Goal: Task Accomplishment & Management: Complete application form

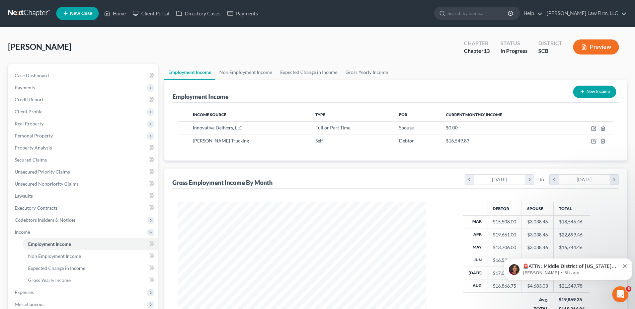
scroll to position [124, 262]
click at [595, 142] on icon "button" at bounding box center [593, 141] width 5 height 5
select select "1"
select select "42"
select select "0"
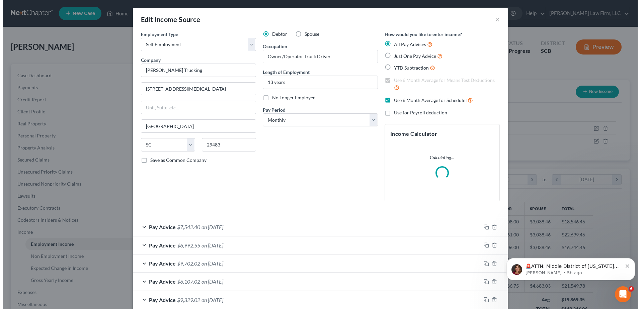
scroll to position [125, 265]
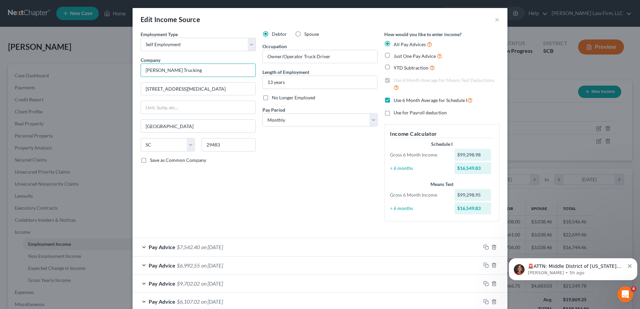
click at [210, 75] on input "[PERSON_NAME] Trucking" at bounding box center [198, 70] width 115 height 13
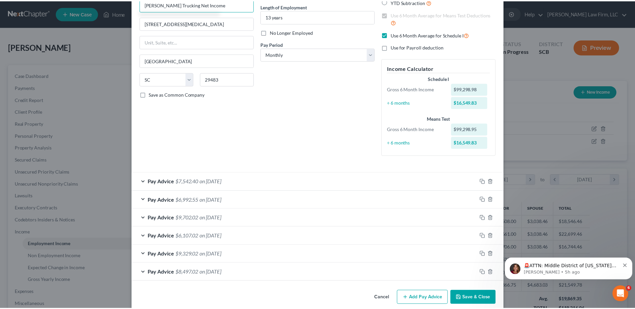
scroll to position [75, 0]
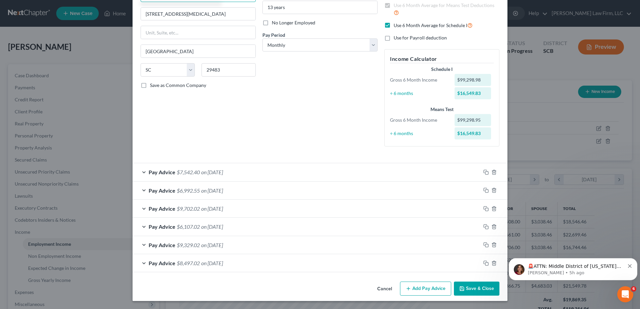
type input "[PERSON_NAME] Trucking Net Income"
click at [465, 290] on button "Save & Close" at bounding box center [477, 289] width 46 height 14
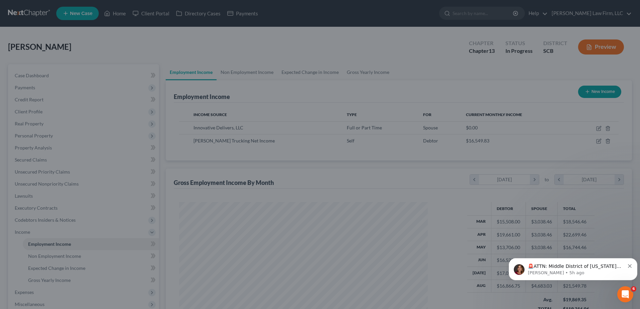
scroll to position [334796, 334658]
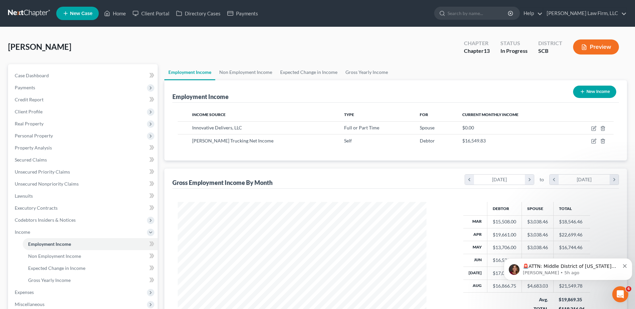
click at [589, 44] on button "Preview" at bounding box center [596, 47] width 46 height 15
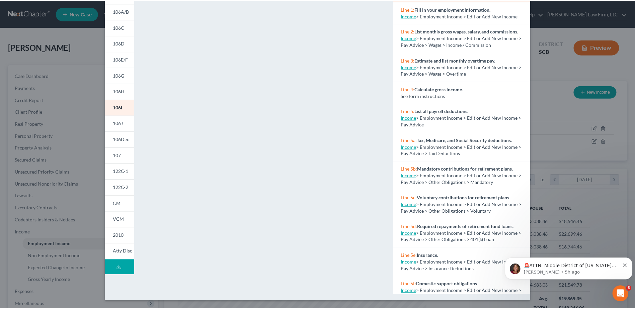
scroll to position [0, 0]
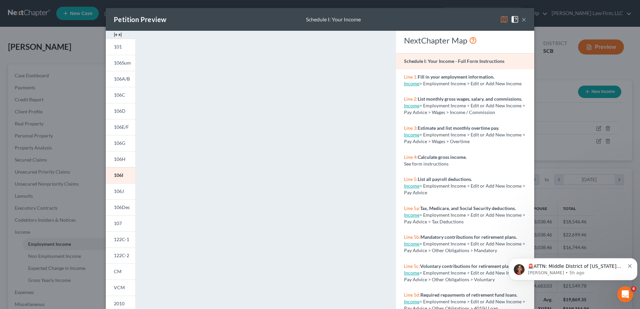
click at [522, 19] on button "×" at bounding box center [524, 19] width 5 height 8
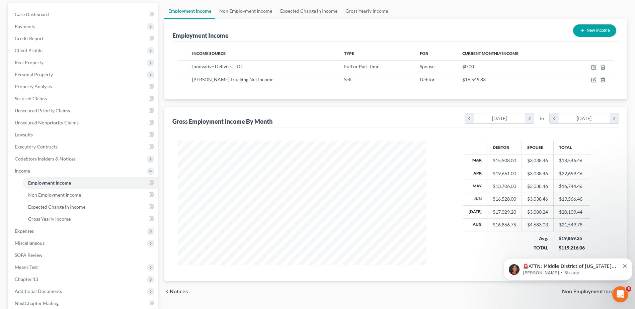
scroll to position [67, 0]
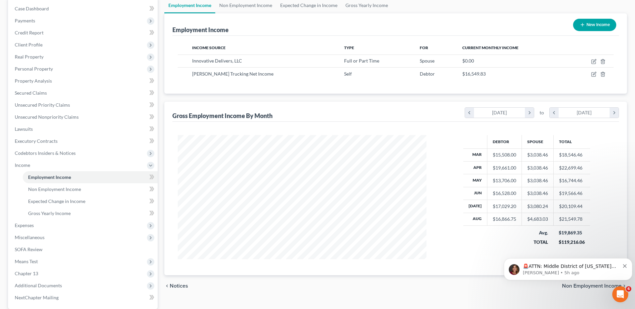
click at [625, 266] on icon "Dismiss notification" at bounding box center [625, 267] width 4 height 4
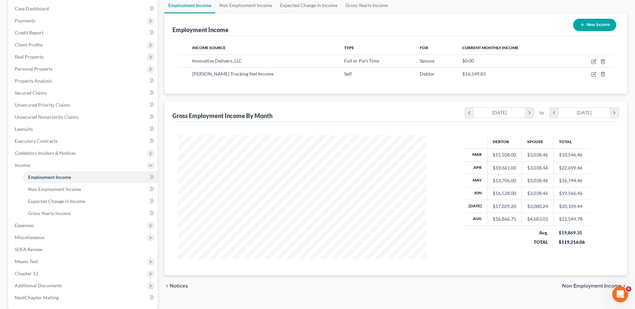
click at [57, 226] on span "Expenses" at bounding box center [83, 226] width 148 height 12
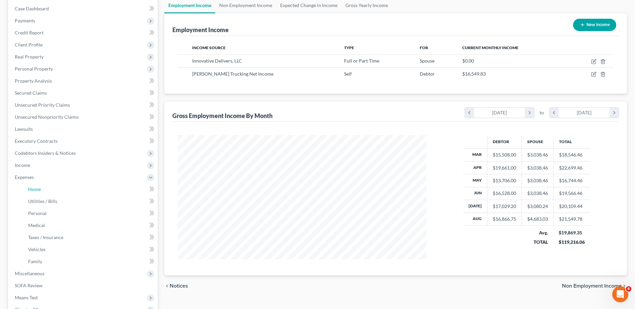
click at [60, 189] on link "Home" at bounding box center [90, 190] width 135 height 12
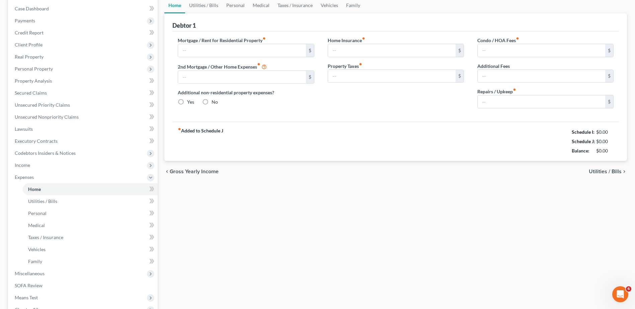
scroll to position [34, 0]
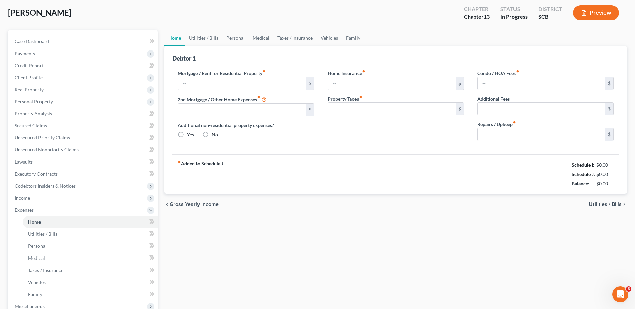
type input "2,435.29"
type input "0.00"
radio input "true"
type input "21.75"
type input "0.00"
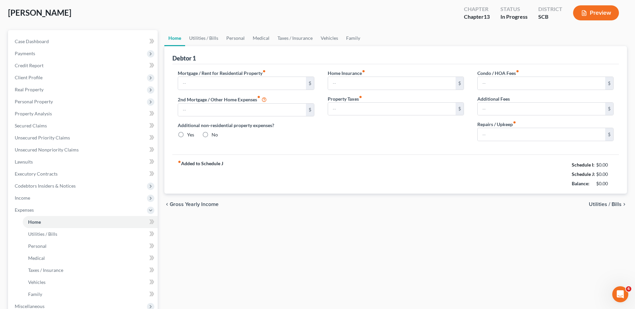
type input "0.00"
type input "100.00"
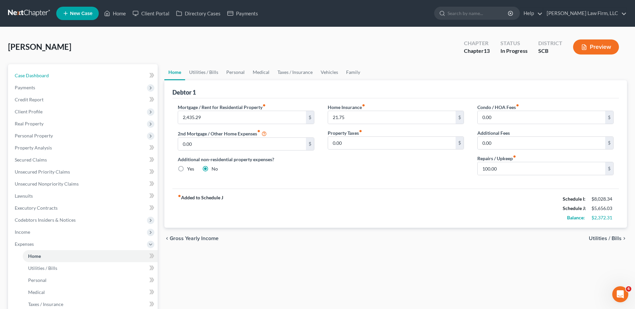
click at [56, 75] on link "Case Dashboard" at bounding box center [83, 76] width 148 height 12
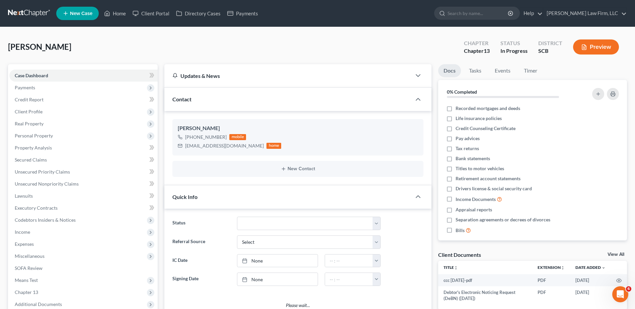
select select "1"
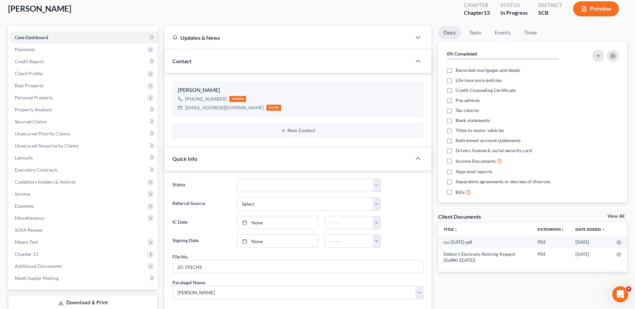
scroll to position [100, 0]
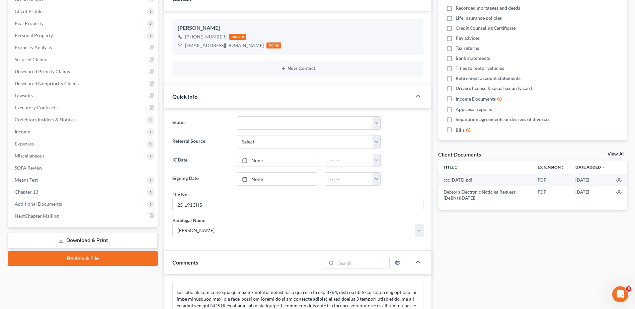
click at [73, 203] on span "Additional Documents" at bounding box center [83, 204] width 148 height 12
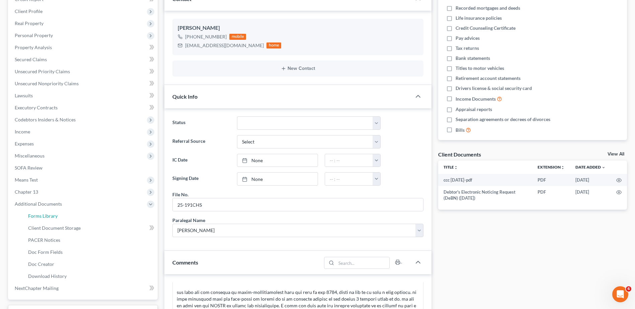
click at [55, 219] on link "Forms Library" at bounding box center [90, 216] width 135 height 12
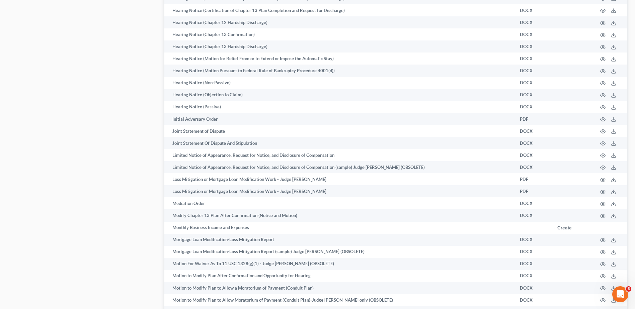
scroll to position [1072, 0]
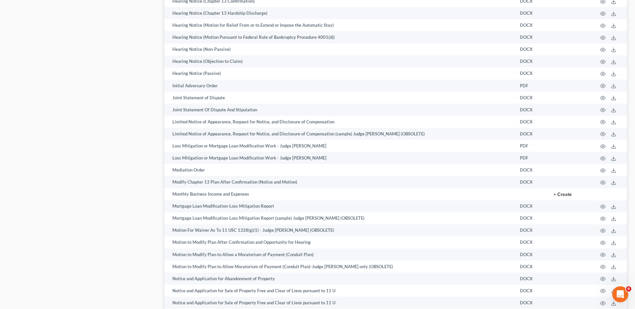
click at [572, 194] on button "+ Create" at bounding box center [563, 195] width 18 height 5
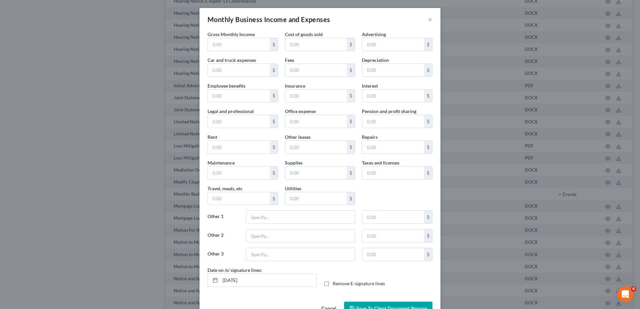
click at [262, 46] on input "text" at bounding box center [239, 44] width 62 height 13
click at [242, 43] on input "text" at bounding box center [239, 44] width 62 height 13
type input "16,549.83"
click at [291, 91] on input "text" at bounding box center [316, 96] width 62 height 13
type input "511.92"
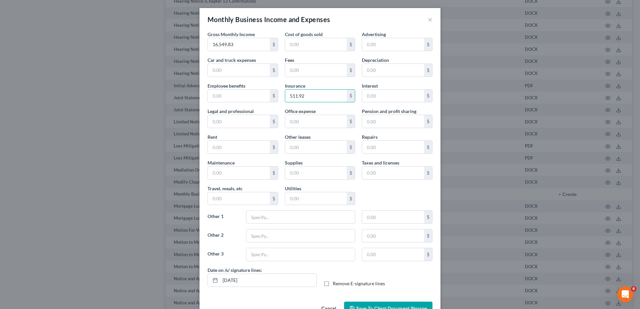
click at [307, 92] on input "511.92" at bounding box center [316, 96] width 62 height 13
click at [306, 95] on input "511.92" at bounding box center [316, 96] width 62 height 13
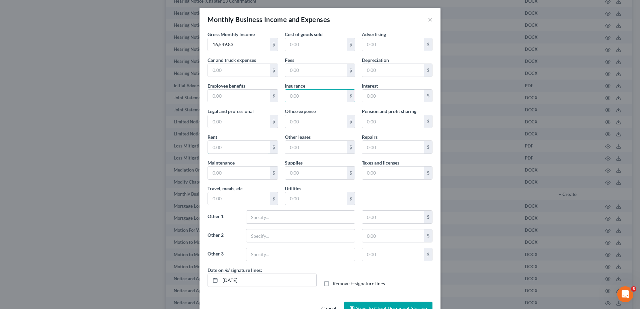
click at [217, 148] on input "text" at bounding box center [239, 147] width 62 height 13
type input "257.20"
click at [298, 146] on input "text" at bounding box center [316, 147] width 62 height 13
click at [254, 122] on input "text" at bounding box center [239, 121] width 62 height 13
type input "319.22"
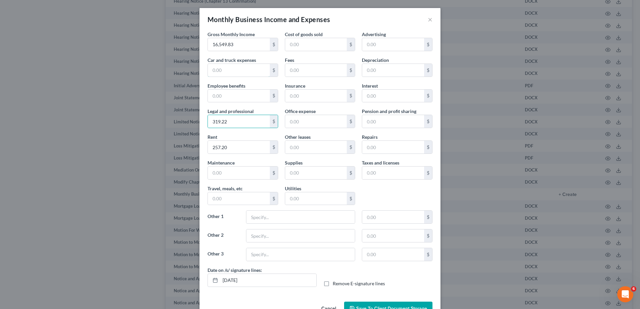
click at [255, 73] on input "text" at bounding box center [239, 70] width 62 height 13
click at [246, 177] on input "text" at bounding box center [239, 173] width 62 height 13
type input "1,492.31"
click at [381, 170] on input "text" at bounding box center [393, 173] width 62 height 13
type input "274.08"
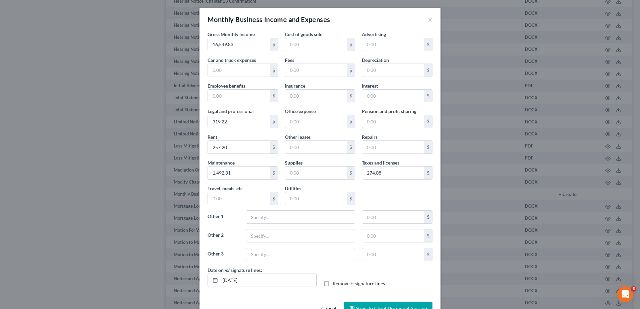
click at [366, 192] on div "Gross Monthly Income 16,549.83 $ Cost of goods sold $ Advertising $ Car and tru…" at bounding box center [320, 149] width 232 height 236
click at [428, 22] on button "×" at bounding box center [430, 19] width 5 height 8
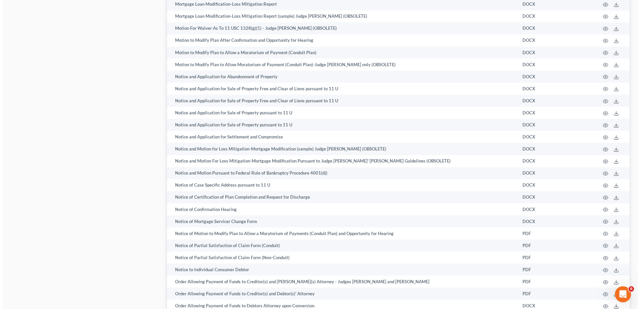
scroll to position [1172, 0]
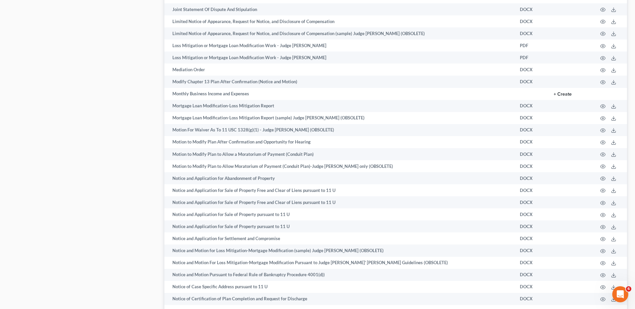
click at [570, 93] on button "+ Create" at bounding box center [563, 94] width 18 height 5
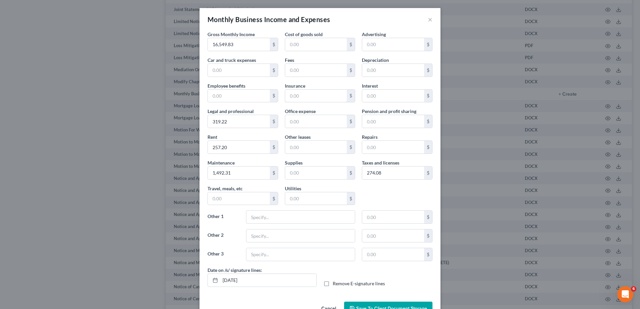
click at [304, 99] on input "text" at bounding box center [316, 96] width 62 height 13
type input "511.92"
click at [309, 107] on div "Gross Monthly Income 16,549.83 $ Cost of goods sold $ Advertising $ Car and tru…" at bounding box center [320, 149] width 232 height 236
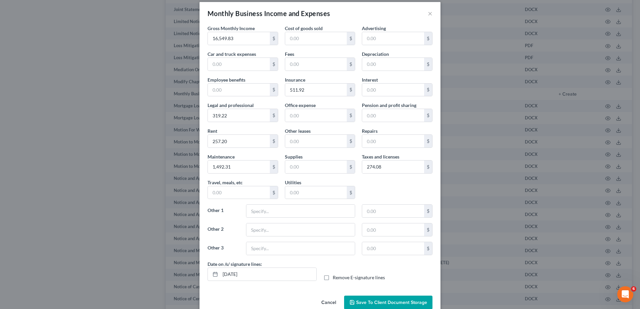
scroll to position [0, 0]
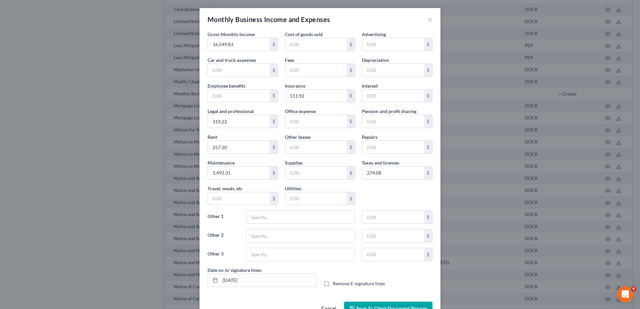
click at [234, 172] on input "1,492.31" at bounding box center [239, 173] width 62 height 13
click at [232, 175] on input "1,492.31" at bounding box center [239, 173] width 62 height 13
type input "2,684.68"
click at [382, 198] on div "Gross Monthly Income 16,549.83 $ Cost of goods sold $ Advertising $ Car and tru…" at bounding box center [320, 149] width 232 height 236
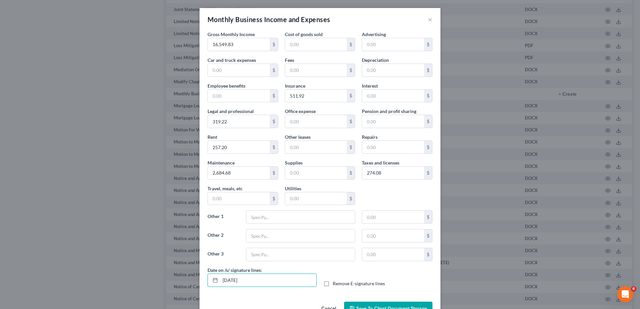
click at [264, 281] on input "[DATE]" at bounding box center [268, 280] width 96 height 13
click at [333, 283] on label "Remove E-signature lines" at bounding box center [359, 284] width 52 height 7
click at [336, 283] on input "Remove E-signature lines" at bounding box center [338, 283] width 4 height 4
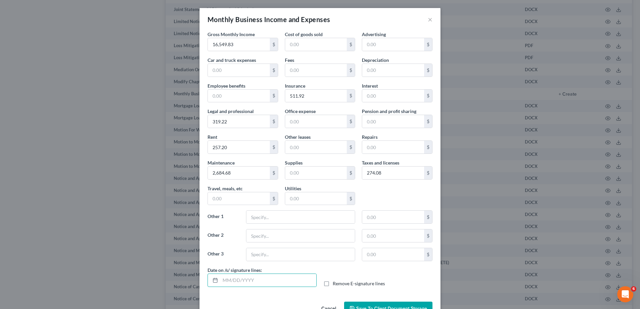
checkbox input "true"
click at [250, 66] on input "text" at bounding box center [239, 70] width 62 height 13
type input "4,474.78"
click at [370, 191] on div "Gross Monthly Income 16,549.83 $ Cost of goods sold $ Advertising $ Car and tru…" at bounding box center [320, 149] width 232 height 236
click at [233, 71] on input "4,474.78" at bounding box center [239, 70] width 62 height 13
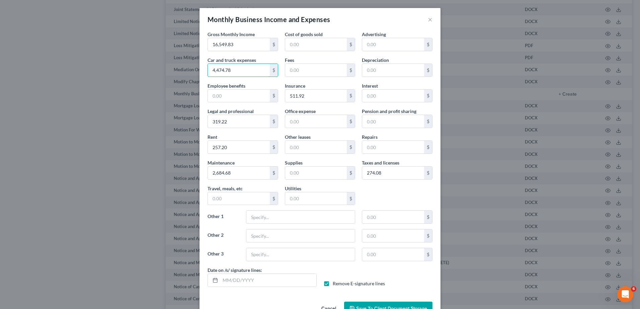
click at [233, 71] on input "4,474.78" at bounding box center [239, 70] width 62 height 13
type input "4,474.78"
click at [278, 53] on div "Gross Monthly Income 16,549.83 $ Cost of goods sold $ Advertising $ Car and tru…" at bounding box center [320, 149] width 232 height 236
click at [364, 192] on div "Gross Monthly Income 16,549.83 $ Cost of goods sold $ Advertising $ Car and tru…" at bounding box center [320, 149] width 232 height 236
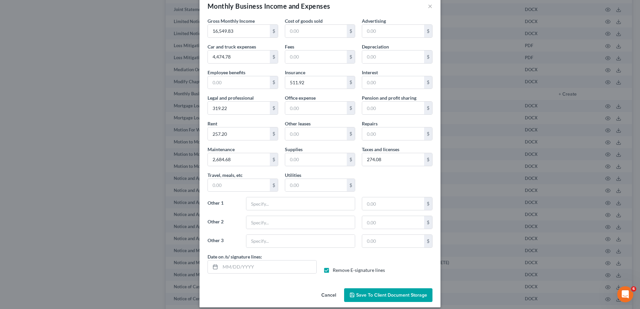
scroll to position [20, 0]
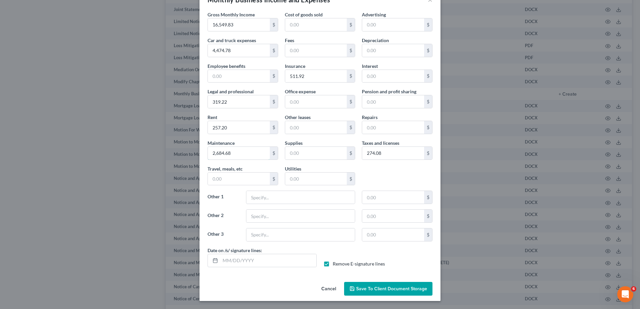
click at [253, 156] on input "2,684.68" at bounding box center [239, 153] width 62 height 13
type input "1,192.37"
click at [378, 124] on input "text" at bounding box center [393, 127] width 62 height 13
type input "1,492.31"
click at [386, 166] on div "Gross Monthly Income 16,549.83 $ Cost of goods sold $ Advertising $ Car and tru…" at bounding box center [320, 129] width 232 height 236
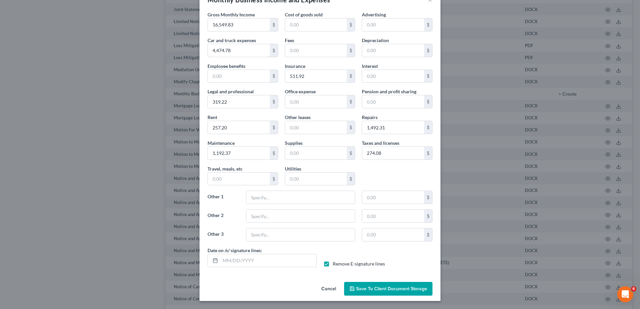
click at [240, 52] on input "4,474.78" at bounding box center [239, 50] width 62 height 13
click at [391, 179] on div "Gross Monthly Income 16,549.83 $ Cost of goods sold $ Advertising $ Car and tru…" at bounding box center [320, 129] width 232 height 236
click at [237, 153] on input "1,192.37" at bounding box center [239, 153] width 62 height 13
click at [374, 178] on div "Gross Monthly Income 16,549.83 $ Cost of goods sold $ Advertising $ Car and tru…" at bounding box center [320, 129] width 232 height 236
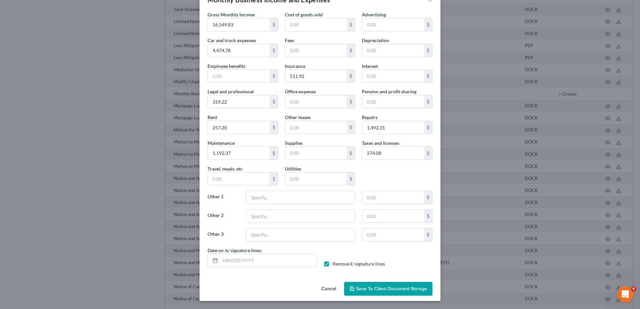
click at [369, 289] on span "Save to Client Document Storage" at bounding box center [391, 289] width 71 height 6
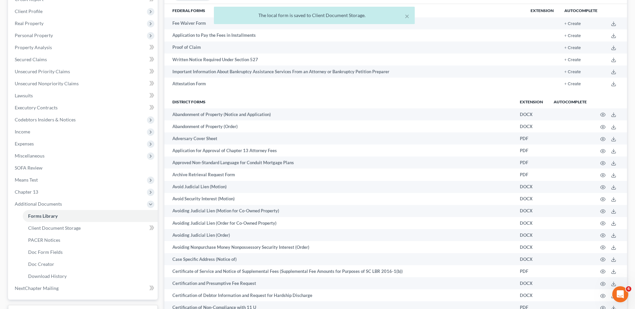
scroll to position [0, 0]
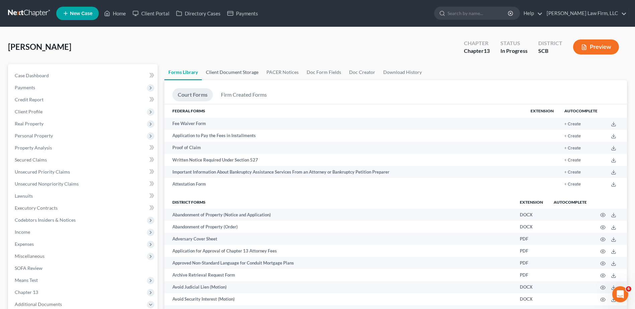
click at [228, 73] on link "Client Document Storage" at bounding box center [232, 72] width 61 height 16
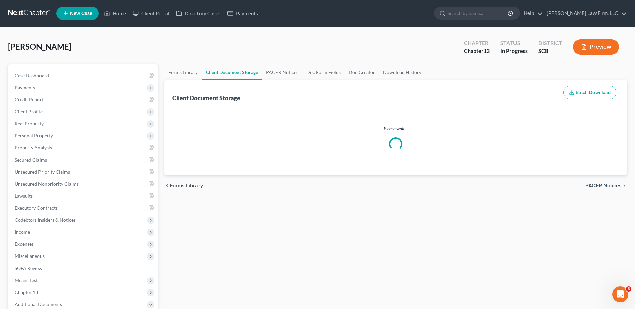
select select "16"
select select "6"
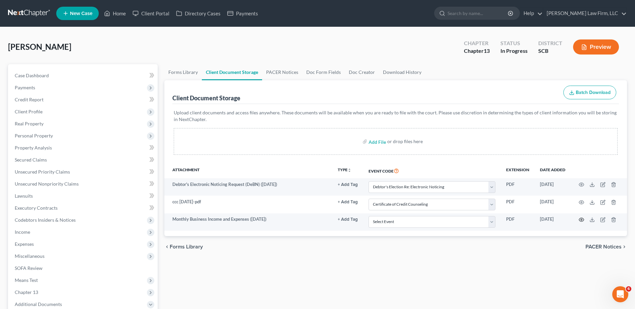
click at [583, 220] on icon "button" at bounding box center [581, 219] width 5 height 5
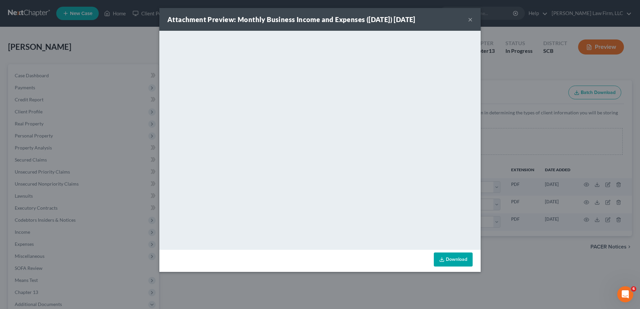
click at [471, 20] on button "×" at bounding box center [470, 19] width 5 height 8
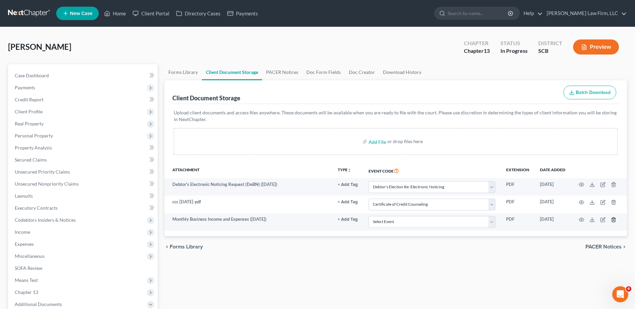
click at [614, 220] on line "button" at bounding box center [614, 220] width 0 height 1
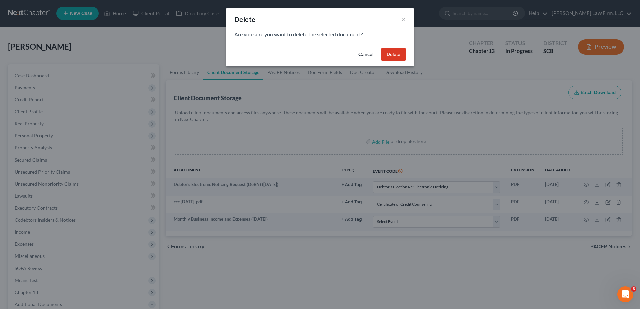
click at [399, 51] on button "Delete" at bounding box center [393, 54] width 24 height 13
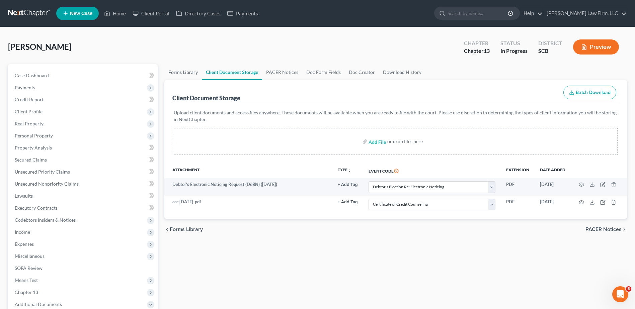
click at [194, 75] on link "Forms Library" at bounding box center [183, 72] width 38 height 16
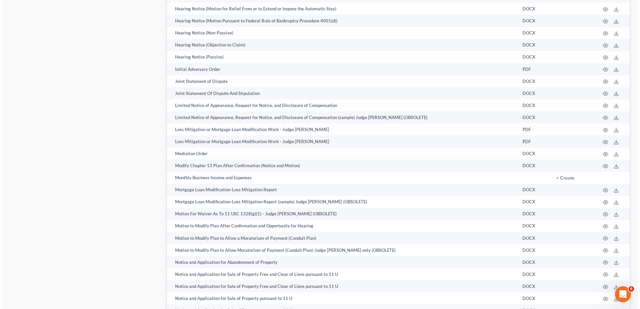
scroll to position [1093, 0]
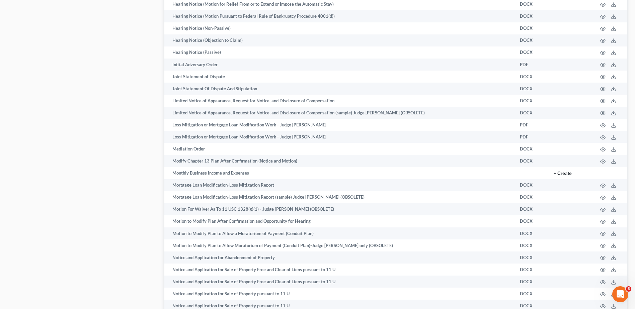
click at [558, 173] on button "+ Create" at bounding box center [563, 173] width 18 height 5
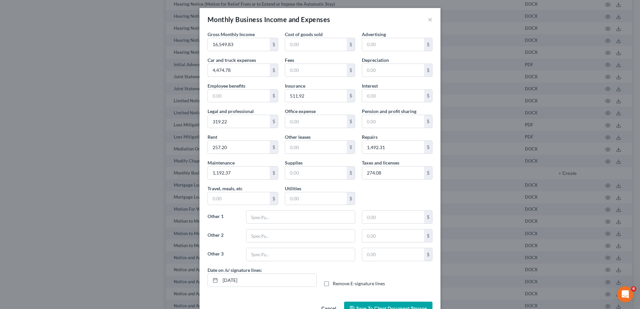
click at [240, 71] on input "4,474.78" at bounding box center [239, 70] width 62 height 13
type input "4,327.12"
click at [237, 197] on input "text" at bounding box center [239, 199] width 62 height 13
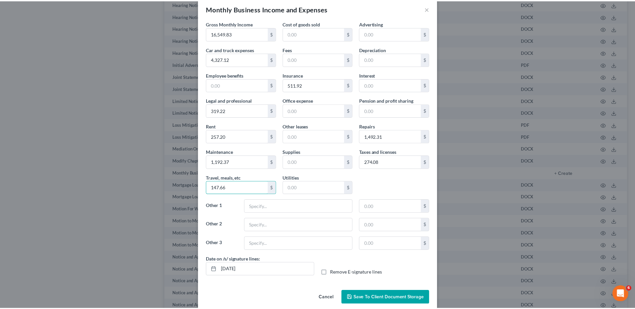
scroll to position [20, 0]
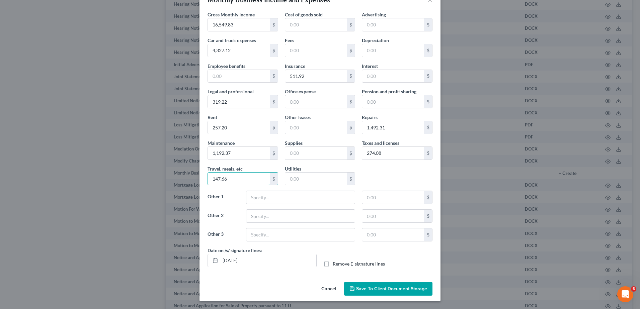
type input "147.66"
click at [333, 264] on label "Remove E-signature lines" at bounding box center [359, 264] width 52 height 7
click at [336, 264] on input "Remove E-signature lines" at bounding box center [338, 263] width 4 height 4
checkbox input "true"
click at [288, 261] on input "[DATE]" at bounding box center [268, 261] width 96 height 13
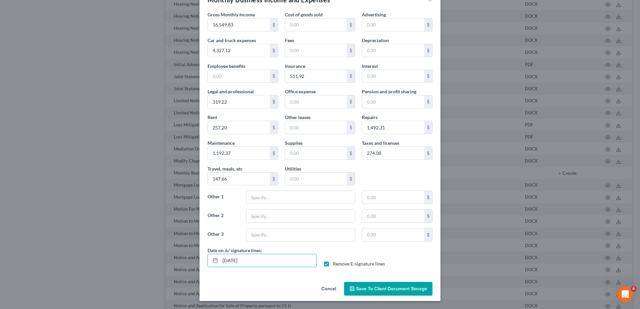
click at [288, 261] on input "[DATE]" at bounding box center [268, 261] width 96 height 13
click at [364, 289] on span "Save to Client Document Storage" at bounding box center [391, 289] width 71 height 6
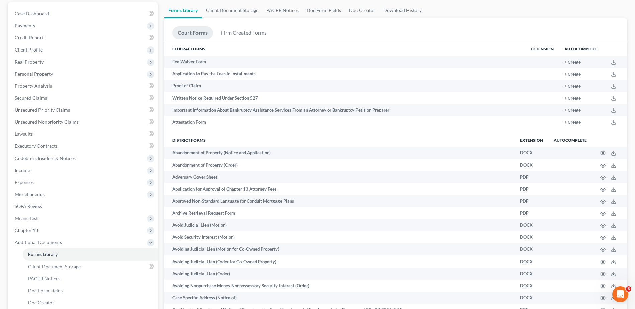
scroll to position [0, 0]
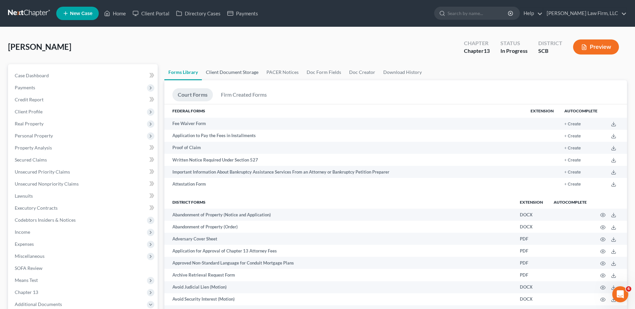
click at [233, 75] on link "Client Document Storage" at bounding box center [232, 72] width 61 height 16
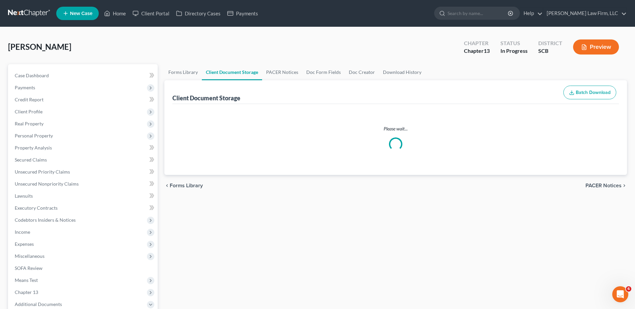
select select "16"
select select "6"
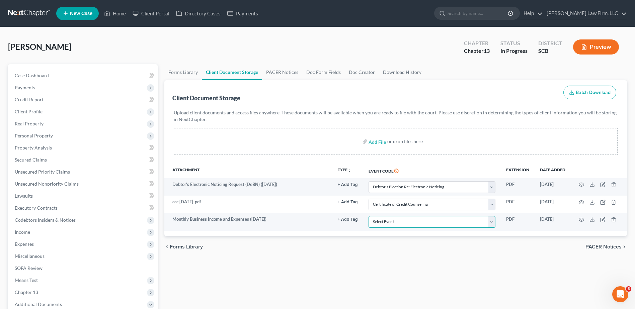
click at [489, 224] on select "Select Event Amended Application Amended Document Amended Schedules/Statements …" at bounding box center [432, 222] width 127 height 12
select select "37"
click at [369, 216] on select "Select Event Amended Application Amended Document Amended Schedules/Statements …" at bounding box center [432, 222] width 127 height 12
click at [570, 241] on div "chevron_left Forms Library PACER Notices chevron_right" at bounding box center [395, 246] width 463 height 21
click at [582, 222] on icon "button" at bounding box center [581, 219] width 5 height 5
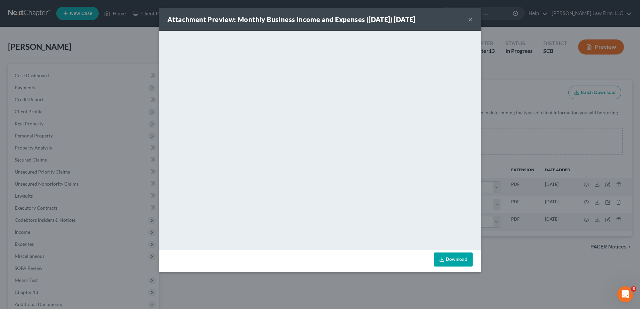
click at [471, 18] on button "×" at bounding box center [470, 19] width 5 height 8
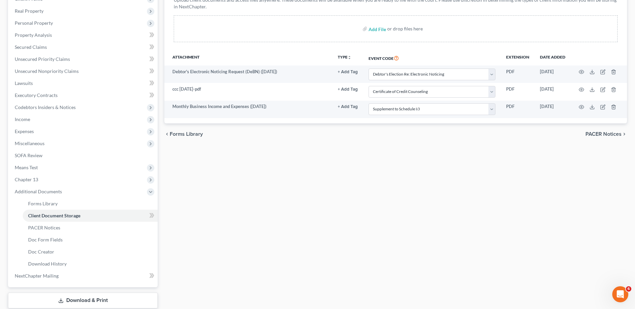
scroll to position [134, 0]
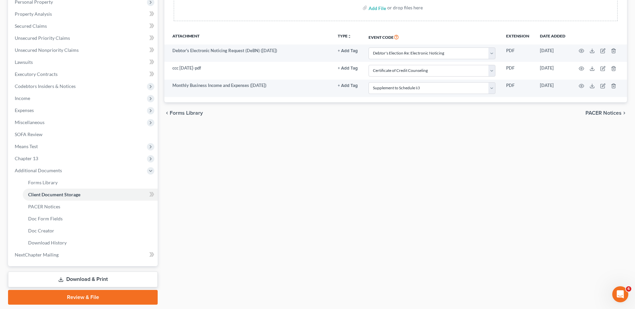
click at [87, 170] on span "Additional Documents" at bounding box center [83, 171] width 148 height 12
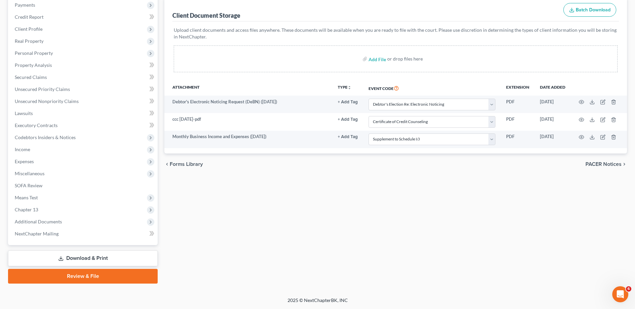
scroll to position [83, 0]
click at [66, 258] on link "Download & Print" at bounding box center [83, 259] width 150 height 16
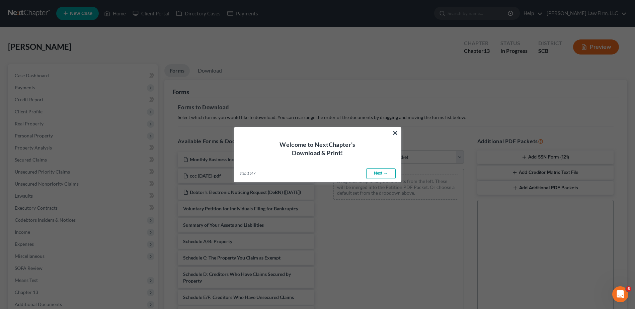
click at [393, 135] on button "×" at bounding box center [395, 133] width 6 height 11
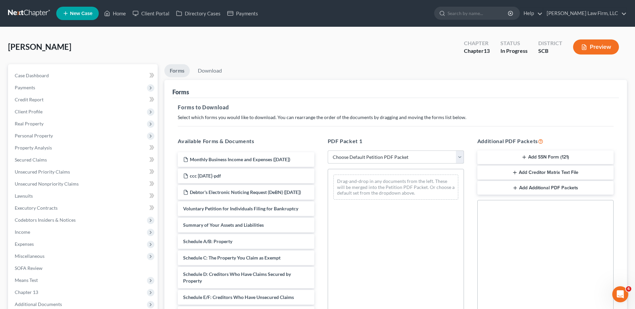
click at [365, 157] on select "Choose Default Petition PDF Packet Complete Bankruptcy Petition (all forms and …" at bounding box center [396, 157] width 136 height 13
select select "0"
click at [328, 151] on select "Choose Default Petition PDF Packet Complete Bankruptcy Petition (all forms and …" at bounding box center [396, 157] width 136 height 13
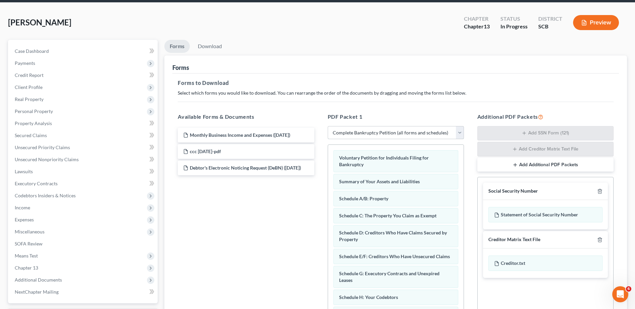
scroll to position [100, 0]
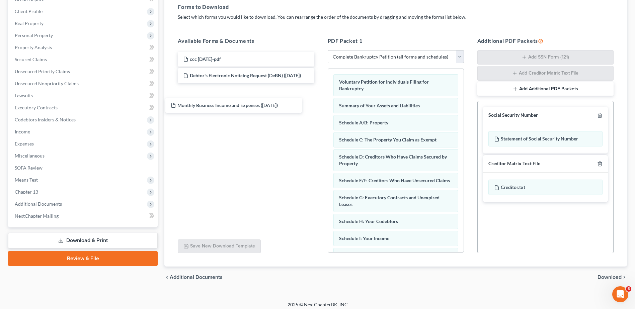
drag, startPoint x: 290, startPoint y: 59, endPoint x: 277, endPoint y: 99, distance: 42.1
click at [277, 99] on div "Monthly Business Income and Expenses ([DATE]) Monthly Business Income and Expen…" at bounding box center [245, 76] width 147 height 48
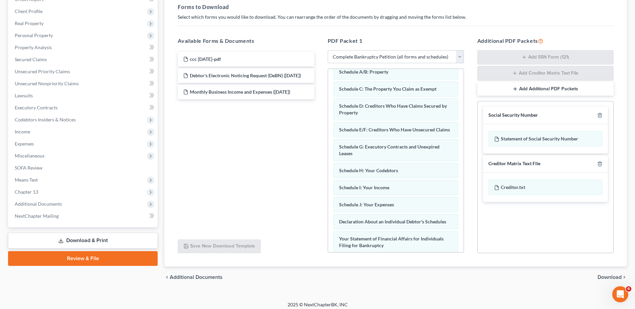
scroll to position [67, 0]
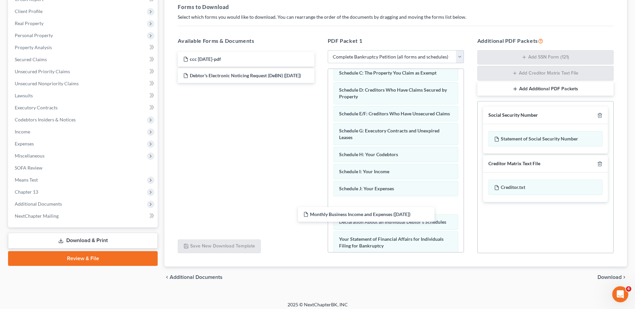
drag, startPoint x: 247, startPoint y: 99, endPoint x: 383, endPoint y: 215, distance: 178.2
click at [320, 83] on div "Monthly Business Income and Expenses ([DATE]) ccc [DATE]-pdf Debtor's Electroni…" at bounding box center [245, 67] width 147 height 31
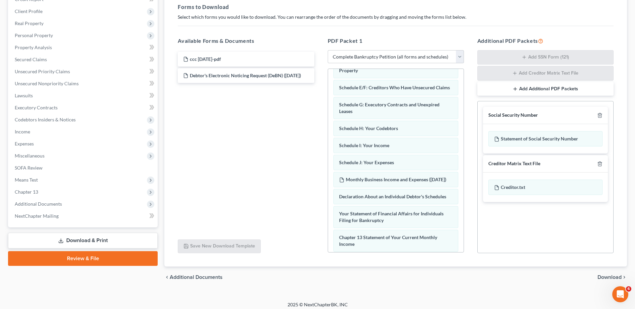
scroll to position [230, 0]
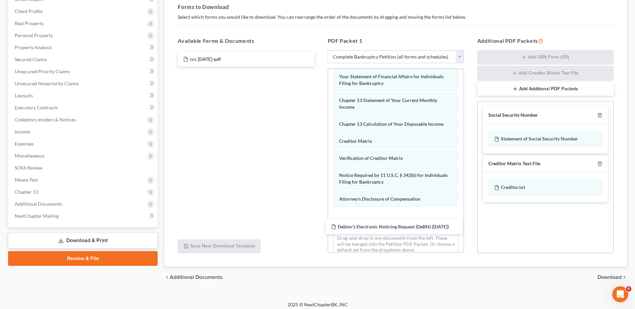
drag, startPoint x: 250, startPoint y: 79, endPoint x: 398, endPoint y: 230, distance: 211.7
click at [320, 67] on div "Debtor's Electronic Noticing Request (DeBN) ([DATE]) ccc [DATE]-pdf Debtor's El…" at bounding box center [245, 59] width 147 height 15
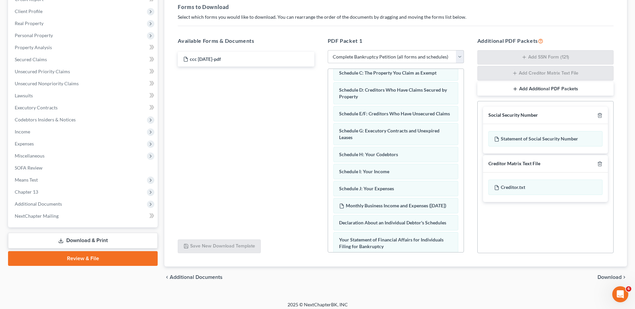
scroll to position [100, 0]
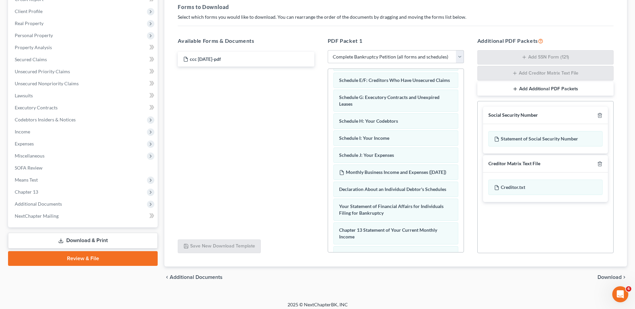
click at [607, 276] on span "Download" at bounding box center [610, 277] width 24 height 5
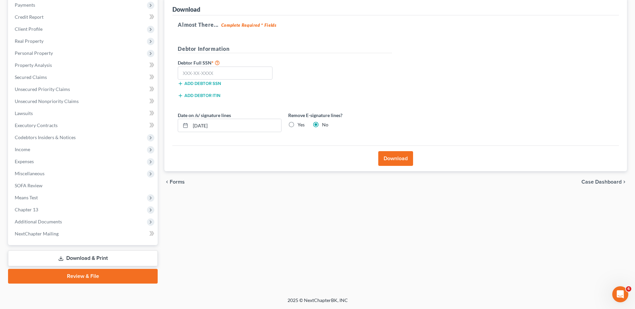
scroll to position [83, 0]
click at [212, 71] on input "text" at bounding box center [225, 73] width 95 height 13
type input "250-71-1043"
click at [255, 128] on input "[DATE]" at bounding box center [236, 125] width 91 height 13
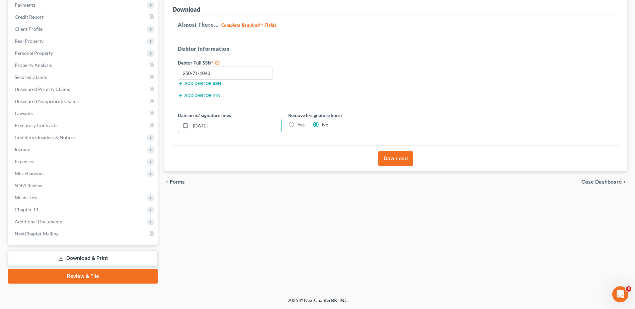
click at [255, 128] on input "[DATE]" at bounding box center [236, 125] width 91 height 13
click at [298, 126] on label "Yes" at bounding box center [301, 125] width 7 height 7
click at [300, 126] on input "Yes" at bounding box center [302, 124] width 4 height 4
radio input "true"
radio input "false"
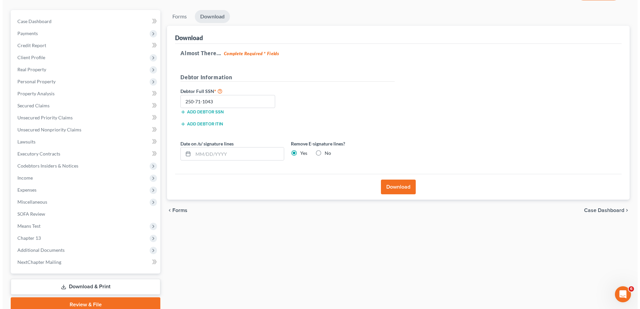
scroll to position [0, 0]
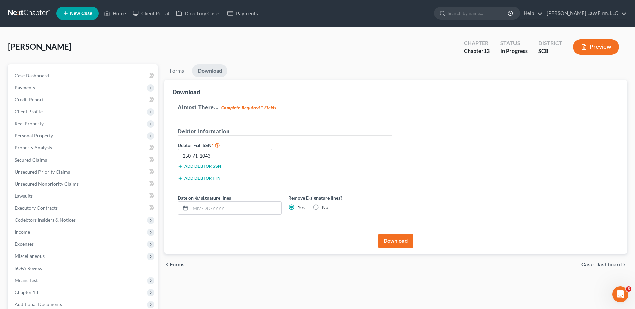
click at [397, 238] on button "Download" at bounding box center [395, 241] width 35 height 15
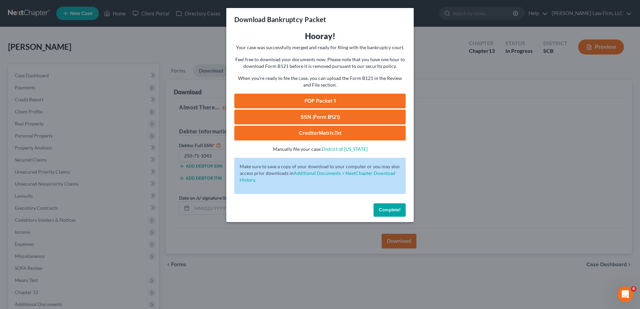
click at [327, 102] on link "PDF Packet 1" at bounding box center [319, 101] width 171 height 15
click at [385, 207] on button "Complete!" at bounding box center [390, 210] width 32 height 13
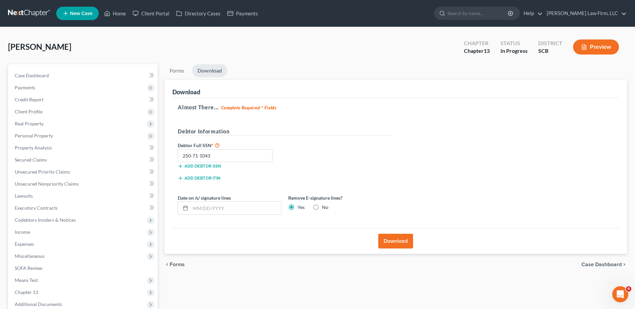
click at [39, 138] on span "Personal Property" at bounding box center [34, 136] width 38 height 6
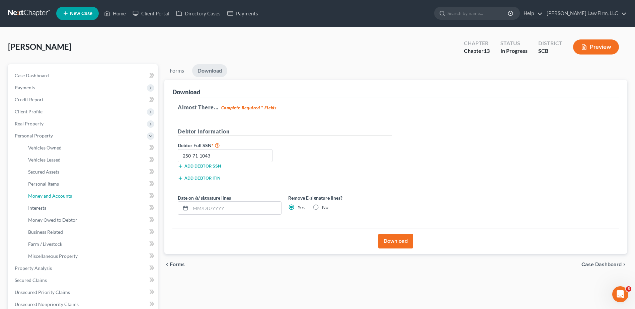
click at [50, 198] on span "Money and Accounts" at bounding box center [50, 196] width 44 height 6
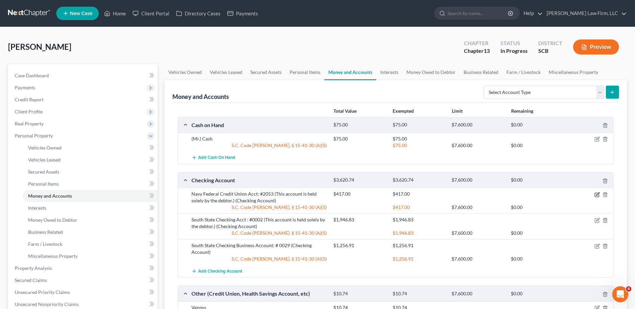
click at [598, 195] on icon "button" at bounding box center [597, 194] width 3 height 3
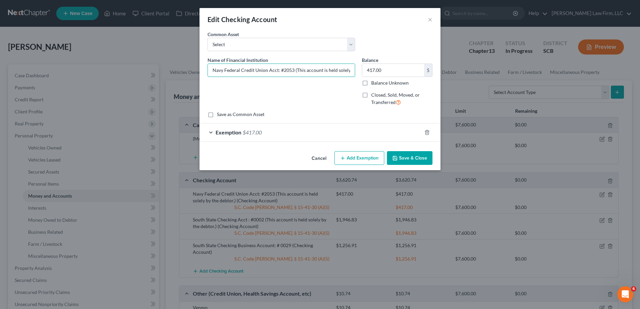
click at [335, 71] on input "Navy Federal Credit Union Acct: #2053 (This account is held solely by the debto…" at bounding box center [281, 70] width 147 height 13
drag, startPoint x: 335, startPoint y: 71, endPoint x: 346, endPoint y: 72, distance: 10.8
click at [346, 72] on input "Navy Federal Credit Union Acct: #2053 (This account is held solely by the debto…" at bounding box center [281, 70] width 147 height 13
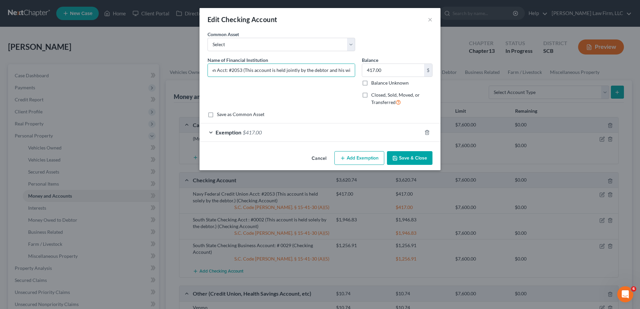
type input "Navy Federal Credit Union Acct: #2053 (This account is held jointly by the debt…"
click at [407, 156] on button "Save & Close" at bounding box center [410, 158] width 46 height 14
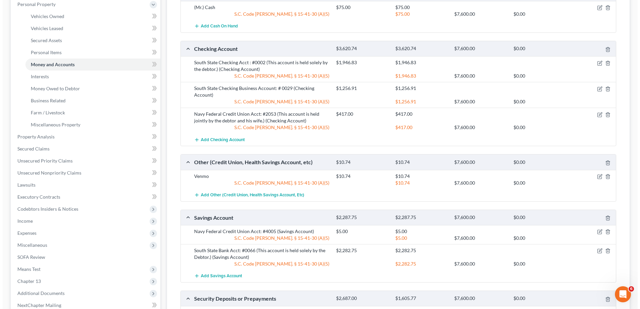
scroll to position [134, 0]
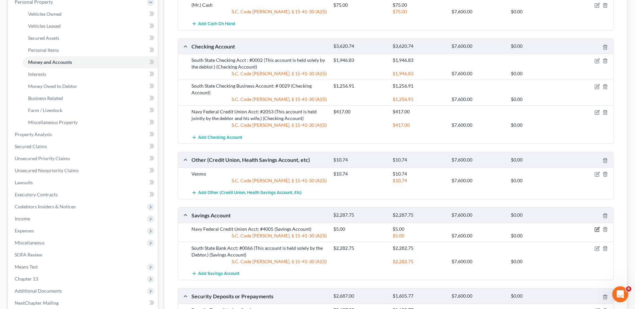
click at [598, 229] on icon "button" at bounding box center [597, 229] width 3 height 3
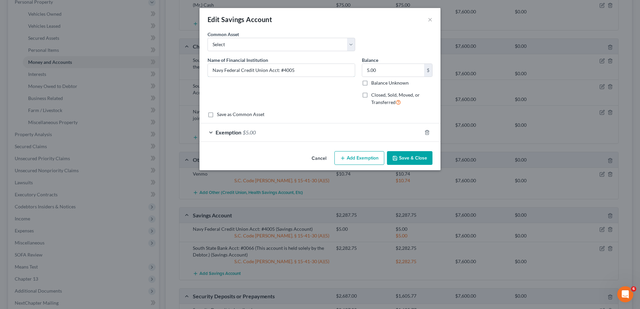
click at [301, 66] on input "Navy Federal Credit Union Acct: #4005" at bounding box center [281, 70] width 147 height 13
type input "Navy Federal Credit Union Acct: #4005 (This account is held jointly by the debt…"
click at [410, 157] on button "Save & Close" at bounding box center [410, 158] width 46 height 14
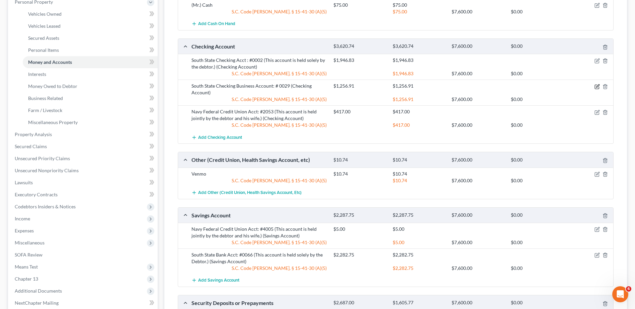
click at [597, 85] on icon "button" at bounding box center [597, 87] width 4 height 4
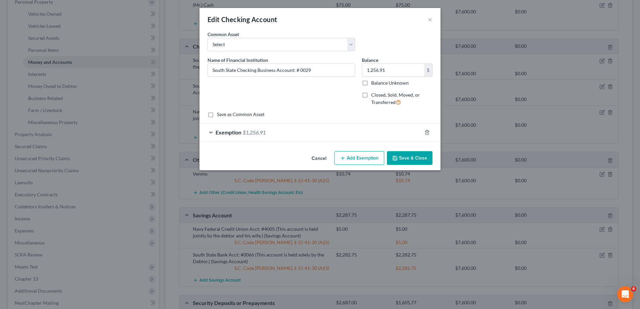
click at [324, 73] on input "South State Checking Business Account: # 0029" at bounding box center [281, 70] width 147 height 13
type input "South State Checking Business Account: # 0029 (This account is held solely by t…"
click at [411, 157] on button "Save & Close" at bounding box center [410, 158] width 46 height 14
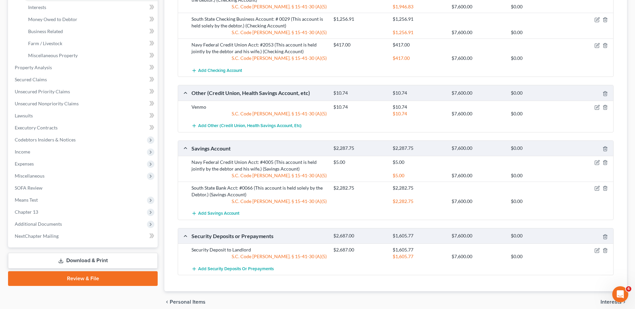
scroll to position [33, 0]
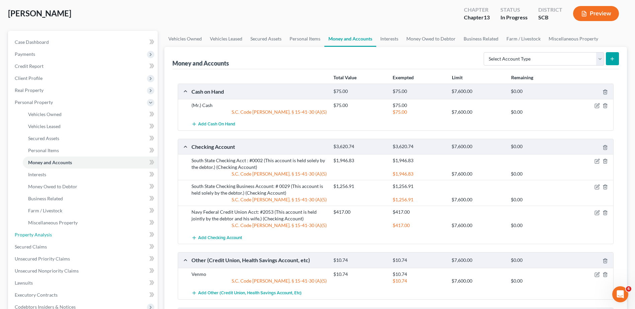
click at [49, 235] on span "Property Analysis" at bounding box center [33, 235] width 37 height 6
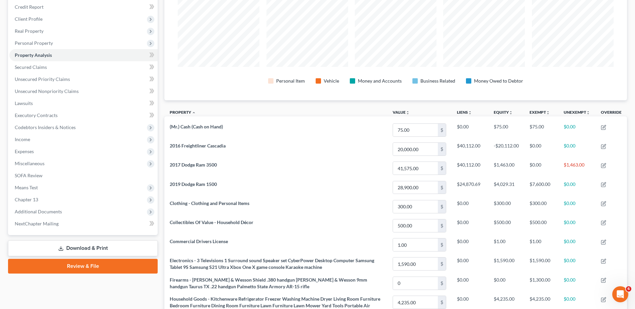
scroll to position [100, 0]
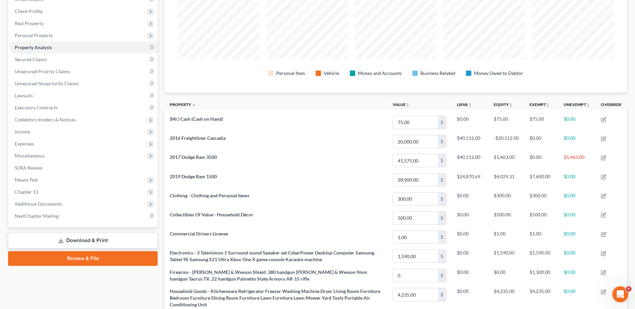
click at [80, 241] on link "Download & Print" at bounding box center [83, 241] width 150 height 16
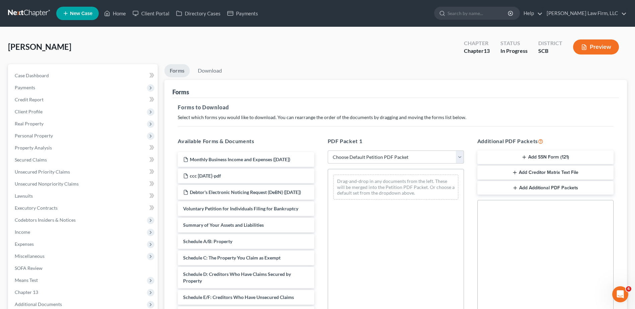
click at [366, 158] on select "Choose Default Petition PDF Packet Complete Bankruptcy Petition (all forms and …" at bounding box center [396, 157] width 136 height 13
select select "0"
click at [328, 151] on select "Choose Default Petition PDF Packet Complete Bankruptcy Petition (all forms and …" at bounding box center [396, 157] width 136 height 13
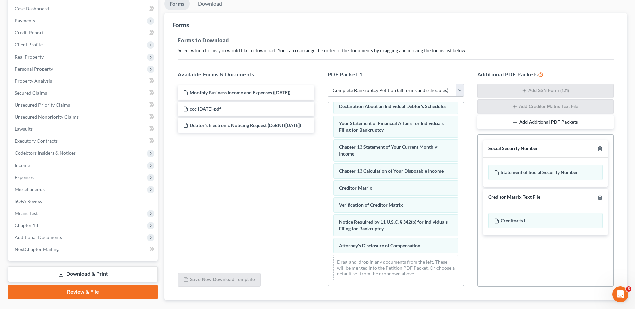
scroll to position [207, 0]
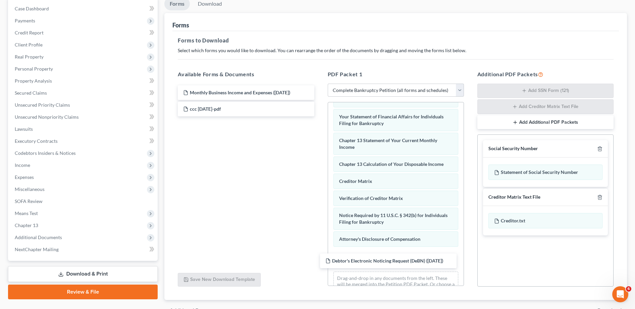
drag, startPoint x: 250, startPoint y: 128, endPoint x: 392, endPoint y: 261, distance: 195.2
click at [320, 117] on div "Debtor's Electronic Noticing Request (DeBN) ([DATE]) Monthly Business Income an…" at bounding box center [245, 100] width 147 height 31
click at [53, 190] on span "Miscellaneous" at bounding box center [83, 190] width 148 height 12
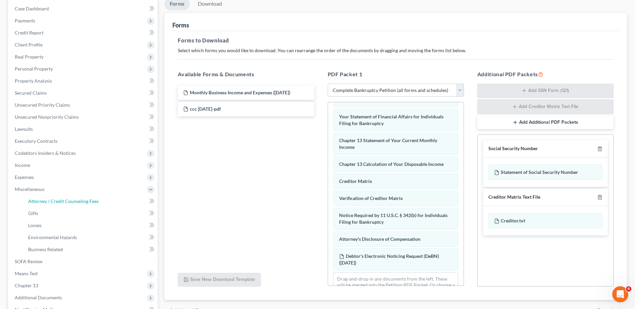
click at [61, 202] on span "Attorney / Credit Counseling Fees" at bounding box center [63, 202] width 71 height 6
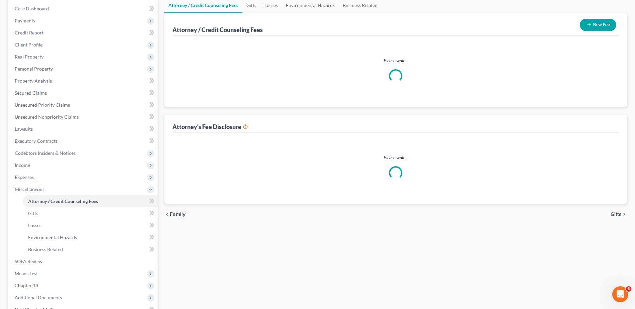
scroll to position [34, 0]
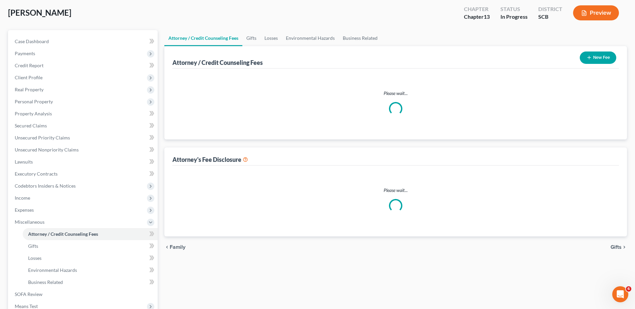
select select "0"
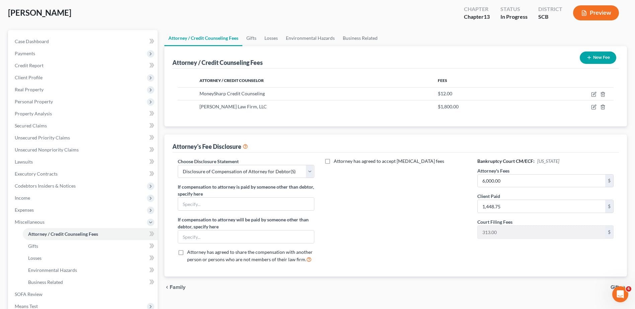
scroll to position [0, 0]
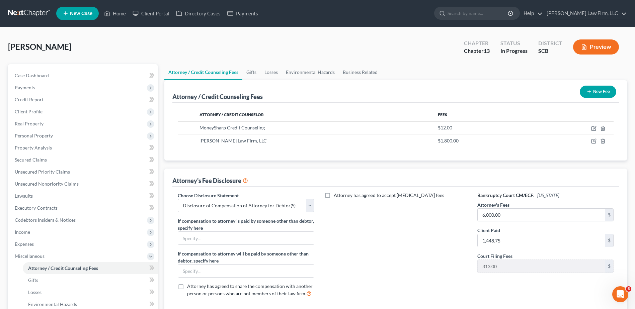
click at [43, 90] on span "Payments" at bounding box center [83, 88] width 148 height 12
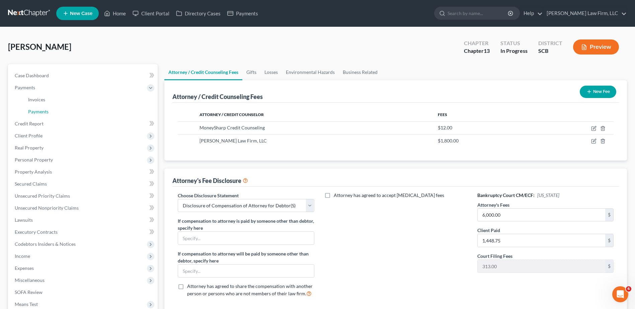
click at [51, 111] on link "Payments" at bounding box center [90, 112] width 135 height 12
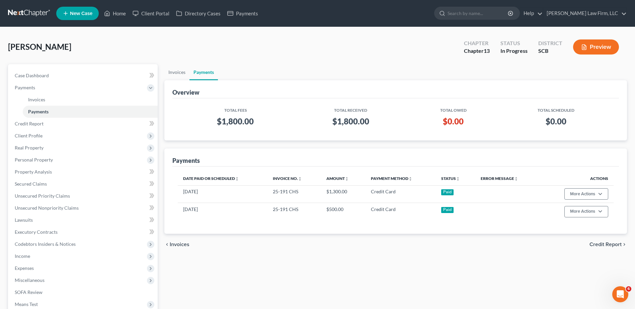
click at [63, 279] on span "Miscellaneous" at bounding box center [83, 281] width 148 height 12
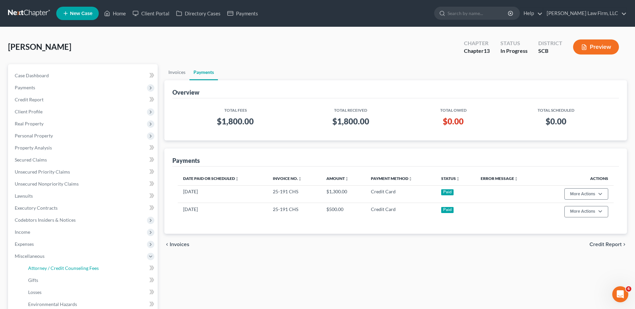
click at [64, 267] on span "Attorney / Credit Counseling Fees" at bounding box center [63, 269] width 71 height 6
select select "0"
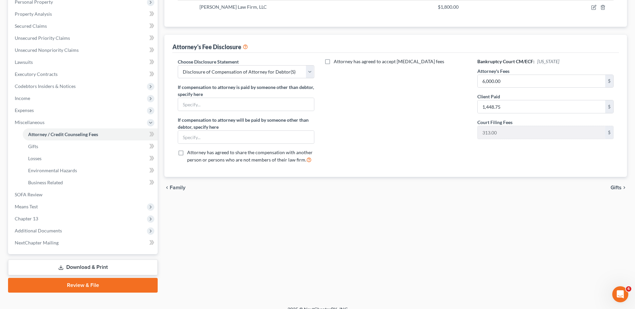
click at [74, 268] on link "Download & Print" at bounding box center [83, 268] width 150 height 16
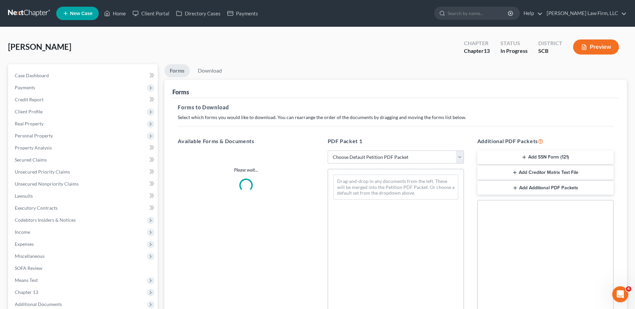
click at [354, 156] on select "Choose Default Petition PDF Packet Complete Bankruptcy Petition (all forms and …" at bounding box center [396, 157] width 136 height 13
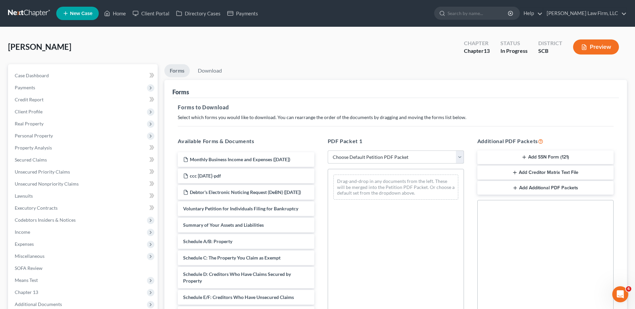
select select "0"
click at [328, 151] on select "Choose Default Petition PDF Packet Complete Bankruptcy Petition (all forms and …" at bounding box center [396, 157] width 136 height 13
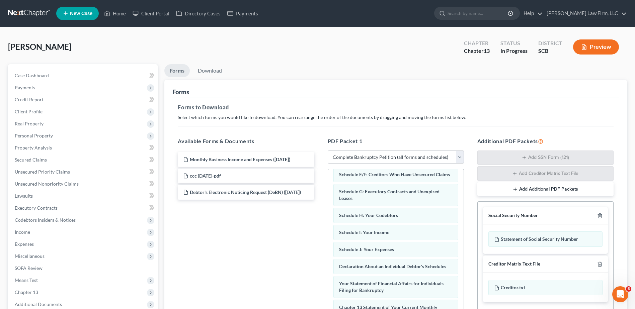
scroll to position [134, 0]
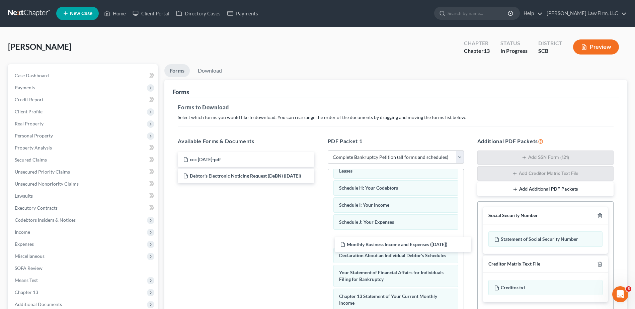
drag, startPoint x: 260, startPoint y: 158, endPoint x: 417, endPoint y: 242, distance: 178.3
click at [320, 184] on div "Monthly Business Income and Expenses ([DATE]) Monthly Business Income and Expen…" at bounding box center [245, 167] width 147 height 31
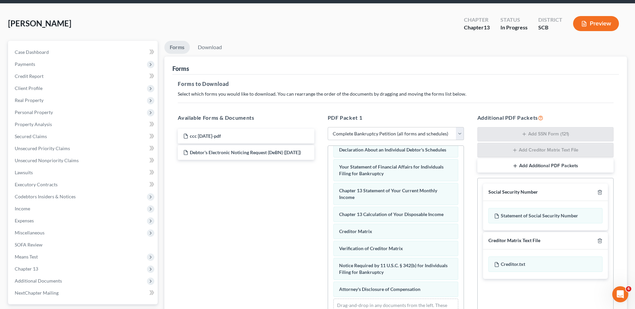
scroll to position [67, 0]
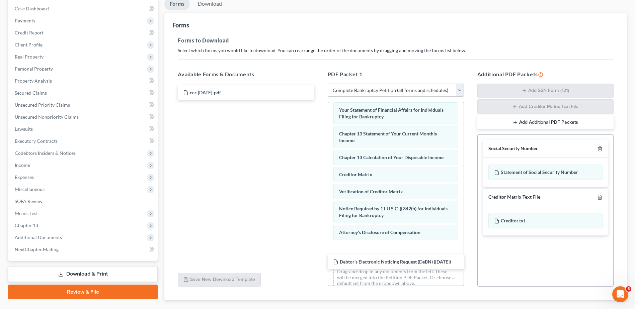
drag, startPoint x: 255, startPoint y: 110, endPoint x: 405, endPoint y: 263, distance: 214.3
click at [320, 100] on div "Debtor's Electronic Noticing Request (DeBN) ([DATE]) ccc [DATE]-pdf Debtor's El…" at bounding box center [245, 92] width 147 height 15
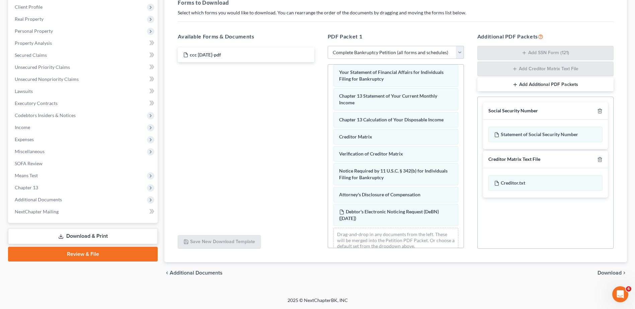
click at [610, 276] on span "Download" at bounding box center [610, 273] width 24 height 5
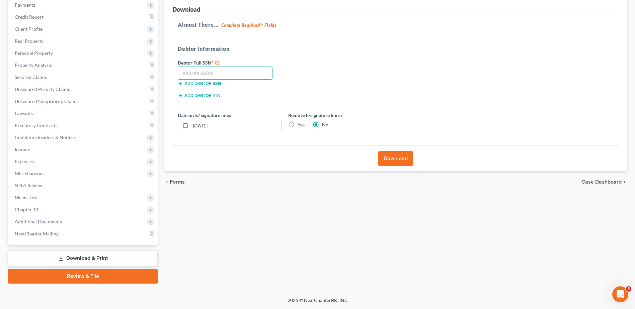
click at [200, 72] on input "text" at bounding box center [225, 73] width 95 height 13
type input "250-71-1043"
click at [241, 125] on input "[DATE]" at bounding box center [236, 125] width 91 height 13
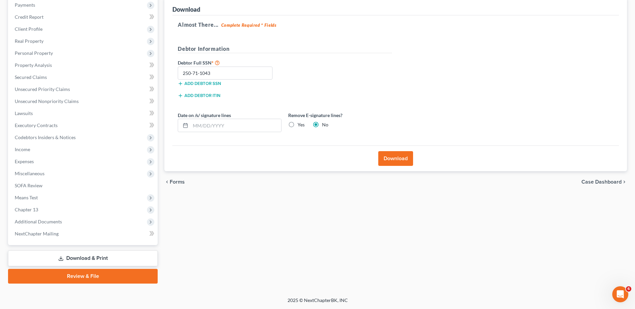
click at [298, 126] on label "Yes" at bounding box center [301, 125] width 7 height 7
click at [300, 126] on input "Yes" at bounding box center [302, 124] width 4 height 4
radio input "true"
radio input "false"
click at [402, 162] on button "Download" at bounding box center [395, 158] width 35 height 15
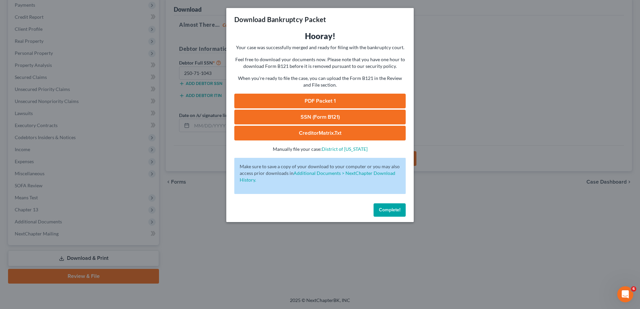
click at [347, 96] on link "PDF Packet 1" at bounding box center [319, 101] width 171 height 15
click at [288, 115] on link "SSN (Form B121)" at bounding box center [319, 117] width 171 height 15
click at [400, 211] on span "Complete!" at bounding box center [389, 210] width 21 height 6
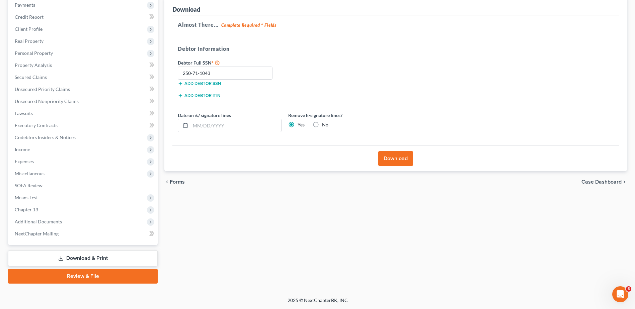
click at [67, 221] on span "Additional Documents" at bounding box center [83, 222] width 148 height 12
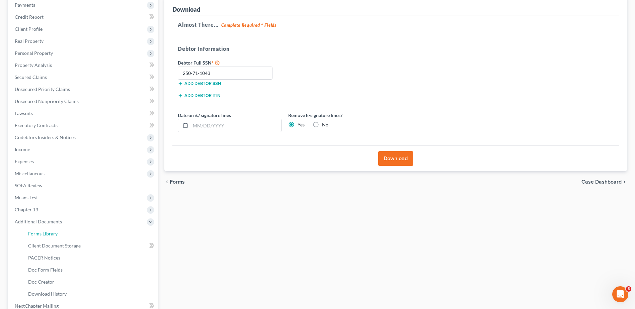
click at [66, 236] on link "Forms Library" at bounding box center [90, 234] width 135 height 12
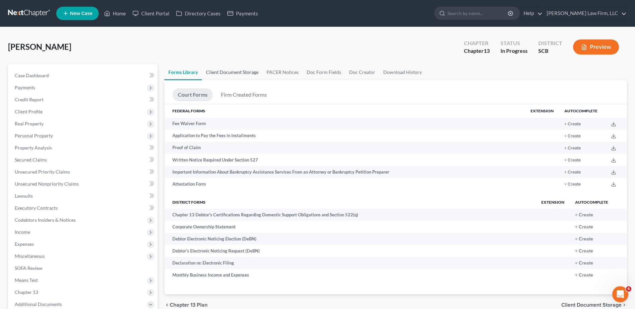
click at [232, 69] on link "Client Document Storage" at bounding box center [232, 72] width 61 height 16
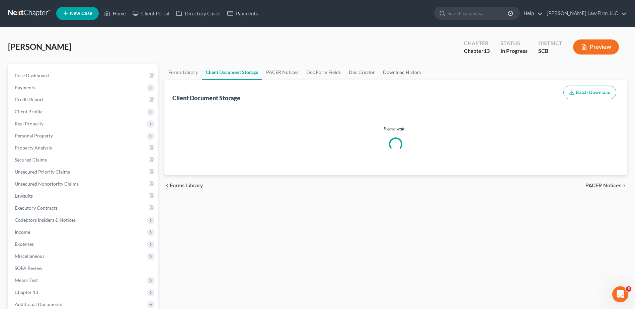
select select "16"
select select "6"
select select "37"
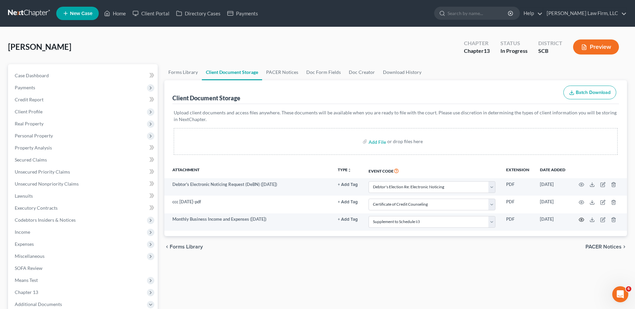
click at [582, 219] on icon "button" at bounding box center [581, 219] width 5 height 5
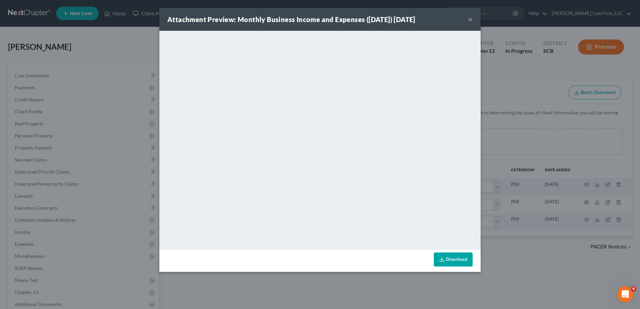
click at [471, 20] on button "×" at bounding box center [470, 19] width 5 height 8
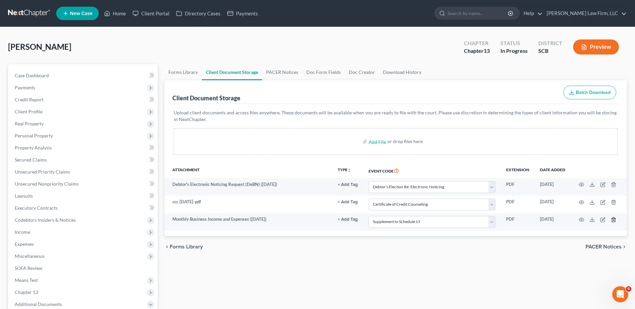
click at [613, 220] on icon "button" at bounding box center [613, 219] width 5 height 5
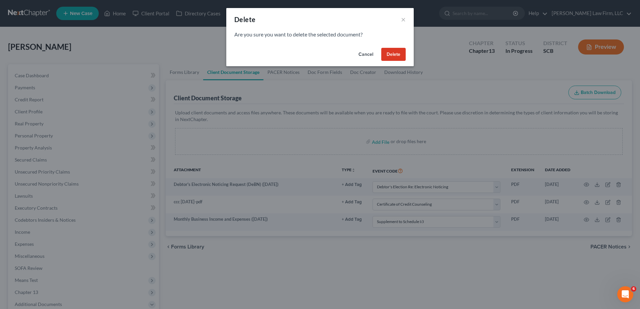
click at [395, 53] on button "Delete" at bounding box center [393, 54] width 24 height 13
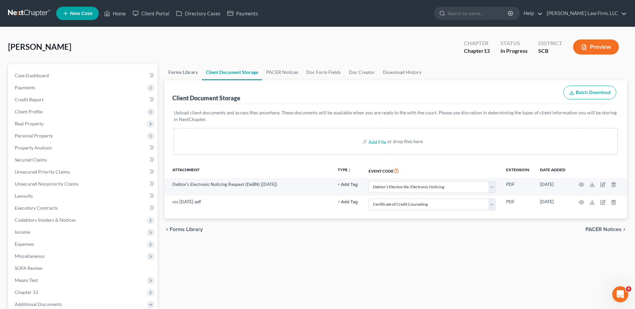
click at [186, 71] on link "Forms Library" at bounding box center [183, 72] width 38 height 16
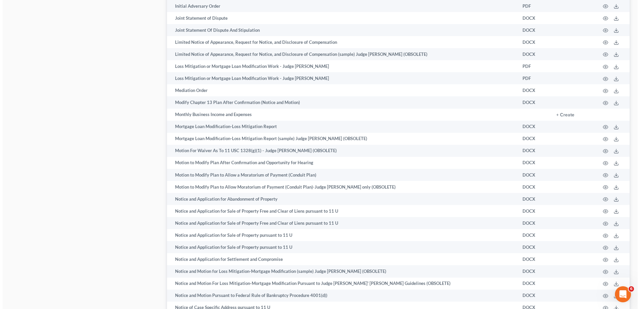
scroll to position [1160, 0]
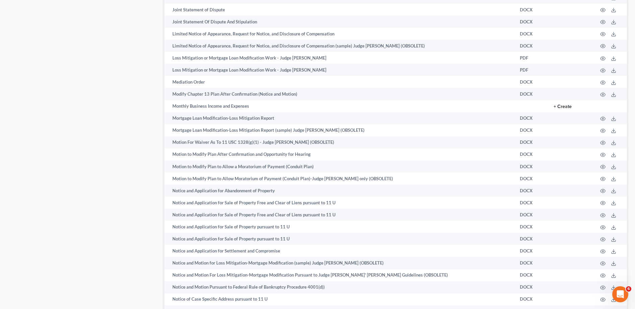
click at [563, 105] on button "+ Create" at bounding box center [563, 106] width 18 height 5
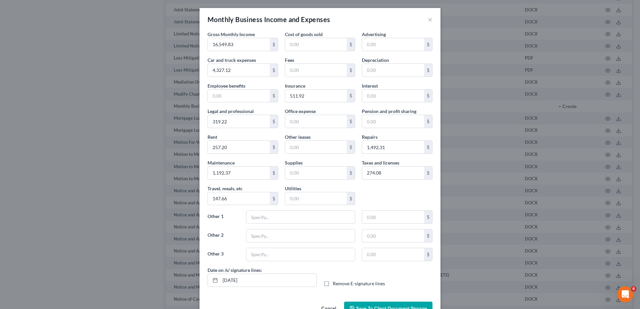
click at [383, 150] on input "1,492.31" at bounding box center [393, 147] width 62 height 13
click at [250, 168] on input "1,192.37" at bounding box center [239, 173] width 62 height 13
type input "1,492.31"
click at [398, 195] on div "Gross Monthly Income 16,549.83 $ Cost of goods sold $ Advertising $ Car and tru…" at bounding box center [320, 149] width 232 height 236
click at [334, 219] on input "text" at bounding box center [301, 217] width 109 height 13
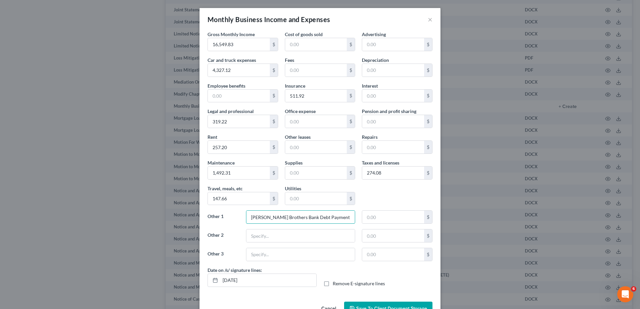
type input "[PERSON_NAME] Brothers Bank Debt Payment"
click at [365, 215] on input "text" at bounding box center [393, 217] width 62 height 13
type input "1,191.98"
click at [256, 286] on input "[DATE]" at bounding box center [268, 280] width 96 height 13
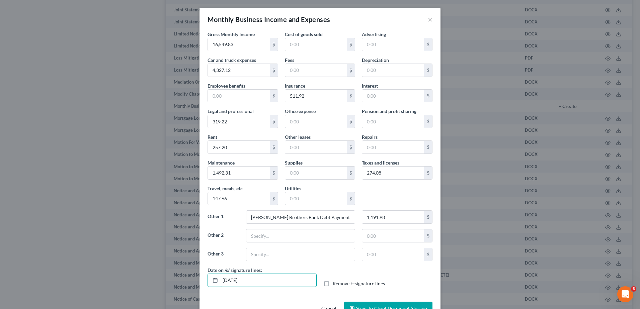
click at [256, 286] on input "[DATE]" at bounding box center [268, 280] width 96 height 13
click at [333, 283] on label "Remove E-signature lines" at bounding box center [359, 284] width 52 height 7
click at [336, 283] on input "Remove E-signature lines" at bounding box center [338, 283] width 4 height 4
checkbox input "true"
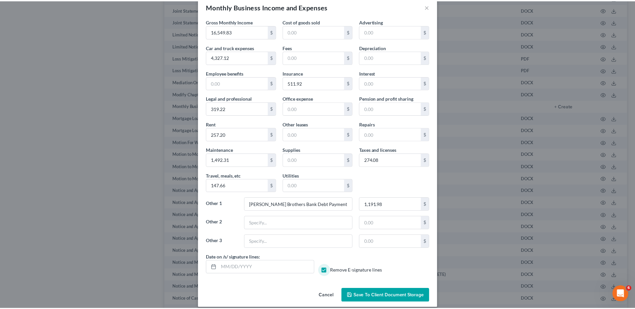
scroll to position [20, 0]
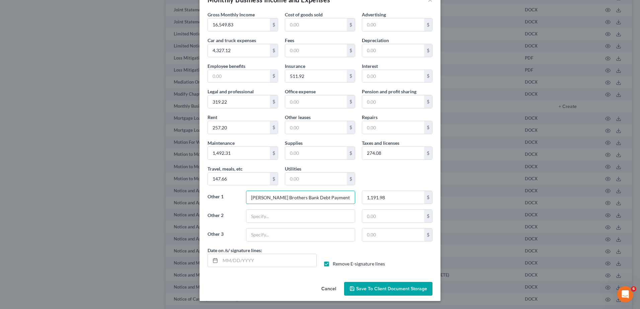
click at [310, 196] on input "[PERSON_NAME] Brothers Bank Debt Payment" at bounding box center [301, 197] width 109 height 13
type input "[PERSON_NAME] Brothers Bank NPMSI Payment"
click at [385, 290] on span "Save to Client Document Storage" at bounding box center [391, 289] width 71 height 6
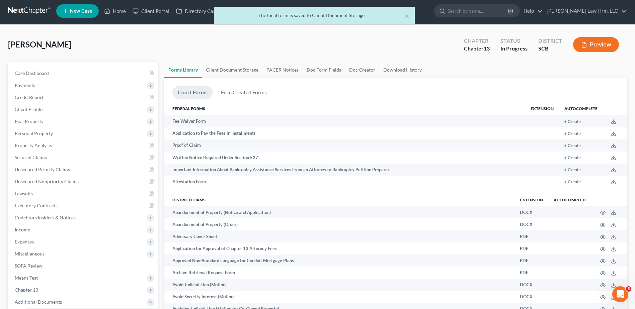
scroll to position [0, 0]
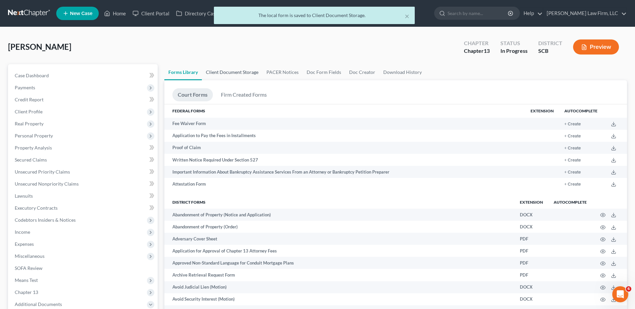
click at [228, 75] on link "Client Document Storage" at bounding box center [232, 72] width 61 height 16
select select "16"
select select "6"
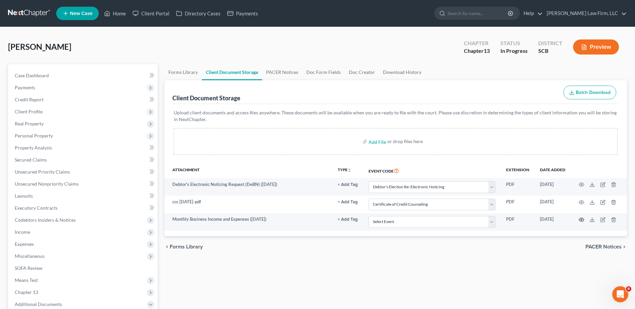
click at [583, 219] on icon "button" at bounding box center [581, 219] width 5 height 5
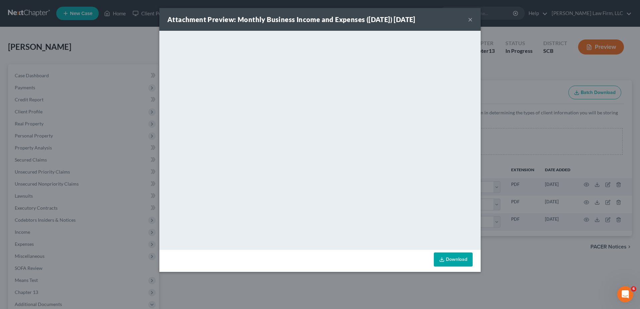
click at [471, 18] on button "×" at bounding box center [470, 19] width 5 height 8
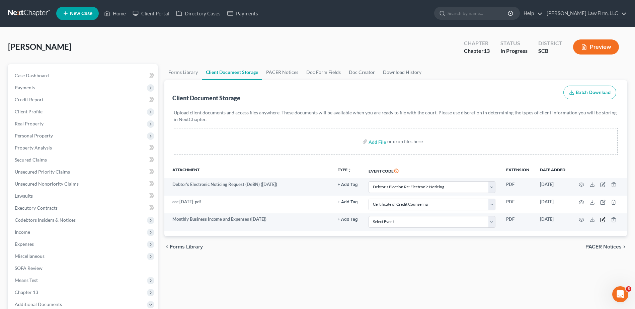
click at [605, 218] on icon "button" at bounding box center [603, 219] width 3 height 3
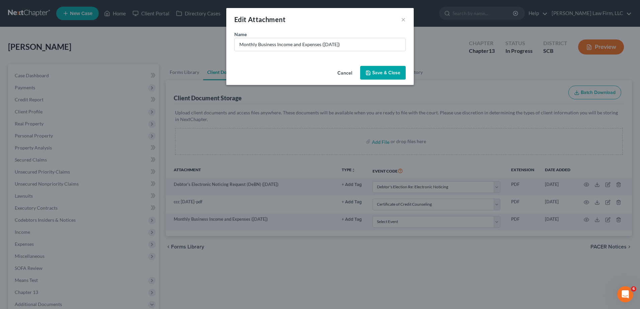
click at [343, 73] on button "Cancel" at bounding box center [344, 73] width 25 height 13
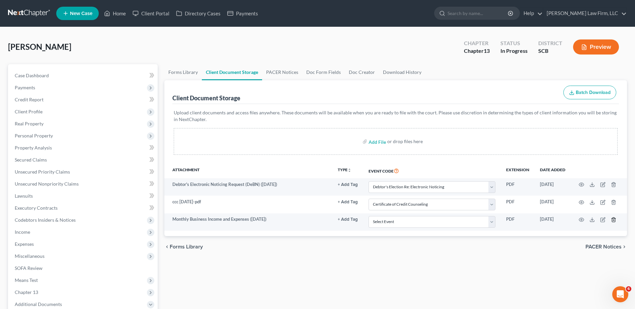
click at [614, 221] on line "button" at bounding box center [614, 220] width 0 height 1
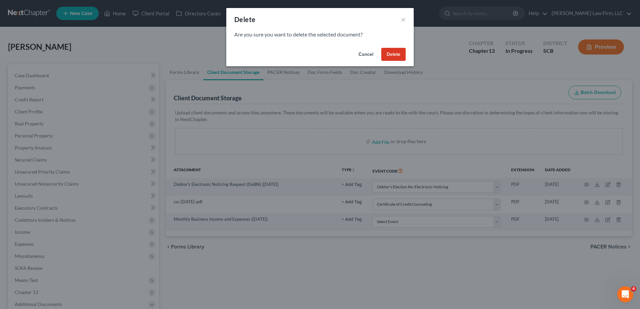
click at [396, 53] on button "Delete" at bounding box center [393, 54] width 24 height 13
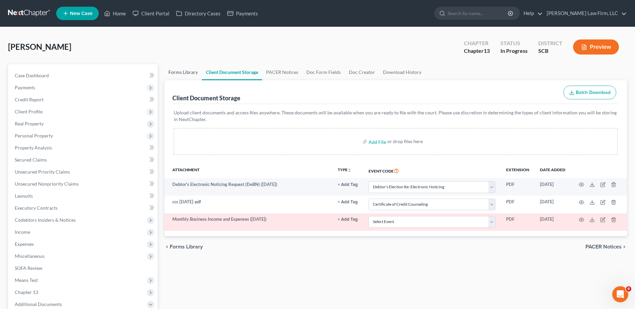
click at [193, 75] on link "Forms Library" at bounding box center [183, 72] width 38 height 16
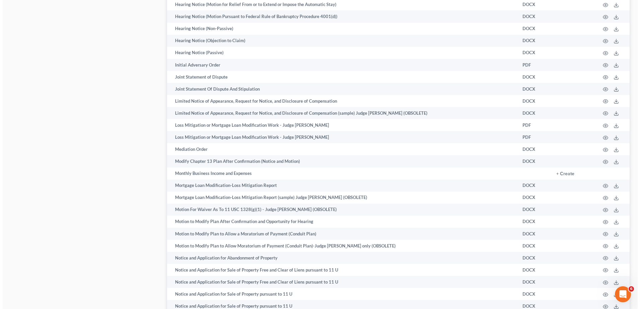
scroll to position [1093, 0]
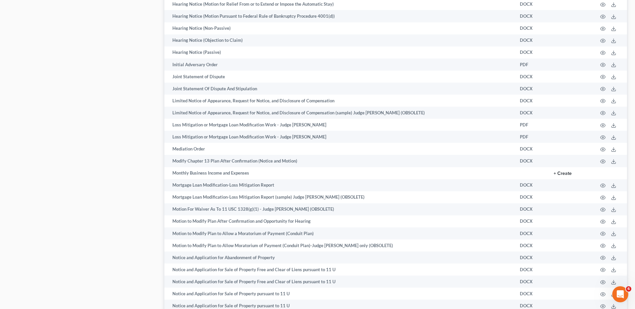
click at [570, 172] on button "+ Create" at bounding box center [563, 173] width 18 height 5
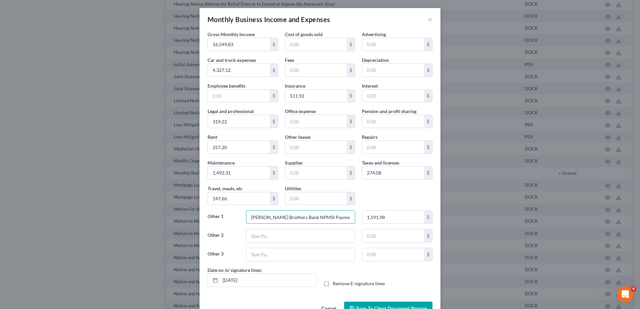
drag, startPoint x: 337, startPoint y: 218, endPoint x: 301, endPoint y: 219, distance: 36.2
click at [301, 219] on input "[PERSON_NAME] Brothers Bank NPMSI Payment" at bounding box center [301, 217] width 109 height 13
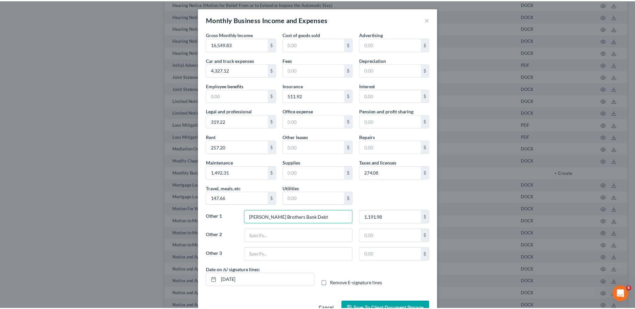
scroll to position [20, 0]
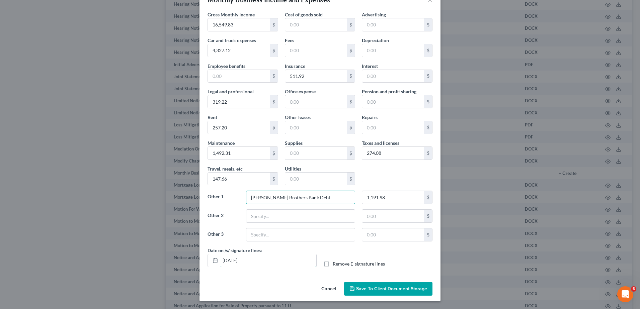
click at [278, 263] on input "[DATE]" at bounding box center [268, 261] width 96 height 13
click at [334, 250] on div "Date on /s/ signature lines: [DATE] Remove E-signature lines" at bounding box center [320, 260] width 232 height 26
click at [328, 198] on input "[PERSON_NAME] Brothers Bank Debt" at bounding box center [301, 197] width 109 height 13
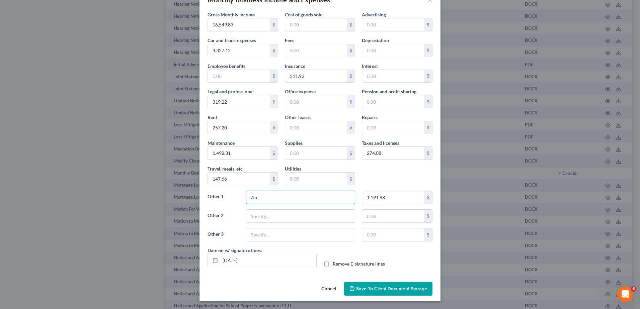
type input "A"
click at [399, 194] on input "1,191.98" at bounding box center [393, 197] width 62 height 13
click at [326, 195] on input "text" at bounding box center [301, 197] width 109 height 13
click at [272, 195] on input "Anticipated Maintenance and Repairs" at bounding box center [301, 197] width 109 height 13
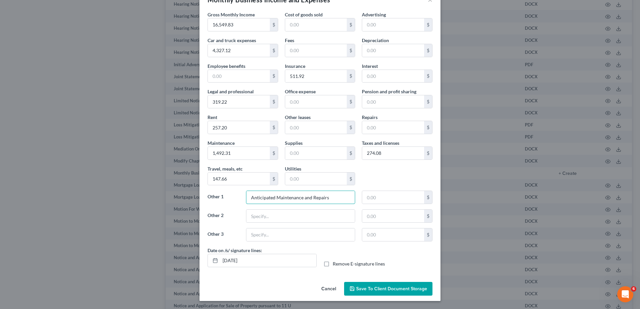
drag, startPoint x: 325, startPoint y: 199, endPoint x: 275, endPoint y: 200, distance: 50.2
click at [275, 200] on input "Anticipated Maintenance and Repairs" at bounding box center [301, 197] width 109 height 13
type input "Anticipated Additional Maintenance"
click at [378, 196] on input "text" at bounding box center [393, 197] width 62 height 13
type input "1,192.73"
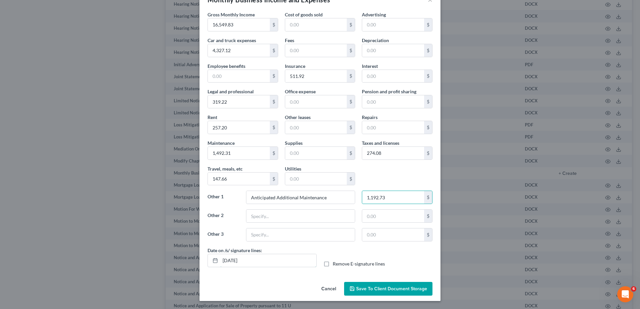
click at [267, 258] on input "[DATE]" at bounding box center [268, 261] width 96 height 13
click at [333, 266] on label "Remove E-signature lines" at bounding box center [359, 264] width 52 height 7
click at [336, 265] on input "Remove E-signature lines" at bounding box center [338, 263] width 4 height 4
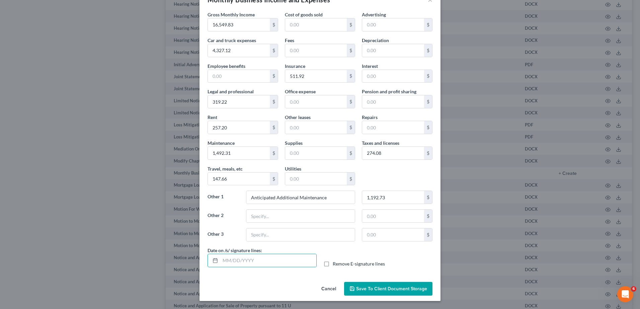
checkbox input "true"
click at [392, 200] on input "1,192.73" at bounding box center [393, 197] width 62 height 13
click at [390, 203] on input "1,192.73" at bounding box center [393, 197] width 62 height 13
type input "1,192.37"
click at [389, 289] on span "Save to Client Document Storage" at bounding box center [391, 289] width 71 height 6
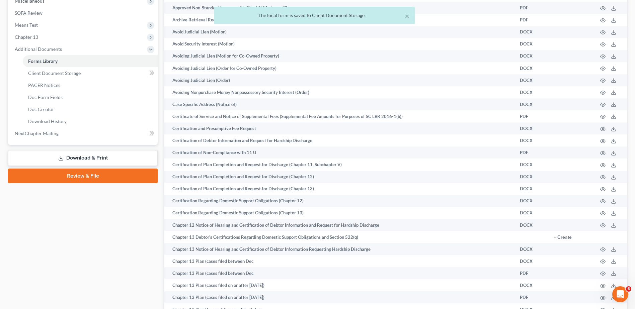
scroll to position [21, 0]
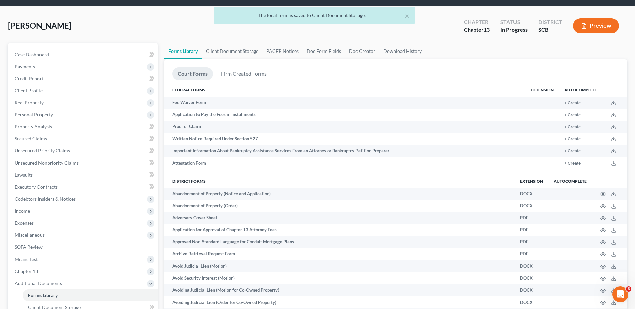
click at [56, 222] on span "Expenses" at bounding box center [83, 223] width 148 height 12
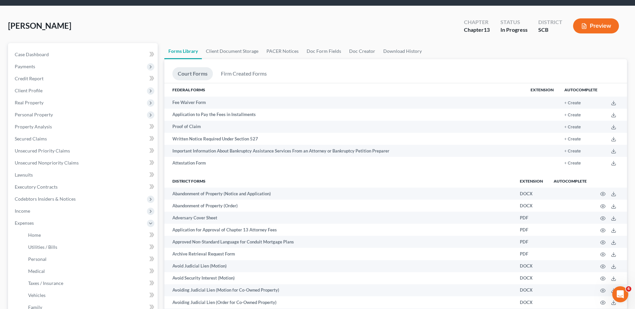
scroll to position [55, 0]
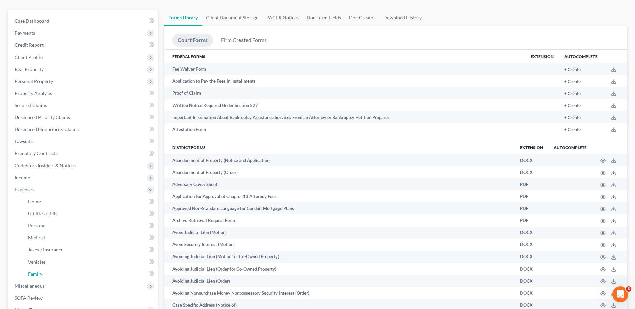
click at [46, 276] on link "Family" at bounding box center [90, 274] width 135 height 12
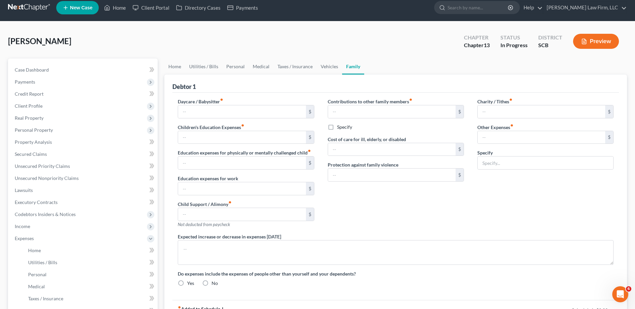
type input "0.00"
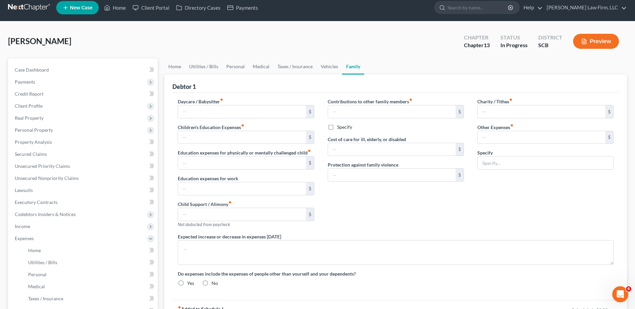
type input "0.00"
type textarea "Debtor does not anticipate an increase or decrease in his expenditures of 10% o…"
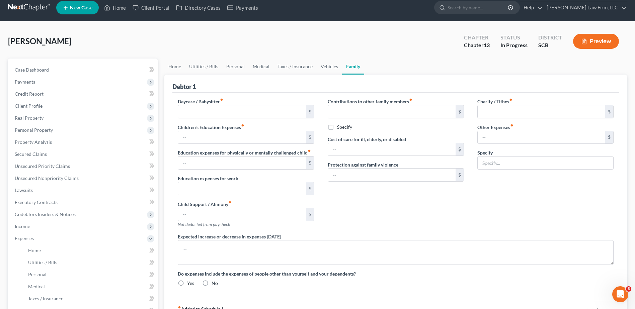
radio input "true"
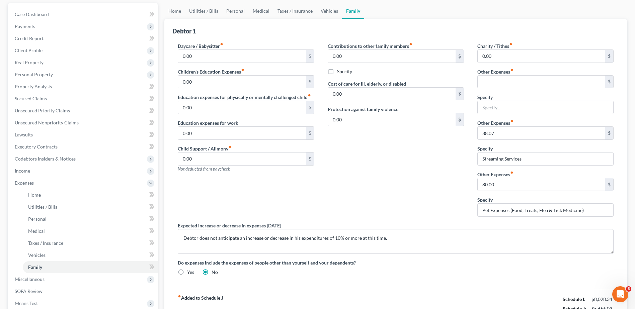
scroll to position [67, 0]
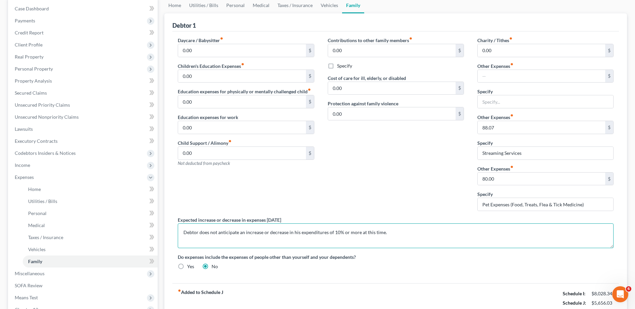
drag, startPoint x: 390, startPoint y: 233, endPoint x: 183, endPoint y: 235, distance: 206.7
click at [183, 235] on textarea "Debtor does not anticipate an increase or decrease in his expenditures of 10% o…" at bounding box center [396, 236] width 436 height 25
click at [299, 232] on textarea "Debtor does not anticipate an increase or decrease in his expenditures of 10% o…" at bounding box center [396, 236] width 436 height 25
click at [387, 232] on textarea "Debtor does not anticipate an increase or decrease in his personal expenditures…" at bounding box center [396, 236] width 436 height 25
click at [461, 232] on textarea "Debtor does not anticipate an increase or decrease in his personal expenditures…" at bounding box center [396, 236] width 436 height 25
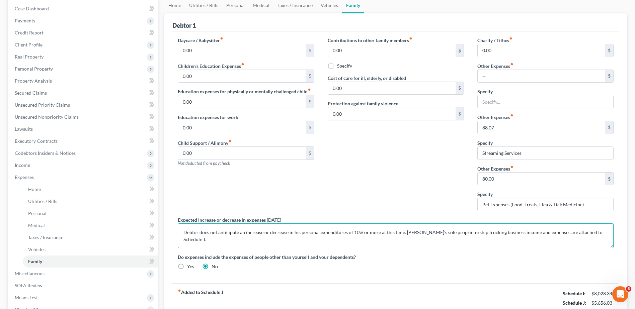
click at [596, 233] on textarea "Debtor does not anticipate an increase or decrease in his personal expenditures…" at bounding box center [396, 236] width 436 height 25
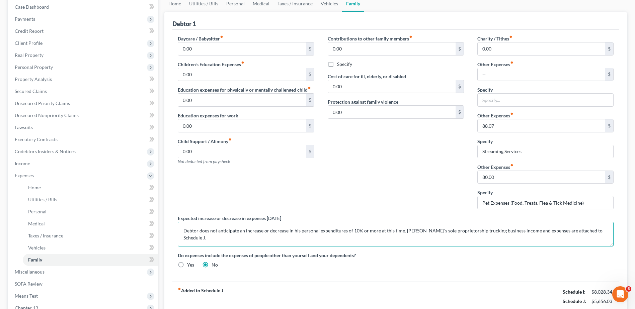
scroll to position [167, 0]
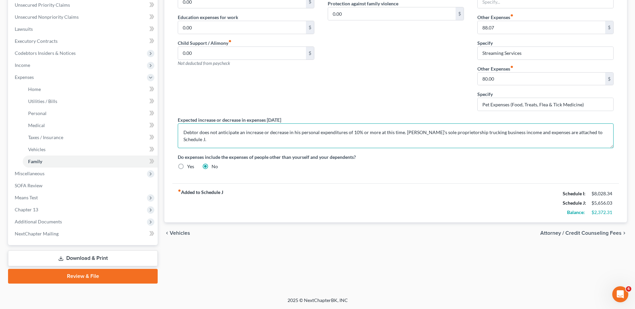
type textarea "Debtor does not anticipate an increase or decrease in his personal expenditures…"
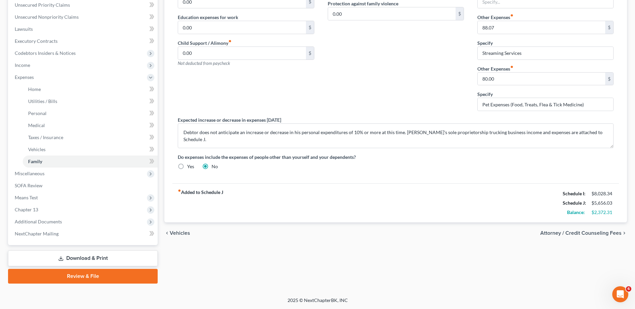
click at [51, 172] on span "Miscellaneous" at bounding box center [83, 174] width 148 height 12
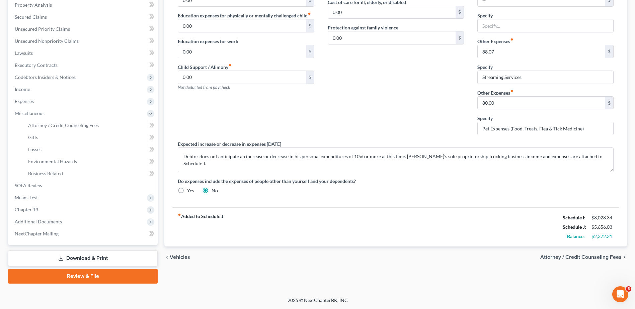
scroll to position [143, 0]
click at [61, 127] on span "Attorney / Credit Counseling Fees" at bounding box center [63, 126] width 71 height 6
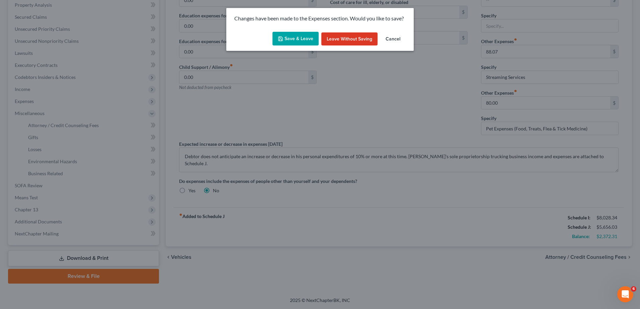
click at [309, 40] on button "Save & Leave" at bounding box center [296, 39] width 46 height 14
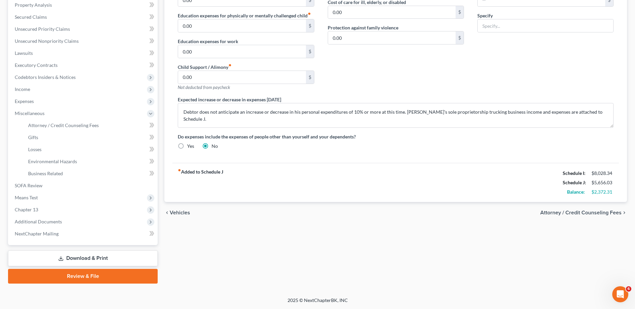
select select "0"
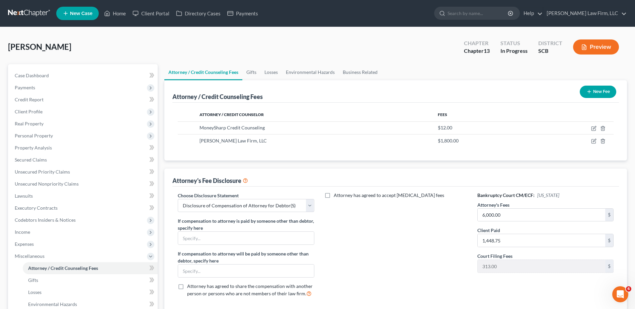
click at [45, 243] on span "Expenses" at bounding box center [83, 244] width 148 height 12
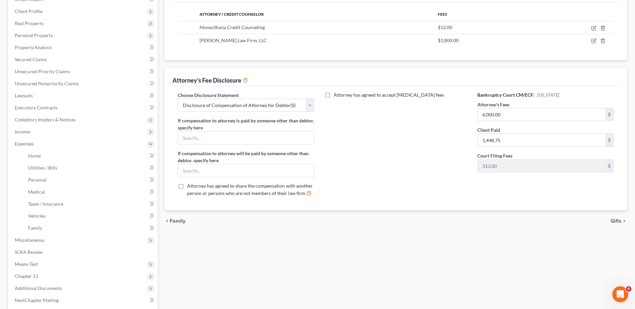
scroll to position [134, 0]
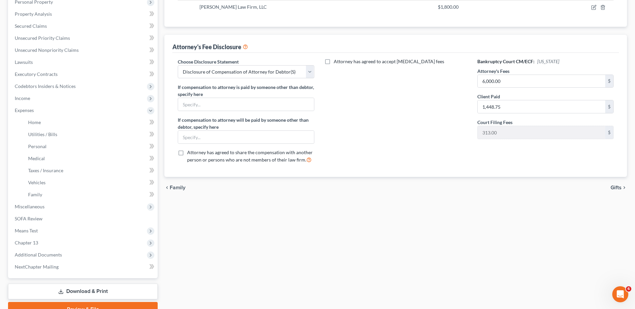
click at [47, 251] on span "Additional Documents" at bounding box center [83, 255] width 148 height 12
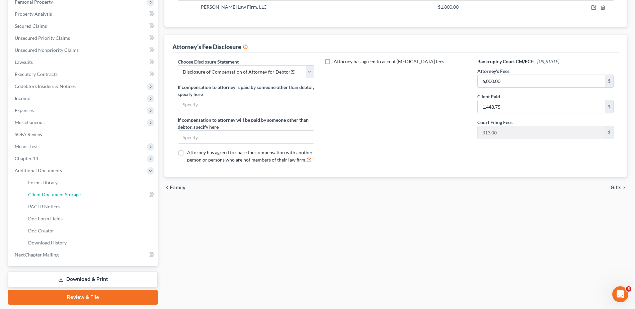
click at [60, 195] on span "Client Document Storage" at bounding box center [54, 195] width 53 height 6
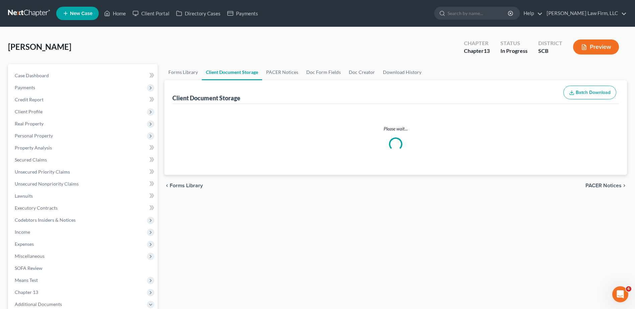
select select "16"
select select "6"
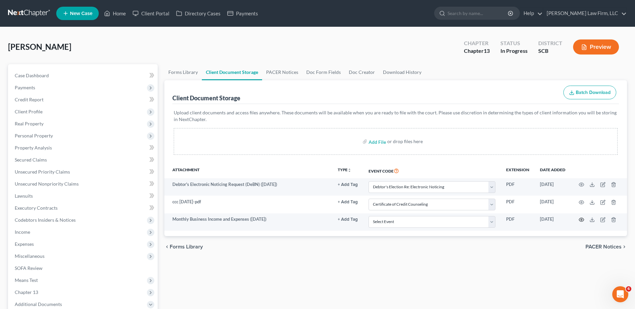
click at [581, 219] on icon "button" at bounding box center [581, 219] width 5 height 5
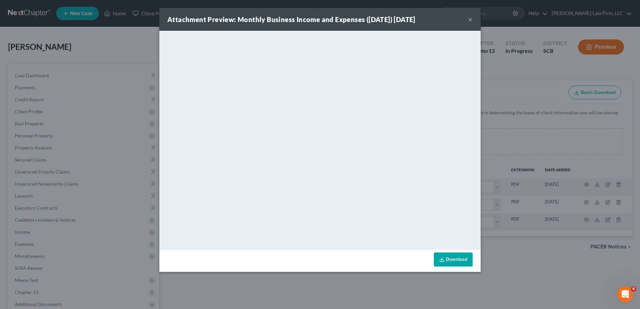
click at [471, 20] on button "×" at bounding box center [470, 19] width 5 height 8
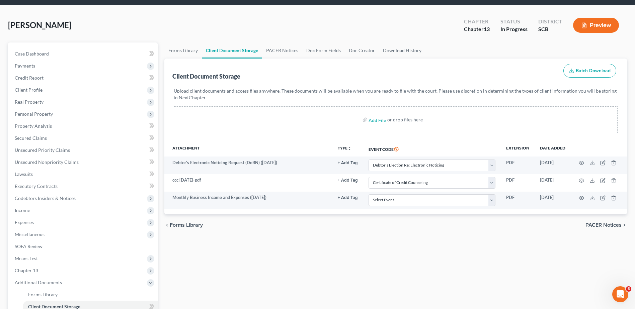
scroll to position [33, 0]
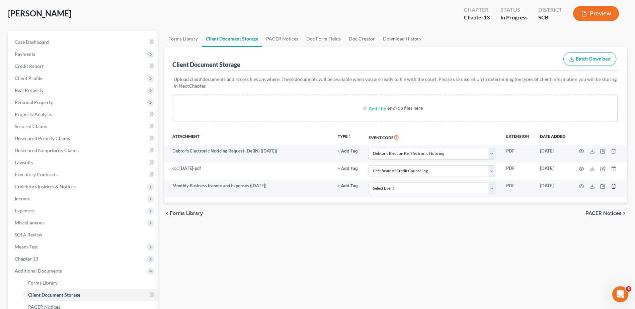
click at [613, 185] on icon "button" at bounding box center [613, 186] width 3 height 4
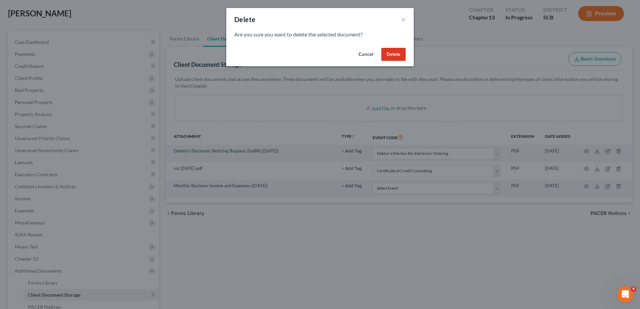
click at [400, 56] on button "Delete" at bounding box center [393, 54] width 24 height 13
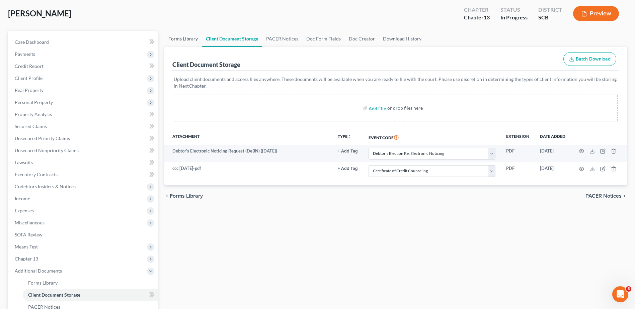
click at [182, 40] on link "Forms Library" at bounding box center [183, 39] width 38 height 16
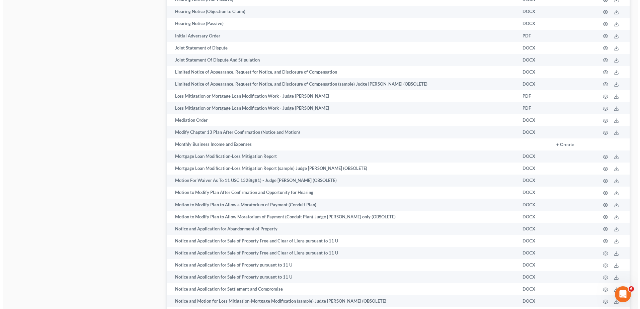
scroll to position [1126, 0]
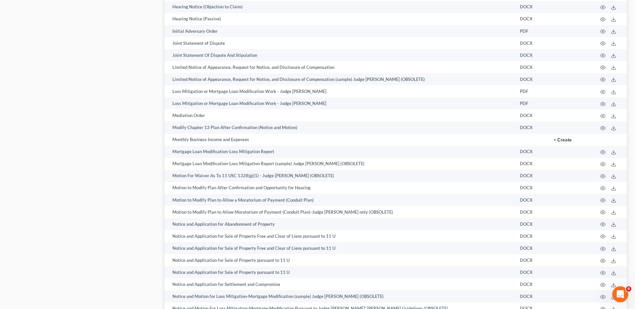
click at [566, 140] on button "+ Create" at bounding box center [563, 140] width 18 height 5
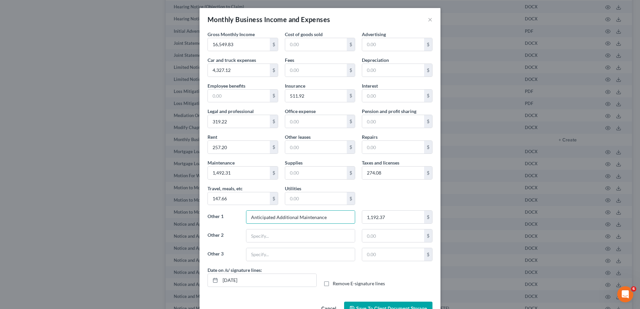
click at [295, 217] on input "Anticipated Additional Maintenance" at bounding box center [301, 217] width 109 height 13
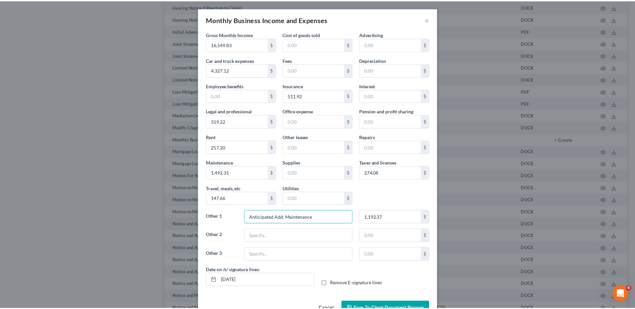
scroll to position [20, 0]
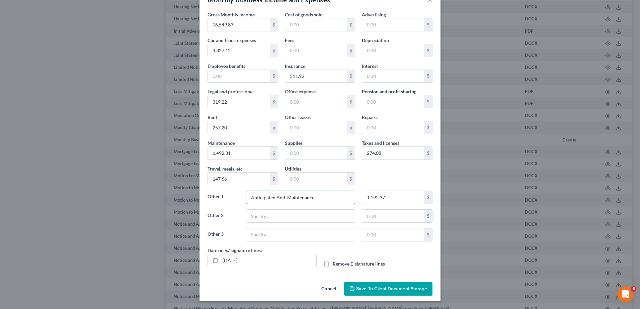
type input "Anticipated Add. Maintenance"
click at [263, 263] on input "[DATE]" at bounding box center [268, 261] width 96 height 13
click at [333, 264] on label "Remove E-signature lines" at bounding box center [359, 264] width 52 height 7
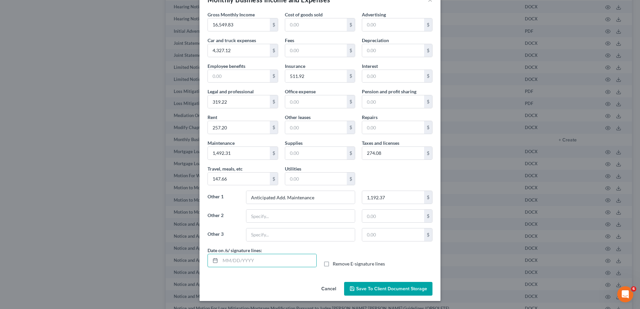
click at [336, 264] on input "Remove E-signature lines" at bounding box center [338, 263] width 4 height 4
checkbox input "true"
click at [364, 287] on span "Save to Client Document Storage" at bounding box center [391, 289] width 71 height 6
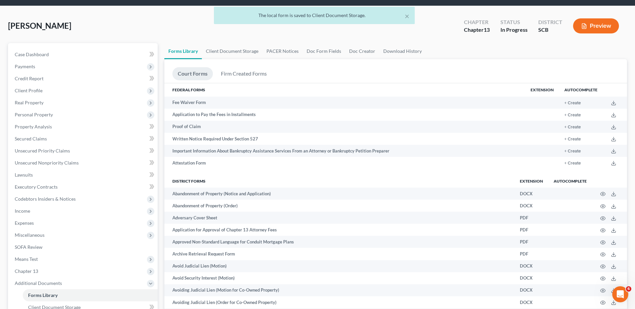
scroll to position [0, 0]
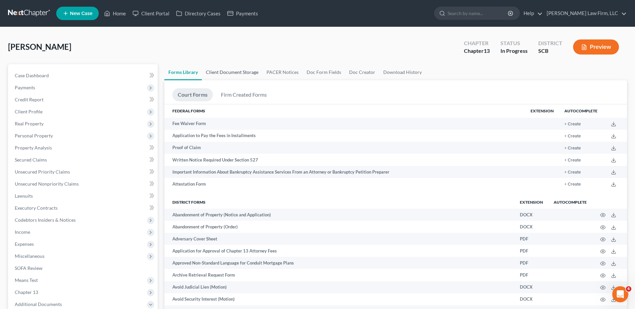
click at [230, 71] on link "Client Document Storage" at bounding box center [232, 72] width 61 height 16
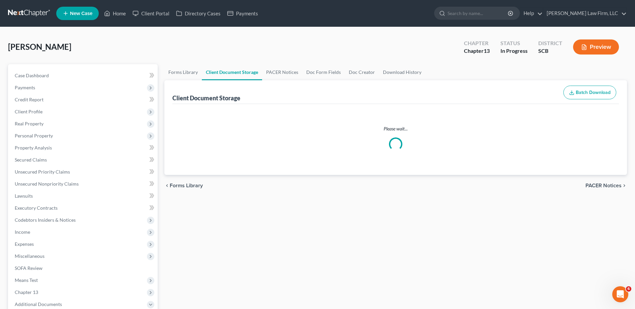
select select "16"
select select "6"
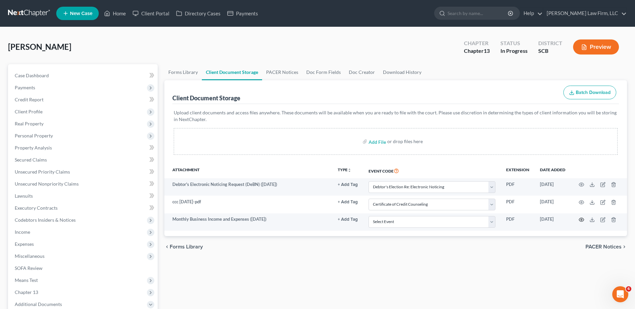
click at [580, 220] on icon "button" at bounding box center [581, 219] width 5 height 5
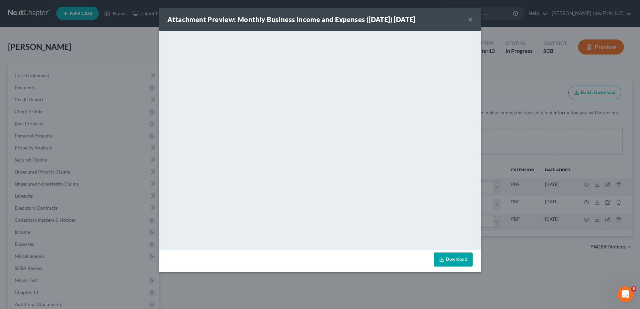
click at [469, 21] on button "×" at bounding box center [470, 19] width 5 height 8
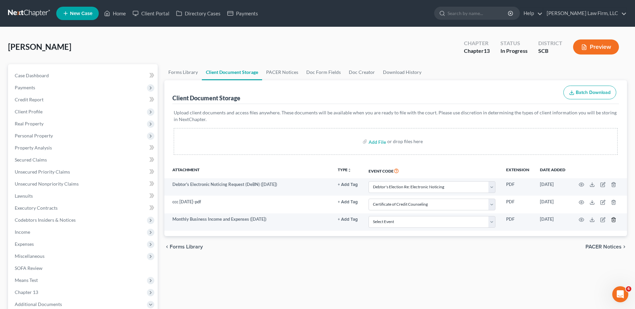
click at [614, 219] on polyline "button" at bounding box center [614, 219] width 4 height 0
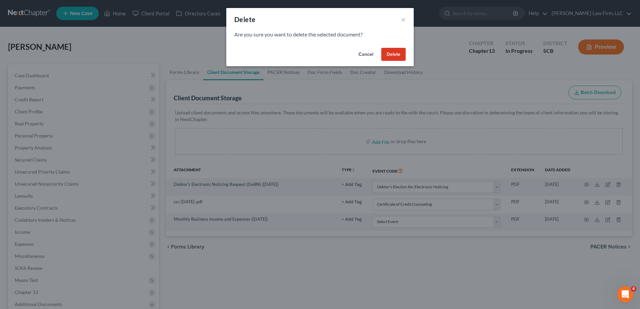
click at [397, 51] on button "Delete" at bounding box center [393, 54] width 24 height 13
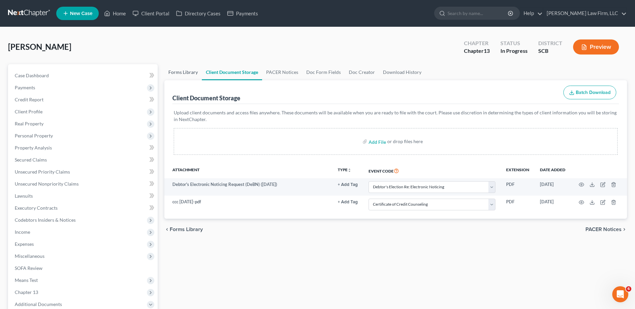
click at [182, 73] on link "Forms Library" at bounding box center [183, 72] width 38 height 16
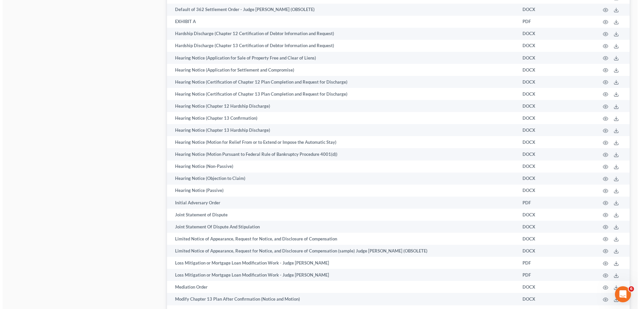
scroll to position [1059, 0]
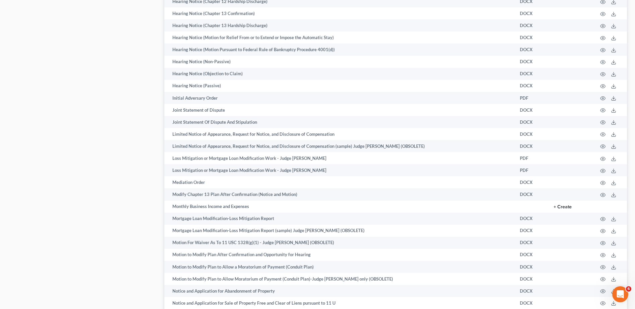
click at [561, 208] on button "+ Create" at bounding box center [563, 207] width 18 height 5
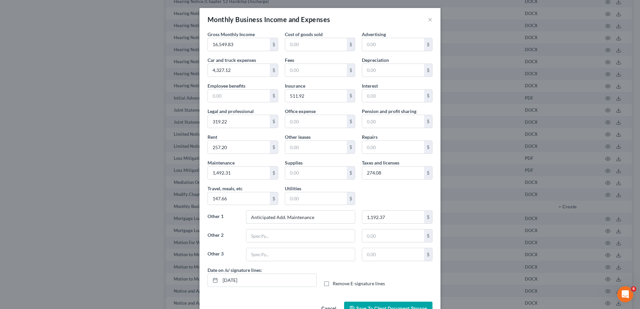
click at [273, 219] on input "Anticipated Add. Maintenance" at bounding box center [301, 217] width 109 height 13
type input "Anticip. Add. Maintenance"
click at [303, 280] on input "[DATE]" at bounding box center [268, 280] width 96 height 13
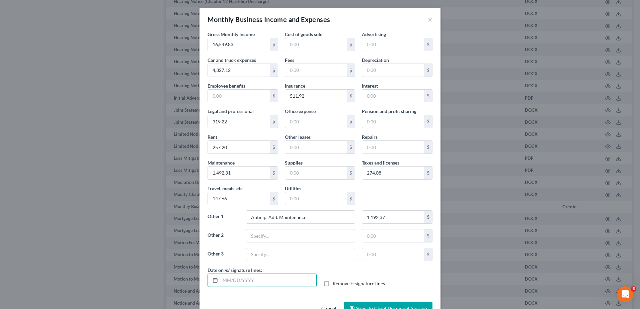
click at [333, 283] on label "Remove E-signature lines" at bounding box center [359, 284] width 52 height 7
click at [336, 283] on input "Remove E-signature lines" at bounding box center [338, 283] width 4 height 4
checkbox input "true"
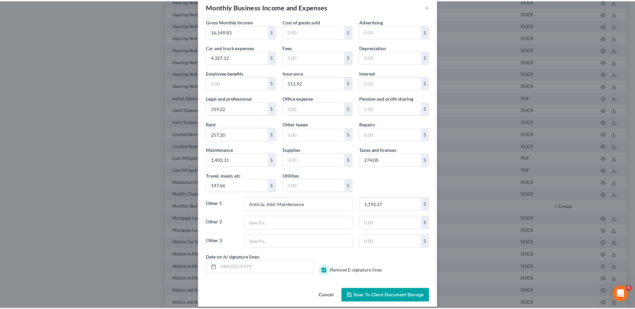
scroll to position [20, 0]
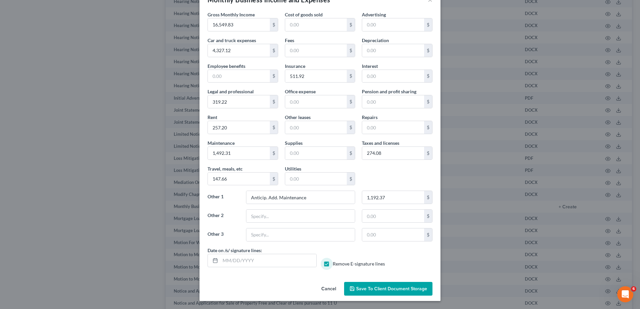
click at [402, 288] on span "Save to Client Document Storage" at bounding box center [391, 289] width 71 height 6
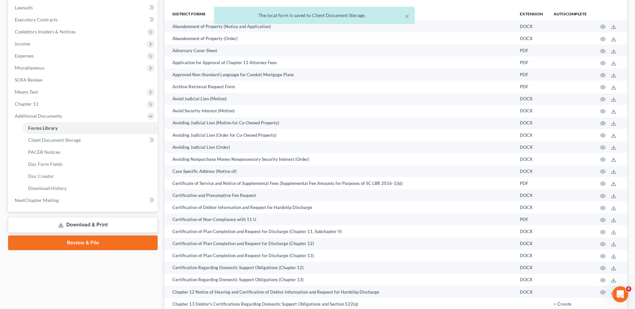
scroll to position [0, 0]
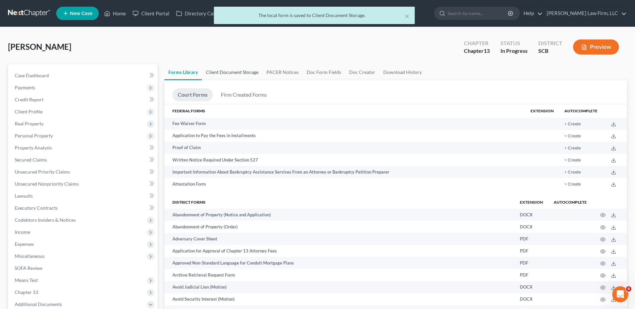
click at [243, 71] on link "Client Document Storage" at bounding box center [232, 72] width 61 height 16
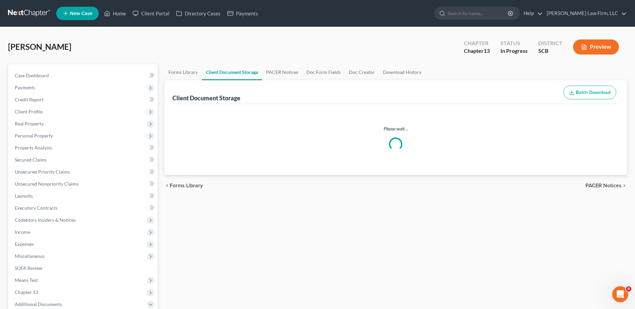
select select "16"
select select "6"
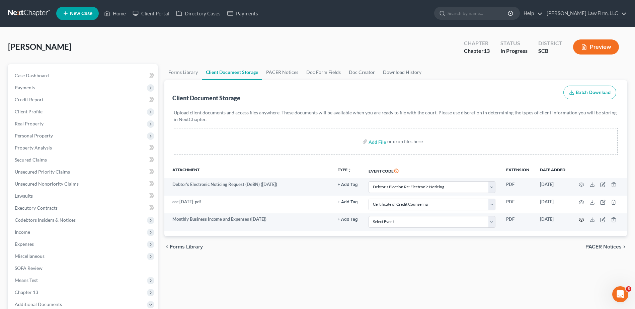
click at [581, 220] on icon "button" at bounding box center [581, 219] width 5 height 5
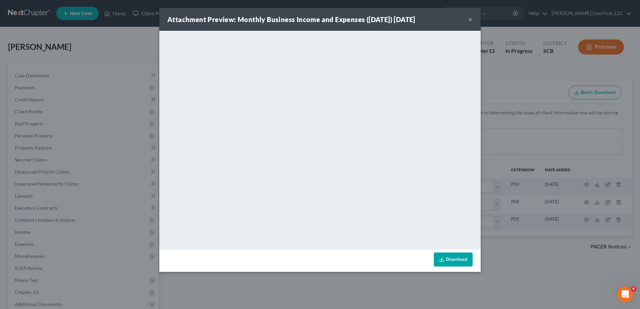
click at [473, 17] on button "×" at bounding box center [470, 19] width 5 height 8
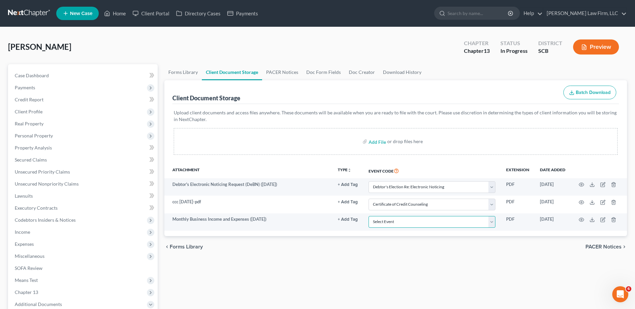
click at [489, 225] on select "Select Event Amended Application Amended Document Amended Schedules/Statements …" at bounding box center [432, 222] width 127 height 12
select select "37"
click at [369, 216] on select "Select Event Amended Application Amended Document Amended Schedules/Statements …" at bounding box center [432, 222] width 127 height 12
click at [392, 260] on div "Forms Library Client Document Storage PACER Notices Doc Form Fields Doc Creator…" at bounding box center [396, 251] width 470 height 375
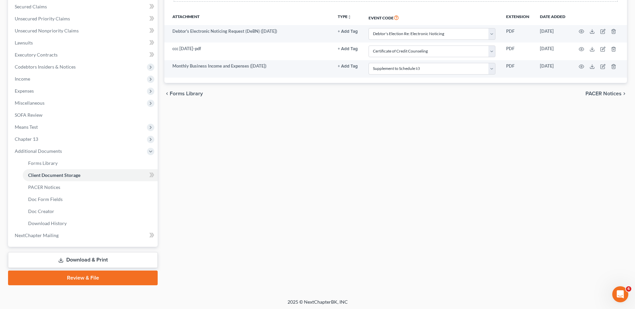
scroll to position [155, 0]
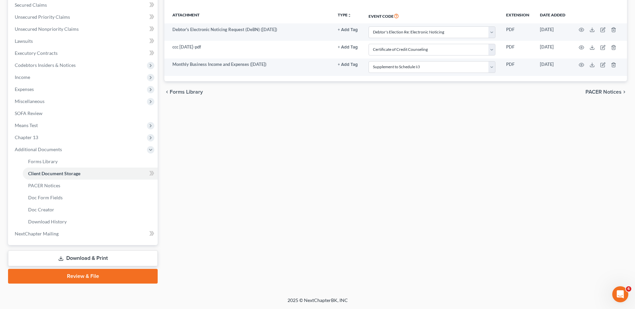
click at [55, 89] on span "Expenses" at bounding box center [83, 89] width 148 height 12
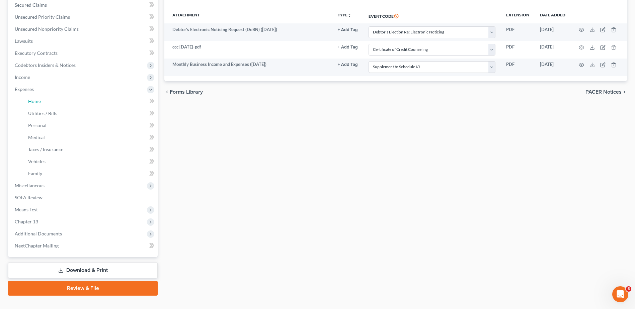
click at [51, 104] on link "Home" at bounding box center [90, 101] width 135 height 12
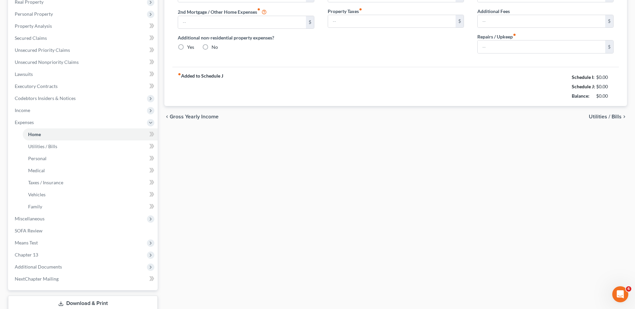
type input "2,435.29"
type input "0.00"
radio input "true"
type input "21.75"
type input "0.00"
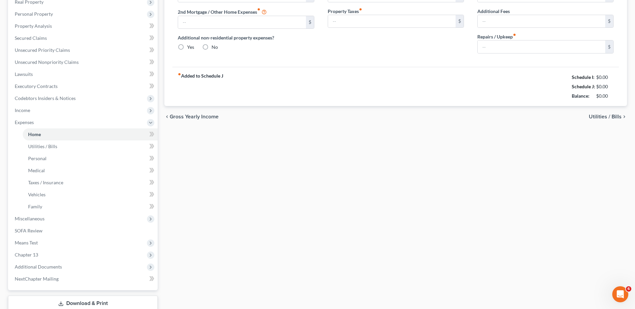
type input "0.00"
type input "100.00"
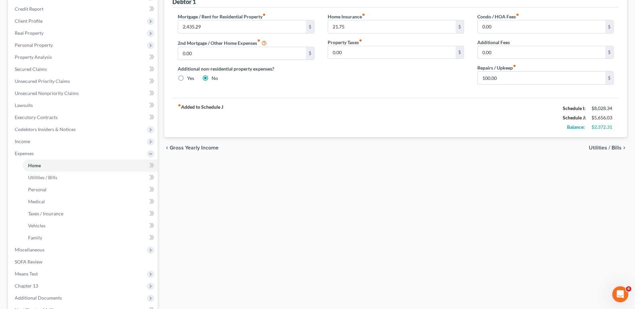
scroll to position [100, 0]
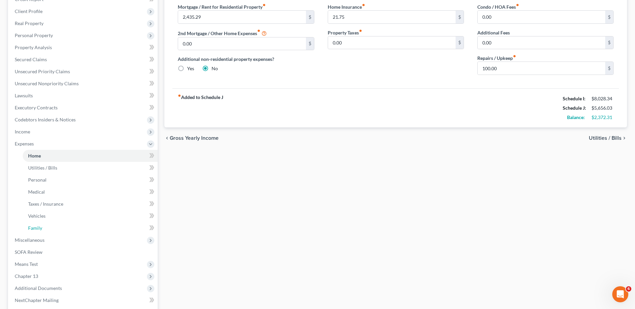
click at [40, 229] on span "Family" at bounding box center [35, 228] width 14 height 6
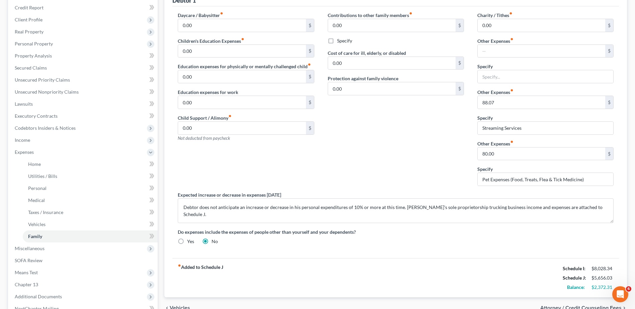
scroll to position [100, 0]
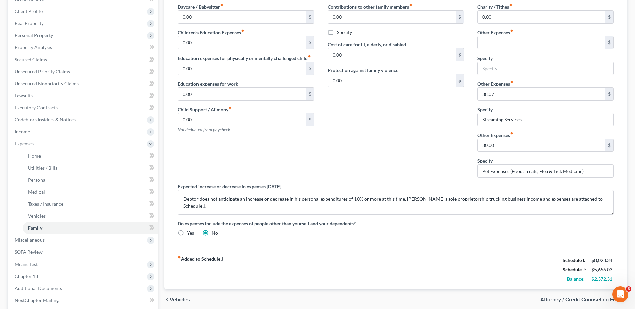
click at [33, 130] on span "Income" at bounding box center [83, 132] width 148 height 12
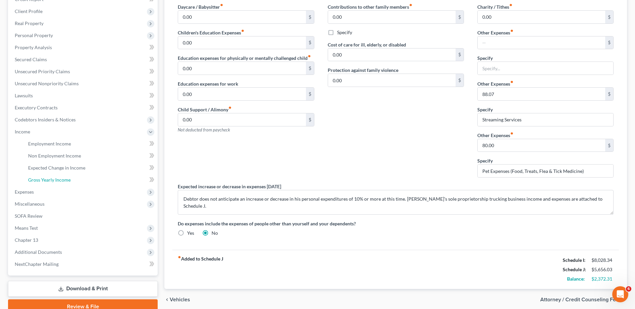
click at [47, 179] on span "Gross Yearly Income" at bounding box center [49, 180] width 43 height 6
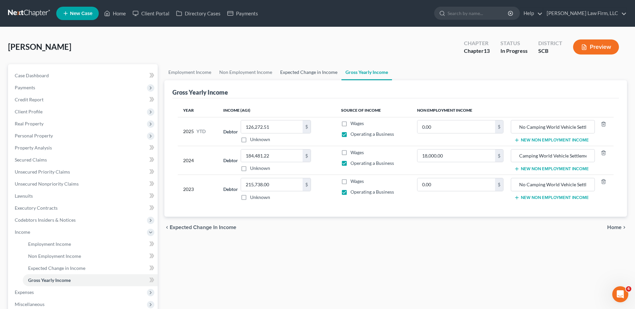
click at [300, 74] on link "Expected Change in Income" at bounding box center [308, 72] width 65 height 16
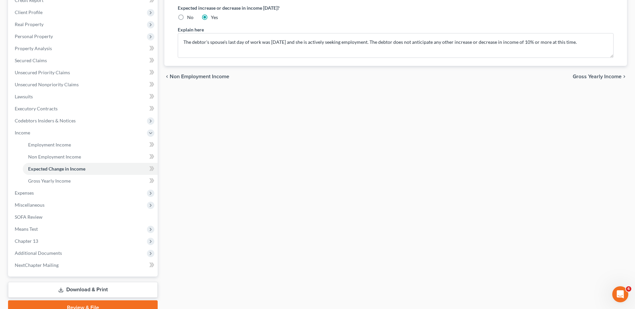
scroll to position [100, 0]
click at [79, 287] on link "Download & Print" at bounding box center [83, 289] width 150 height 16
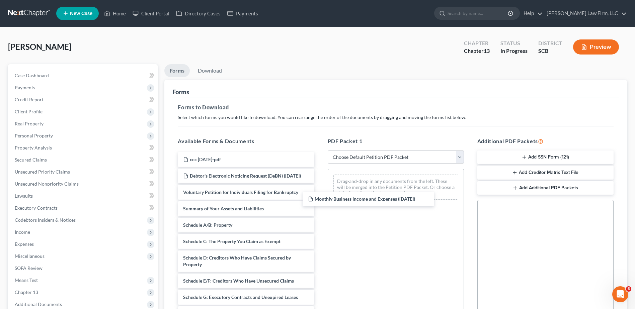
drag, startPoint x: 276, startPoint y: 159, endPoint x: 403, endPoint y: 200, distance: 132.8
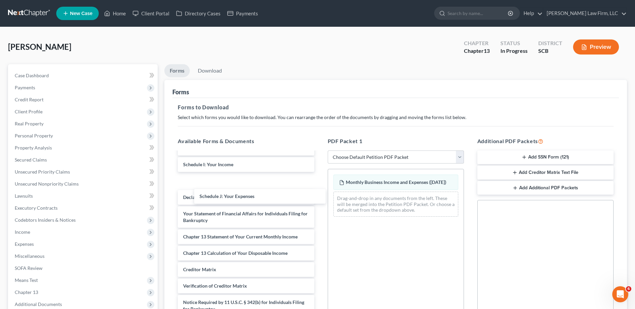
scroll to position [156, 0]
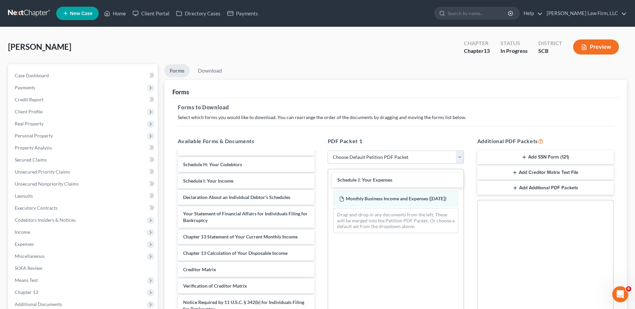
drag, startPoint x: 238, startPoint y: 184, endPoint x: 392, endPoint y: 177, distance: 154.2
click at [320, 177] on div "Schedule J: Your Expenses ccc [DATE]-pdf Debtor's Electronic Noticing Request (…" at bounding box center [245, 168] width 147 height 330
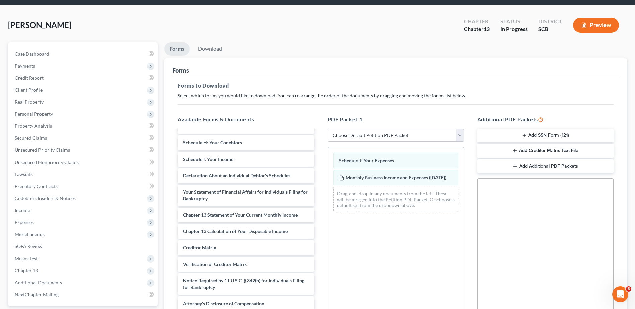
scroll to position [104, 0]
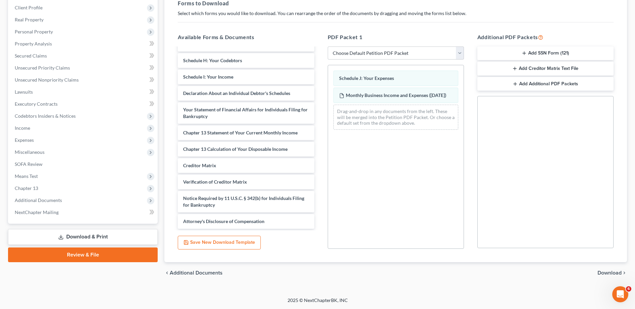
click at [607, 272] on span "Download" at bounding box center [610, 273] width 24 height 5
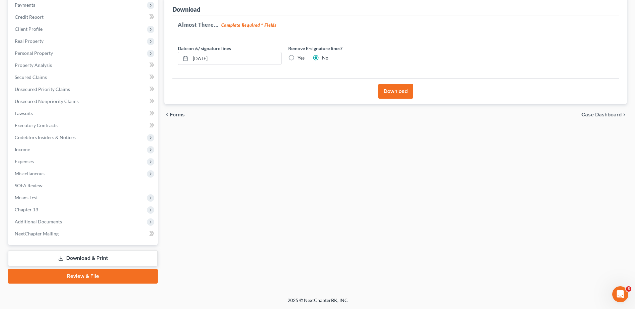
scroll to position [83, 0]
click at [240, 58] on input "[DATE]" at bounding box center [236, 58] width 91 height 13
click at [298, 58] on label "Yes" at bounding box center [301, 58] width 7 height 7
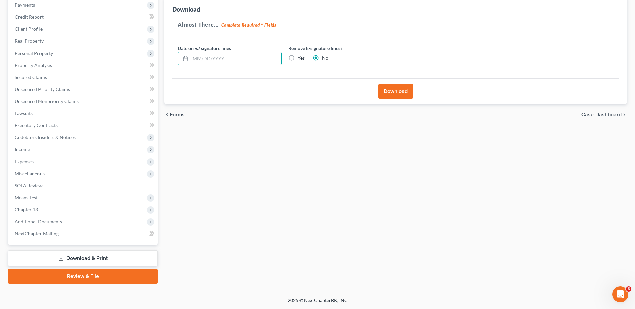
click at [300, 58] on input "Yes" at bounding box center [302, 57] width 4 height 4
radio input "true"
radio input "false"
click at [408, 94] on button "Download" at bounding box center [395, 91] width 35 height 15
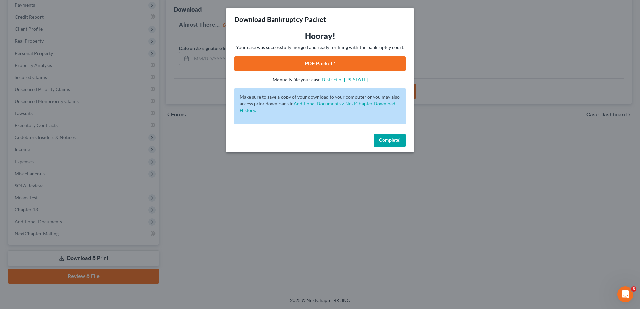
click at [321, 67] on link "PDF Packet 1" at bounding box center [319, 63] width 171 height 15
click at [386, 143] on span "Complete!" at bounding box center [389, 141] width 21 height 6
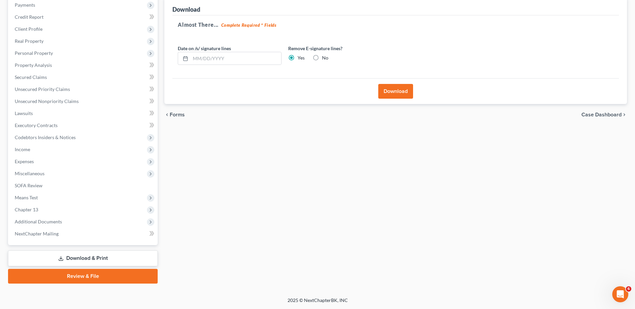
click at [43, 164] on span "Expenses" at bounding box center [83, 162] width 148 height 12
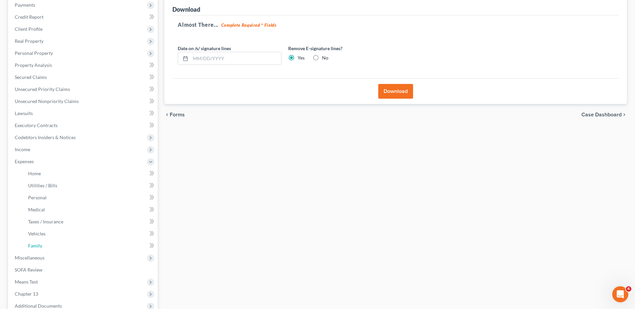
click at [47, 244] on link "Family" at bounding box center [90, 246] width 135 height 12
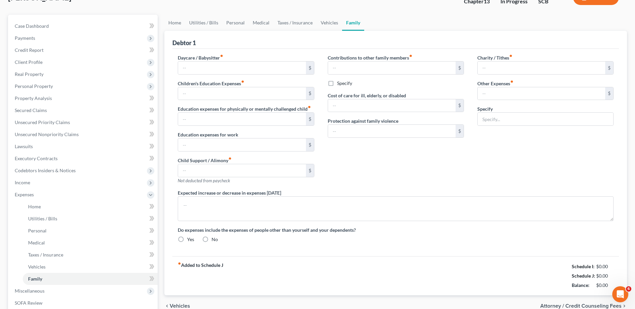
type input "0.00"
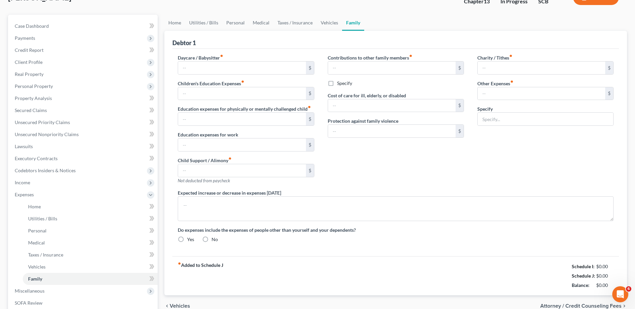
type input "0.00"
type textarea "Debtor does not anticipate an increase or decrease in his personal expenditures…"
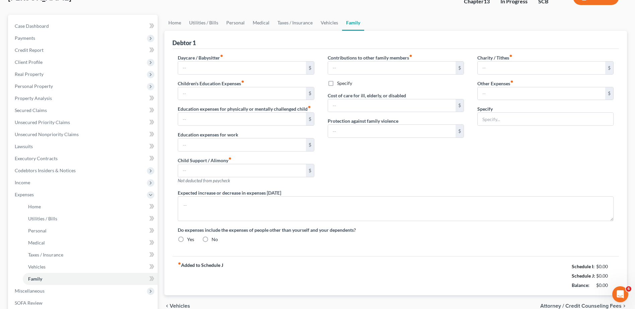
radio input "true"
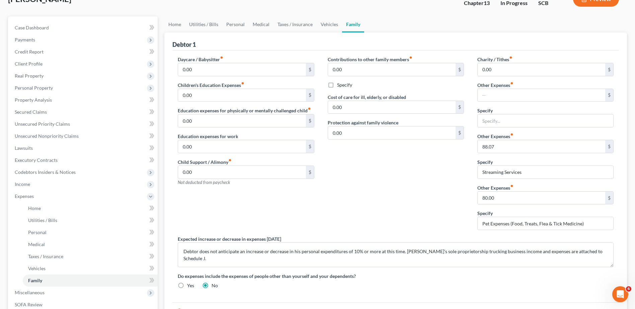
scroll to position [134, 0]
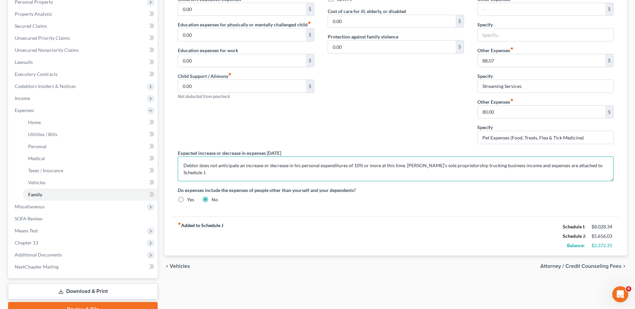
drag, startPoint x: 403, startPoint y: 167, endPoint x: 199, endPoint y: 167, distance: 204.0
click at [199, 167] on textarea "Debtor does not anticipate an increase or decrease in his personal expenditures…" at bounding box center [396, 169] width 436 height 25
click at [274, 171] on textarea "Debtor anticipates additional maintenance expenses for his semi-truck in the ap…" at bounding box center [396, 169] width 436 height 25
drag, startPoint x: 548, startPoint y: 167, endPoint x: 511, endPoint y: 167, distance: 36.2
click at [511, 167] on textarea "Debtor anticipates additional maintenance expenses for his semi-truck in the ap…" at bounding box center [396, 169] width 436 height 25
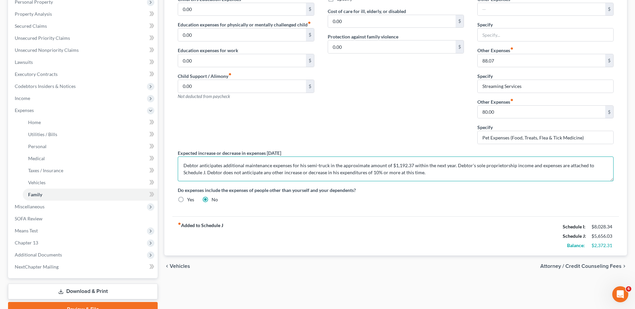
type textarea "Debtor anticipates additional maintenance expenses for his semi-truck in the ap…"
click at [38, 245] on span "Chapter 13" at bounding box center [26, 243] width 23 height 6
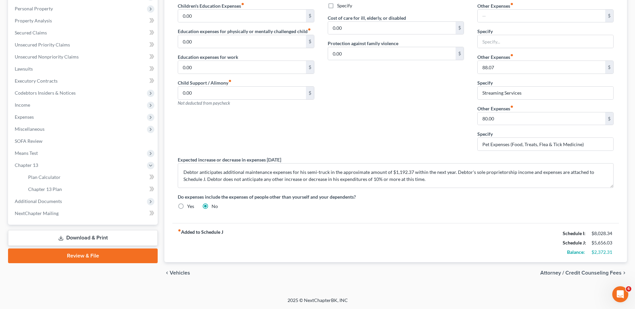
scroll to position [127, 0]
click at [73, 241] on link "Download & Print" at bounding box center [83, 238] width 150 height 16
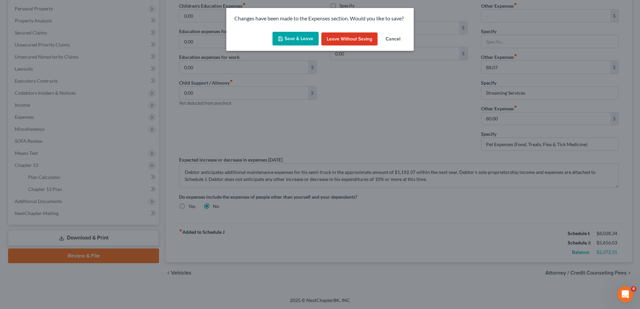
click at [298, 37] on button "Save & Leave" at bounding box center [296, 39] width 46 height 14
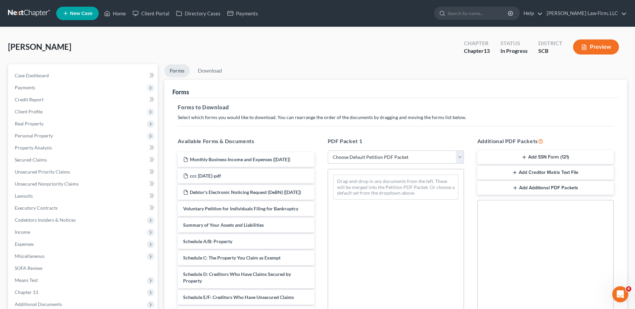
click at [360, 155] on select "Choose Default Petition PDF Packet Complete Bankruptcy Petition (all forms and …" at bounding box center [396, 157] width 136 height 13
click at [352, 119] on p "Select which forms you would like to download. You can rearrange the order of t…" at bounding box center [396, 117] width 436 height 7
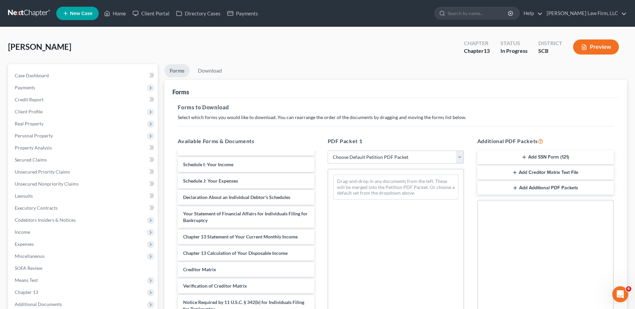
scroll to position [172, 0]
click at [320, 187] on div "Schedule J: Your Expenses Monthly Business Income and Expenses ([DATE]) ccc [DA…" at bounding box center [245, 160] width 147 height 347
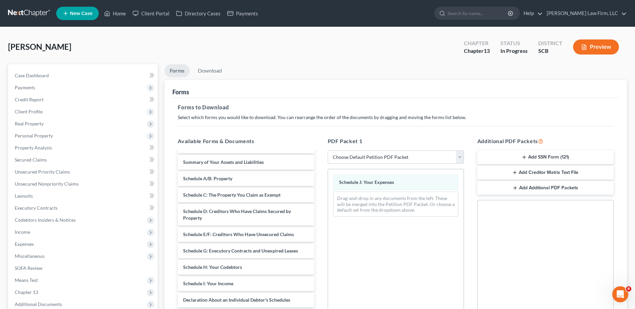
scroll to position [0, 0]
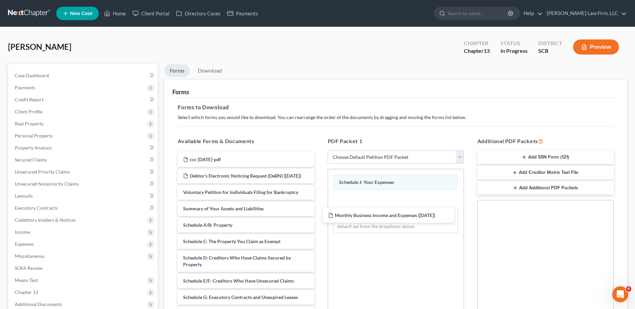
drag, startPoint x: 273, startPoint y: 157, endPoint x: 416, endPoint y: 200, distance: 148.8
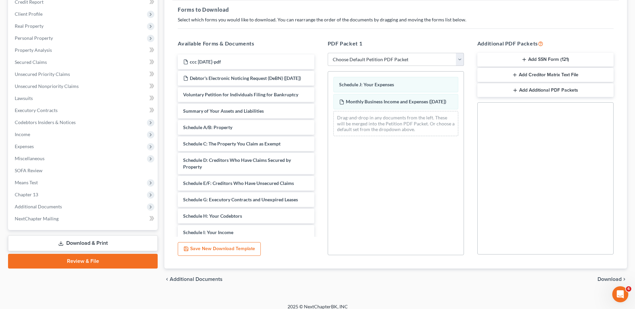
scroll to position [104, 0]
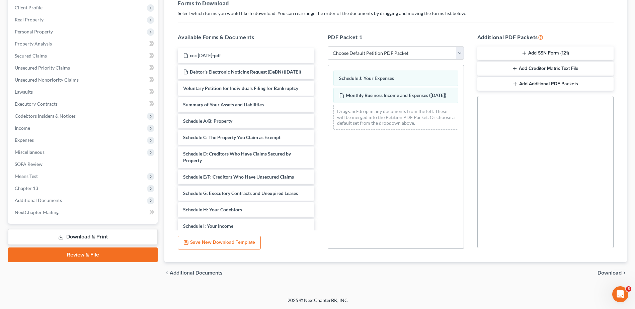
click at [616, 272] on span "Download" at bounding box center [610, 273] width 24 height 5
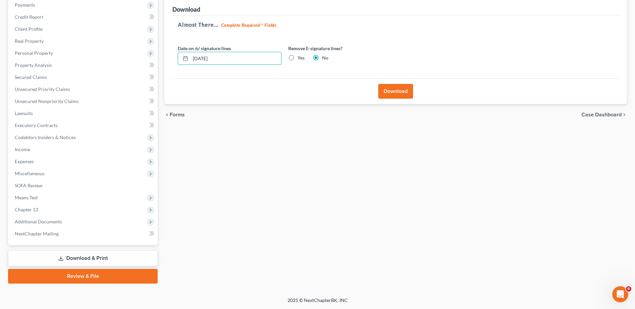
click at [242, 63] on input "[DATE]" at bounding box center [236, 58] width 91 height 13
click at [242, 64] on input "[DATE]" at bounding box center [236, 58] width 91 height 13
click at [298, 58] on label "Yes" at bounding box center [301, 58] width 7 height 7
click at [300, 58] on input "Yes" at bounding box center [302, 57] width 4 height 4
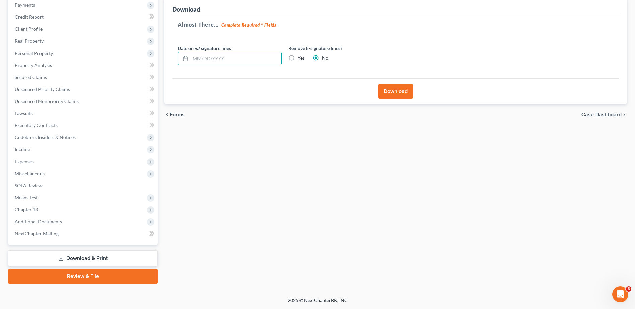
radio input "true"
radio input "false"
click at [408, 92] on button "Download" at bounding box center [395, 91] width 35 height 15
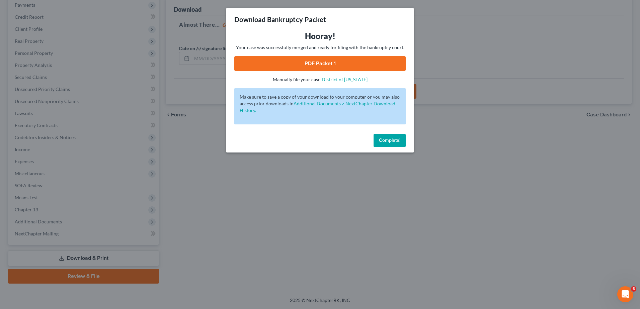
click at [360, 67] on link "PDF Packet 1" at bounding box center [319, 63] width 171 height 15
click at [395, 139] on span "Complete!" at bounding box center [389, 141] width 21 height 6
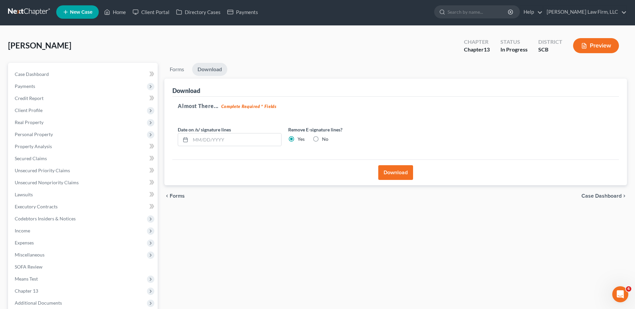
scroll to position [0, 0]
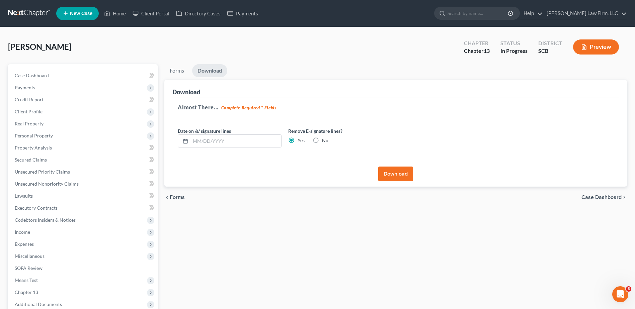
click at [45, 90] on span "Payments" at bounding box center [83, 88] width 148 height 12
click at [45, 102] on link "Invoices" at bounding box center [90, 100] width 135 height 12
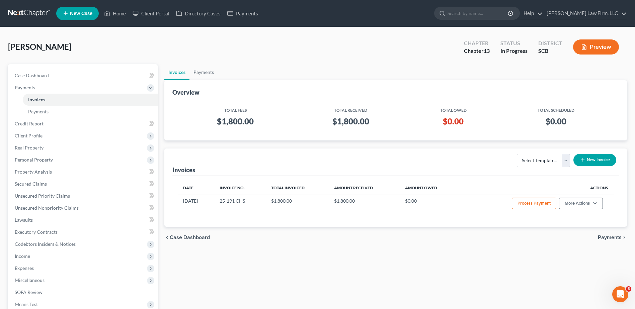
click at [45, 159] on span "Personal Property" at bounding box center [34, 160] width 38 height 6
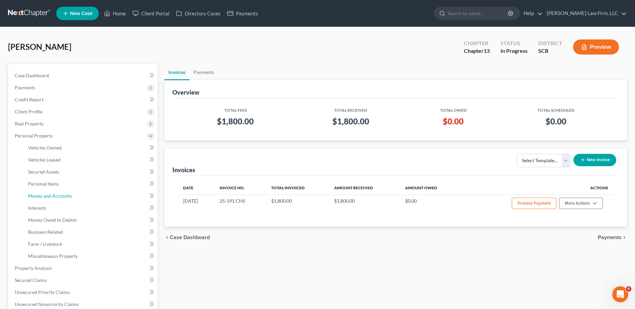
click at [47, 196] on span "Money and Accounts" at bounding box center [50, 196] width 44 height 6
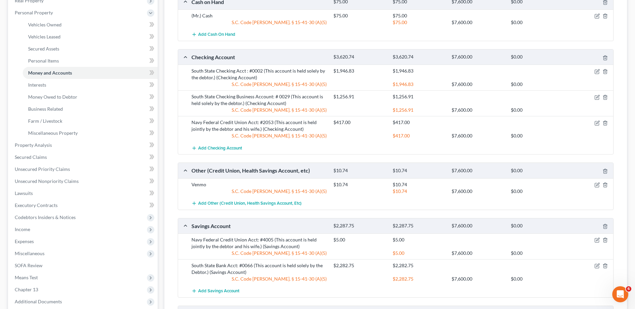
scroll to position [134, 0]
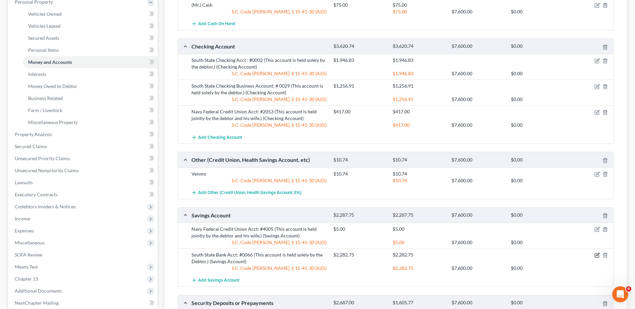
click at [597, 255] on icon "button" at bounding box center [597, 255] width 5 height 5
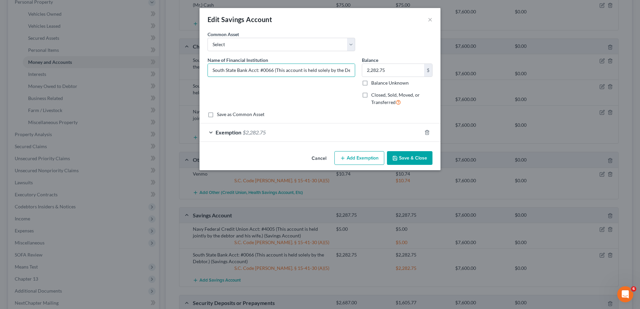
click at [274, 71] on input "South State Bank Acct: #0066 (This account is held solely by the Debtor.)" at bounding box center [281, 70] width 147 height 13
type input "South State Bank Acct: #6635 (This account is held solely by the Debtor.)"
click at [405, 158] on button "Save & Close" at bounding box center [410, 158] width 46 height 14
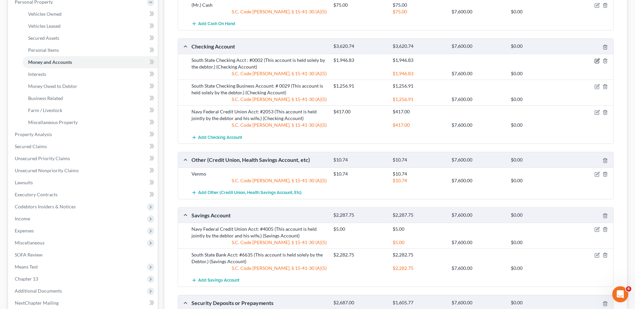
click at [595, 61] on icon "button" at bounding box center [597, 60] width 5 height 5
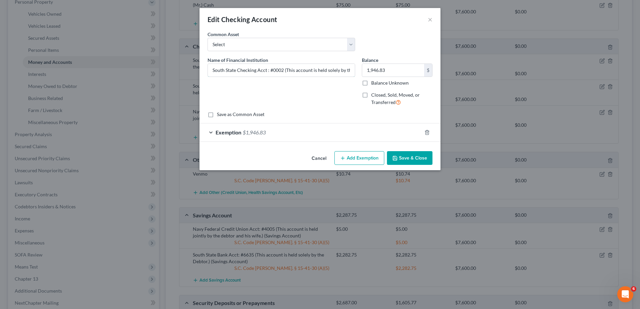
click at [283, 71] on input "South State Checking Acct : #0002 (This account is held solely by the debtor.)" at bounding box center [281, 70] width 147 height 13
type input "South State Checking Acct : #2133 (This account is held solely by the debtor.)"
click at [414, 160] on button "Save & Close" at bounding box center [410, 158] width 46 height 14
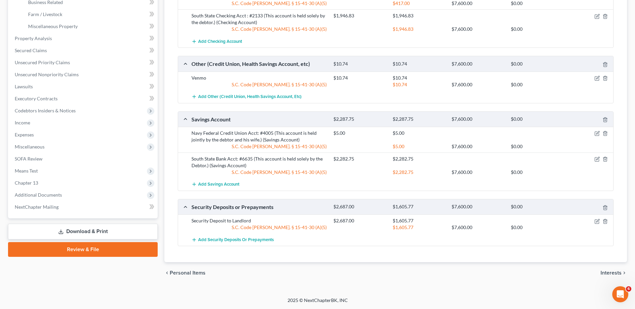
click at [79, 233] on link "Download & Print" at bounding box center [83, 232] width 150 height 16
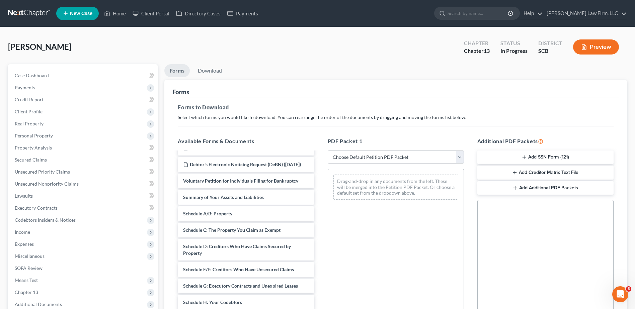
scroll to position [67, 0]
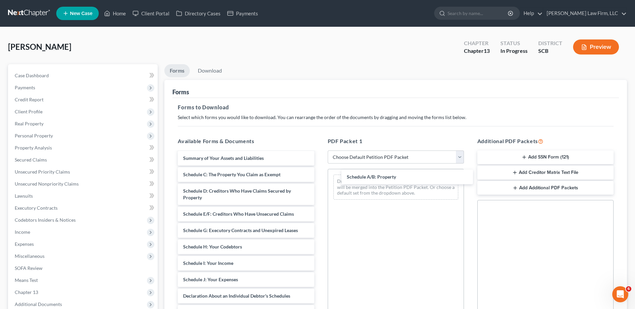
drag, startPoint x: 232, startPoint y: 181, endPoint x: 396, endPoint y: 176, distance: 163.8
click at [320, 176] on div "Schedule A/B: Property Monthly Business Income and Expenses ([DATE]) ccc [DATE]…" at bounding box center [245, 258] width 147 height 347
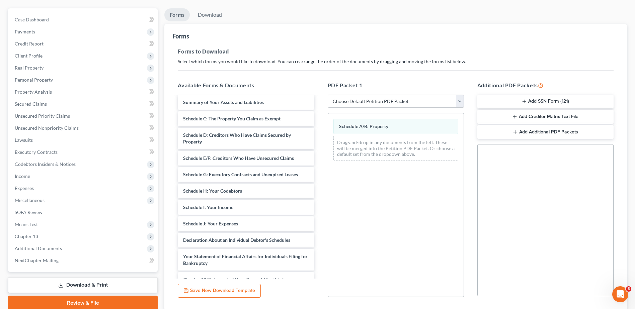
scroll to position [104, 0]
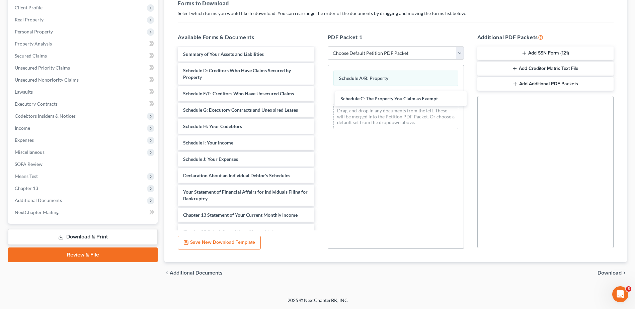
drag, startPoint x: 215, startPoint y: 78, endPoint x: 372, endPoint y: 99, distance: 158.9
click at [320, 99] on div "Schedule C: The Property You Claim as Exempt Monthly Business Income and Expens…" at bounding box center [245, 146] width 147 height 330
click at [616, 275] on span "Download" at bounding box center [610, 273] width 24 height 5
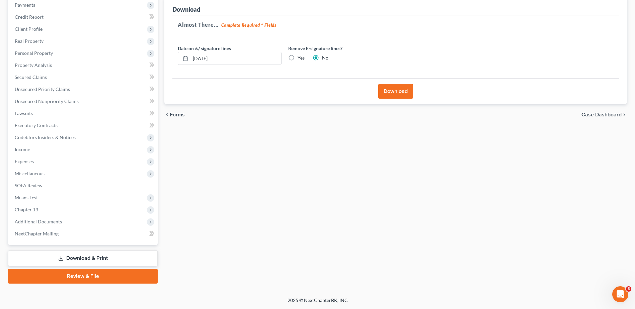
scroll to position [83, 0]
click at [250, 58] on input "[DATE]" at bounding box center [236, 58] width 91 height 13
click at [298, 56] on label "Yes" at bounding box center [301, 58] width 7 height 7
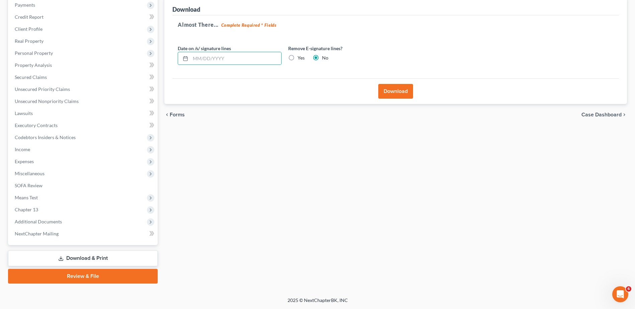
click at [300, 56] on input "Yes" at bounding box center [302, 57] width 4 height 4
radio input "true"
radio input "false"
click at [411, 91] on button "Download" at bounding box center [395, 91] width 35 height 15
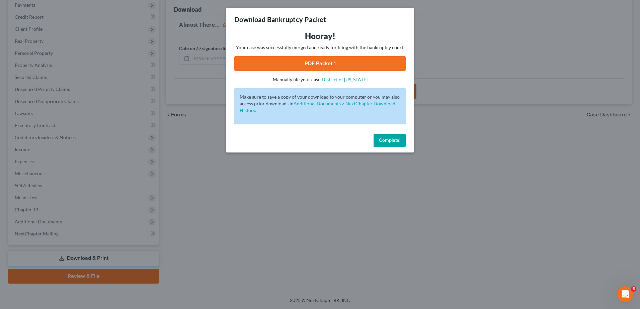
click at [354, 65] on link "PDF Packet 1" at bounding box center [319, 63] width 171 height 15
click at [384, 141] on span "Complete!" at bounding box center [389, 141] width 21 height 6
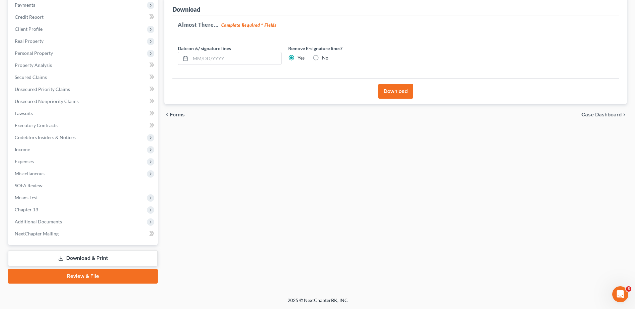
click at [46, 162] on span "Expenses" at bounding box center [83, 162] width 148 height 12
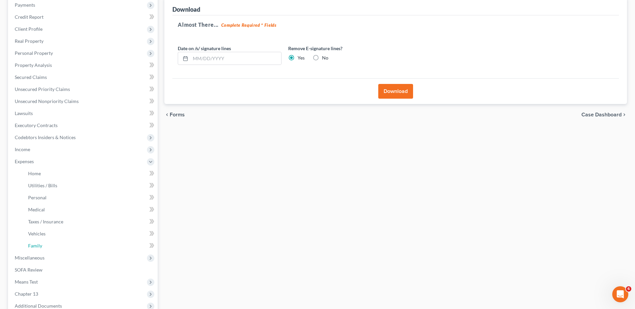
click at [45, 247] on link "Family" at bounding box center [90, 246] width 135 height 12
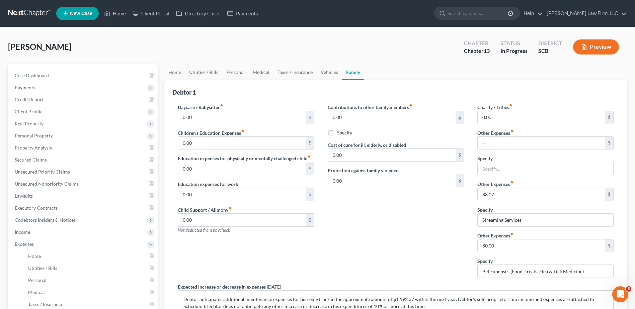
scroll to position [134, 0]
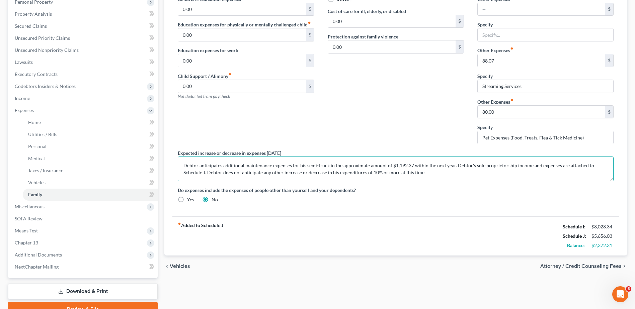
click at [411, 167] on textarea "Debtor anticipates additional maintenance expenses for his semi-truck in the ap…" at bounding box center [396, 169] width 436 height 25
type textarea "Debtor anticipates additional maintenance expenses for his semi-truck in the ap…"
click at [96, 291] on link "Download & Print" at bounding box center [83, 292] width 150 height 16
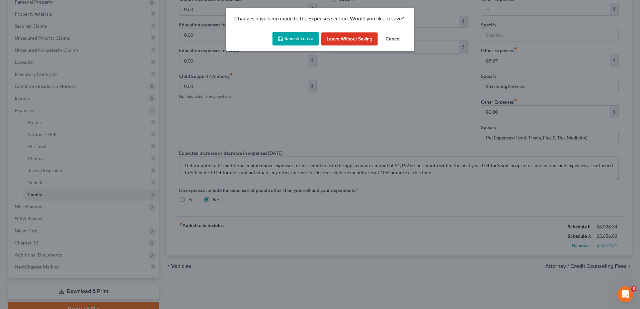
click at [306, 42] on button "Save & Leave" at bounding box center [296, 39] width 46 height 14
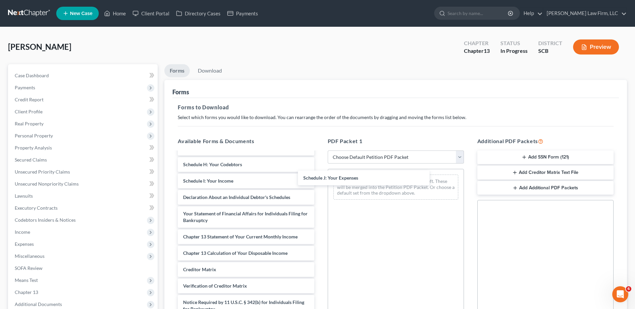
scroll to position [172, 0]
drag, startPoint x: 239, startPoint y: 179, endPoint x: 369, endPoint y: 175, distance: 130.0
click at [320, 175] on div "Schedule J: Your Expenses Monthly Business Income and Expenses ([DATE]) ccc [DA…" at bounding box center [245, 160] width 147 height 347
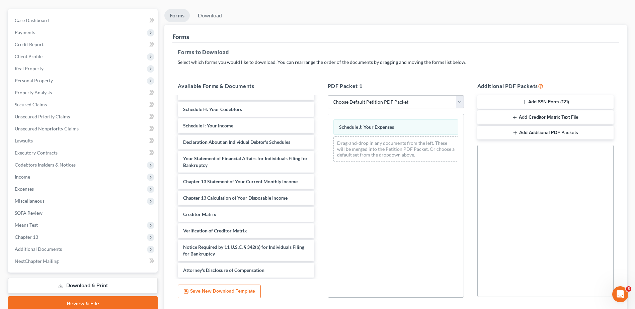
scroll to position [104, 0]
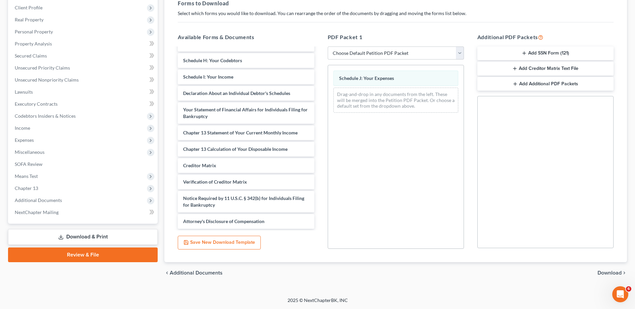
click at [618, 272] on span "Download" at bounding box center [610, 273] width 24 height 5
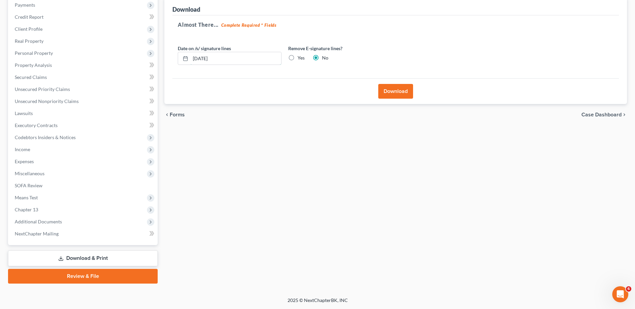
click at [227, 56] on input "[DATE]" at bounding box center [236, 58] width 91 height 13
click at [298, 59] on label "Yes" at bounding box center [301, 58] width 7 height 7
click at [300, 59] on input "Yes" at bounding box center [302, 57] width 4 height 4
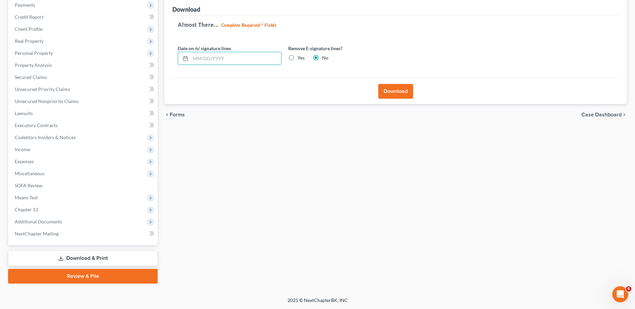
radio input "true"
radio input "false"
click at [403, 95] on button "Download" at bounding box center [395, 91] width 35 height 15
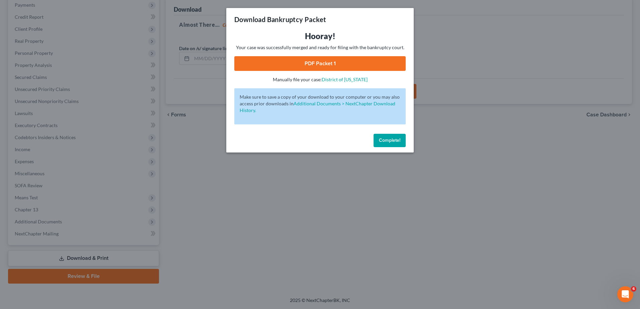
click at [357, 69] on link "PDF Packet 1" at bounding box center [319, 63] width 171 height 15
click at [391, 140] on span "Complete!" at bounding box center [389, 141] width 21 height 6
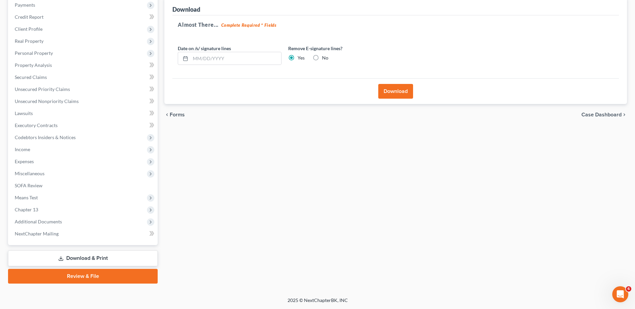
click at [45, 161] on span "Expenses" at bounding box center [83, 162] width 148 height 12
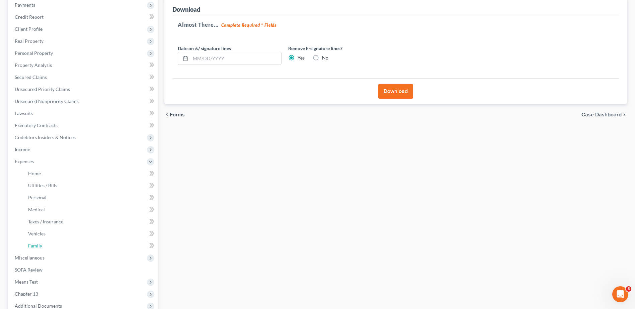
click at [34, 248] on span "Family" at bounding box center [35, 246] width 14 height 6
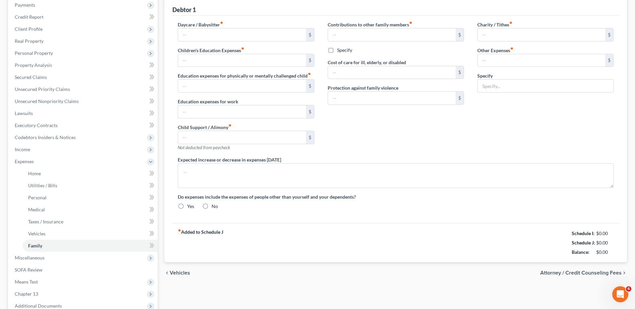
scroll to position [49, 0]
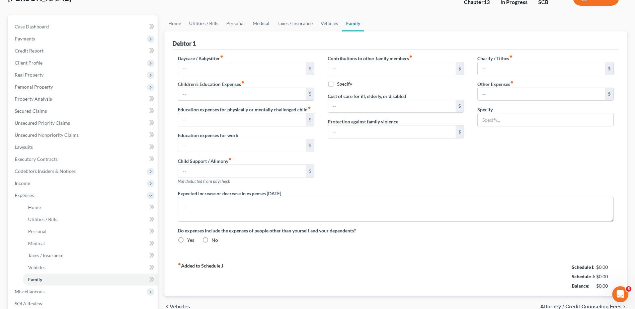
type input "0.00"
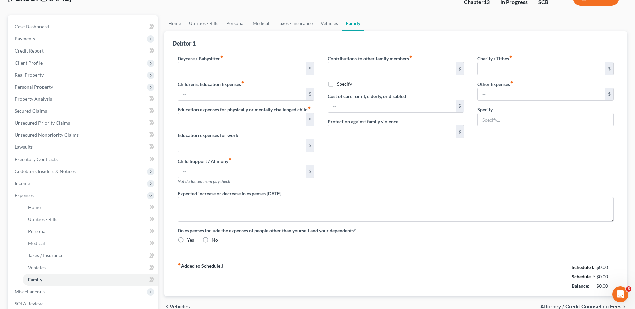
type input "0.00"
type textarea "Debtor anticipates additional maintenance expenses for his semi-truck in the ap…"
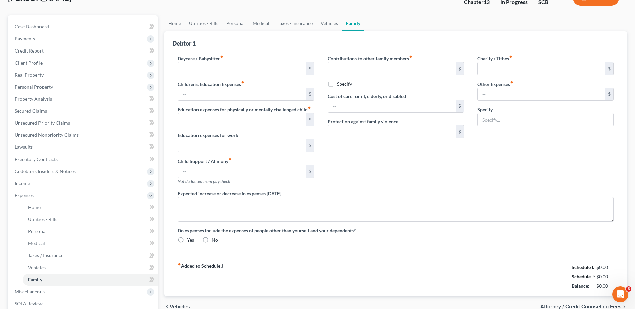
radio input "true"
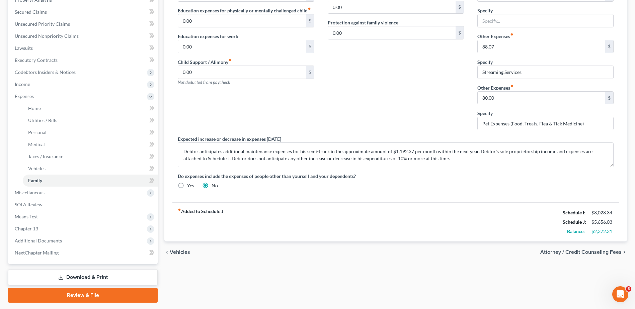
scroll to position [167, 0]
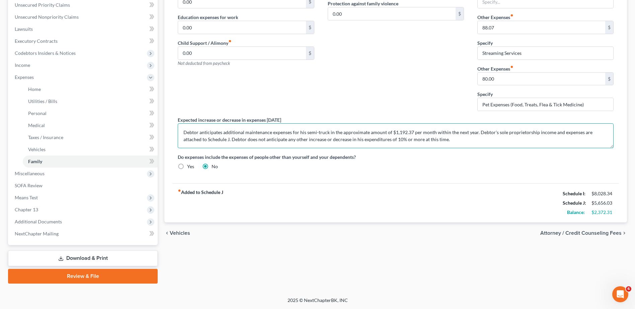
drag, startPoint x: 475, startPoint y: 133, endPoint x: 151, endPoint y: 132, distance: 323.5
click at [151, 132] on div "Petition Navigation Case Dashboard Payments Invoices Payments Payments Credit R…" at bounding box center [318, 90] width 626 height 387
click at [242, 132] on textarea "Debtor's sole proprietorship income and expenses are attached to Schedule J. De…" at bounding box center [396, 136] width 436 height 25
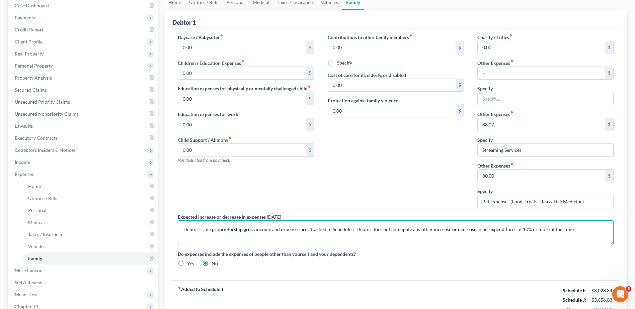
scroll to position [67, 0]
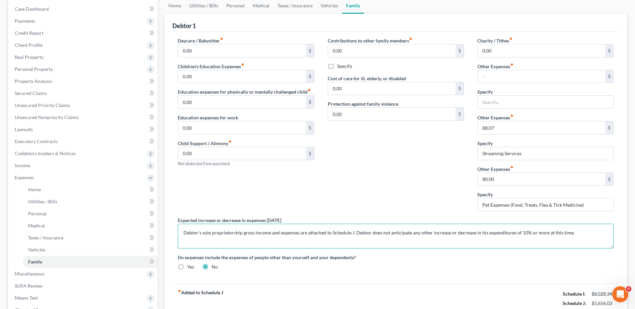
type textarea "Debtor's sole proprietorship gross income and expenses are attached to Schedule…"
click at [34, 165] on span "Income" at bounding box center [83, 166] width 148 height 12
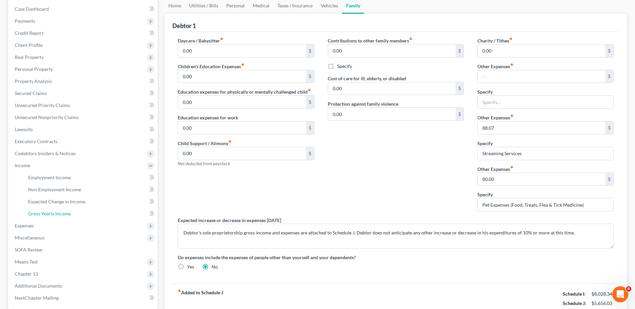
click at [59, 213] on span "Gross Yearly Income" at bounding box center [49, 214] width 43 height 6
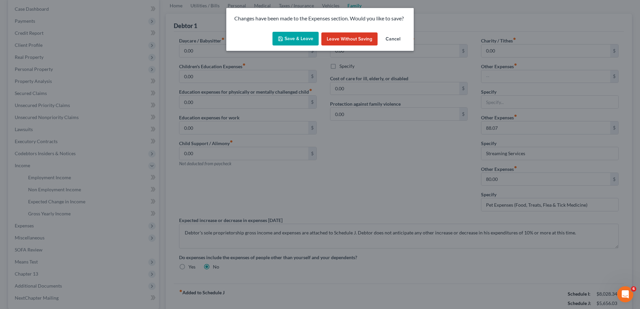
click at [296, 37] on button "Save & Leave" at bounding box center [296, 39] width 46 height 14
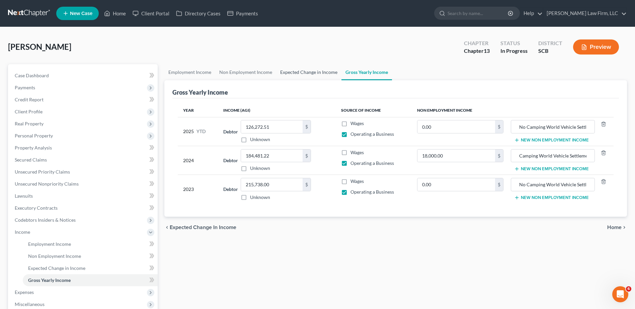
click at [300, 75] on link "Expected Change in Income" at bounding box center [308, 72] width 65 height 16
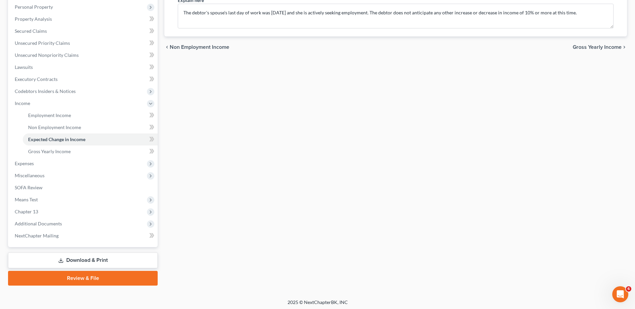
scroll to position [131, 0]
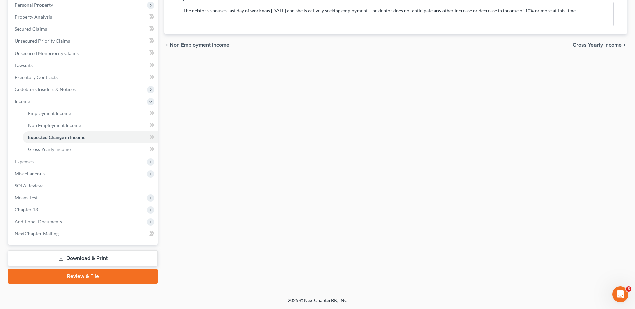
click at [49, 164] on span "Expenses" at bounding box center [83, 162] width 148 height 12
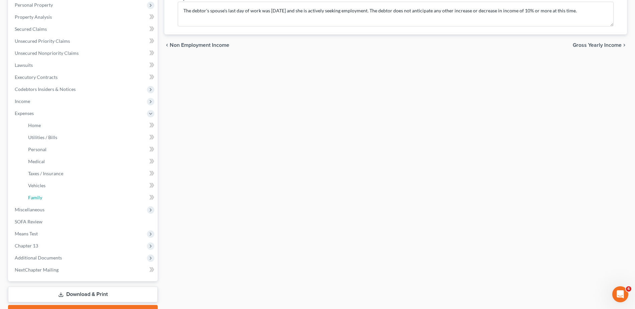
click at [39, 200] on span "Family" at bounding box center [35, 198] width 14 height 6
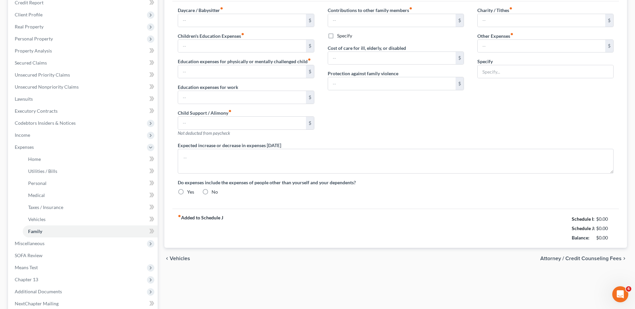
type input "0.00"
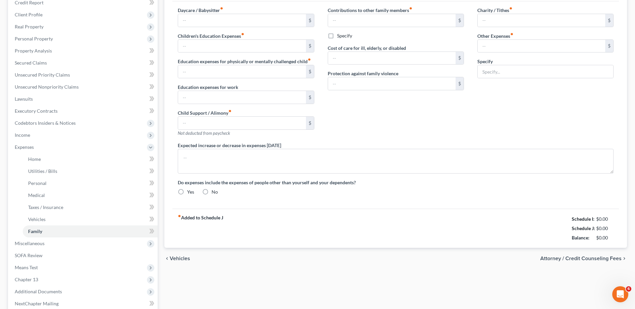
type input "0.00"
type textarea "Debtor's sole proprietorship gross income and expenses are attached to Schedule…"
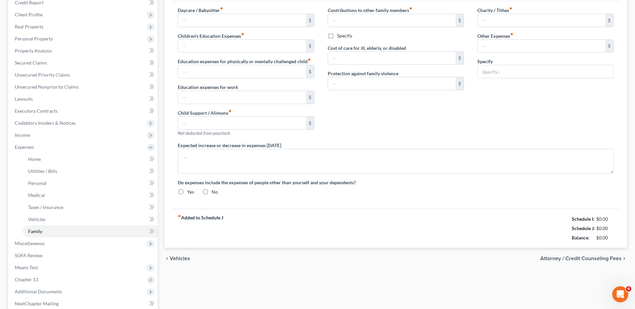
radio input "true"
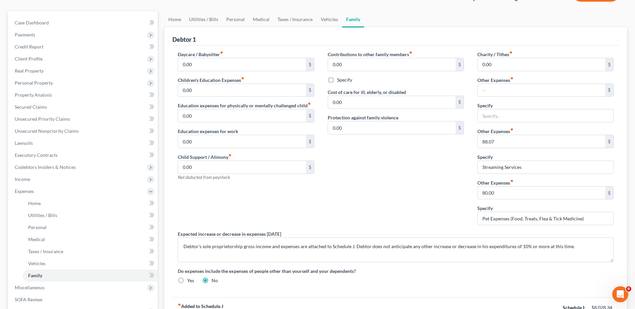
scroll to position [167, 0]
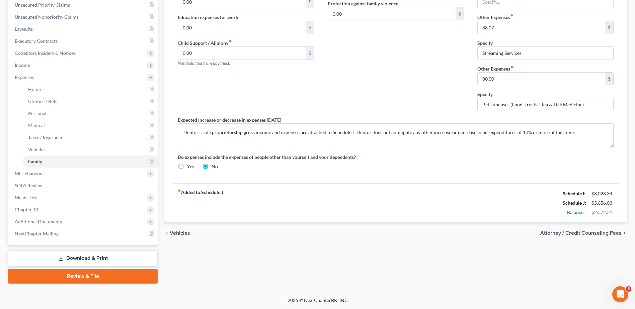
click at [69, 218] on span "Additional Documents" at bounding box center [83, 222] width 148 height 12
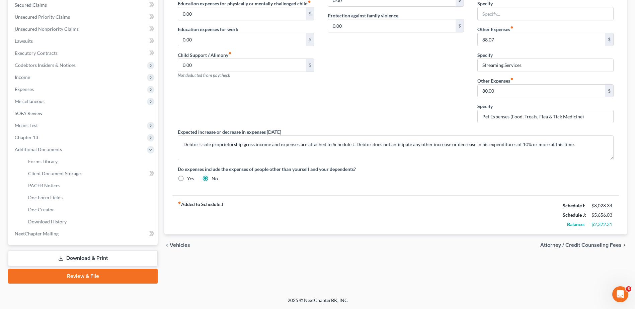
scroll to position [155, 0]
click at [58, 160] on link "Forms Library" at bounding box center [90, 162] width 135 height 12
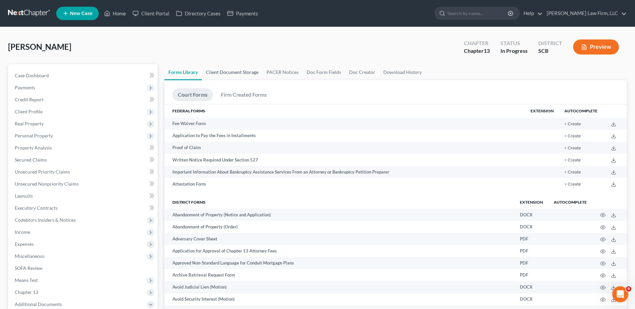
click at [240, 74] on link "Client Document Storage" at bounding box center [232, 72] width 61 height 16
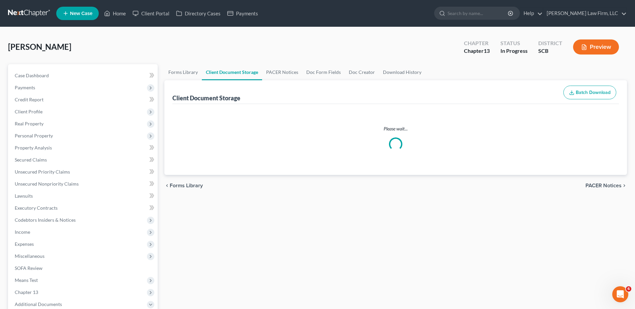
select select "16"
select select "6"
select select "37"
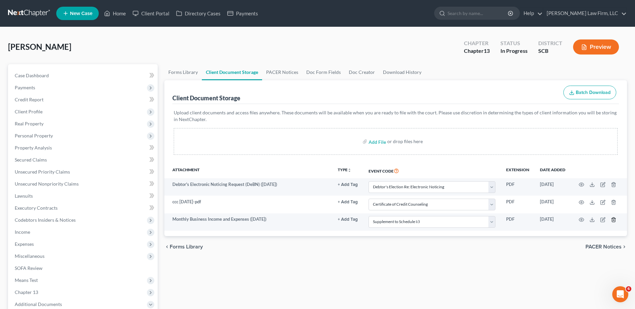
click at [615, 222] on icon "button" at bounding box center [613, 219] width 5 height 5
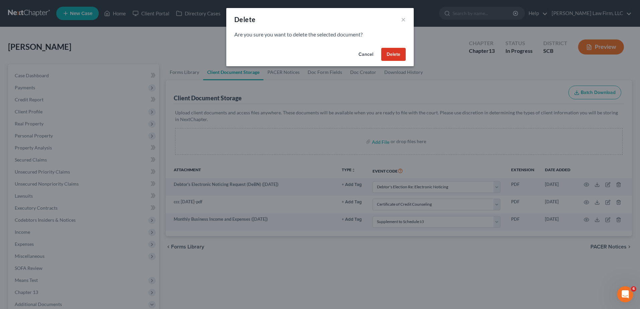
click at [397, 54] on button "Delete" at bounding box center [393, 54] width 24 height 13
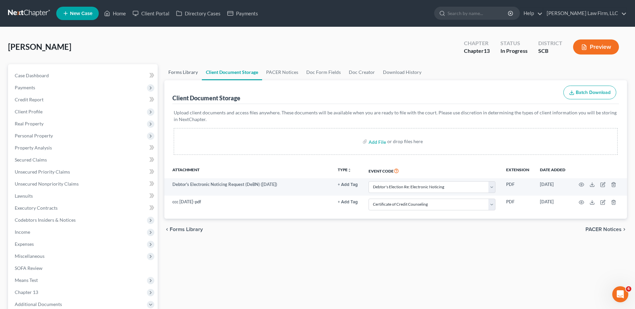
click at [185, 73] on link "Forms Library" at bounding box center [183, 72] width 38 height 16
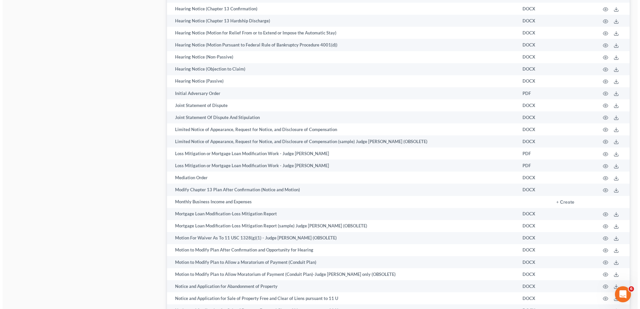
scroll to position [1126, 0]
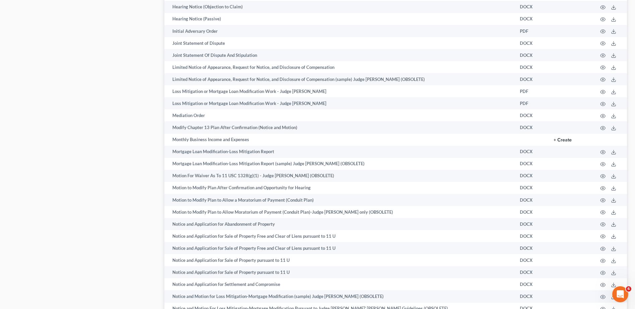
click at [568, 139] on button "+ Create" at bounding box center [563, 140] width 18 height 5
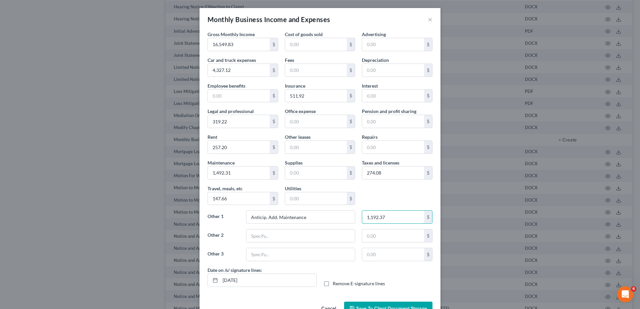
click at [388, 220] on input "1,192.37" at bounding box center [393, 217] width 62 height 13
click at [331, 221] on input "Anticip. Add. Maintenance" at bounding box center [301, 217] width 109 height 13
click at [251, 175] on input "1,492.31" at bounding box center [239, 173] width 62 height 13
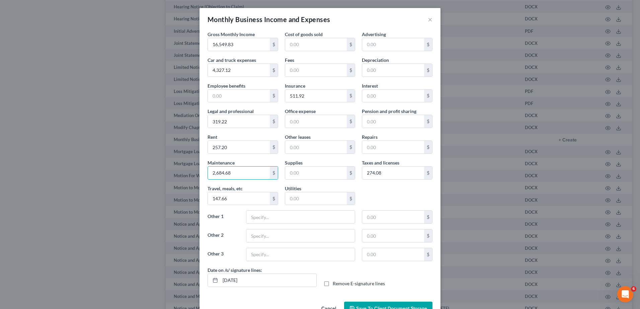
type input "2,684.68"
click at [378, 198] on div "Gross Monthly Income 16,549.83 $ Cost of goods sold $ Advertising $ Car and tru…" at bounding box center [320, 149] width 232 height 236
click at [274, 277] on input "[DATE]" at bounding box center [268, 280] width 96 height 13
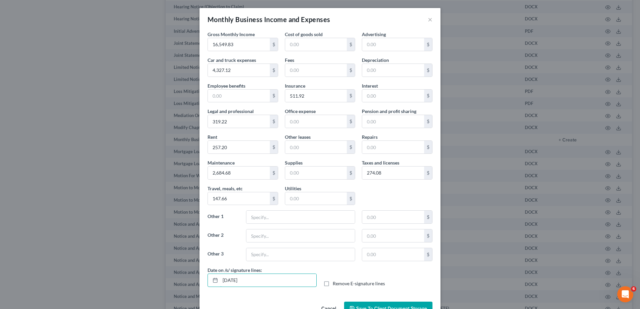
click at [274, 277] on input "[DATE]" at bounding box center [268, 280] width 96 height 13
click at [333, 287] on label "Remove E-signature lines" at bounding box center [359, 284] width 52 height 7
click at [336, 285] on input "Remove E-signature lines" at bounding box center [338, 283] width 4 height 4
checkbox input "true"
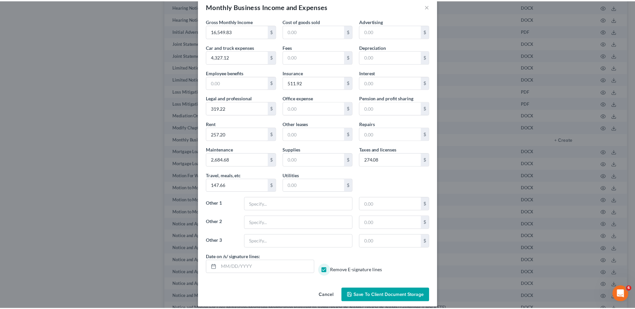
scroll to position [20, 0]
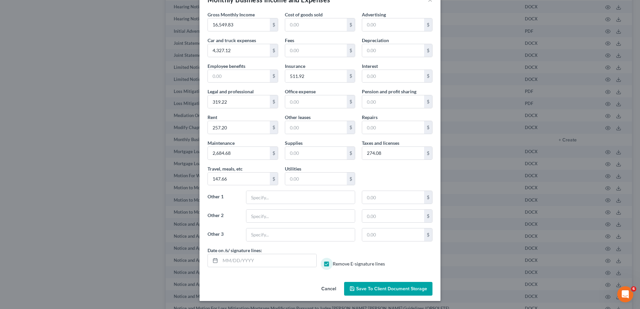
click at [378, 290] on span "Save to Client Document Storage" at bounding box center [391, 289] width 71 height 6
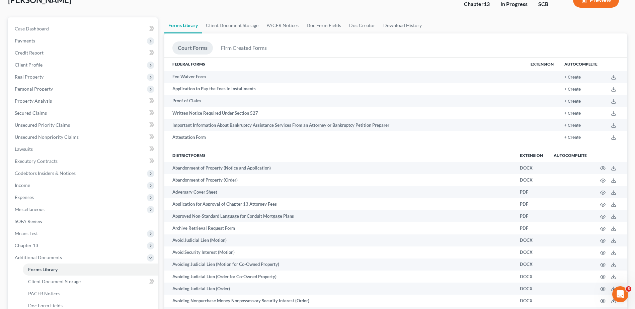
scroll to position [100, 0]
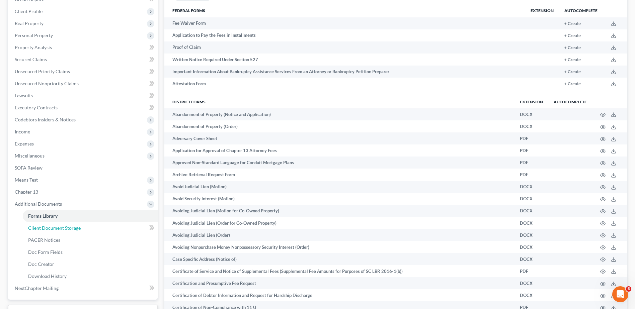
click at [61, 231] on link "Client Document Storage" at bounding box center [90, 228] width 135 height 12
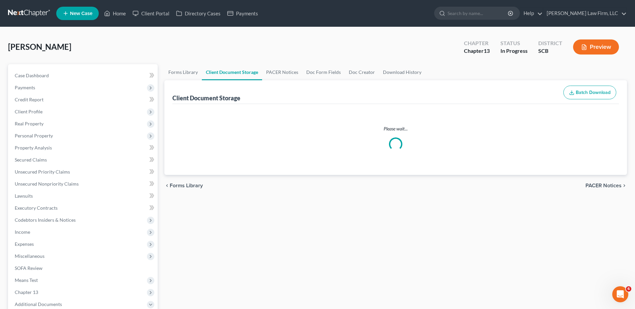
select select "16"
select select "6"
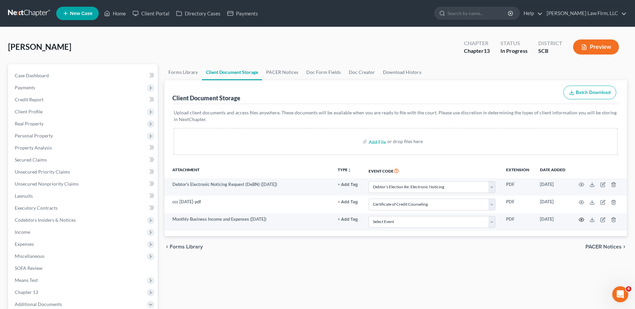
click at [582, 221] on icon "button" at bounding box center [581, 219] width 5 height 5
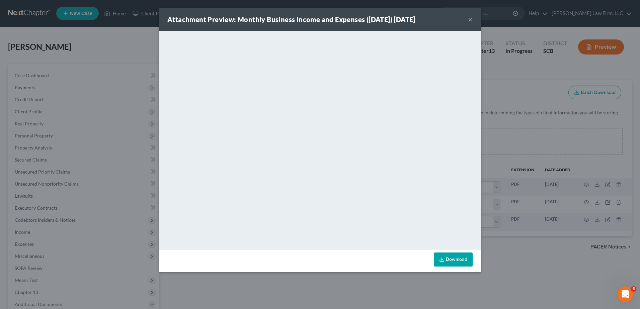
click at [470, 19] on button "×" at bounding box center [470, 19] width 5 height 8
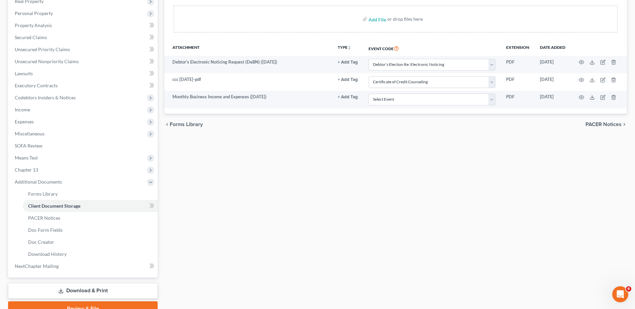
scroll to position [155, 0]
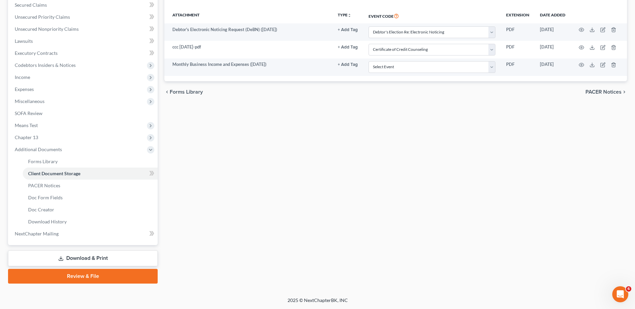
click at [151, 148] on icon at bounding box center [150, 149] width 5 height 5
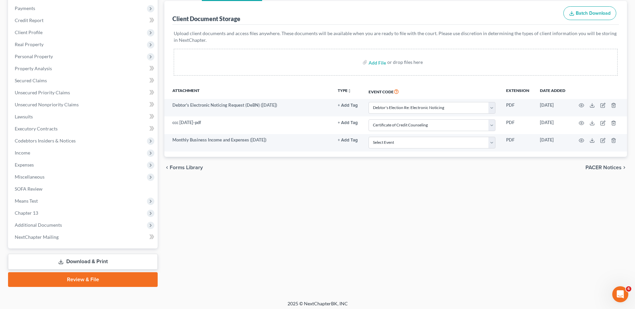
scroll to position [83, 0]
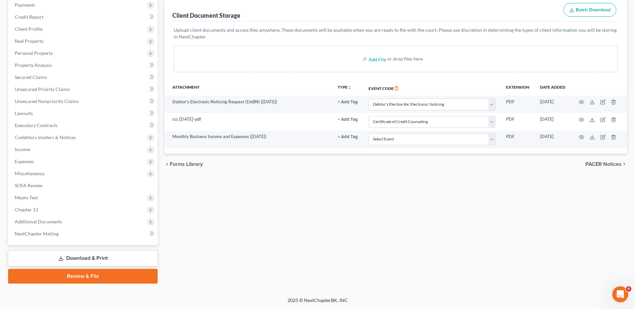
click at [95, 255] on link "Download & Print" at bounding box center [83, 259] width 150 height 16
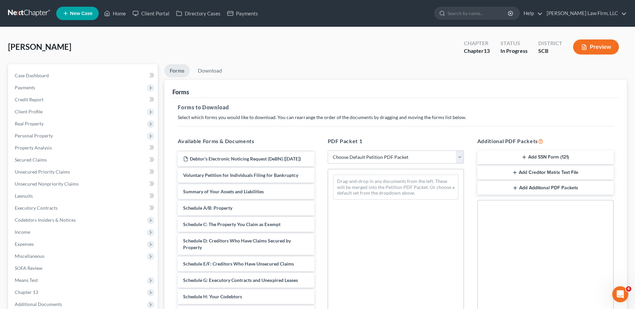
scroll to position [100, 0]
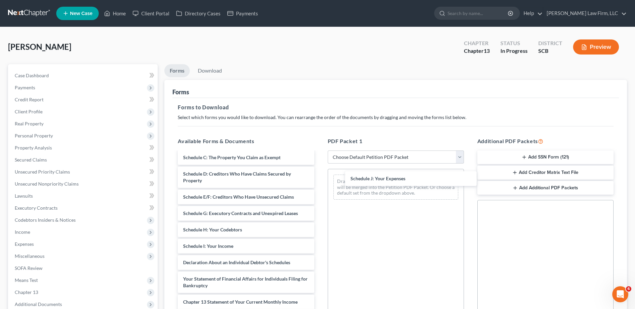
drag, startPoint x: 220, startPoint y: 270, endPoint x: 388, endPoint y: 180, distance: 190.5
click at [320, 180] on div "Schedule J: Your Expenses Monthly Business Income and Expenses ([DATE]) ccc [DA…" at bounding box center [245, 225] width 147 height 347
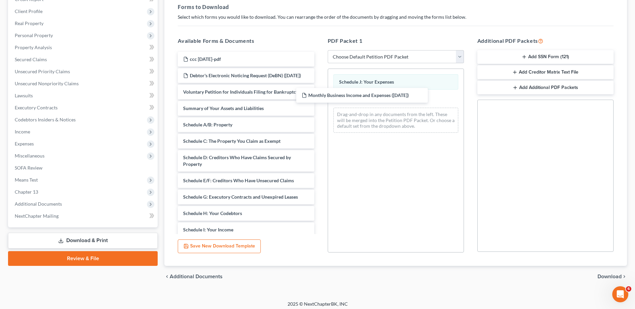
drag, startPoint x: 294, startPoint y: 63, endPoint x: 412, endPoint y: 99, distance: 124.0
click at [320, 99] on div "Monthly Business Income and Expenses ([DATE]) Monthly Business Income and Expen…" at bounding box center [245, 217] width 147 height 330
click at [606, 278] on span "Download" at bounding box center [610, 276] width 24 height 5
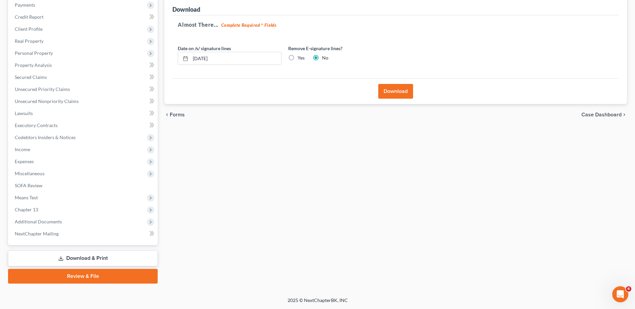
scroll to position [83, 0]
click at [232, 63] on input "[DATE]" at bounding box center [236, 58] width 91 height 13
click at [276, 112] on div "chevron_left Forms Case Dashboard chevron_right" at bounding box center [395, 114] width 463 height 21
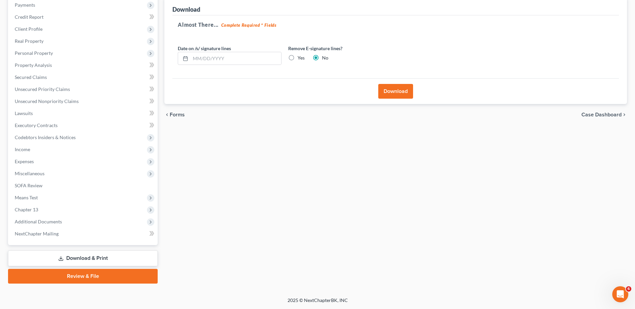
click at [40, 162] on span "Expenses" at bounding box center [83, 162] width 148 height 12
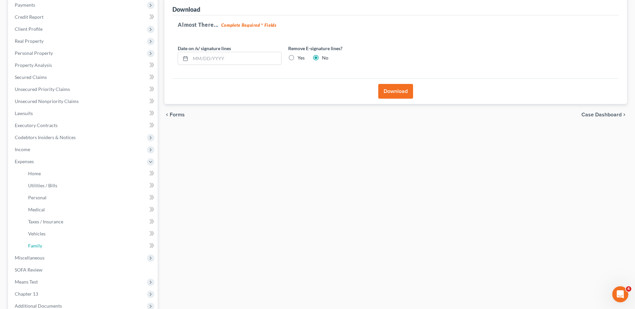
click at [42, 249] on link "Family" at bounding box center [90, 246] width 135 height 12
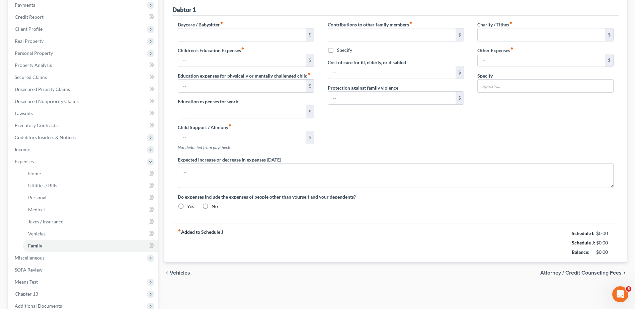
scroll to position [15, 0]
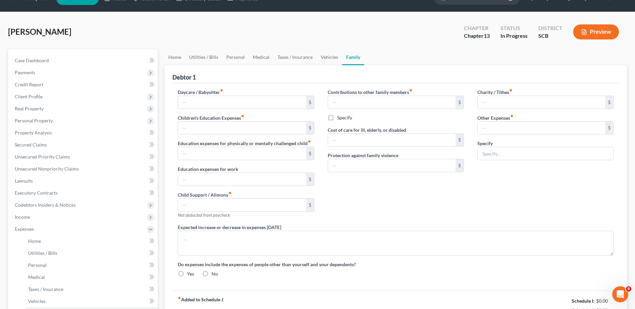
type input "0.00"
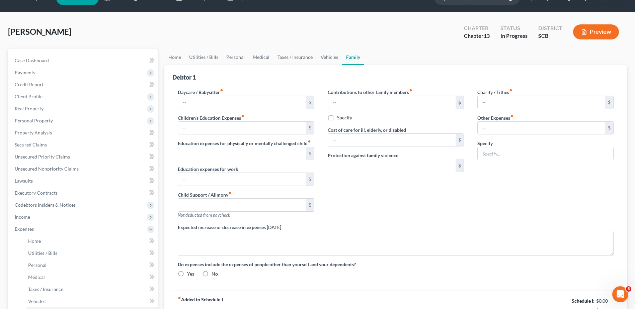
type input "0.00"
type textarea "Debtor's sole proprietorship gross income and expenses are attached to Schedule…"
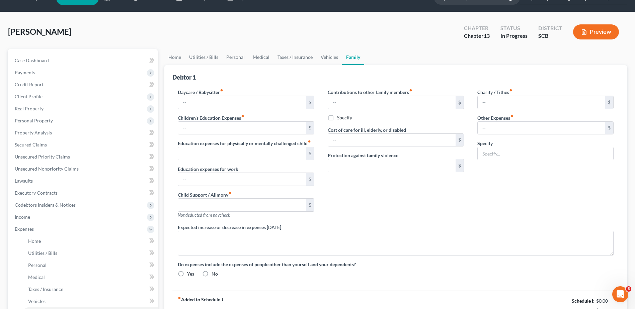
radio input "true"
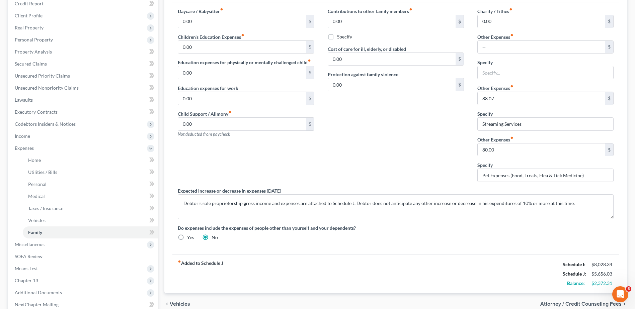
scroll to position [100, 0]
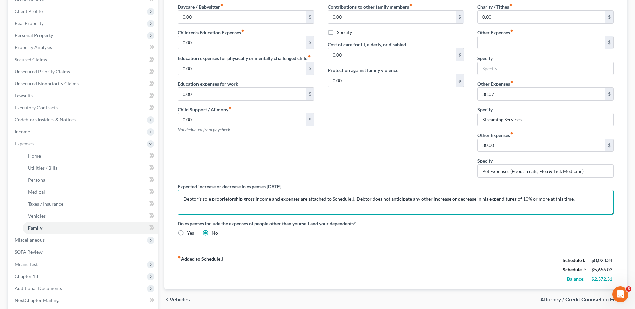
click at [416, 199] on textarea "Debtor's sole proprietorship gross income and expenses are attached to Schedule…" at bounding box center [396, 202] width 436 height 25
click at [428, 200] on textarea "Debtor's sole proprietorship gross income and expenses are attached to Schedule…" at bounding box center [396, 202] width 436 height 25
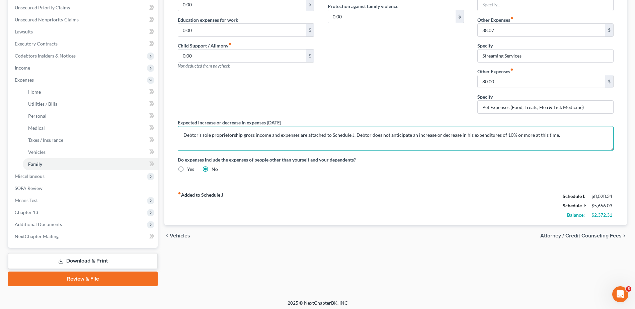
scroll to position [167, 0]
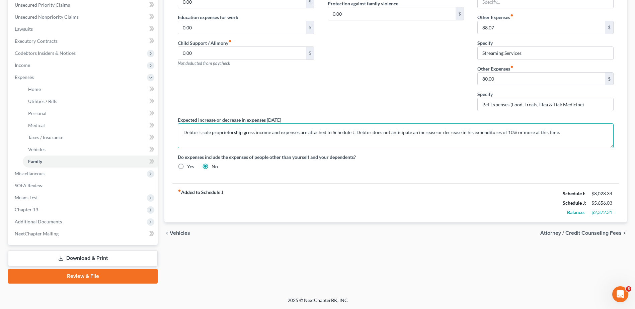
type textarea "Debtor's sole proprietorship gross income and expenses are attached to Schedule…"
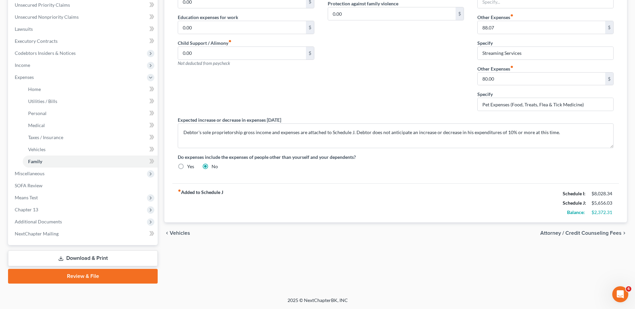
click at [84, 258] on link "Download & Print" at bounding box center [83, 259] width 150 height 16
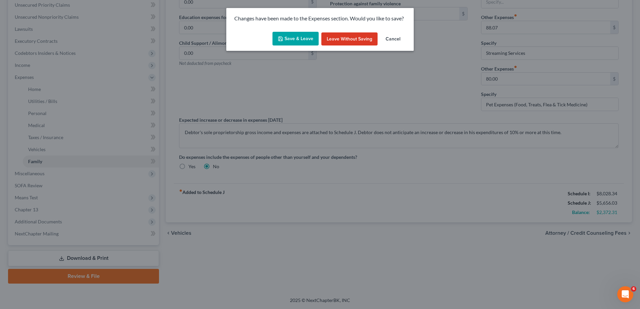
click at [304, 37] on button "Save & Leave" at bounding box center [296, 39] width 46 height 14
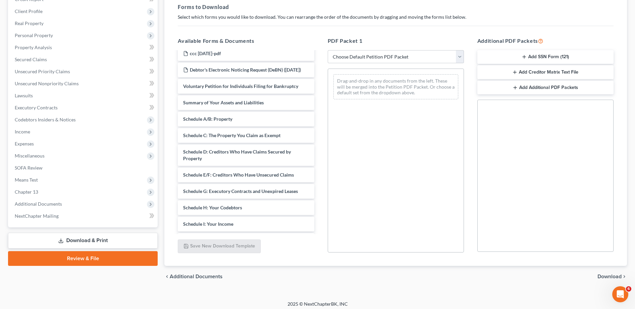
scroll to position [134, 0]
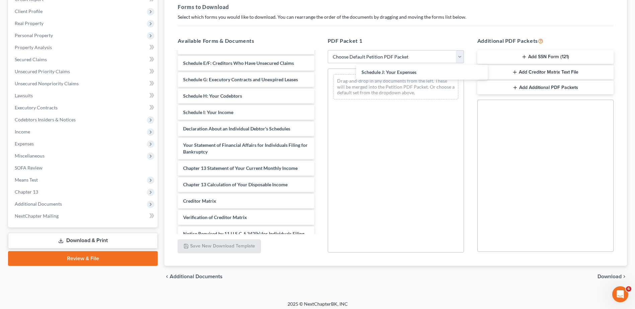
drag, startPoint x: 227, startPoint y: 135, endPoint x: 405, endPoint y: 71, distance: 189.4
click at [320, 71] on div "Schedule J: Your Expenses Monthly Business Income and Expenses ([DATE]) ccc [DA…" at bounding box center [245, 91] width 147 height 347
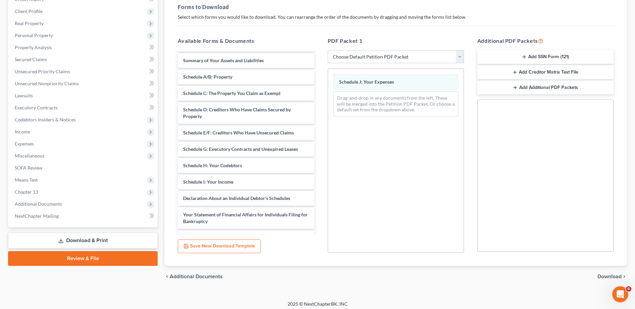
scroll to position [0, 0]
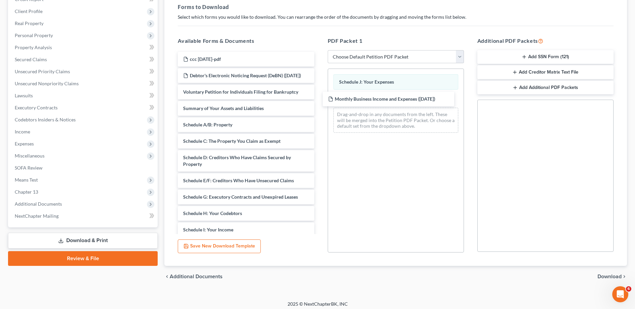
drag, startPoint x: 254, startPoint y: 61, endPoint x: 400, endPoint y: 100, distance: 150.7
click at [320, 100] on div "Monthly Business Income and Expenses ([DATE]) Monthly Business Income and Expen…" at bounding box center [245, 217] width 147 height 330
click at [609, 279] on span "Download" at bounding box center [610, 276] width 24 height 5
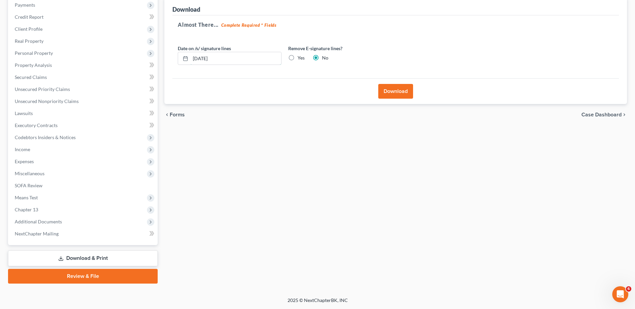
click at [246, 54] on input "[DATE]" at bounding box center [236, 58] width 91 height 13
click at [298, 58] on label "Yes" at bounding box center [301, 58] width 7 height 7
click at [300, 58] on input "Yes" at bounding box center [302, 57] width 4 height 4
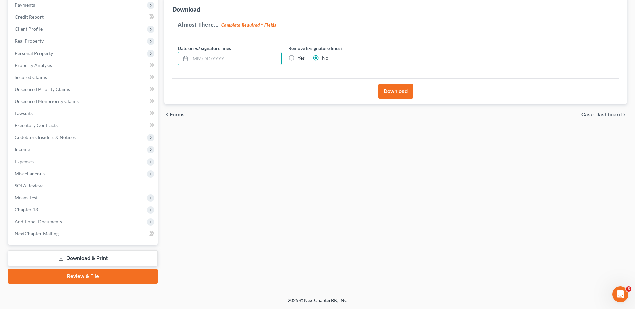
radio input "true"
radio input "false"
click at [388, 96] on button "Download" at bounding box center [395, 91] width 35 height 15
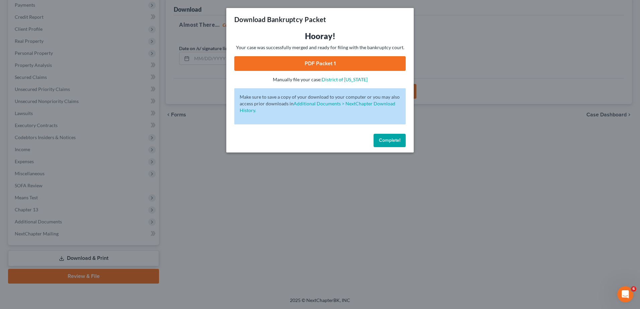
click at [359, 60] on link "PDF Packet 1" at bounding box center [319, 63] width 171 height 15
click at [393, 143] on button "Complete!" at bounding box center [390, 140] width 32 height 13
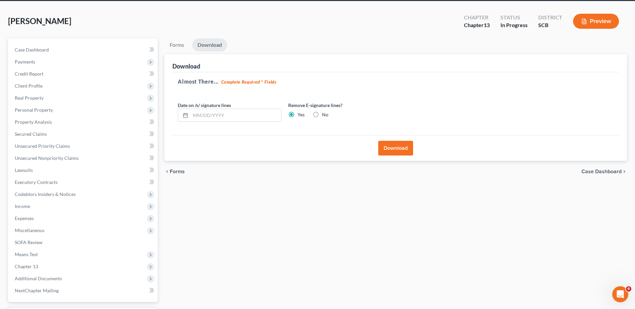
scroll to position [0, 0]
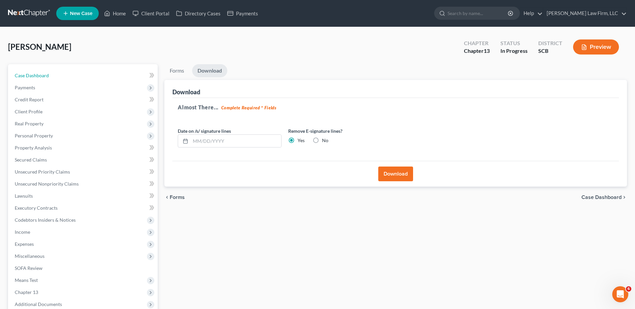
click at [61, 74] on link "Case Dashboard" at bounding box center [83, 76] width 148 height 12
select select "1"
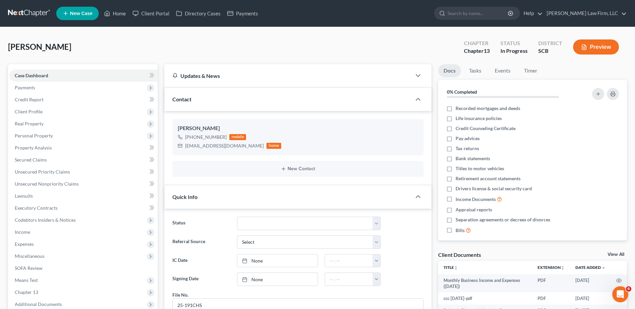
click at [39, 111] on span "Client Profile" at bounding box center [29, 112] width 28 height 6
click at [49, 149] on span "Debtor Profile" at bounding box center [43, 148] width 30 height 6
select select "1"
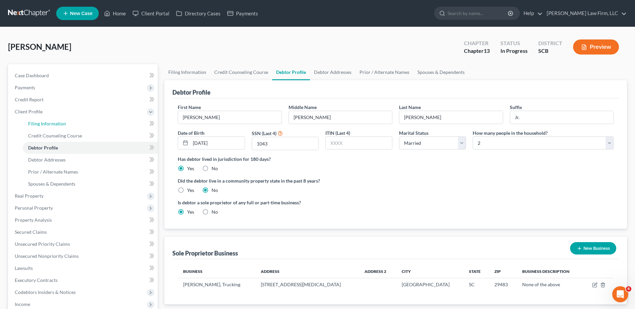
click at [53, 124] on span "Filing Information" at bounding box center [47, 124] width 38 height 6
select select "1"
select select "0"
select select "3"
select select "42"
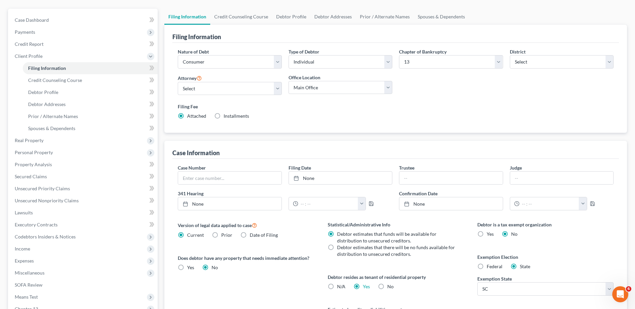
scroll to position [134, 0]
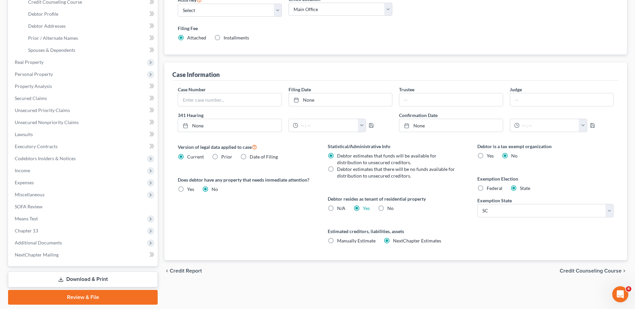
click at [34, 182] on span "Expenses" at bounding box center [83, 183] width 148 height 12
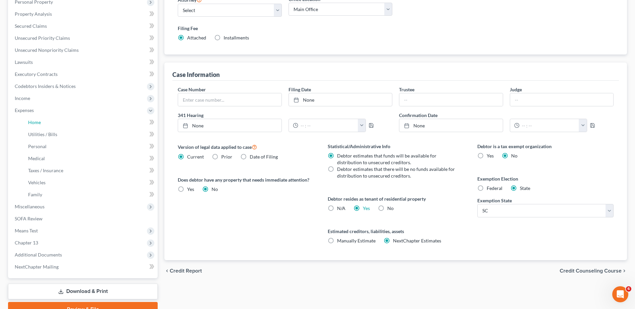
click at [43, 121] on link "Home" at bounding box center [90, 123] width 135 height 12
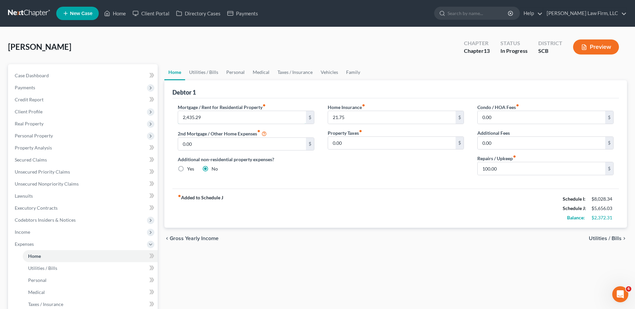
click at [207, 117] on input "2,435.29" at bounding box center [242, 117] width 128 height 13
type input "2,435.29"
click at [217, 98] on div "Mortgage / Rent for Residential Property fiber_manual_record 2,435.29 $ 2nd Mor…" at bounding box center [395, 143] width 447 height 90
click at [190, 71] on link "Utilities / Bills" at bounding box center [203, 72] width 37 height 16
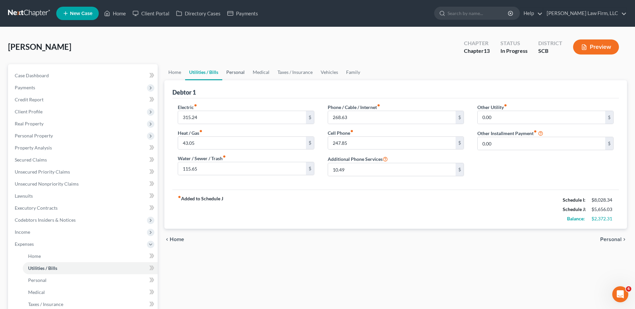
click at [234, 76] on link "Personal" at bounding box center [235, 72] width 26 height 16
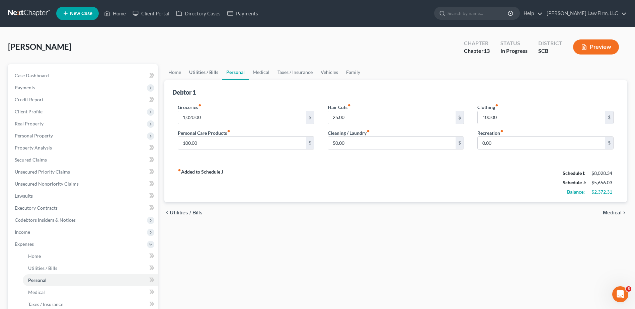
click at [193, 71] on link "Utilities / Bills" at bounding box center [203, 72] width 37 height 16
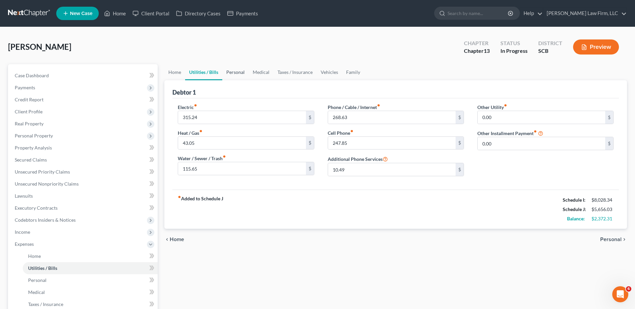
click at [238, 71] on link "Personal" at bounding box center [235, 72] width 26 height 16
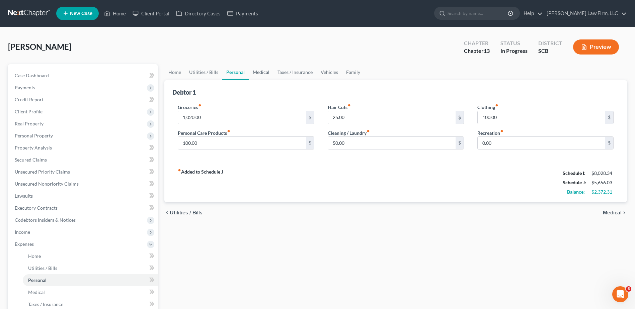
click at [260, 71] on link "Medical" at bounding box center [261, 72] width 25 height 16
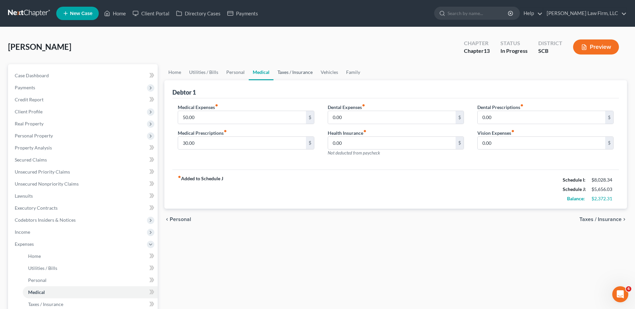
click at [289, 71] on link "Taxes / Insurance" at bounding box center [295, 72] width 43 height 16
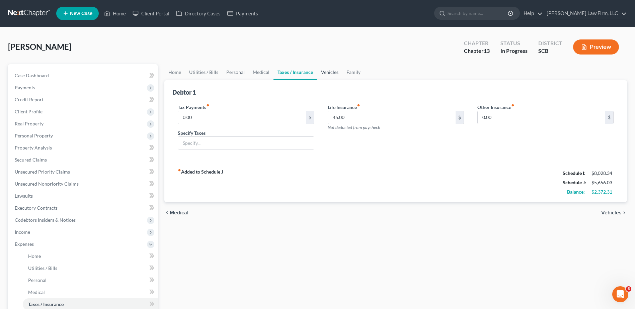
click at [326, 72] on link "Vehicles" at bounding box center [329, 72] width 25 height 16
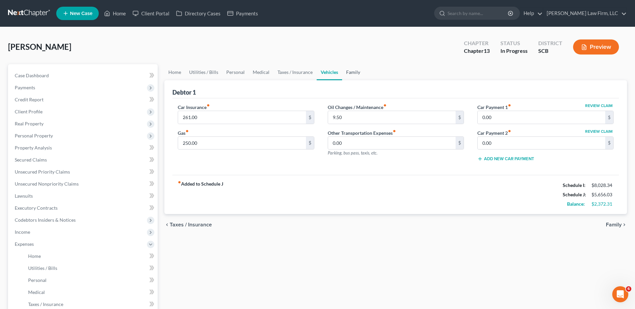
click at [350, 72] on link "Family" at bounding box center [353, 72] width 22 height 16
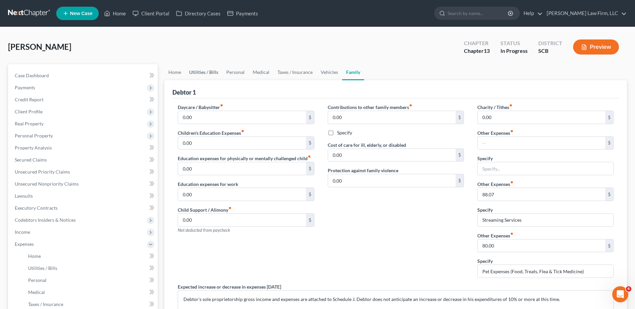
click at [212, 72] on link "Utilities / Bills" at bounding box center [203, 72] width 37 height 16
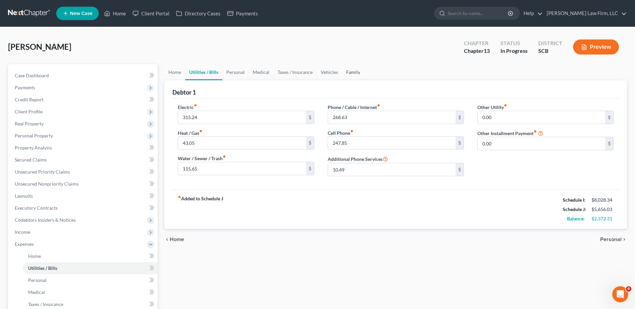
click at [347, 73] on link "Family" at bounding box center [353, 72] width 22 height 16
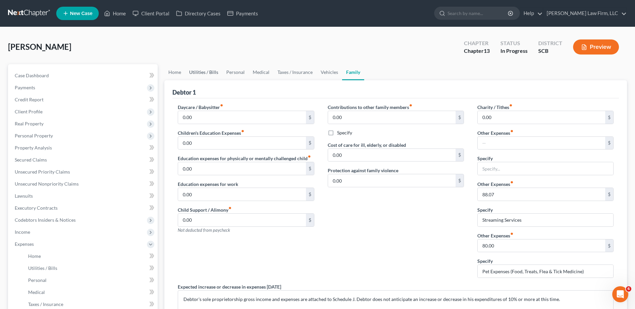
click at [201, 69] on link "Utilities / Bills" at bounding box center [203, 72] width 37 height 16
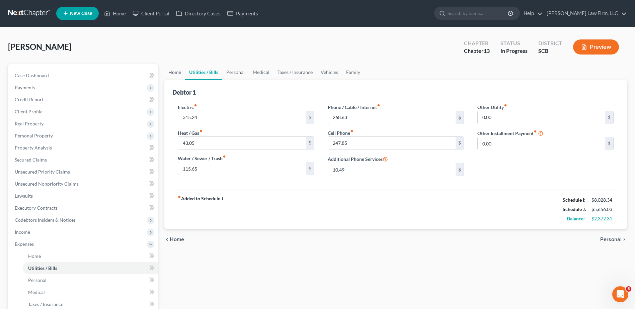
click at [177, 73] on link "Home" at bounding box center [174, 72] width 21 height 16
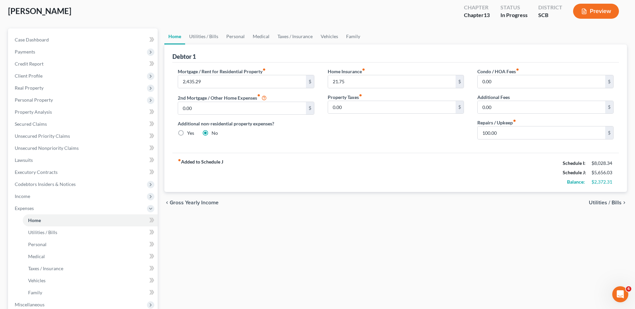
scroll to position [33, 0]
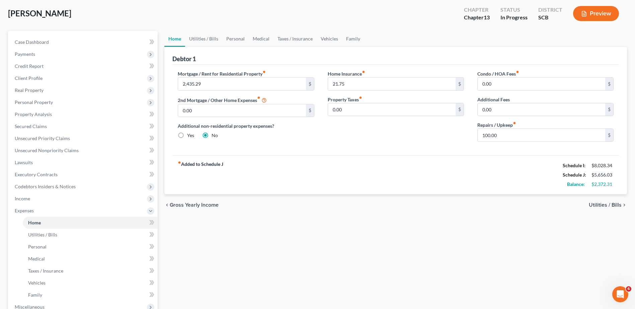
click at [50, 101] on span "Personal Property" at bounding box center [34, 102] width 38 height 6
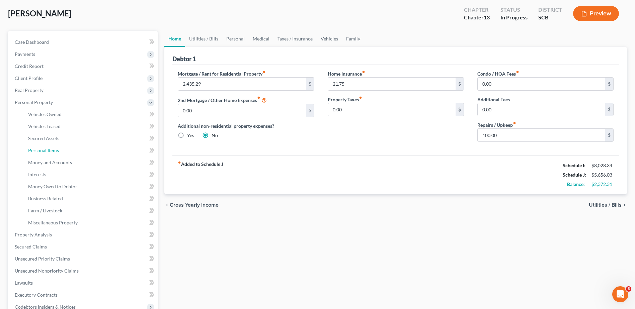
click at [49, 153] on span "Personal Items" at bounding box center [43, 151] width 31 height 6
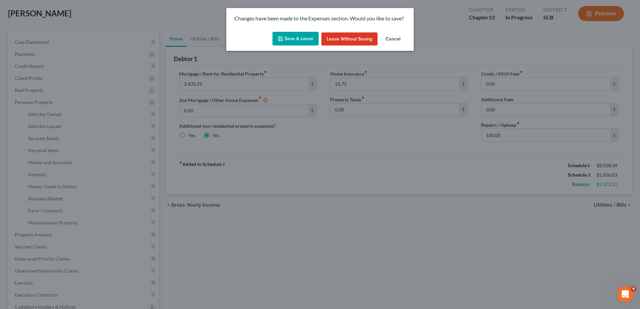
click at [298, 36] on button "Save & Leave" at bounding box center [296, 39] width 46 height 14
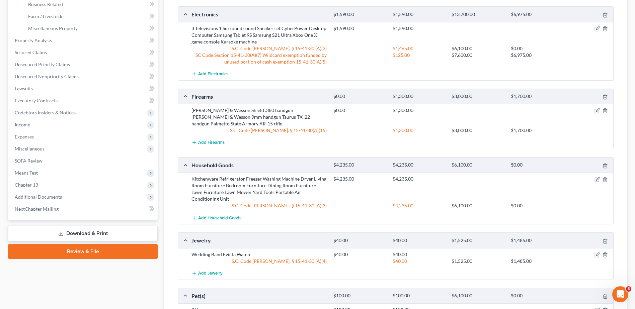
scroll to position [234, 0]
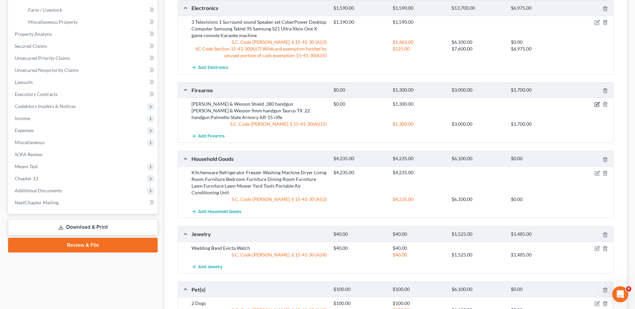
click at [597, 103] on icon "button" at bounding box center [597, 105] width 4 height 4
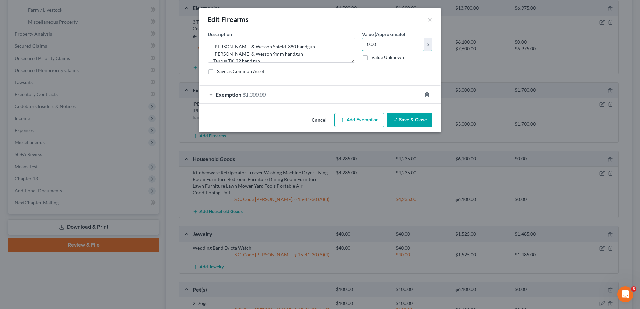
click at [380, 46] on input "0.00" at bounding box center [393, 44] width 62 height 13
type input "1,300.00"
click at [406, 124] on button "Save & Close" at bounding box center [410, 120] width 46 height 14
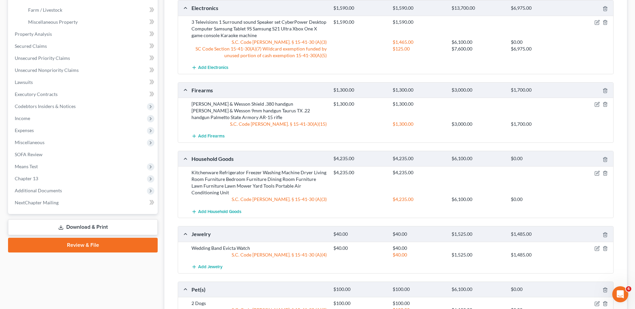
scroll to position [0, 0]
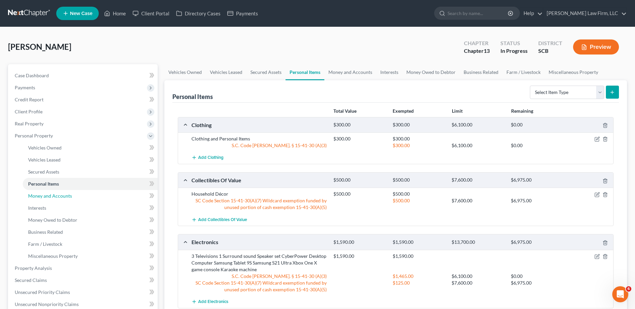
click at [54, 199] on span "Money and Accounts" at bounding box center [50, 196] width 44 height 6
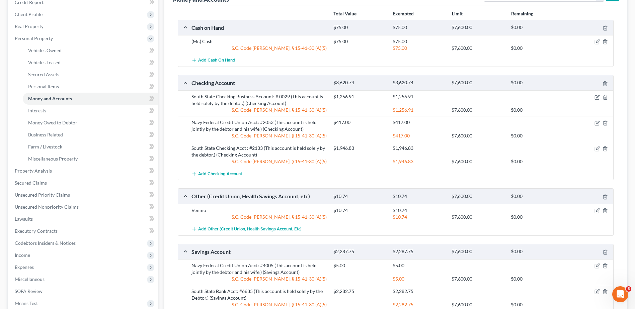
scroll to position [100, 0]
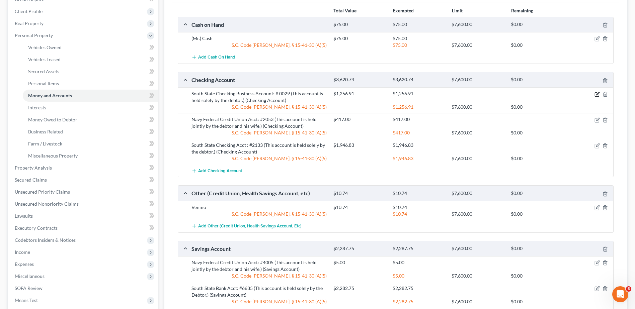
click at [596, 94] on icon "button" at bounding box center [597, 94] width 5 height 5
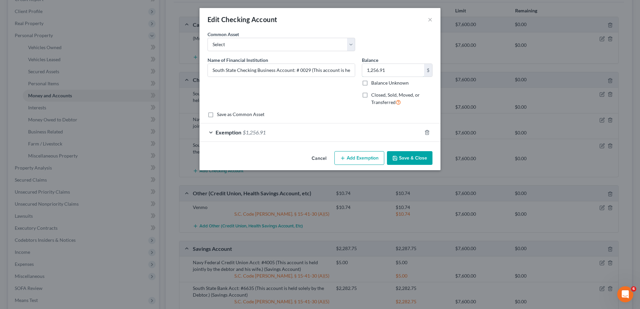
click at [395, 71] on input "1,256.91" at bounding box center [393, 70] width 62 height 13
type input "947.73"
click at [352, 130] on div "Exemption $1,256.91" at bounding box center [311, 133] width 222 height 18
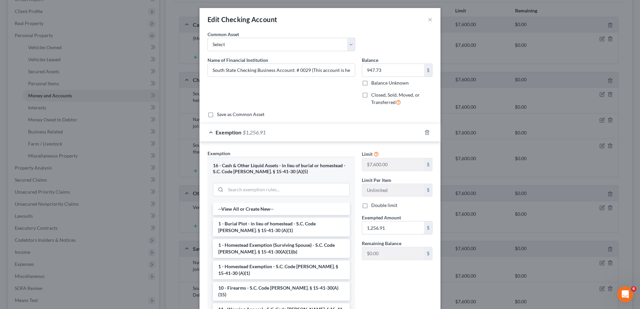
click at [383, 226] on input "1,256.91" at bounding box center [393, 228] width 62 height 13
type input "947.73"
click at [383, 136] on div "Exemption $947.73" at bounding box center [311, 133] width 222 height 18
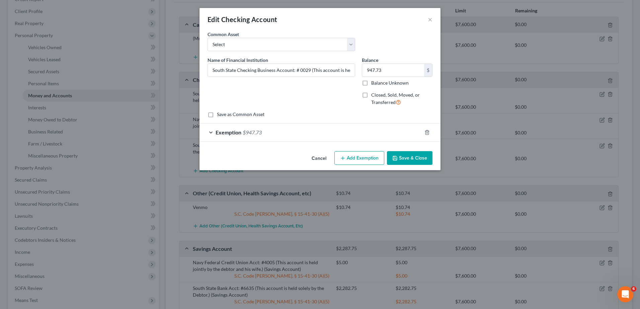
click at [401, 156] on button "Save & Close" at bounding box center [410, 158] width 46 height 14
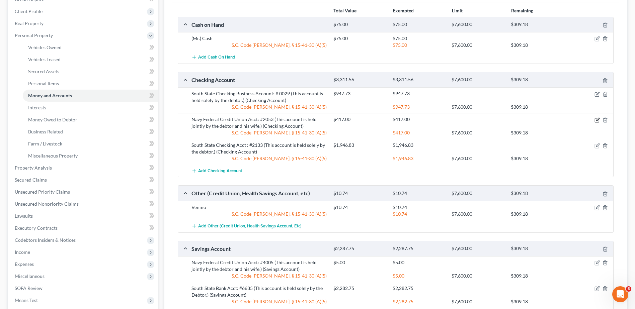
click at [598, 120] on icon "button" at bounding box center [597, 120] width 5 height 5
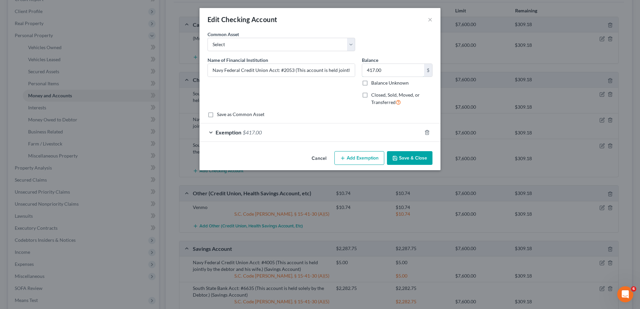
click at [401, 70] on input "417.00" at bounding box center [393, 70] width 62 height 13
type input "8.59"
click at [293, 139] on div "Exemption $417.00" at bounding box center [311, 133] width 222 height 18
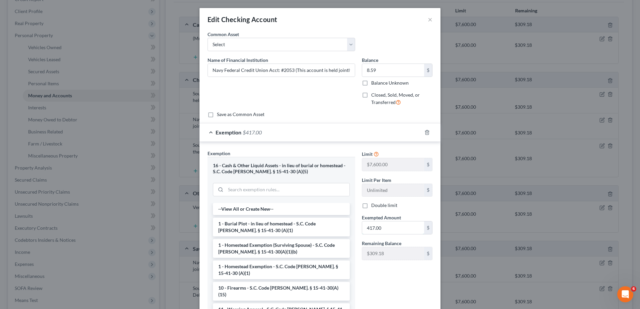
click at [393, 233] on input "417.00" at bounding box center [393, 228] width 62 height 13
type input "8.59"
click at [342, 136] on div "Exemption $8.59" at bounding box center [311, 133] width 222 height 18
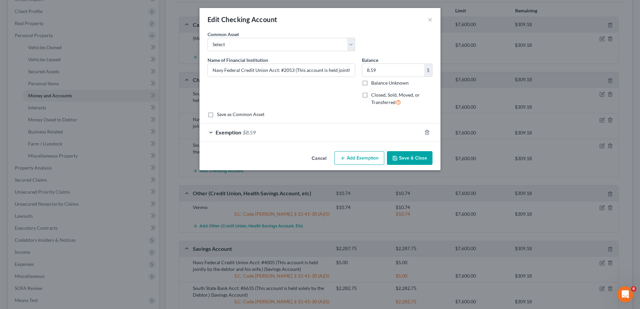
click at [419, 159] on button "Save & Close" at bounding box center [410, 158] width 46 height 14
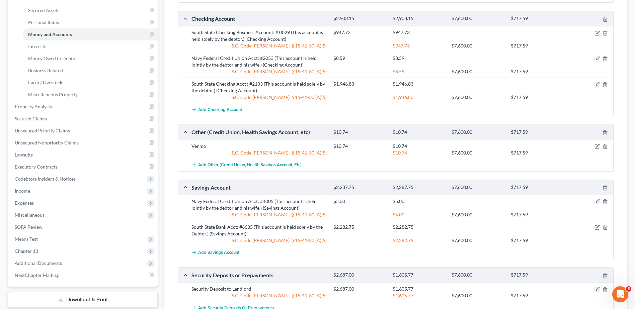
scroll to position [167, 0]
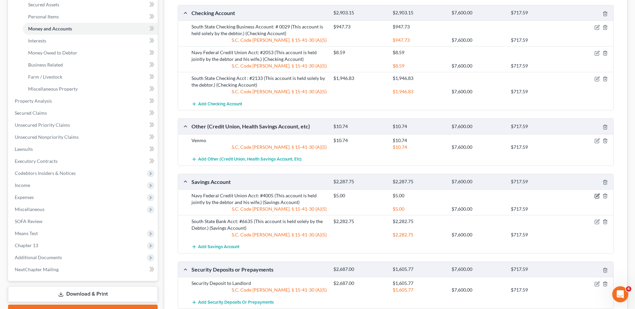
click at [599, 197] on icon "button" at bounding box center [597, 196] width 5 height 5
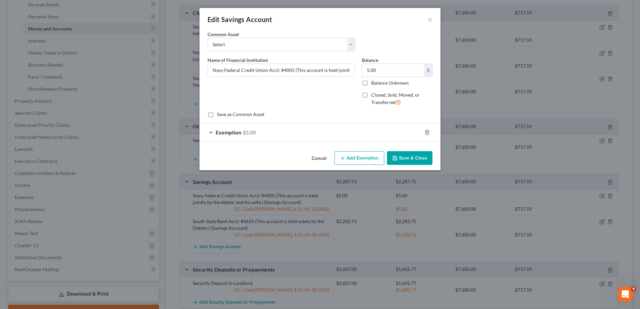
click at [385, 69] on input "5.00" at bounding box center [393, 70] width 62 height 13
type input "0.00"
click at [351, 136] on div "Exemption $5.00" at bounding box center [311, 133] width 222 height 18
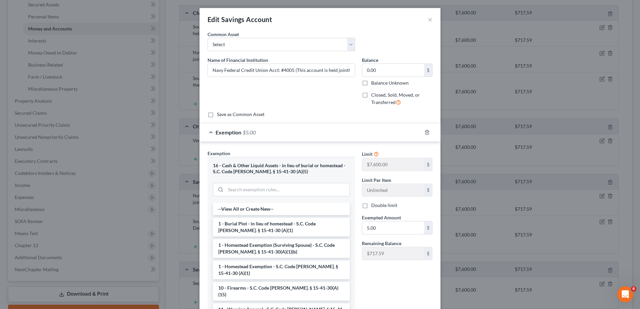
click at [385, 227] on input "5.00" at bounding box center [393, 228] width 62 height 13
type input "0.00"
click at [362, 129] on div "Exemption $0.00" at bounding box center [311, 133] width 222 height 18
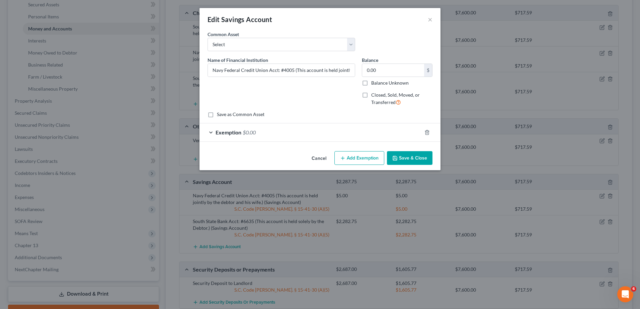
click at [406, 161] on button "Save & Close" at bounding box center [410, 158] width 46 height 14
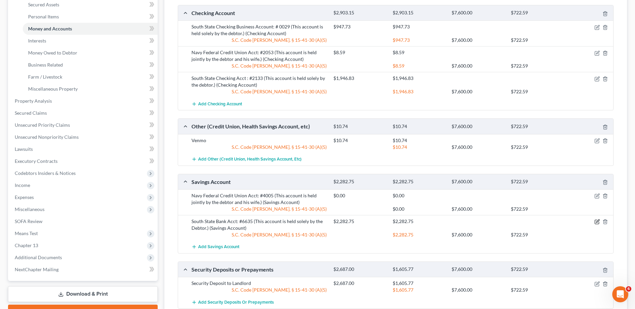
click at [595, 223] on icon "button" at bounding box center [597, 222] width 4 height 4
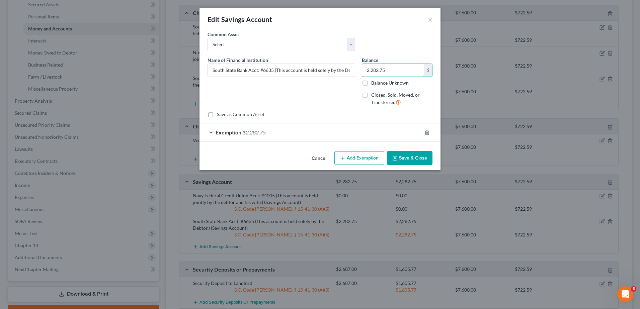
click at [389, 70] on input "2,282.75" at bounding box center [393, 70] width 62 height 13
type input "1,082.83"
click at [330, 139] on div "Exemption $2,282.75" at bounding box center [311, 133] width 222 height 18
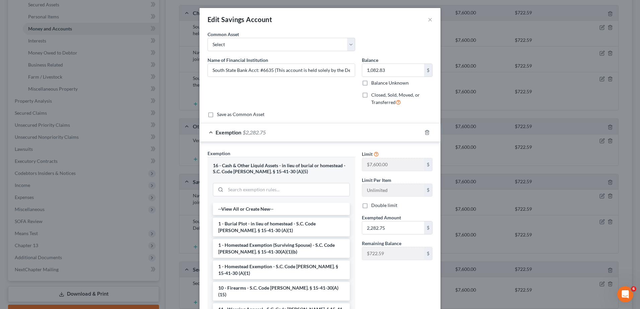
click at [388, 237] on div "Limit $7,600.00 $ Limit Per Item Unlimited $ Double limit Exempted Amount * 2,2…" at bounding box center [397, 208] width 77 height 116
click at [391, 228] on input "2,282.75" at bounding box center [393, 228] width 62 height 13
type input "1,082.83"
click at [349, 132] on div "Exemption $1,082.83" at bounding box center [311, 133] width 222 height 18
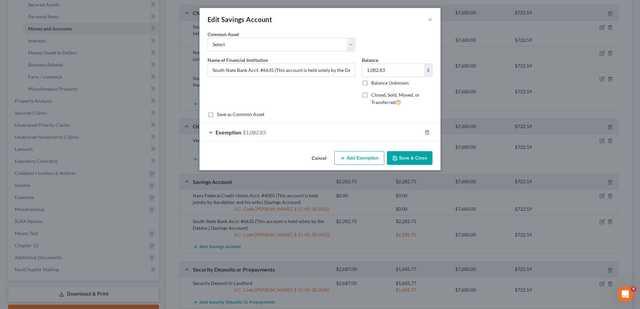
click at [413, 159] on button "Save & Close" at bounding box center [410, 158] width 46 height 14
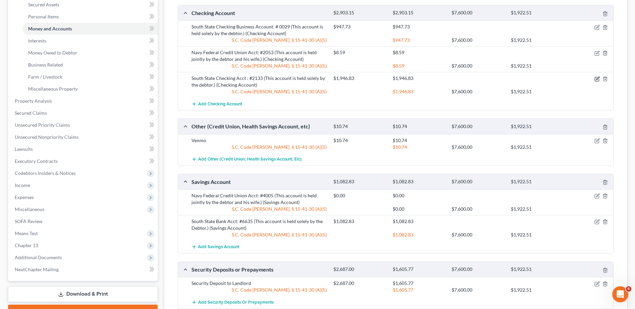
click at [598, 78] on icon "button" at bounding box center [597, 78] width 3 height 3
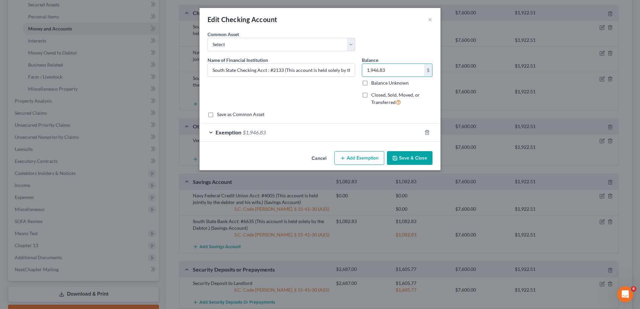
click at [390, 66] on input "1,946.83" at bounding box center [393, 70] width 62 height 13
click at [315, 128] on div "Exemption $1,946.83" at bounding box center [311, 133] width 222 height 18
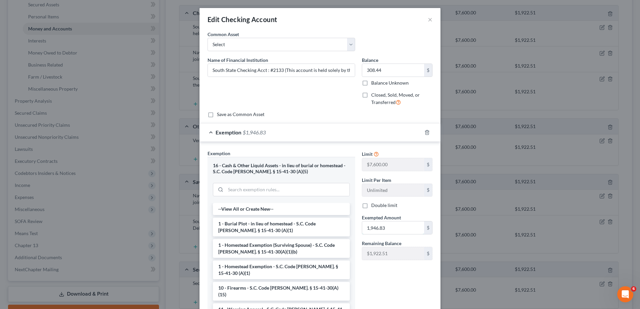
click at [390, 233] on input "1,946.83" at bounding box center [393, 228] width 62 height 13
click at [326, 130] on div "Exemption $308.44" at bounding box center [311, 133] width 222 height 18
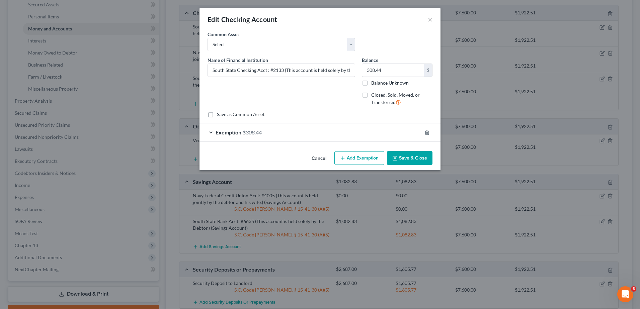
click at [400, 162] on button "Save & Close" at bounding box center [410, 158] width 46 height 14
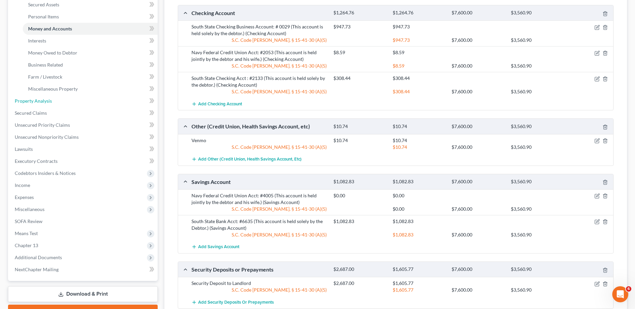
click at [34, 99] on span "Property Analysis" at bounding box center [33, 101] width 37 height 6
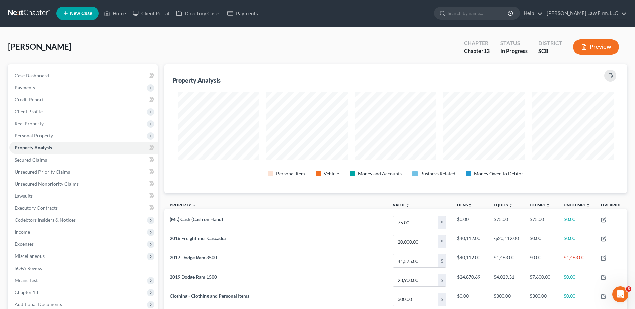
click at [52, 139] on span "Personal Property" at bounding box center [83, 136] width 148 height 12
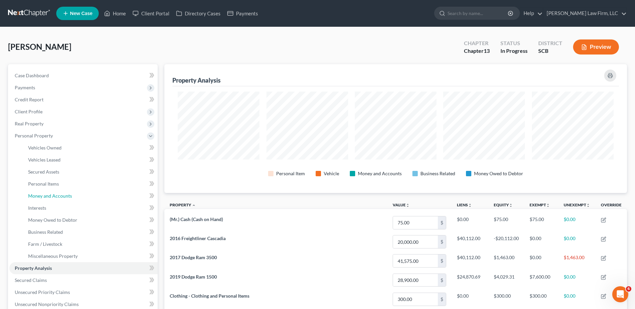
click at [54, 197] on span "Money and Accounts" at bounding box center [50, 196] width 44 height 6
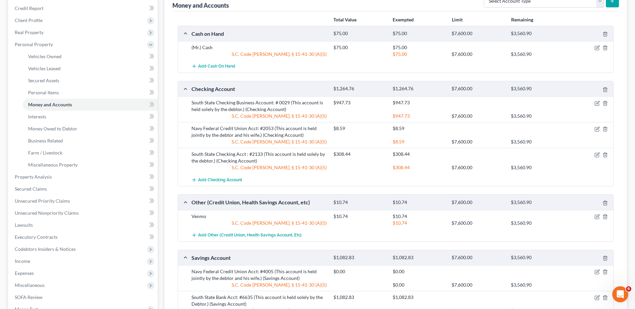
scroll to position [230, 0]
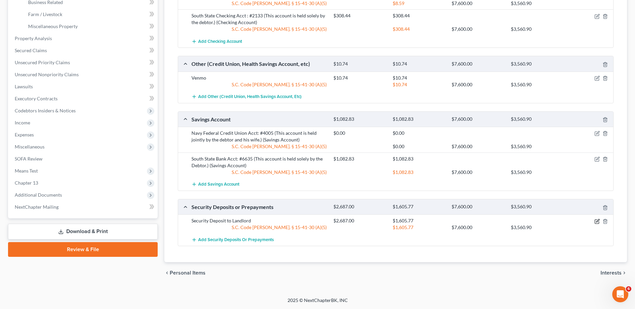
click at [597, 222] on icon "button" at bounding box center [597, 220] width 3 height 3
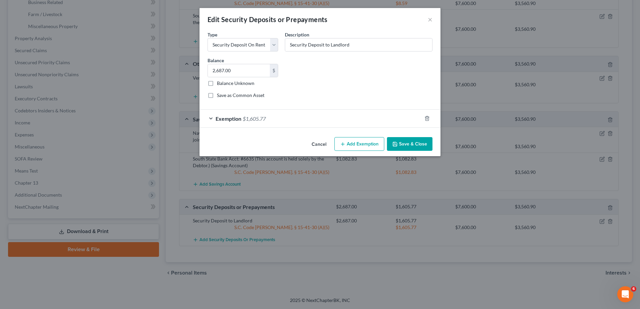
click at [340, 121] on div "Exemption $1,605.77" at bounding box center [311, 119] width 222 height 18
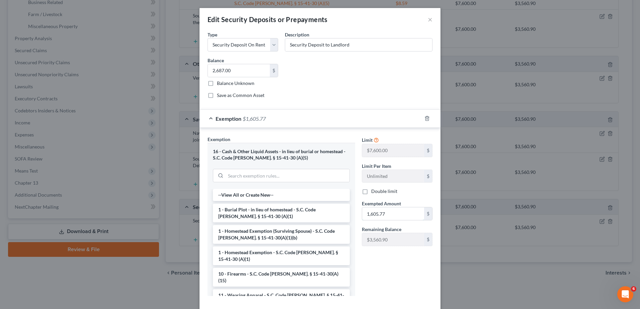
click at [404, 210] on input "1,605.77" at bounding box center [393, 214] width 62 height 13
click at [362, 121] on div "Exemption $2,687.00" at bounding box center [311, 119] width 222 height 18
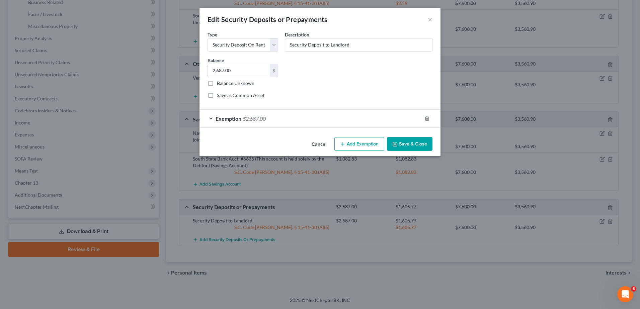
click at [405, 146] on button "Save & Close" at bounding box center [410, 144] width 46 height 14
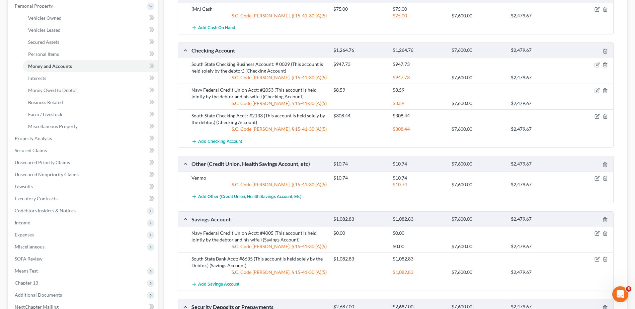
scroll to position [130, 0]
click at [40, 142] on link "Property Analysis" at bounding box center [83, 139] width 148 height 12
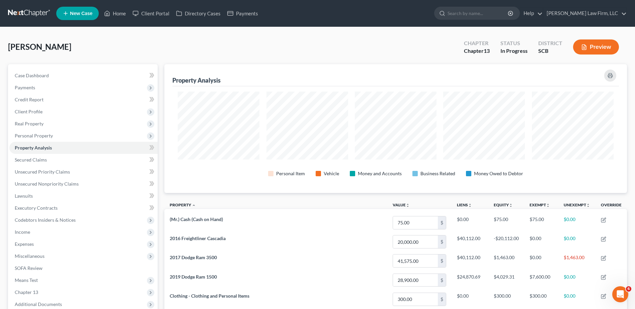
scroll to position [129, 463]
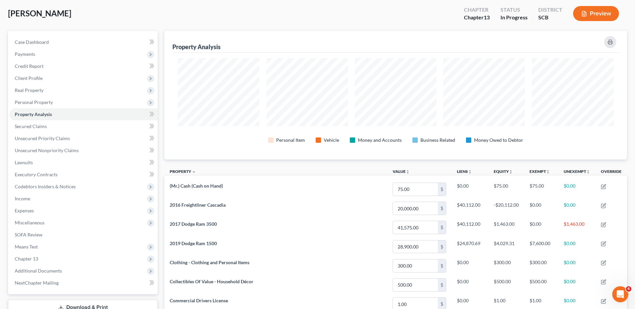
click at [45, 99] on span "Personal Property" at bounding box center [83, 102] width 148 height 12
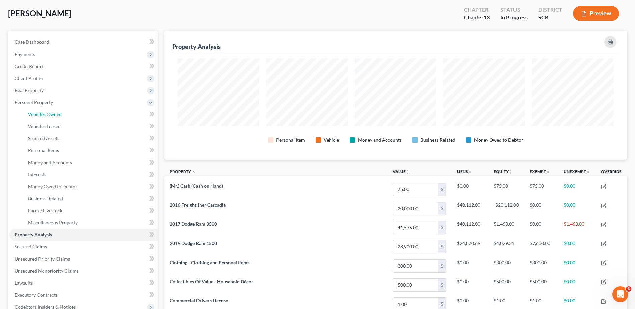
click at [48, 118] on link "Vehicles Owned" at bounding box center [90, 115] width 135 height 12
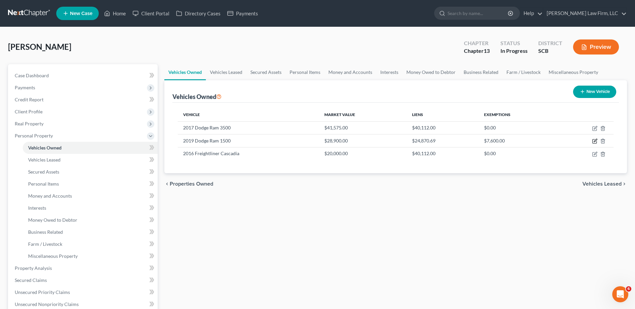
click at [597, 141] on icon "button" at bounding box center [595, 140] width 3 height 3
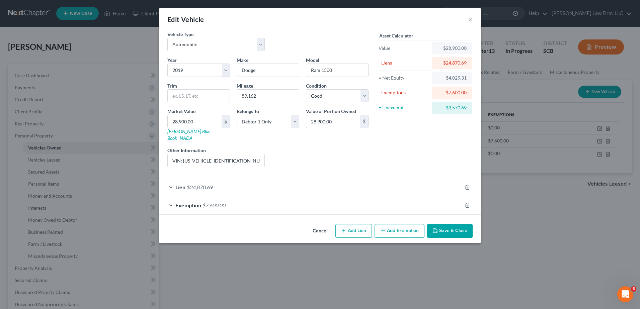
click at [318, 225] on button "Cancel" at bounding box center [319, 231] width 25 height 13
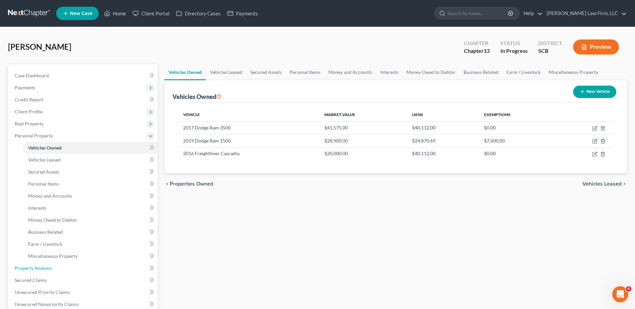
click at [21, 269] on span "Property Analysis" at bounding box center [33, 269] width 37 height 6
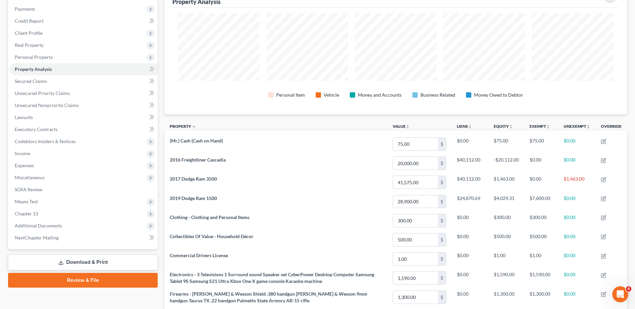
scroll to position [67, 0]
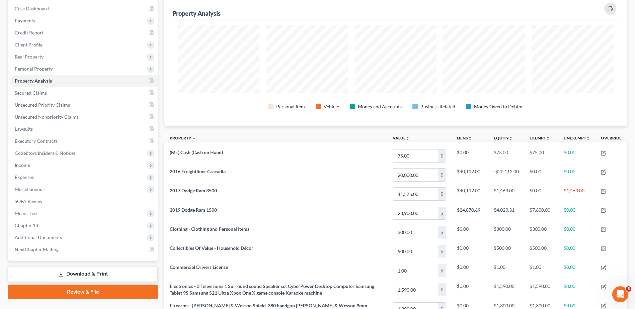
click at [47, 66] on span "Personal Property" at bounding box center [34, 69] width 38 height 6
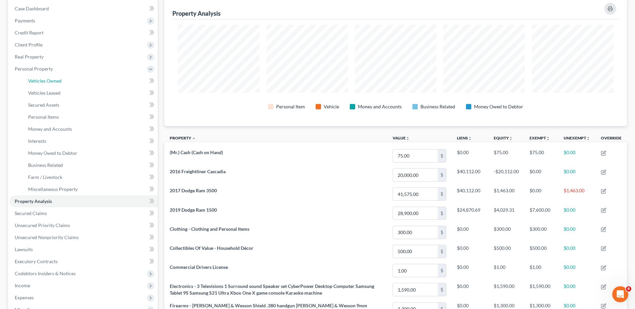
click at [48, 76] on link "Vehicles Owned" at bounding box center [90, 81] width 135 height 12
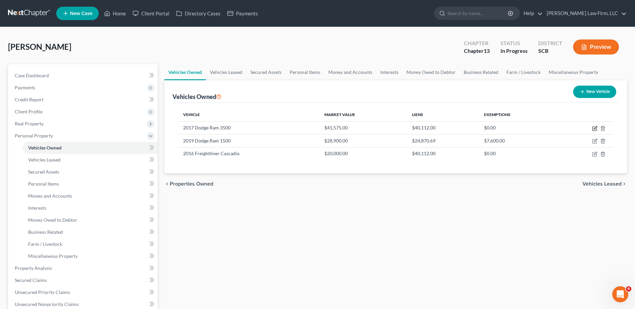
click at [595, 129] on icon "button" at bounding box center [595, 127] width 3 height 3
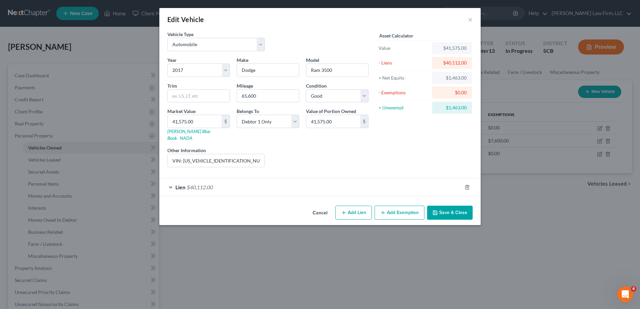
click at [406, 208] on button "Add Exemption" at bounding box center [400, 213] width 50 height 14
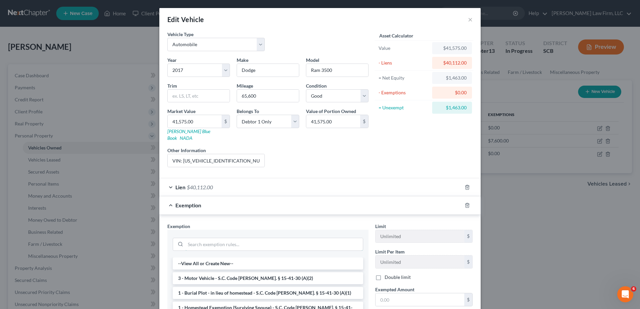
click at [256, 238] on input "search" at bounding box center [275, 244] width 178 height 13
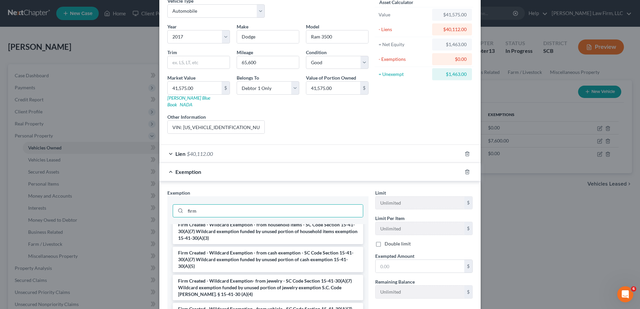
click at [301, 250] on li "Firm Created - Wildcard Exemption - from cash exemption - SC Code Section 15-41…" at bounding box center [268, 259] width 191 height 25
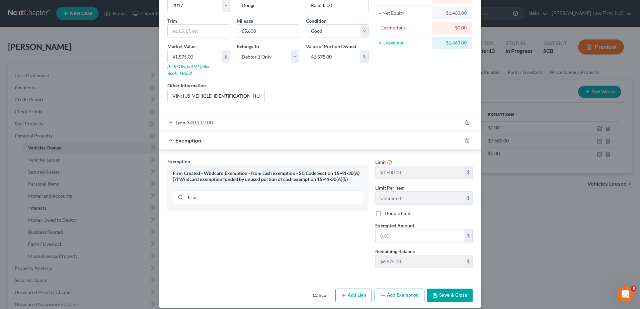
click at [415, 231] on input "text" at bounding box center [420, 236] width 89 height 13
click at [453, 290] on button "Save & Close" at bounding box center [450, 296] width 46 height 14
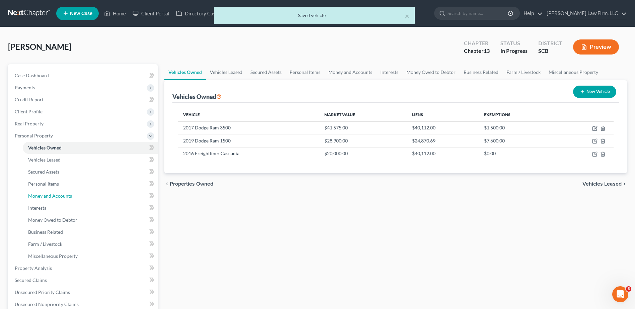
click at [58, 198] on span "Money and Accounts" at bounding box center [50, 196] width 44 height 6
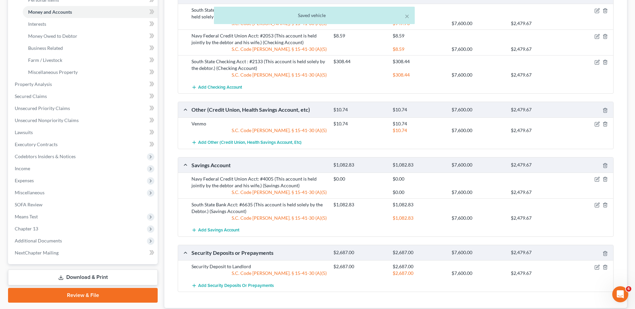
scroll to position [230, 0]
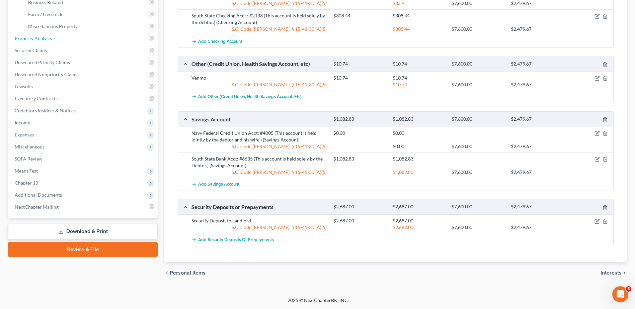
click at [78, 42] on link "Property Analysis" at bounding box center [83, 38] width 148 height 12
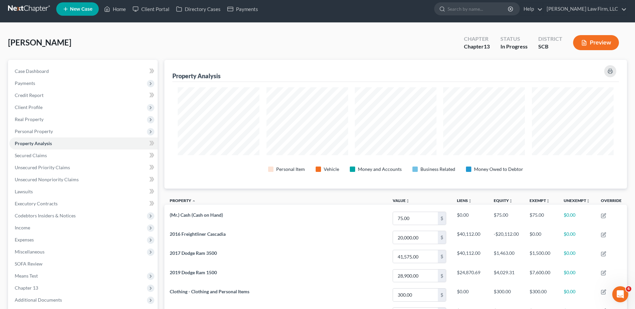
scroll to position [167, 0]
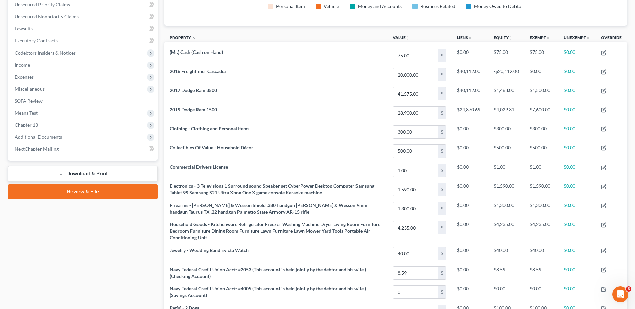
click at [99, 173] on link "Download & Print" at bounding box center [83, 174] width 150 height 16
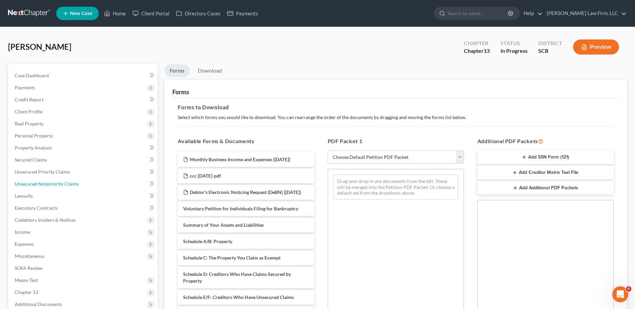
click at [63, 179] on link "Unsecured Nonpriority Claims" at bounding box center [83, 184] width 148 height 12
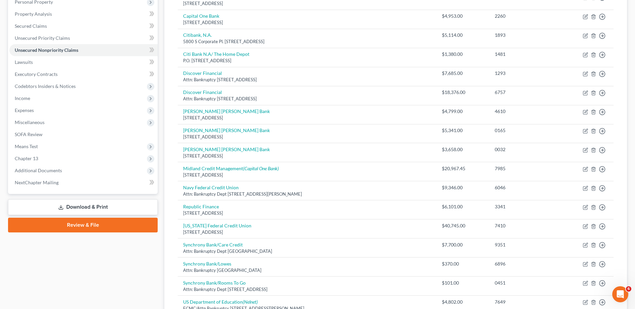
scroll to position [167, 0]
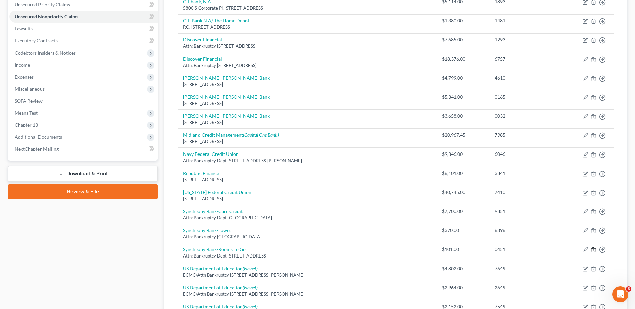
click at [594, 250] on line "button" at bounding box center [594, 250] width 0 height 1
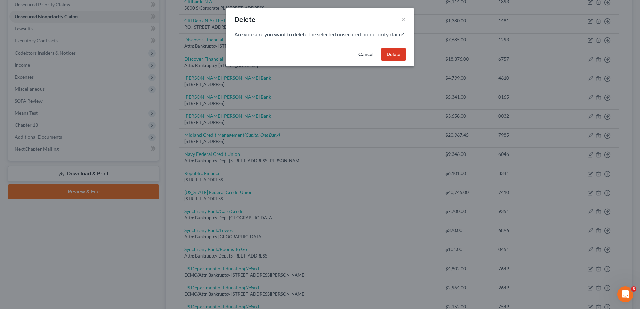
click at [391, 59] on button "Delete" at bounding box center [393, 54] width 24 height 13
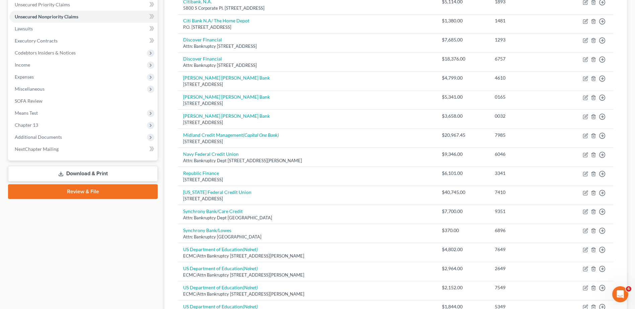
click at [91, 174] on link "Download & Print" at bounding box center [83, 174] width 150 height 16
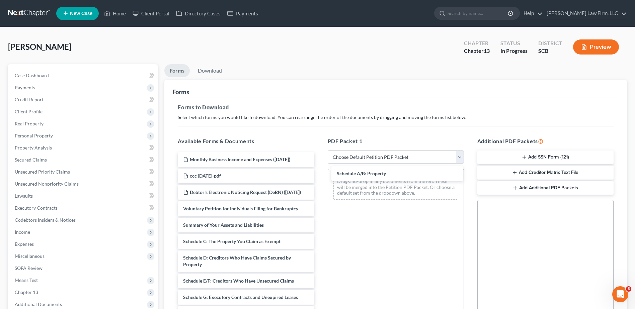
drag, startPoint x: 236, startPoint y: 251, endPoint x: 390, endPoint y: 176, distance: 170.9
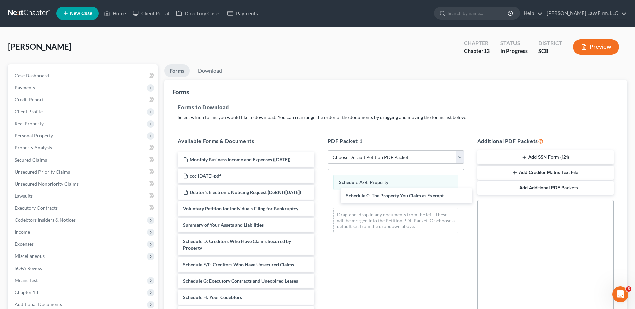
drag, startPoint x: 241, startPoint y: 253, endPoint x: 404, endPoint y: 201, distance: 171.4
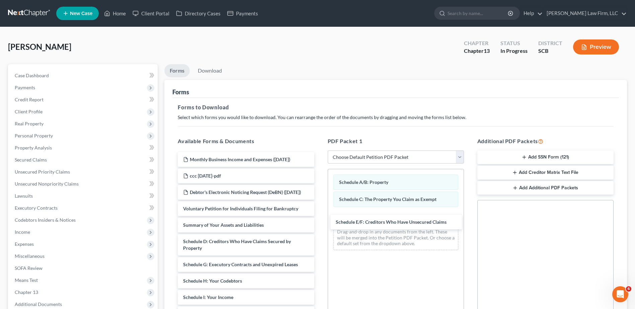
drag, startPoint x: 234, startPoint y: 275, endPoint x: 389, endPoint y: 219, distance: 164.3
click at [320, 219] on div "Schedule E/F: Creditors Who Have Unsecured Claims Monthly Business Income and E…" at bounding box center [245, 309] width 147 height 314
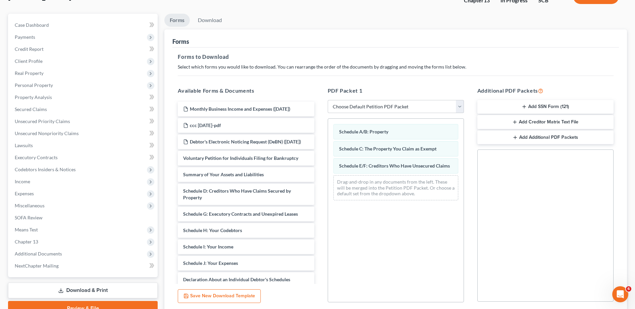
scroll to position [104, 0]
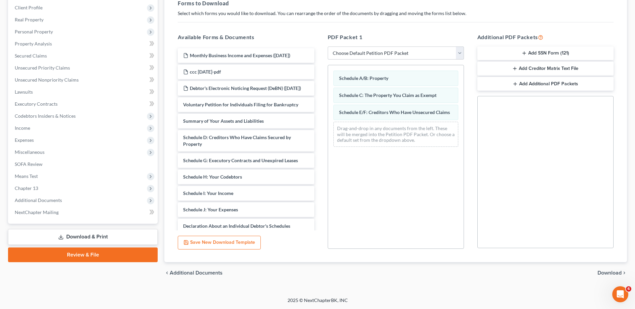
click at [615, 275] on span "Download" at bounding box center [610, 273] width 24 height 5
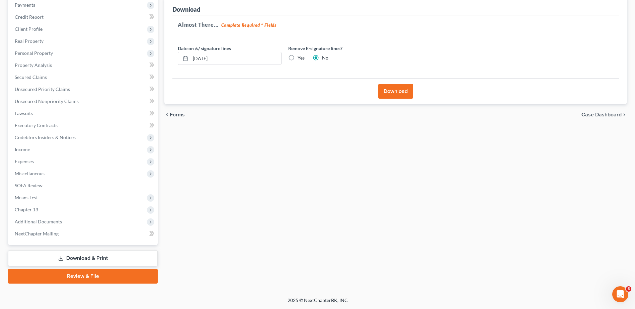
scroll to position [83, 0]
click at [239, 59] on input "[DATE]" at bounding box center [236, 58] width 91 height 13
click at [298, 58] on label "Yes" at bounding box center [301, 58] width 7 height 7
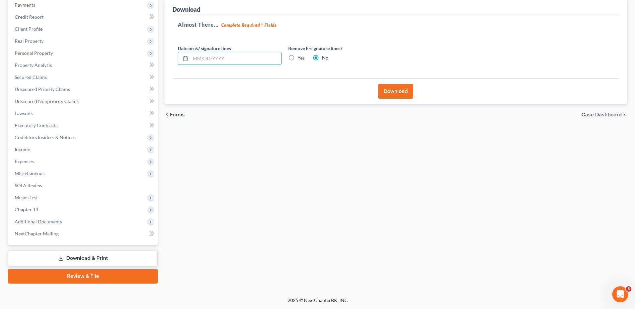
click at [300, 58] on input "Yes" at bounding box center [302, 57] width 4 height 4
click at [387, 91] on button "Download" at bounding box center [395, 91] width 35 height 15
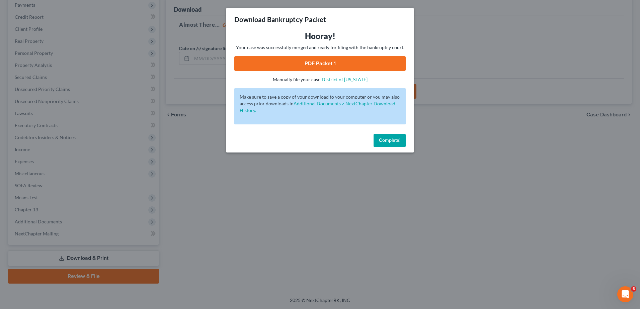
click at [355, 64] on link "PDF Packet 1" at bounding box center [319, 63] width 171 height 15
click at [394, 140] on span "Complete!" at bounding box center [389, 141] width 21 height 6
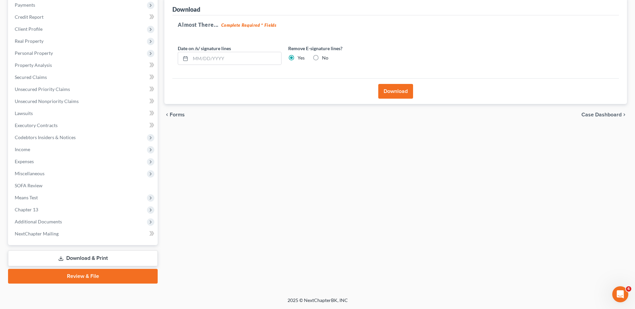
scroll to position [0, 0]
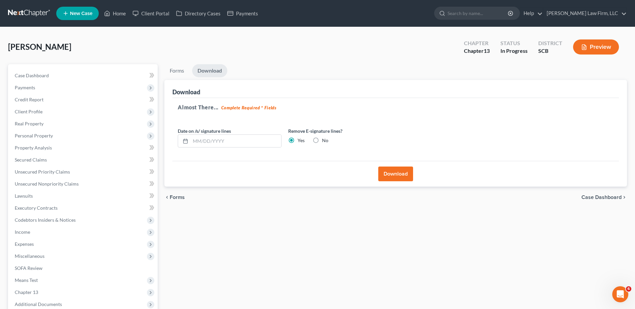
click at [40, 134] on span "Personal Property" at bounding box center [34, 136] width 38 height 6
click at [48, 146] on span "Vehicles Owned" at bounding box center [44, 148] width 33 height 6
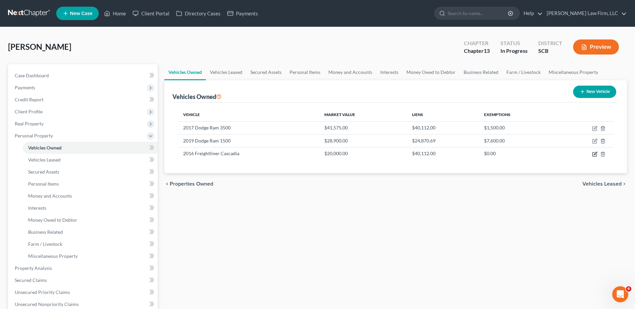
click at [595, 156] on icon "button" at bounding box center [594, 154] width 5 height 5
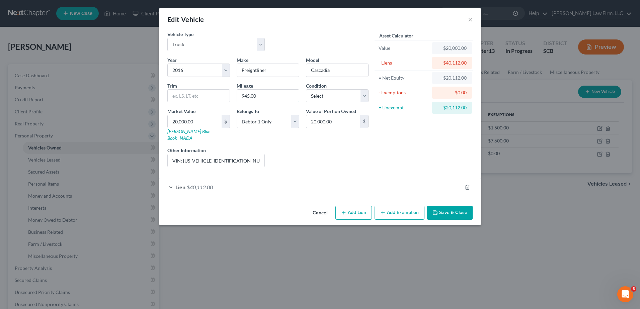
click at [259, 97] on input "945,00" at bounding box center [268, 96] width 62 height 13
drag, startPoint x: 347, startPoint y: 94, endPoint x: 346, endPoint y: 99, distance: 4.8
click at [347, 94] on select "Select Excellent Very Good Good Fair Poor" at bounding box center [337, 95] width 63 height 13
click at [306, 89] on select "Select Excellent Very Good Good Fair Poor" at bounding box center [337, 95] width 63 height 13
click at [362, 95] on select "Select Excellent Very Good Good Fair Poor" at bounding box center [337, 95] width 63 height 13
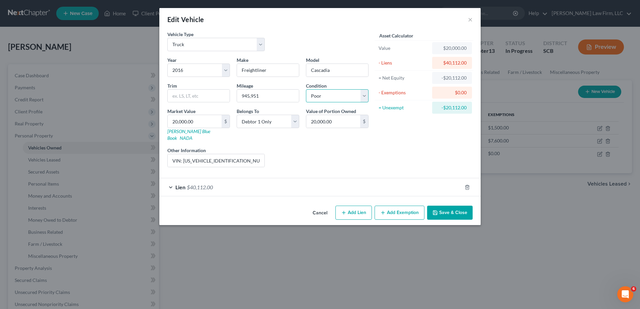
click at [306, 89] on select "Select Excellent Very Good Good Fair Poor" at bounding box center [337, 95] width 63 height 13
drag, startPoint x: 362, startPoint y: 96, endPoint x: 360, endPoint y: 102, distance: 6.6
click at [362, 96] on select "Select Excellent Very Good Good Fair Poor" at bounding box center [337, 95] width 63 height 13
click at [306, 89] on select "Select Excellent Very Good Good Fair Poor" at bounding box center [337, 95] width 63 height 13
click at [463, 208] on button "Save & Close" at bounding box center [450, 213] width 46 height 14
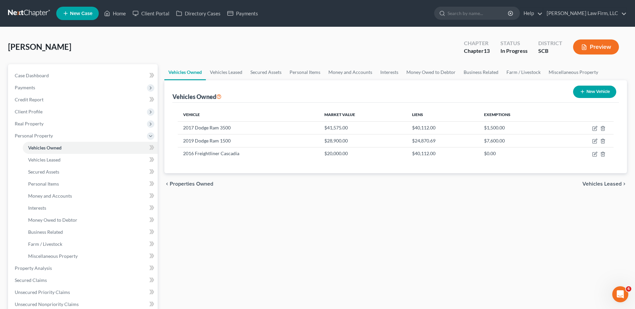
scroll to position [203, 0]
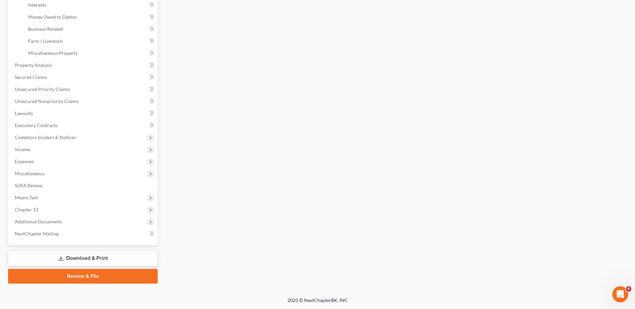
click at [69, 257] on link "Download & Print" at bounding box center [83, 259] width 150 height 16
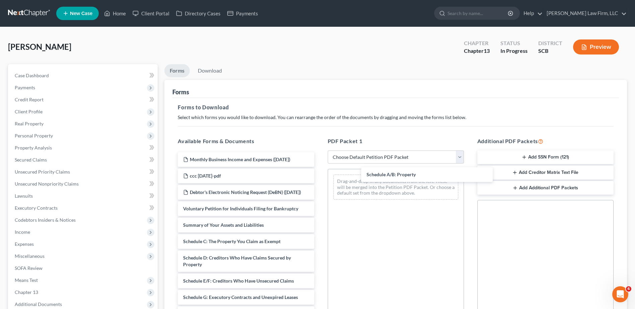
drag, startPoint x: 218, startPoint y: 247, endPoint x: 390, endPoint y: 178, distance: 185.2
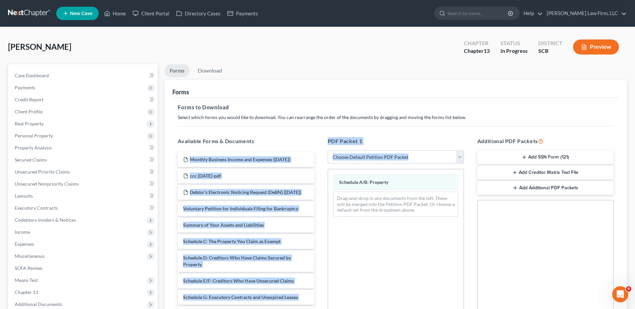
click at [450, 100] on div "Forms to Download Select which forms you would like to download. You can rearra…" at bounding box center [395, 232] width 447 height 269
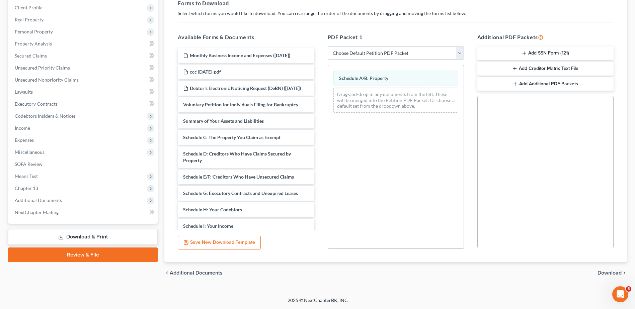
click at [608, 276] on span "Download" at bounding box center [610, 273] width 24 height 5
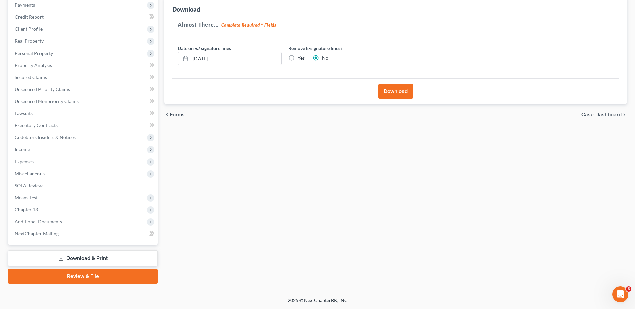
scroll to position [83, 0]
click at [230, 57] on input "[DATE]" at bounding box center [236, 58] width 91 height 13
click at [298, 58] on label "Yes" at bounding box center [301, 58] width 7 height 7
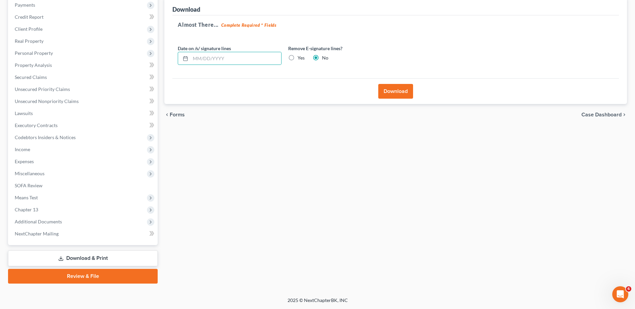
click at [300, 58] on input "Yes" at bounding box center [302, 57] width 4 height 4
click at [393, 91] on button "Download" at bounding box center [395, 91] width 35 height 15
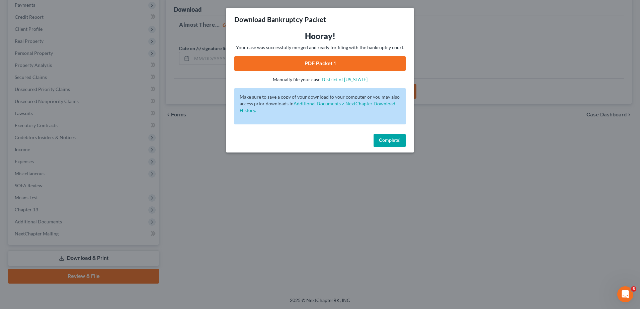
click at [357, 64] on link "PDF Packet 1" at bounding box center [319, 63] width 171 height 15
click at [394, 142] on span "Complete!" at bounding box center [389, 141] width 21 height 6
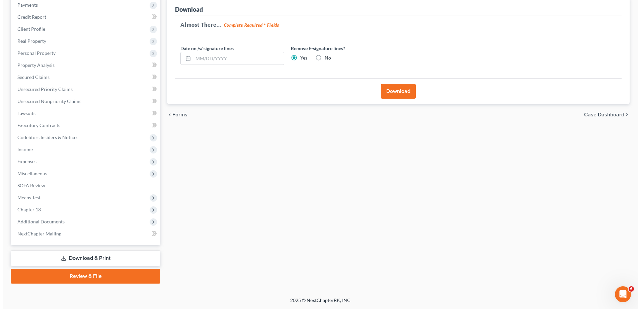
scroll to position [0, 0]
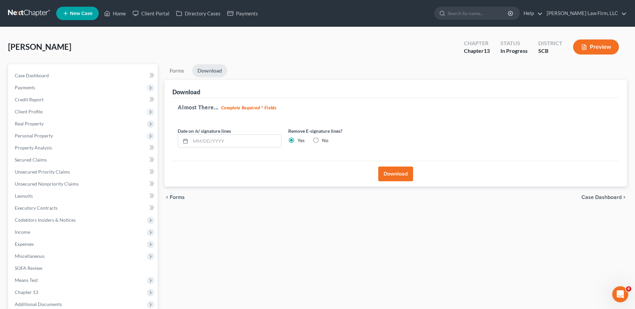
click at [51, 244] on span "Expenses" at bounding box center [83, 244] width 148 height 12
click at [46, 255] on link "Home" at bounding box center [90, 257] width 135 height 12
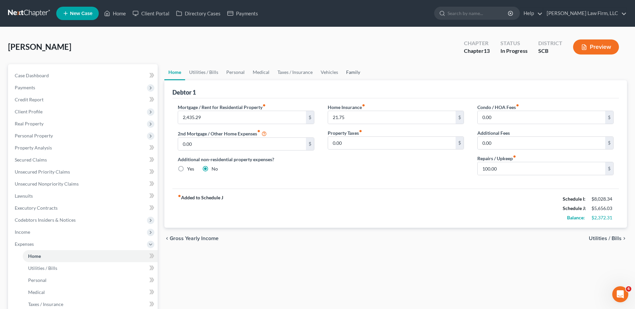
click at [353, 74] on link "Family" at bounding box center [353, 72] width 22 height 16
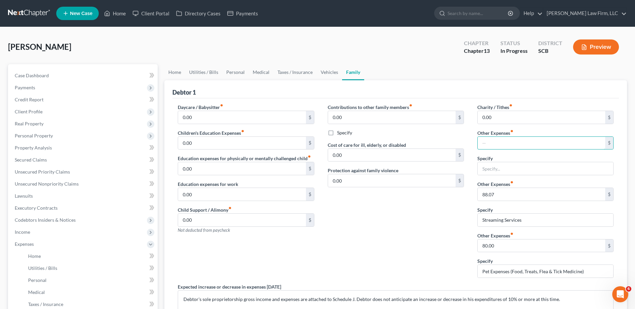
click at [490, 144] on input "text" at bounding box center [542, 143] width 128 height 13
click at [495, 165] on input "text" at bounding box center [546, 168] width 136 height 13
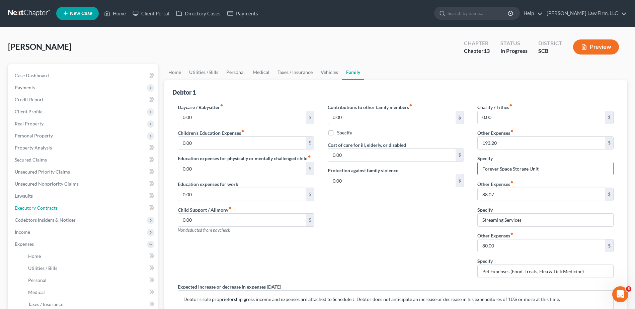
click at [59, 211] on link "Executory Contracts" at bounding box center [83, 208] width 148 height 12
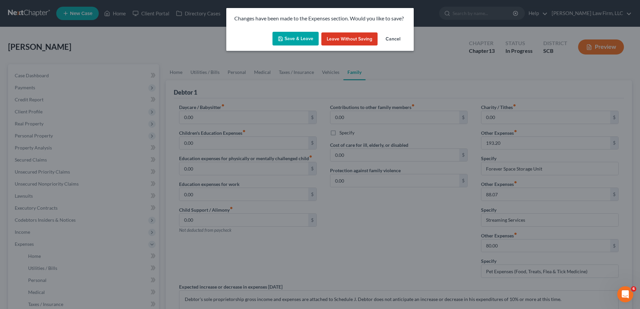
click at [296, 41] on button "Save & Leave" at bounding box center [296, 39] width 46 height 14
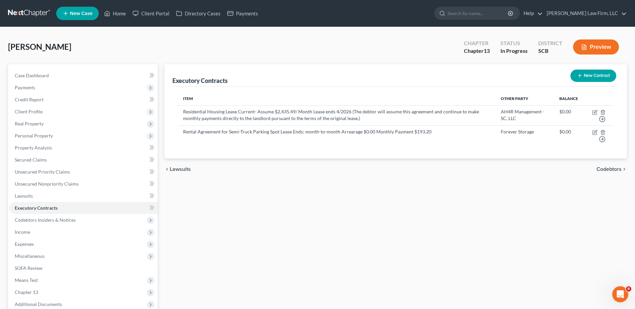
click at [595, 79] on button "New Contract" at bounding box center [594, 76] width 46 height 12
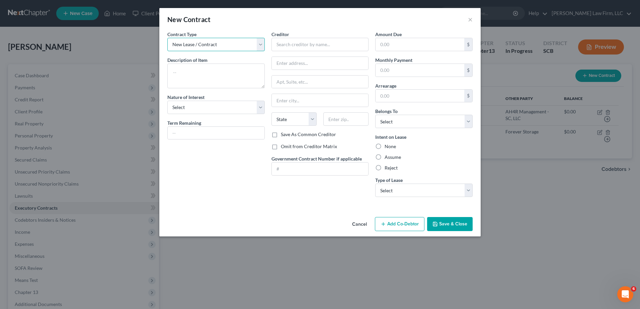
click at [245, 46] on select "New Lease / Contract New Timeshare" at bounding box center [215, 44] width 97 height 13
click at [224, 88] on div "Contract Type New Lease / Contract New Timeshare Description of non-residential…" at bounding box center [216, 117] width 104 height 172
click at [216, 71] on textarea at bounding box center [215, 76] width 97 height 25
click at [359, 223] on button "Cancel" at bounding box center [359, 224] width 25 height 13
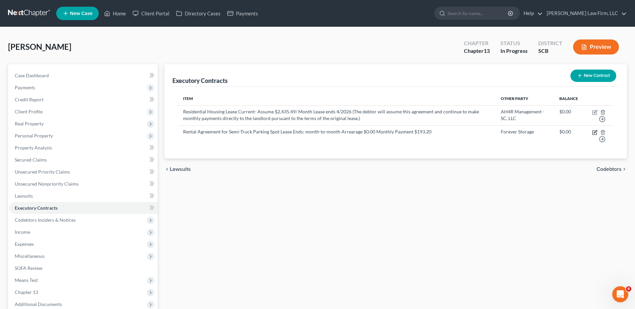
click at [595, 131] on icon "button" at bounding box center [594, 132] width 5 height 5
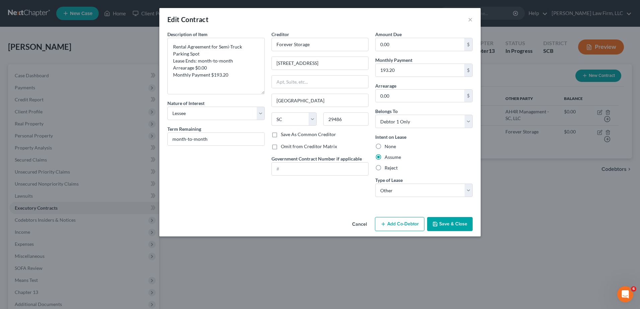
drag, startPoint x: 264, startPoint y: 61, endPoint x: 265, endPoint y: 98, distance: 36.5
click at [265, 98] on div "Description of non-residential real property * Description of Item * Rental Agr…" at bounding box center [216, 117] width 104 height 172
drag, startPoint x: 190, startPoint y: 54, endPoint x: 218, endPoint y: 47, distance: 29.0
click at [218, 47] on textarea "Rental Agreement for Semi-Truck Parking Spot Lease Ends: month-to-month Arreara…" at bounding box center [215, 68] width 97 height 61
click at [456, 227] on button "Save & Close" at bounding box center [450, 224] width 46 height 14
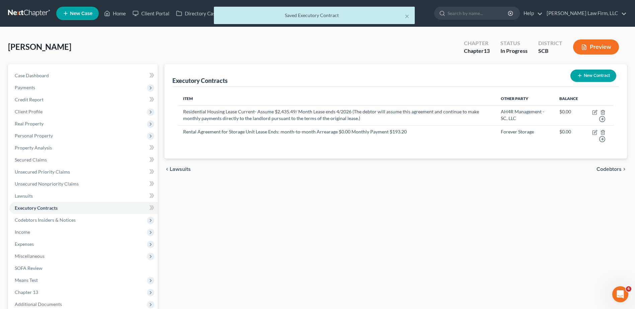
click at [585, 76] on button "New Contract" at bounding box center [594, 76] width 46 height 12
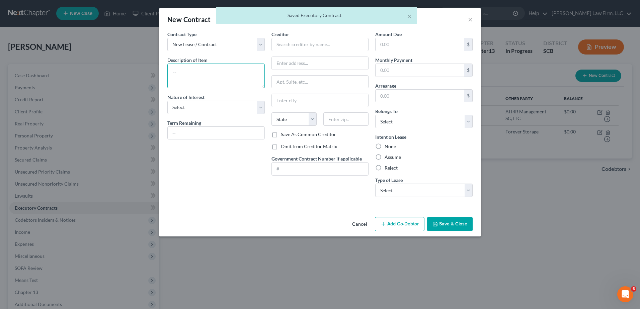
click at [215, 73] on textarea at bounding box center [215, 76] width 97 height 25
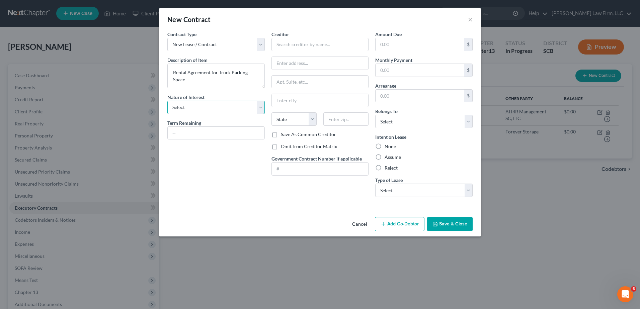
click at [244, 109] on select "Select Purchaser Agent Lessor Lessee" at bounding box center [215, 107] width 97 height 13
click at [167, 101] on select "Select Purchaser Agent Lessor Lessee" at bounding box center [215, 107] width 97 height 13
click at [205, 135] on input "text" at bounding box center [216, 133] width 97 height 13
click at [218, 123] on div "Term Remaining" at bounding box center [215, 130] width 97 height 20
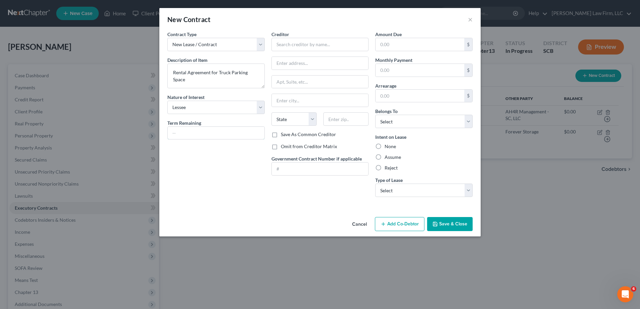
click at [210, 135] on input "text" at bounding box center [216, 133] width 97 height 13
click at [231, 119] on div "Contract Type New Lease / Contract New Timeshare Description of non-residential…" at bounding box center [216, 117] width 104 height 172
click at [455, 73] on input "text" at bounding box center [420, 70] width 89 height 13
click at [432, 123] on select "Select Debtor 1 Only Debtor 2 Only Debtor 1 And Debtor 2 Only At Least One Of T…" at bounding box center [423, 121] width 97 height 13
click at [375, 115] on select "Select Debtor 1 Only Debtor 2 Only Debtor 1 And Debtor 2 Only At Least One Of T…" at bounding box center [423, 121] width 97 height 13
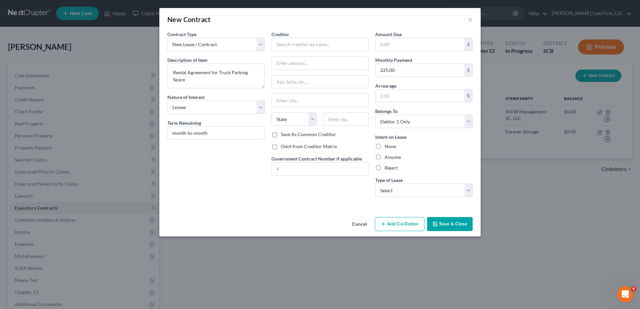
click at [389, 158] on label "Assume" at bounding box center [393, 157] width 16 height 7
click at [389, 158] on input "Assume" at bounding box center [390, 156] width 4 height 4
click at [395, 190] on select "Select Real Estate Car Other" at bounding box center [423, 190] width 97 height 13
click at [375, 184] on select "Select Real Estate Car Other" at bounding box center [423, 190] width 97 height 13
click at [294, 64] on input "text" at bounding box center [320, 63] width 97 height 13
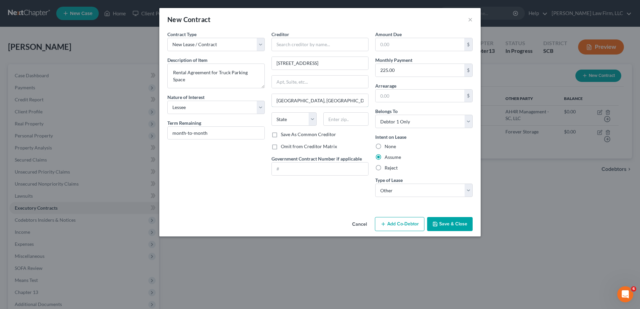
click at [317, 96] on input "[GEOGRAPHIC_DATA], [GEOGRAPHIC_DATA]" at bounding box center [320, 100] width 97 height 13
click at [408, 27] on div "New Contract ×" at bounding box center [320, 19] width 322 height 23
click at [400, 43] on input "text" at bounding box center [420, 44] width 89 height 13
click at [411, 89] on div "Arrearage $" at bounding box center [423, 92] width 97 height 20
click at [410, 91] on input "text" at bounding box center [420, 96] width 89 height 13
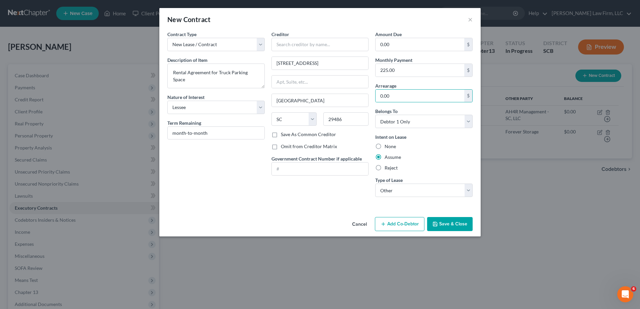
click at [251, 170] on div "Contract Type New Lease / Contract New Timeshare Description of non-residential…" at bounding box center [216, 117] width 104 height 172
click at [307, 46] on input "text" at bounding box center [320, 44] width 97 height 13
click at [225, 83] on textarea "Rental Agreement for Truck Parking Space" at bounding box center [215, 76] width 97 height 25
click at [455, 226] on button "Save & Close" at bounding box center [450, 224] width 46 height 14
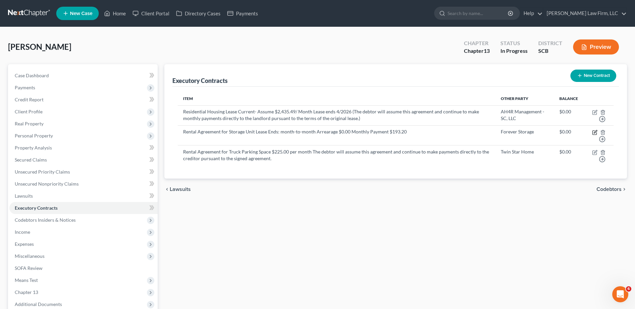
click at [596, 132] on icon "button" at bounding box center [594, 132] width 5 height 5
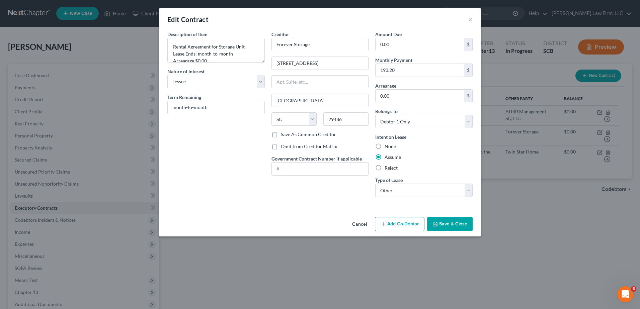
click at [442, 224] on button "Save & Close" at bounding box center [450, 224] width 46 height 14
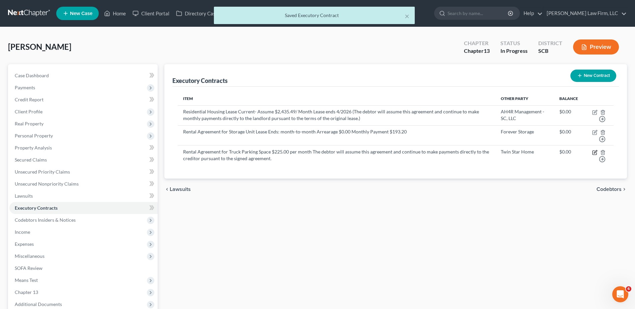
click at [594, 154] on icon "button" at bounding box center [594, 152] width 5 height 5
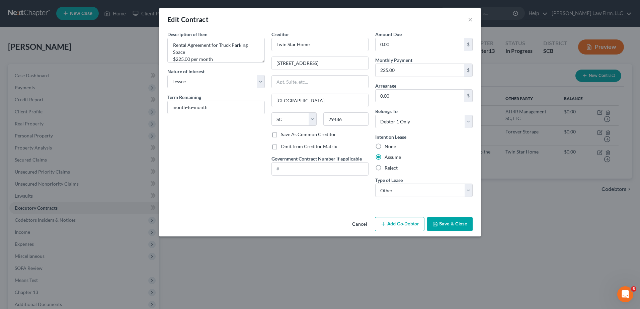
scroll to position [35, 0]
click at [213, 56] on textarea "Rental Agreement for Truck Parking Space $225.00 per month The debtor will assu…" at bounding box center [215, 50] width 97 height 25
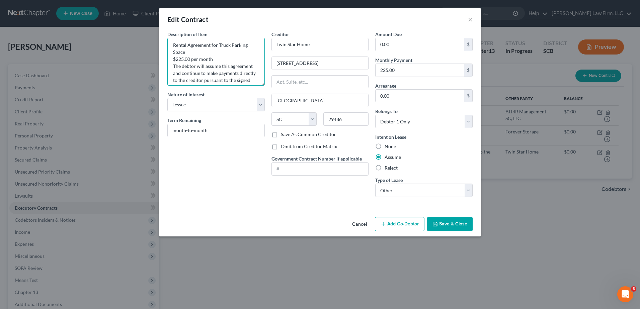
drag, startPoint x: 263, startPoint y: 60, endPoint x: 228, endPoint y: 84, distance: 42.5
click at [262, 85] on textarea "Rental Agreement for Truck Parking Space $225.00 per month The debtor will assu…" at bounding box center [215, 62] width 97 height 48
click at [173, 66] on textarea "Rental Agreement for Truck Parking Space $225.00 per month The debtor will assu…" at bounding box center [215, 63] width 97 height 50
click at [218, 46] on textarea "Rental Agreement for Truck Parking Space $225.00 per month (The debtor will ass…" at bounding box center [215, 63] width 97 height 50
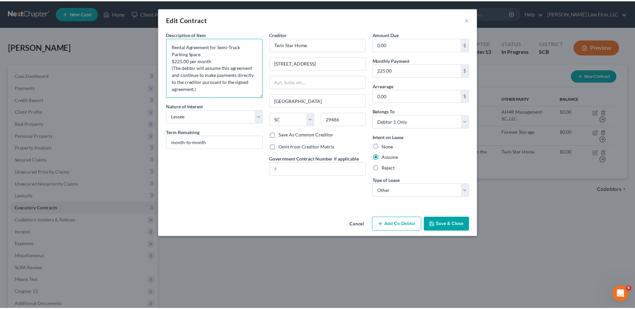
scroll to position [0, 0]
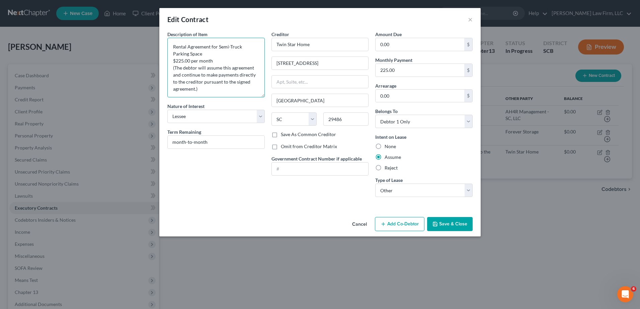
drag, startPoint x: 264, startPoint y: 86, endPoint x: 263, endPoint y: 117, distance: 30.5
click at [263, 97] on textarea "Rental Agreement for Semi-Truck Parking Space $225.00 per month (The debtor wil…" at bounding box center [215, 68] width 97 height 60
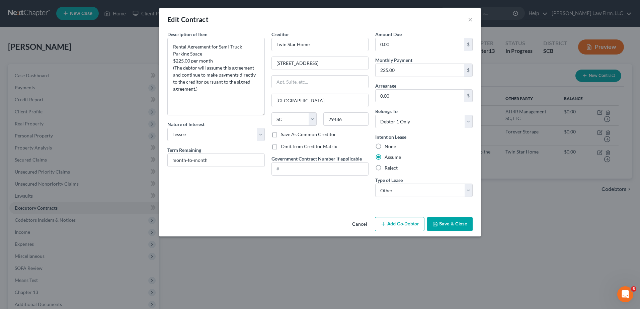
click at [444, 223] on button "Save & Close" at bounding box center [450, 224] width 46 height 14
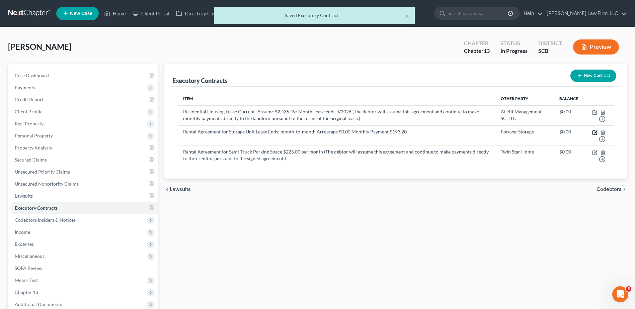
click at [595, 132] on icon "button" at bounding box center [595, 131] width 3 height 3
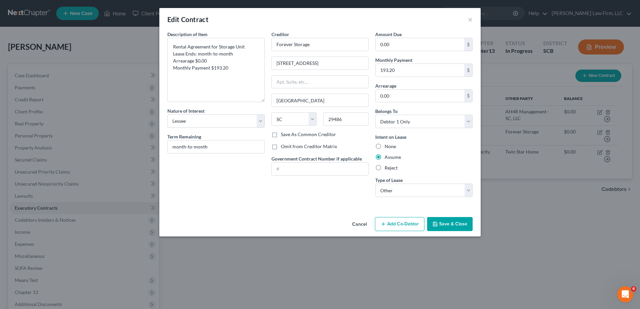
drag, startPoint x: 263, startPoint y: 61, endPoint x: 264, endPoint y: 100, distance: 39.5
click at [264, 100] on textarea "Rental Agreement for Storage Unit Lease Ends: month-to-month Arrearage $0.00 Mo…" at bounding box center [215, 70] width 97 height 64
click at [443, 222] on button "Save & Close" at bounding box center [450, 224] width 46 height 14
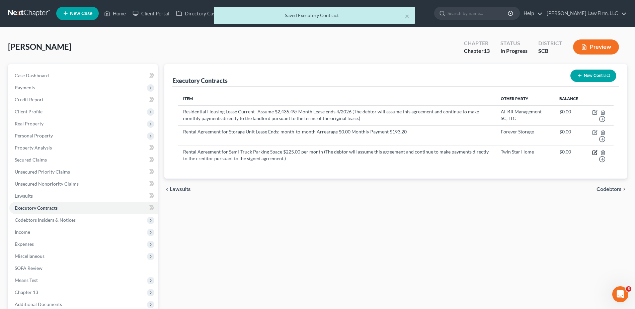
click at [594, 154] on icon "button" at bounding box center [594, 152] width 5 height 5
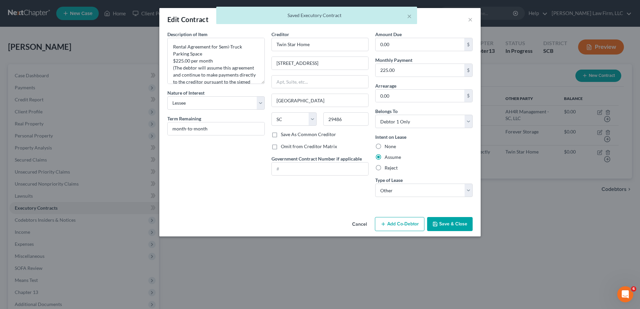
drag, startPoint x: 263, startPoint y: 61, endPoint x: 235, endPoint y: 95, distance: 44.3
click at [265, 106] on div "Description of non-residential real property * Description of Item * Rental Agr…" at bounding box center [216, 117] width 104 height 172
click at [218, 63] on textarea "Rental Agreement for Semi-Truck Parking Space $225.00 per month (The debtor wil…" at bounding box center [215, 73] width 97 height 70
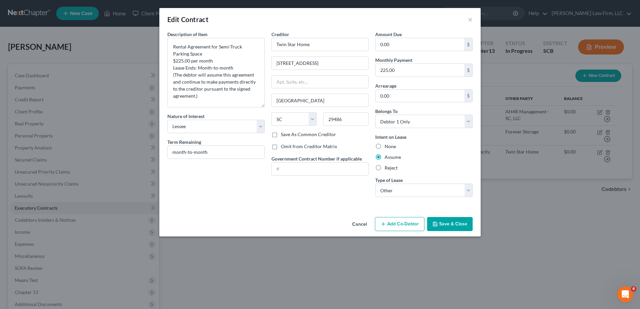
click at [455, 223] on button "Save & Close" at bounding box center [450, 224] width 46 height 14
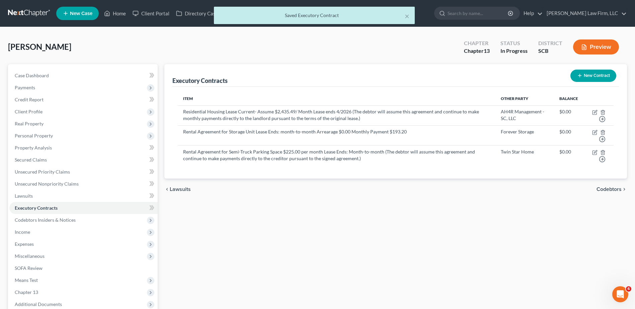
click at [58, 247] on span "Expenses" at bounding box center [83, 244] width 148 height 12
click at [51, 258] on link "Home" at bounding box center [90, 257] width 135 height 12
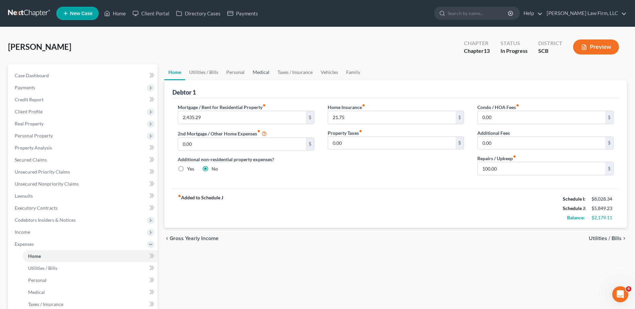
click at [255, 71] on link "Medical" at bounding box center [261, 72] width 25 height 16
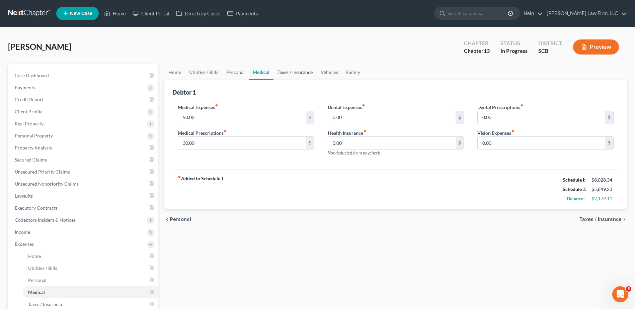
click at [285, 73] on link "Taxes / Insurance" at bounding box center [295, 72] width 43 height 16
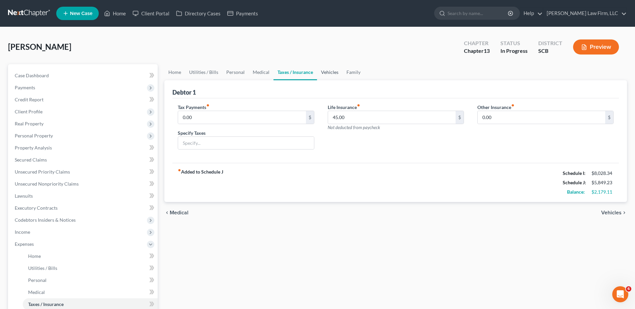
click at [328, 71] on link "Vehicles" at bounding box center [329, 72] width 25 height 16
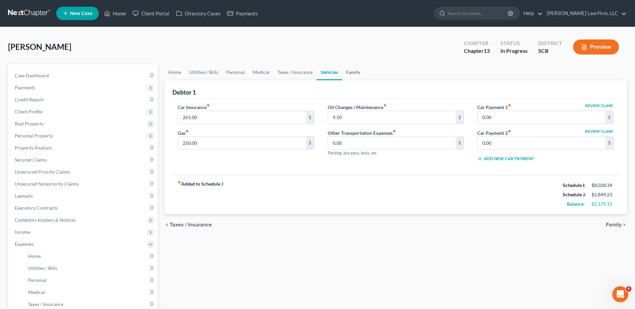
click at [345, 72] on link "Family" at bounding box center [353, 72] width 22 height 16
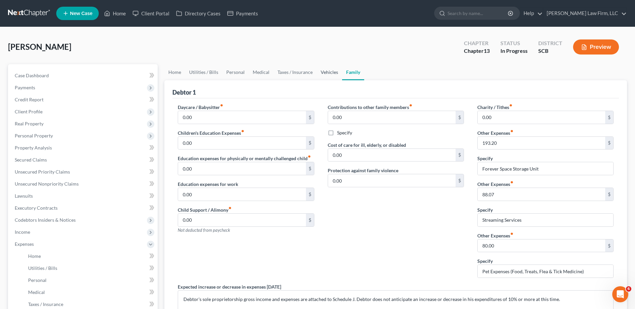
click at [333, 72] on link "Vehicles" at bounding box center [329, 72] width 25 height 16
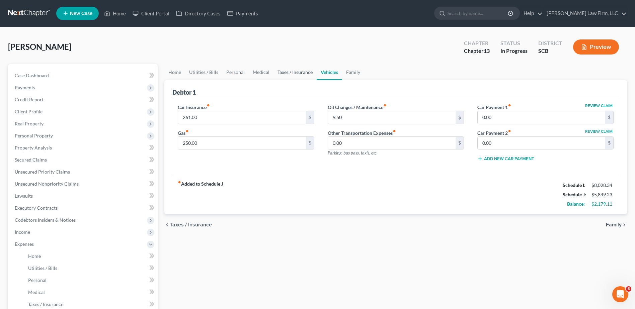
click at [306, 72] on link "Taxes / Insurance" at bounding box center [295, 72] width 43 height 16
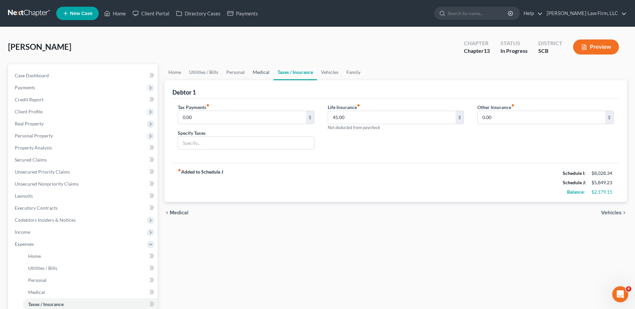
click at [260, 72] on link "Medical" at bounding box center [261, 72] width 25 height 16
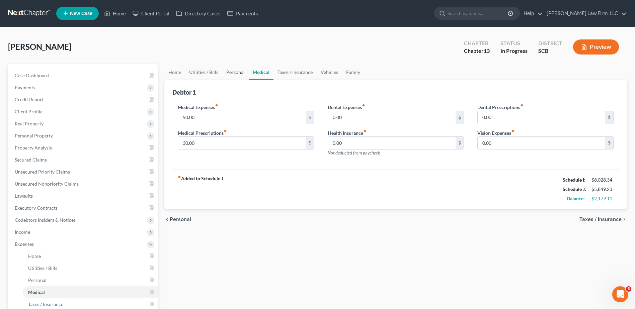
click at [227, 71] on link "Personal" at bounding box center [235, 72] width 26 height 16
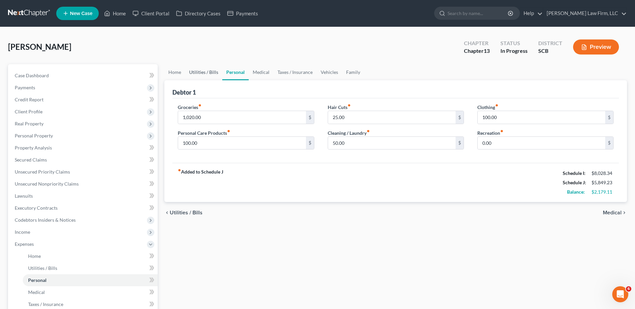
click at [203, 71] on link "Utilities / Bills" at bounding box center [203, 72] width 37 height 16
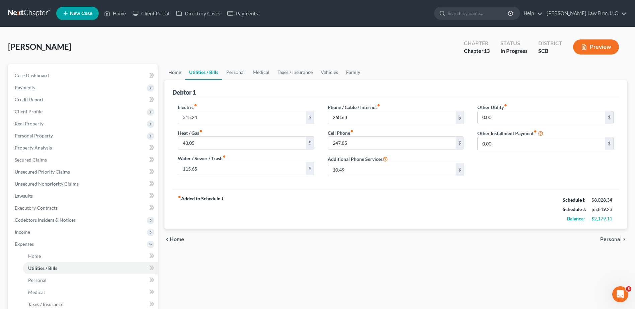
click at [173, 74] on link "Home" at bounding box center [174, 72] width 21 height 16
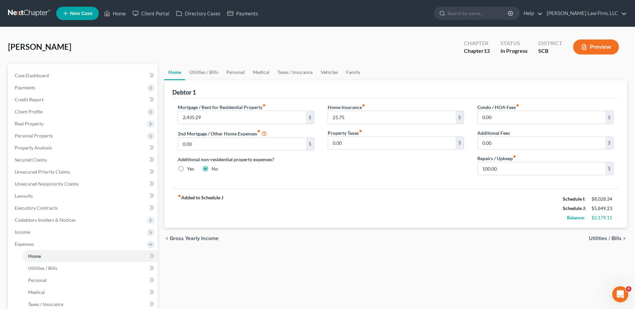
click at [266, 121] on input "2,435.29" at bounding box center [242, 117] width 128 height 13
click at [541, 167] on input "100.00" at bounding box center [542, 168] width 128 height 13
click at [203, 72] on link "Utilities / Bills" at bounding box center [203, 72] width 37 height 16
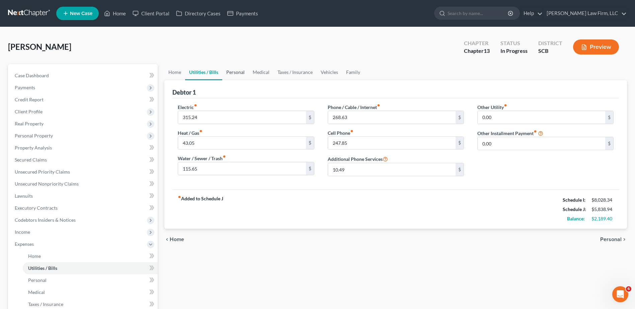
click at [235, 73] on link "Personal" at bounding box center [235, 72] width 26 height 16
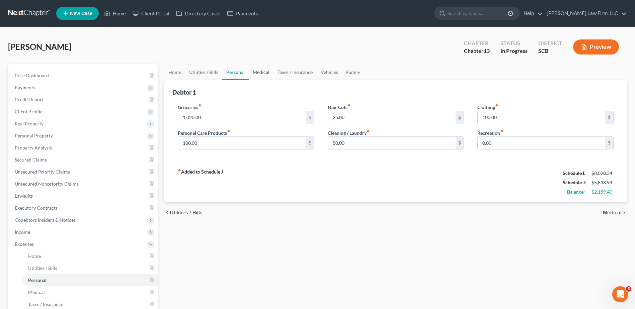
click at [260, 73] on link "Medical" at bounding box center [261, 72] width 25 height 16
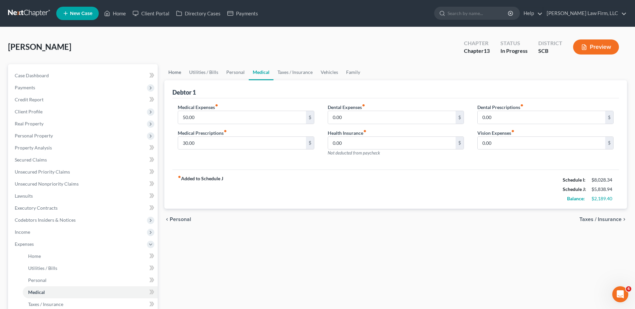
click at [171, 73] on link "Home" at bounding box center [174, 72] width 21 height 16
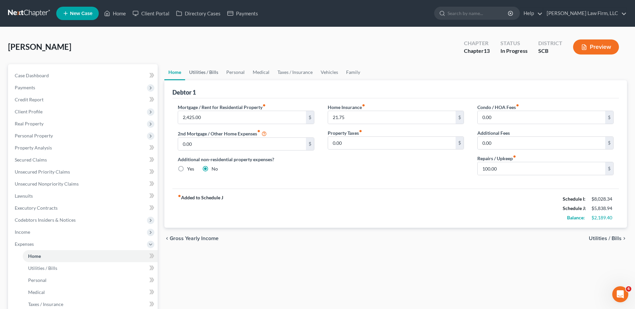
click at [201, 71] on link "Utilities / Bills" at bounding box center [203, 72] width 37 height 16
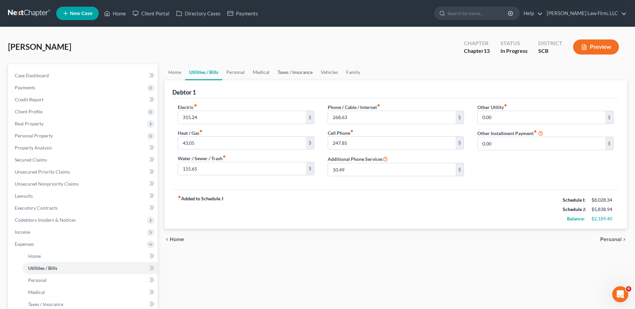
click at [307, 71] on link "Taxes / Insurance" at bounding box center [295, 72] width 43 height 16
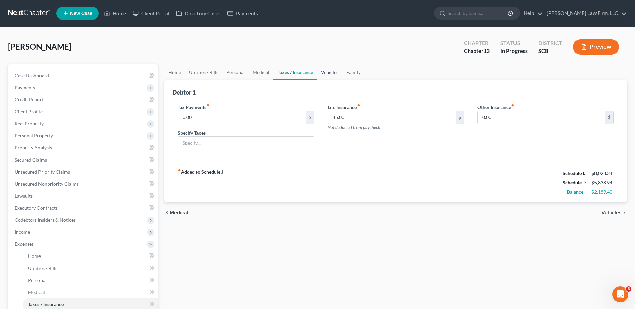
click at [325, 70] on link "Vehicles" at bounding box center [329, 72] width 25 height 16
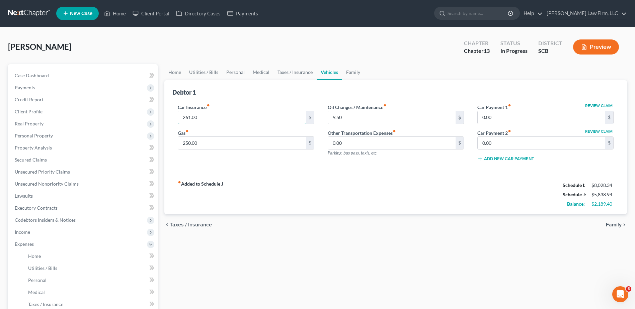
click at [235, 114] on input "261.00" at bounding box center [242, 117] width 128 height 13
click at [260, 73] on link "Medical" at bounding box center [261, 72] width 25 height 16
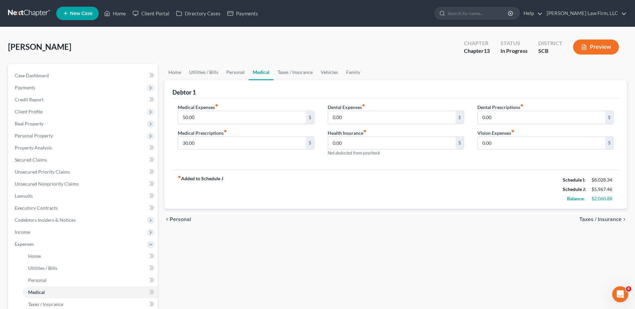
click at [209, 120] on input "50.00" at bounding box center [242, 117] width 128 height 13
click at [245, 73] on link "Personal" at bounding box center [235, 72] width 26 height 16
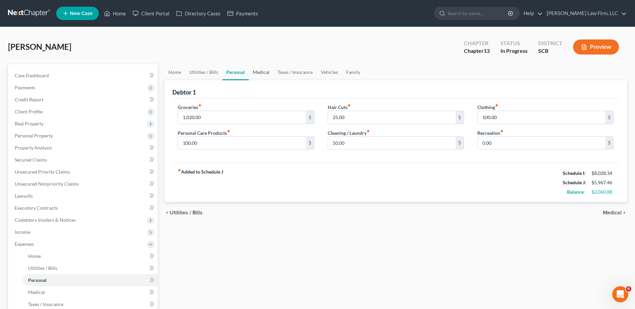
click at [254, 73] on link "Medical" at bounding box center [261, 72] width 25 height 16
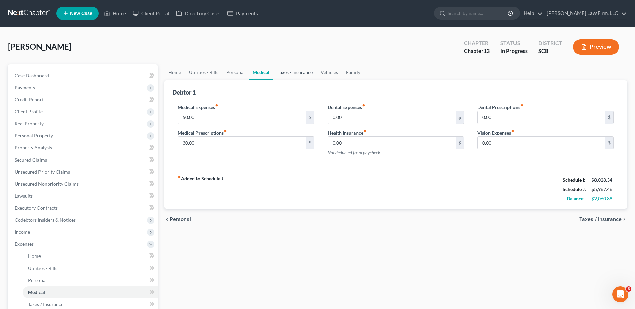
click at [277, 73] on link "Taxes / Insurance" at bounding box center [295, 72] width 43 height 16
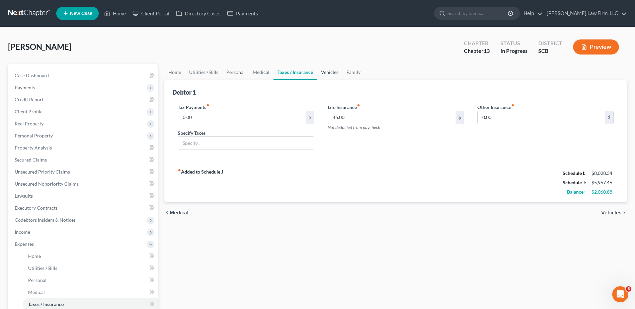
click at [325, 73] on link "Vehicles" at bounding box center [329, 72] width 25 height 16
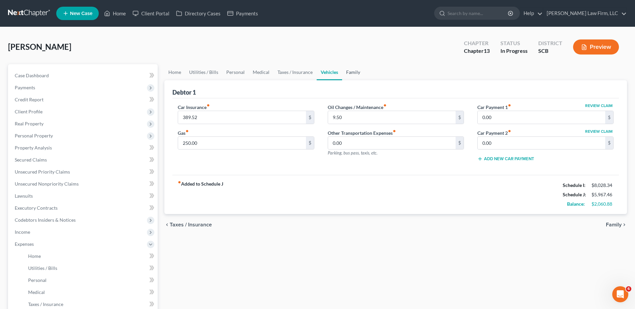
click at [350, 72] on link "Family" at bounding box center [353, 72] width 22 height 16
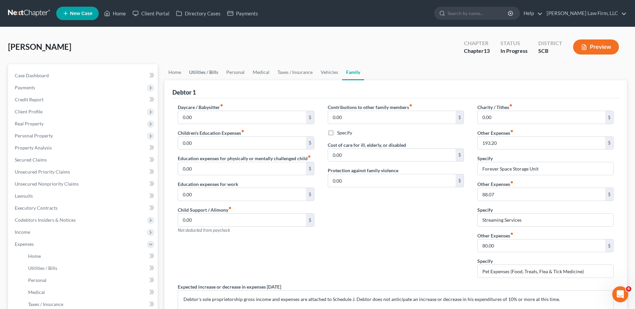
click at [207, 73] on link "Utilities / Bills" at bounding box center [203, 72] width 37 height 16
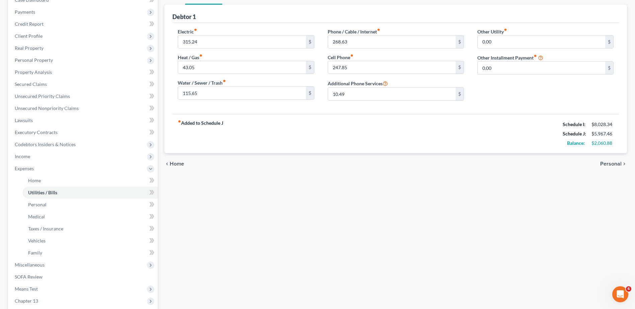
scroll to position [67, 0]
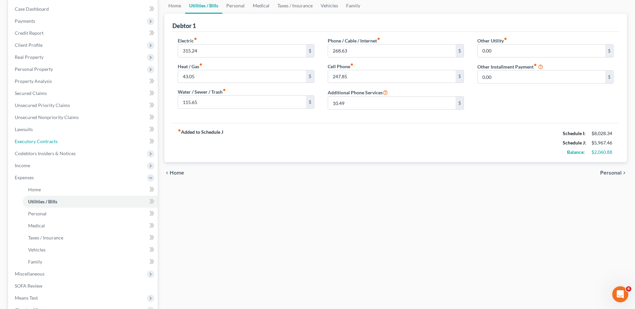
click at [47, 140] on span "Executory Contracts" at bounding box center [36, 142] width 43 height 6
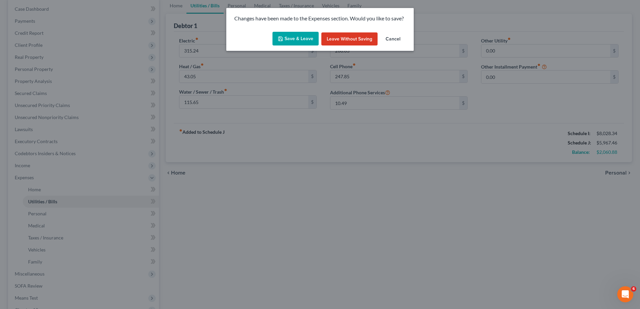
click at [298, 39] on button "Save & Leave" at bounding box center [296, 39] width 46 height 14
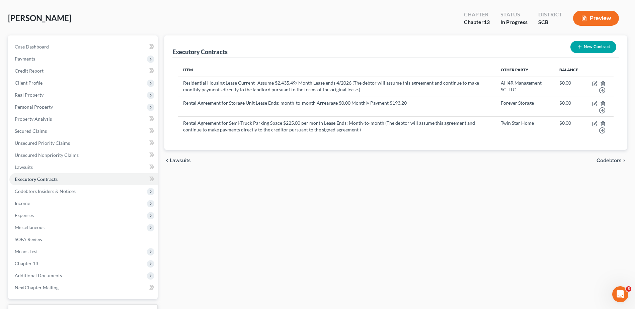
scroll to position [83, 0]
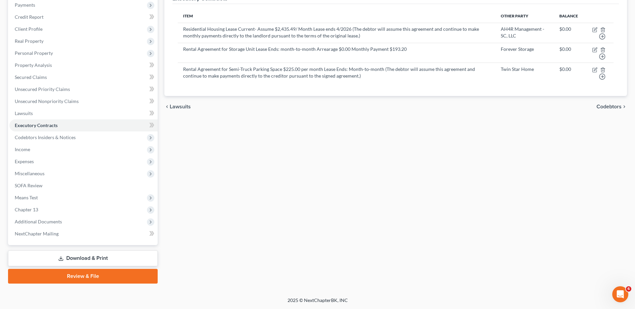
click at [61, 163] on span "Expenses" at bounding box center [83, 162] width 148 height 12
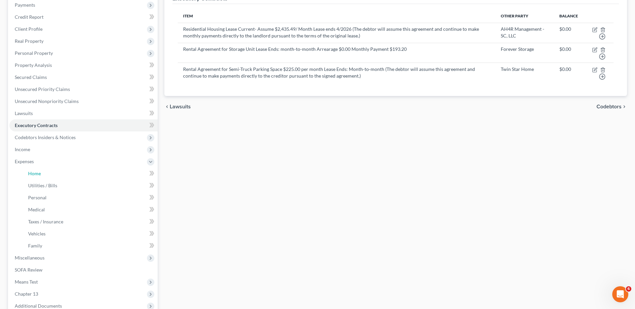
click at [54, 175] on link "Home" at bounding box center [90, 174] width 135 height 12
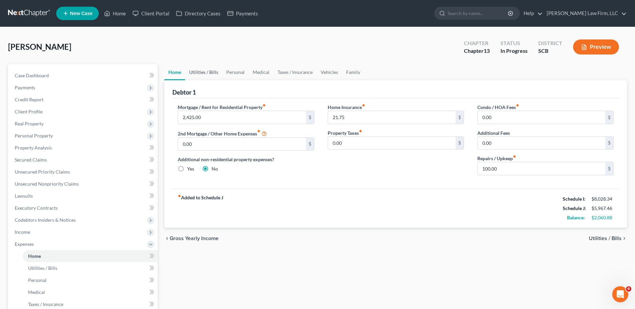
click at [197, 70] on link "Utilities / Bills" at bounding box center [203, 72] width 37 height 16
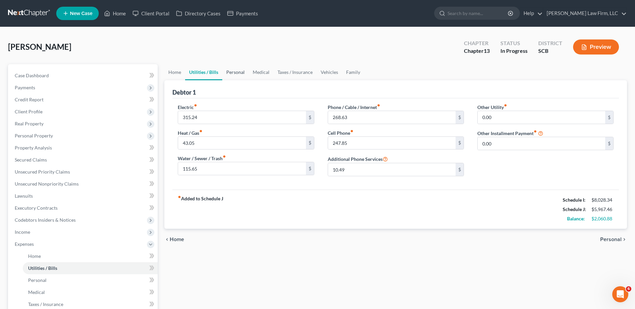
click at [232, 74] on link "Personal" at bounding box center [235, 72] width 26 height 16
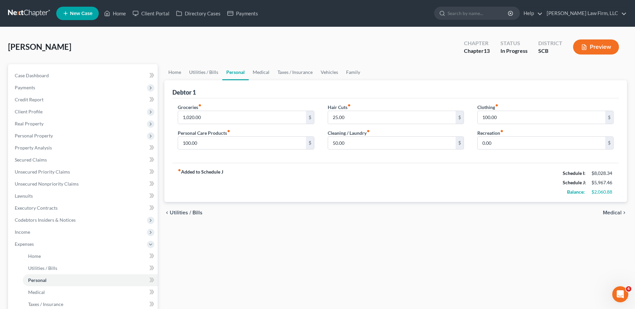
click at [245, 73] on link "Personal" at bounding box center [235, 72] width 26 height 16
click at [254, 73] on link "Medical" at bounding box center [261, 72] width 25 height 16
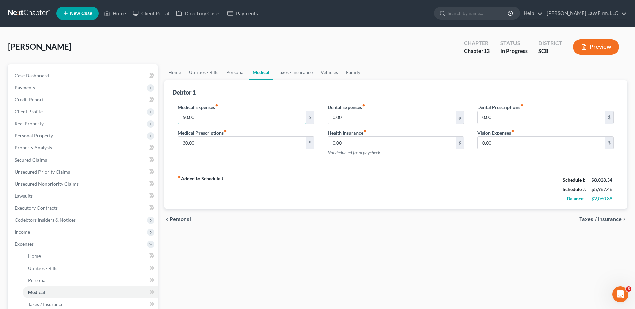
click at [230, 114] on input "50.00" at bounding box center [242, 117] width 128 height 13
click at [206, 143] on input "30.00" at bounding box center [242, 143] width 128 height 13
drag, startPoint x: 288, startPoint y: 71, endPoint x: 313, endPoint y: 69, distance: 25.2
click at [288, 71] on link "Taxes / Insurance" at bounding box center [295, 72] width 43 height 16
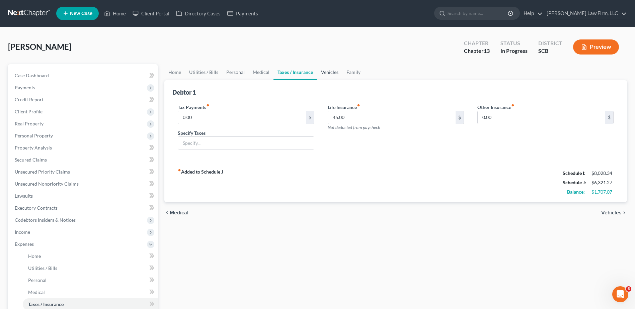
click at [324, 69] on link "Vehicles" at bounding box center [329, 72] width 25 height 16
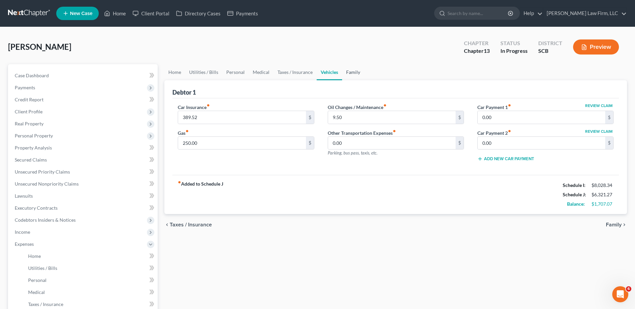
click at [351, 70] on link "Family" at bounding box center [353, 72] width 22 height 16
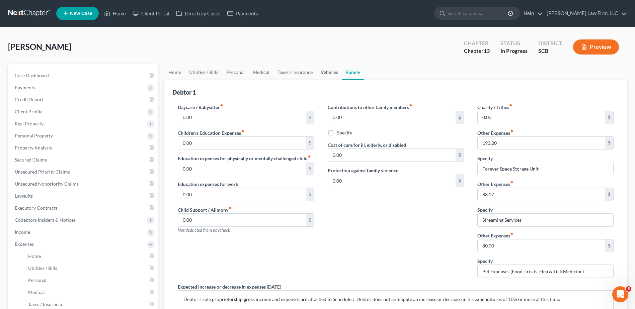
click at [325, 73] on link "Vehicles" at bounding box center [329, 72] width 25 height 16
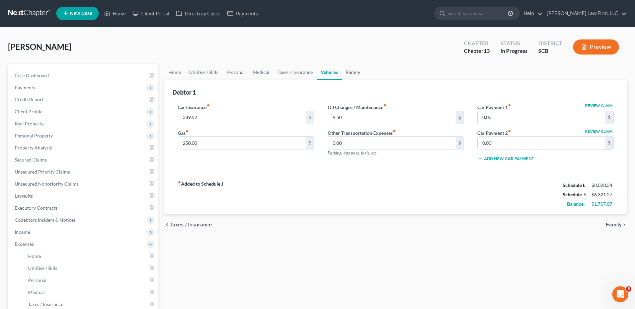
click at [352, 78] on link "Family" at bounding box center [353, 72] width 22 height 16
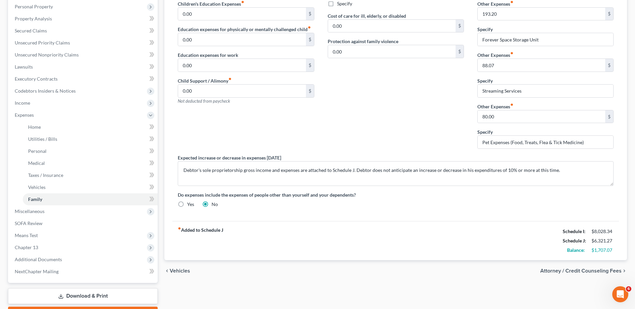
scroll to position [134, 0]
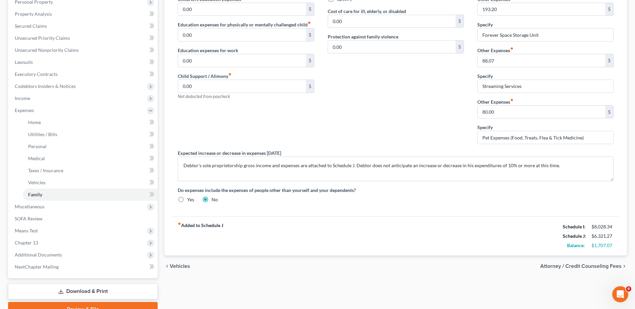
click at [82, 293] on link "Download & Print" at bounding box center [83, 292] width 150 height 16
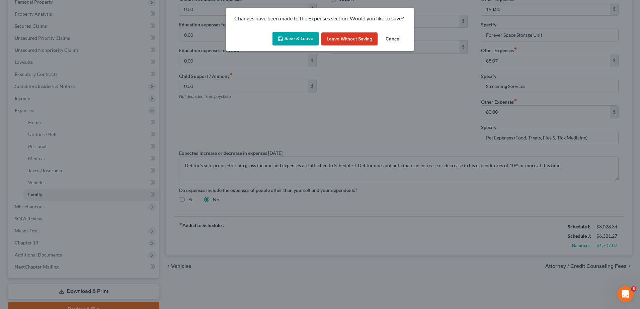
click at [301, 38] on button "Save & Leave" at bounding box center [296, 39] width 46 height 14
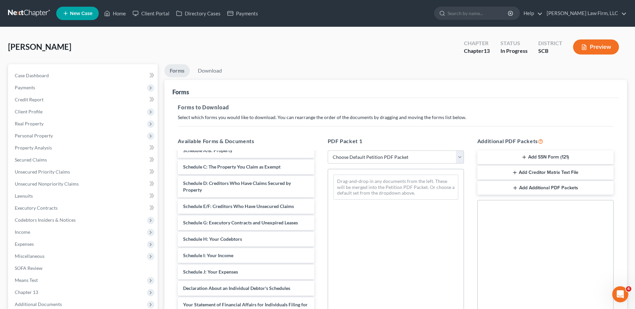
scroll to position [100, 0]
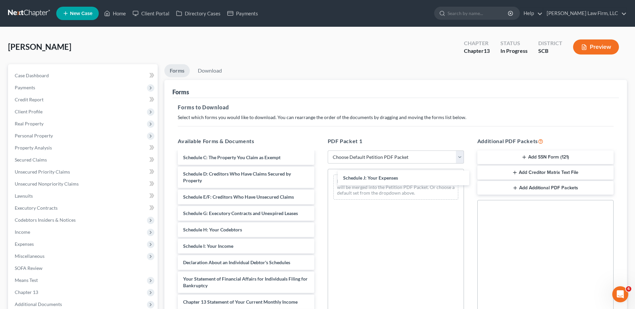
drag, startPoint x: 237, startPoint y: 270, endPoint x: 397, endPoint y: 178, distance: 184.4
click at [320, 178] on div "Schedule J: Your Expenses Monthly Business Income and Expenses ([DATE]) ccc [DA…" at bounding box center [245, 225] width 147 height 347
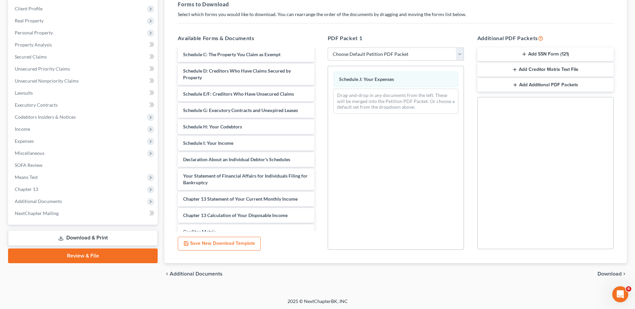
scroll to position [104, 0]
click at [607, 271] on span "Download" at bounding box center [610, 273] width 24 height 5
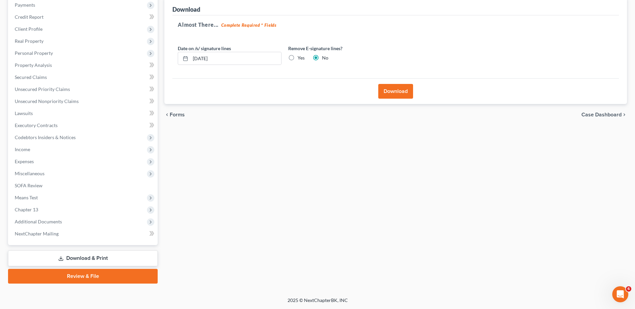
scroll to position [83, 0]
click at [237, 59] on input "[DATE]" at bounding box center [236, 58] width 91 height 13
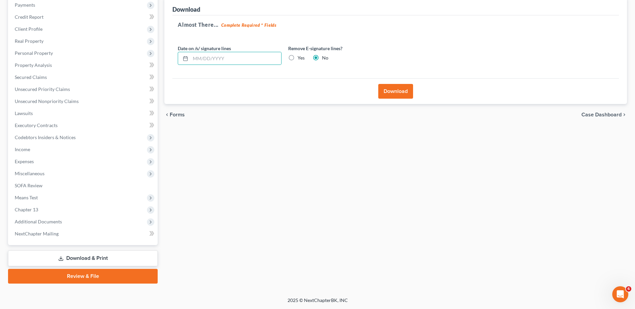
click at [298, 58] on label "Yes" at bounding box center [301, 58] width 7 height 7
click at [300, 58] on input "Yes" at bounding box center [302, 57] width 4 height 4
click at [389, 89] on button "Download" at bounding box center [395, 91] width 35 height 15
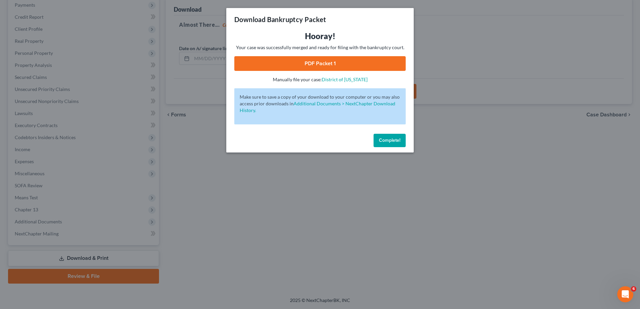
click at [348, 64] on link "PDF Packet 1" at bounding box center [319, 63] width 171 height 15
click at [380, 139] on span "Complete!" at bounding box center [389, 141] width 21 height 6
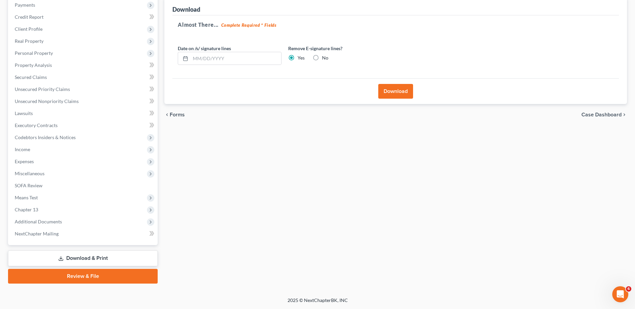
click at [41, 164] on span "Expenses" at bounding box center [83, 162] width 148 height 12
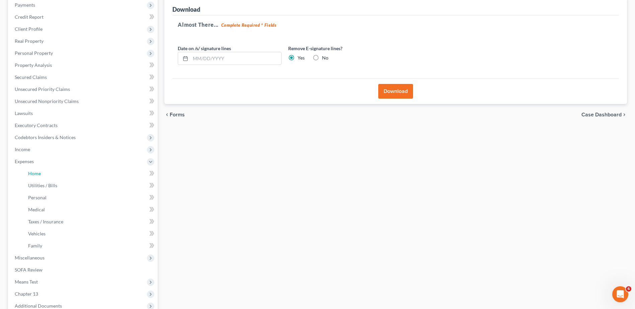
click at [39, 172] on span "Home" at bounding box center [34, 174] width 13 height 6
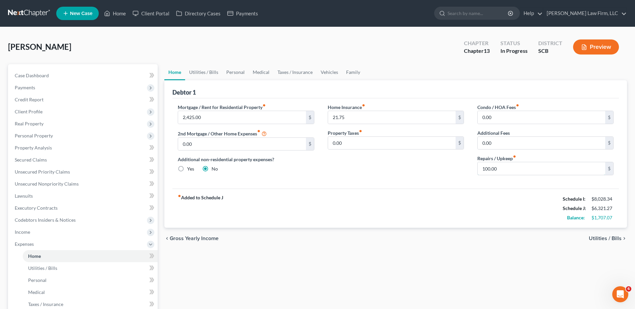
click at [508, 166] on input "100.00" at bounding box center [542, 168] width 128 height 13
click at [198, 73] on link "Utilities / Bills" at bounding box center [203, 72] width 37 height 16
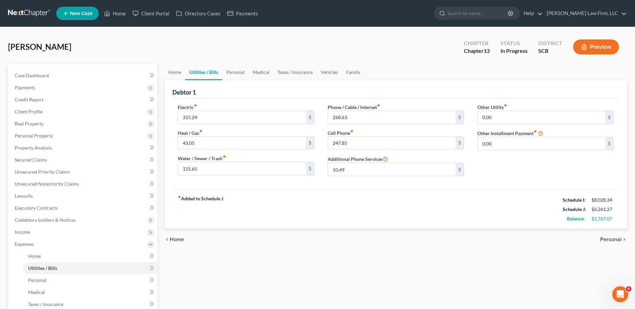
click at [366, 175] on input "10.49" at bounding box center [392, 169] width 128 height 13
click at [239, 73] on link "Personal" at bounding box center [235, 72] width 26 height 16
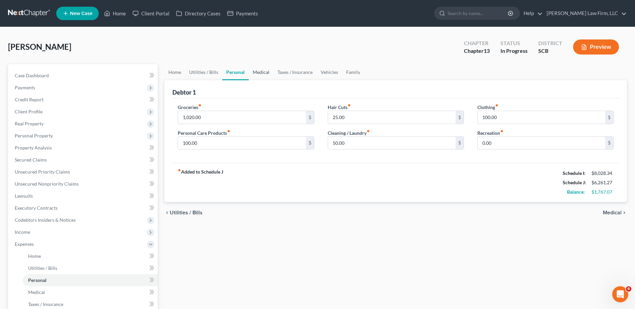
click at [259, 75] on link "Medical" at bounding box center [261, 72] width 25 height 16
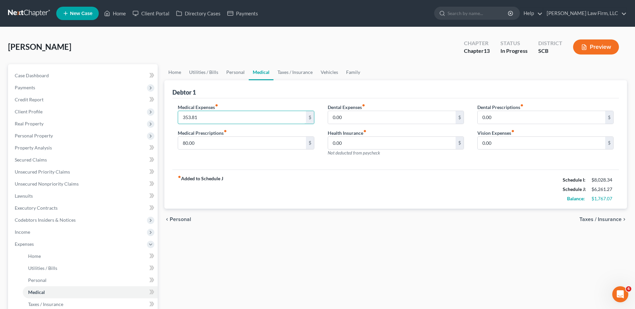
click at [206, 115] on input "353.81" at bounding box center [242, 117] width 128 height 13
click at [186, 143] on input "80.00" at bounding box center [242, 143] width 128 height 13
click at [294, 95] on div "Debtor 1" at bounding box center [395, 89] width 447 height 18
click at [264, 112] on input "50" at bounding box center [242, 117] width 128 height 13
click at [243, 143] on input "30" at bounding box center [242, 143] width 128 height 13
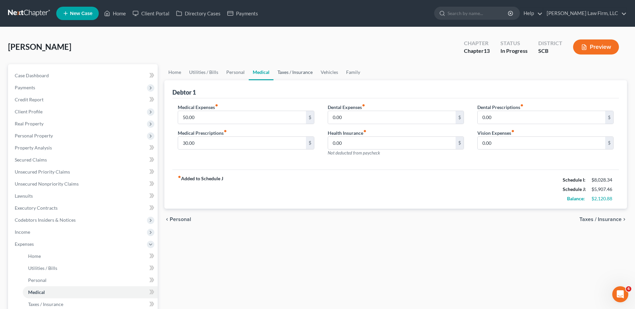
click at [297, 72] on link "Taxes / Insurance" at bounding box center [295, 72] width 43 height 16
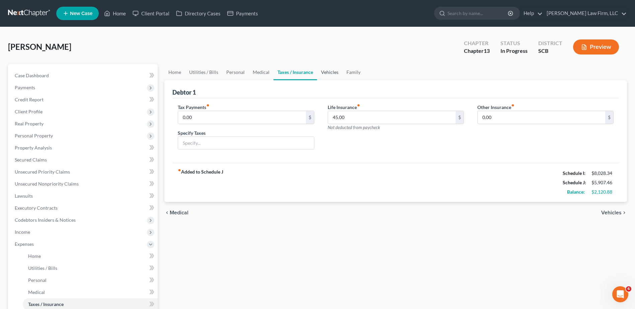
click at [334, 73] on link "Vehicles" at bounding box center [329, 72] width 25 height 16
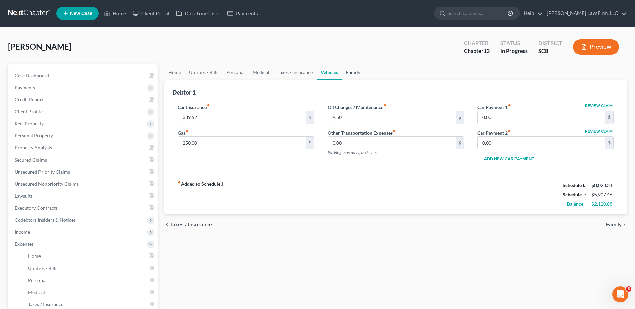
click at [358, 71] on link "Family" at bounding box center [353, 72] width 22 height 16
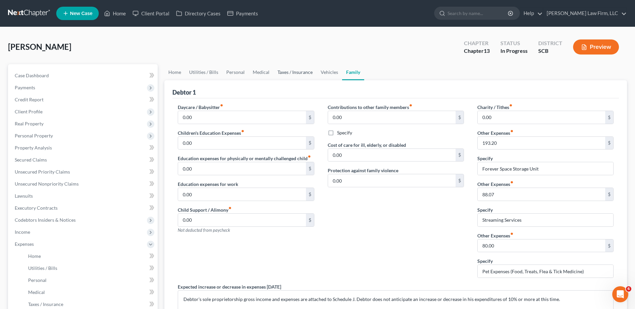
click at [306, 71] on link "Taxes / Insurance" at bounding box center [295, 72] width 43 height 16
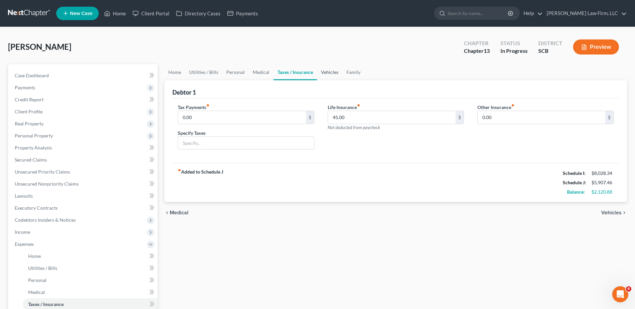
click at [328, 72] on link "Vehicles" at bounding box center [329, 72] width 25 height 16
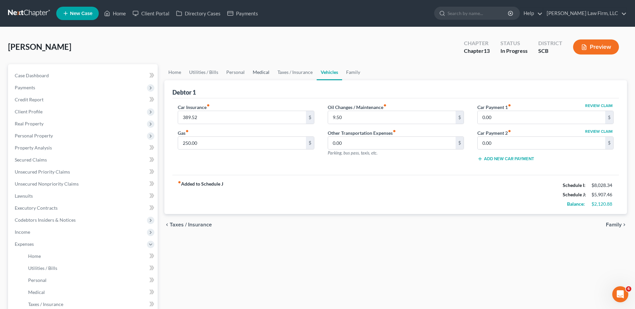
click at [258, 70] on link "Medical" at bounding box center [261, 72] width 25 height 16
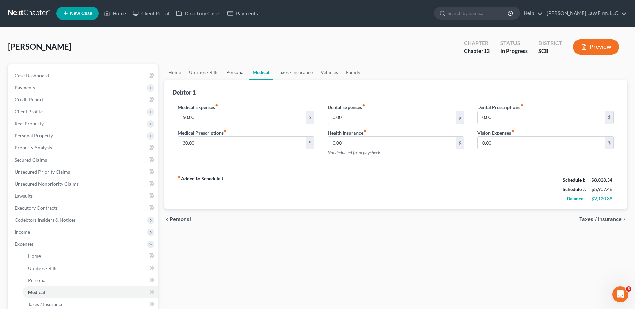
click at [236, 73] on link "Personal" at bounding box center [235, 72] width 26 height 16
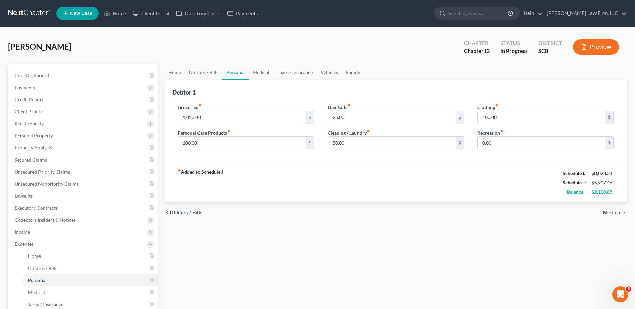
click at [230, 119] on input "1,020.00" at bounding box center [242, 117] width 128 height 13
click at [264, 95] on div "Debtor 1" at bounding box center [395, 89] width 447 height 18
click at [243, 143] on input "100.00" at bounding box center [242, 143] width 128 height 13
click at [528, 127] on div "Clothing fiber_manual_record 100.00 $ Recreation fiber_manual_record 0.00 $" at bounding box center [546, 130] width 150 height 52
click at [526, 118] on input "100.00" at bounding box center [542, 117] width 128 height 13
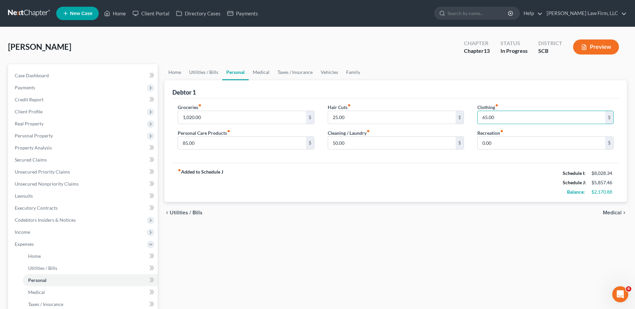
click at [479, 94] on div "Debtor 1" at bounding box center [395, 89] width 447 height 18
click at [201, 75] on link "Utilities / Bills" at bounding box center [203, 72] width 37 height 16
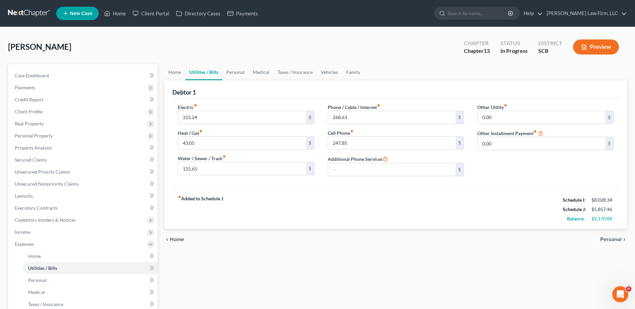
click at [357, 168] on input "text" at bounding box center [392, 169] width 128 height 13
click at [282, 95] on div "Debtor 1" at bounding box center [395, 89] width 447 height 18
click at [237, 73] on link "Personal" at bounding box center [235, 72] width 26 height 16
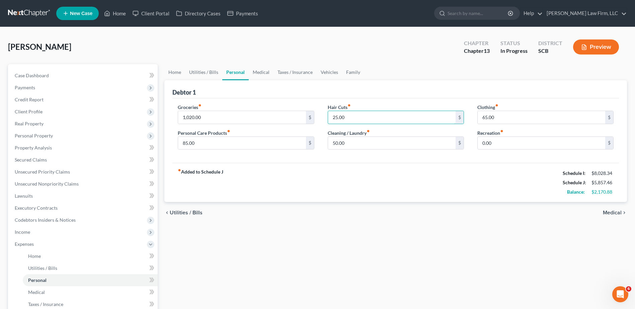
click at [354, 118] on input "25.00" at bounding box center [392, 117] width 128 height 13
click at [385, 89] on div "Debtor 1" at bounding box center [395, 89] width 447 height 18
click at [204, 67] on link "Utilities / Bills" at bounding box center [203, 72] width 37 height 16
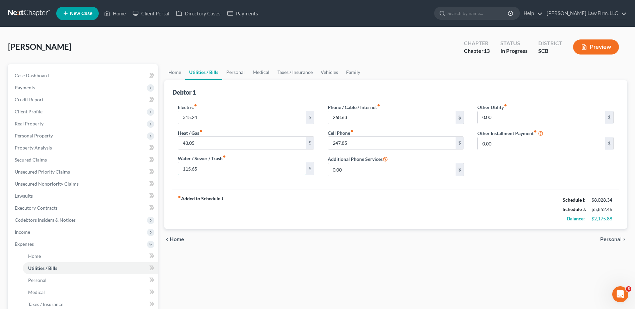
click at [210, 172] on input "115.65" at bounding box center [242, 168] width 128 height 13
click at [202, 143] on input "43.05" at bounding box center [242, 143] width 128 height 13
click at [211, 102] on div "Electric fiber_manual_record 315.24 $ Heat / Gas fiber_manual_record 43.05 $ Wa…" at bounding box center [395, 143] width 447 height 91
click at [367, 117] on input "268.63" at bounding box center [392, 117] width 128 height 13
click at [389, 120] on input "268.63" at bounding box center [392, 117] width 128 height 13
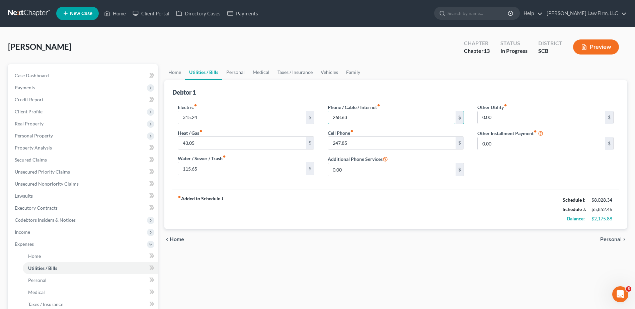
click at [389, 120] on input "268.63" at bounding box center [392, 117] width 128 height 13
click at [232, 72] on link "Personal" at bounding box center [235, 72] width 26 height 16
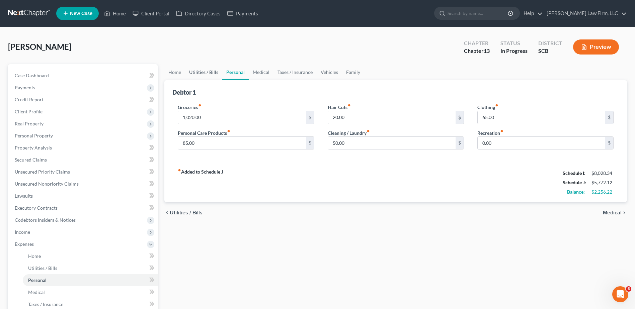
click at [209, 73] on link "Utilities / Bills" at bounding box center [203, 72] width 37 height 16
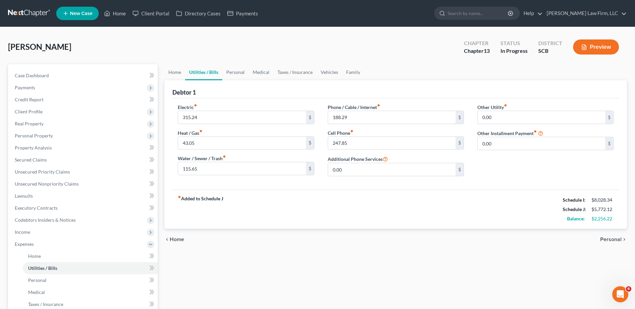
click at [355, 118] on input "188.29" at bounding box center [392, 117] width 128 height 13
click at [349, 71] on link "Family" at bounding box center [353, 72] width 22 height 16
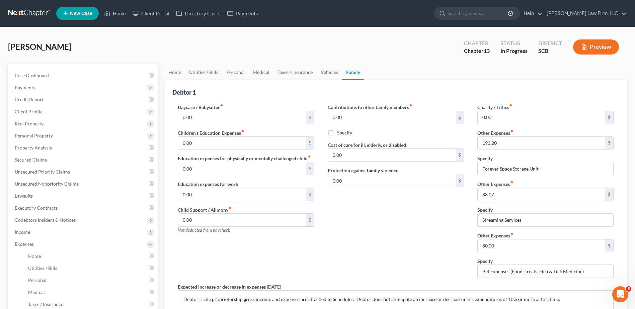
click at [515, 200] on input "88.07" at bounding box center [542, 194] width 128 height 13
click at [525, 221] on input "Streaming Services" at bounding box center [546, 220] width 136 height 13
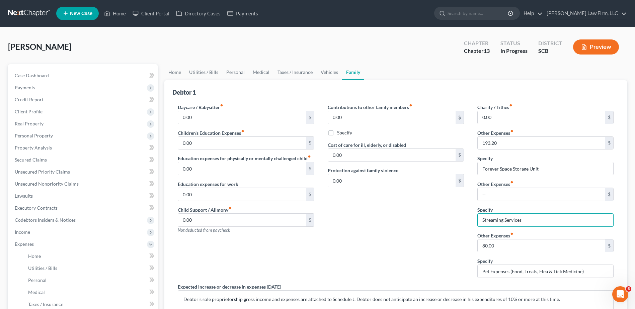
click at [525, 221] on input "Streaming Services" at bounding box center [546, 220] width 136 height 13
click at [448, 225] on div "Contributions to other family members fiber_manual_record 0.00 $ Specify Cost o…" at bounding box center [396, 194] width 150 height 180
click at [325, 70] on link "Vehicles" at bounding box center [329, 72] width 25 height 16
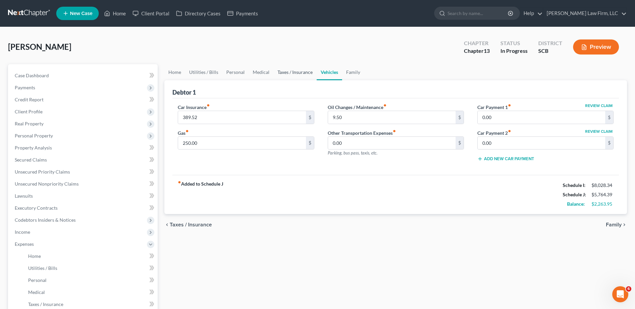
click at [304, 73] on link "Taxes / Insurance" at bounding box center [295, 72] width 43 height 16
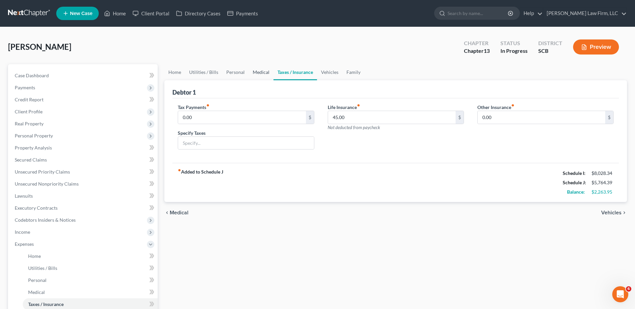
click at [262, 73] on link "Medical" at bounding box center [261, 72] width 25 height 16
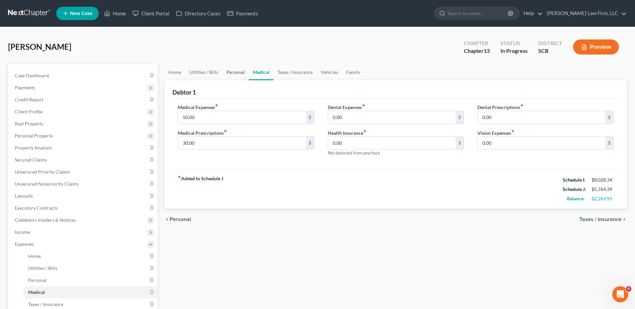
click at [241, 73] on link "Personal" at bounding box center [235, 72] width 26 height 16
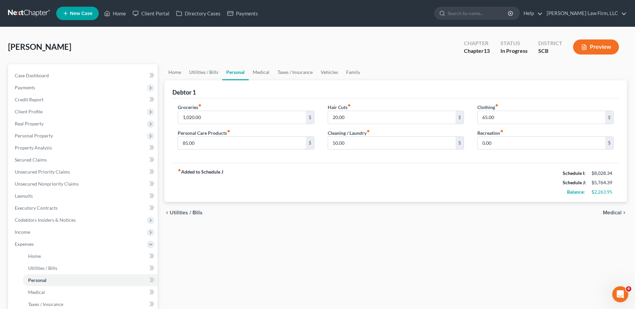
click at [285, 140] on input "85.00" at bounding box center [242, 143] width 128 height 13
click at [212, 72] on link "Utilities / Bills" at bounding box center [203, 72] width 37 height 16
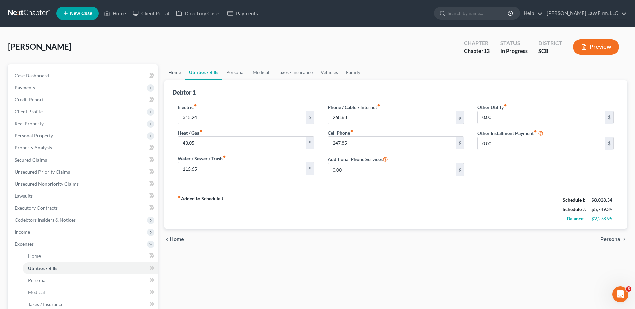
click at [171, 71] on link "Home" at bounding box center [174, 72] width 21 height 16
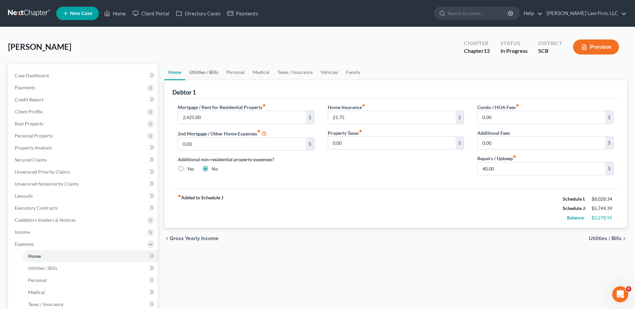
click at [209, 70] on link "Utilities / Bills" at bounding box center [203, 72] width 37 height 16
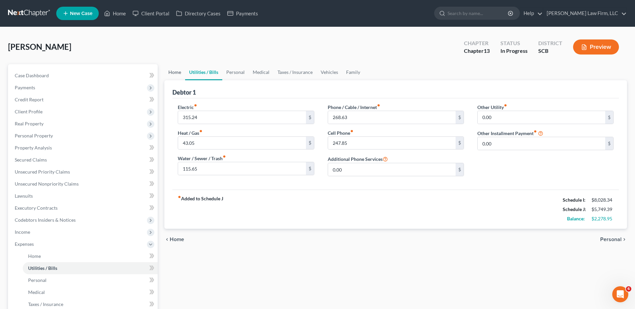
click at [180, 71] on link "Home" at bounding box center [174, 72] width 21 height 16
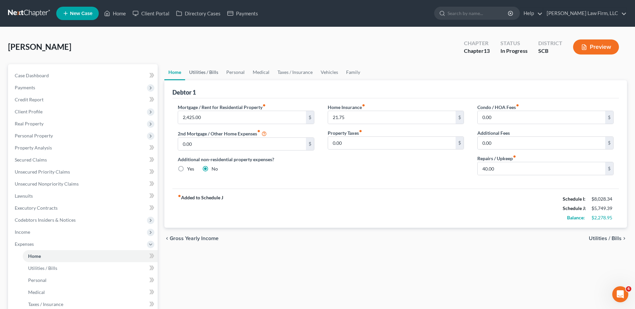
click at [215, 74] on link "Utilities / Bills" at bounding box center [203, 72] width 37 height 16
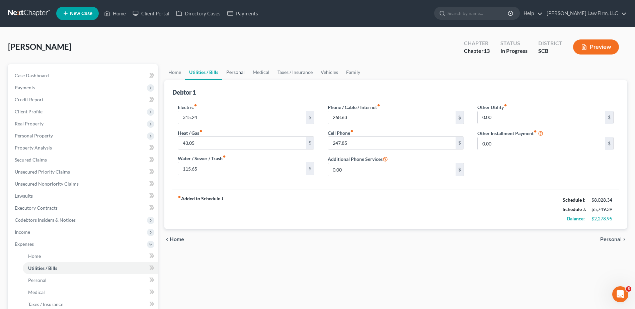
click at [240, 74] on link "Personal" at bounding box center [235, 72] width 26 height 16
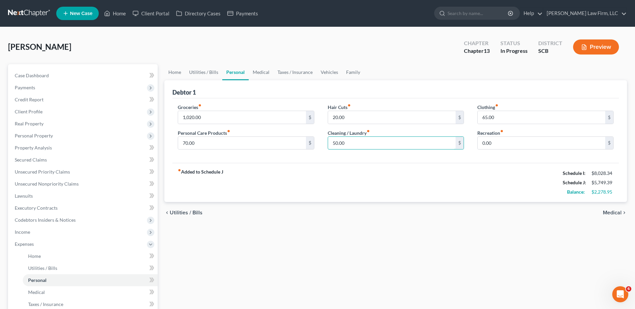
click at [356, 148] on input "50.00" at bounding box center [392, 143] width 128 height 13
click at [271, 116] on input "1,020.00" at bounding box center [242, 117] width 128 height 13
click at [261, 74] on link "Medical" at bounding box center [261, 72] width 25 height 16
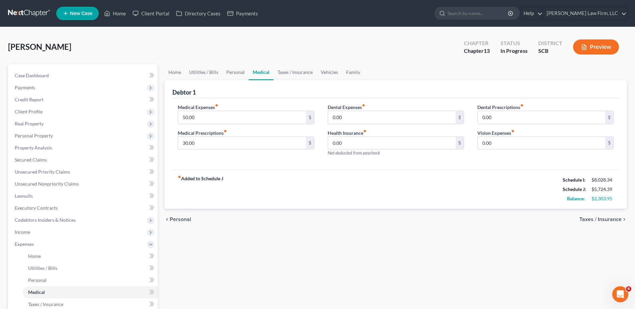
click at [245, 141] on input "30.00" at bounding box center [242, 143] width 128 height 13
click at [290, 72] on link "Taxes / Insurance" at bounding box center [295, 72] width 43 height 16
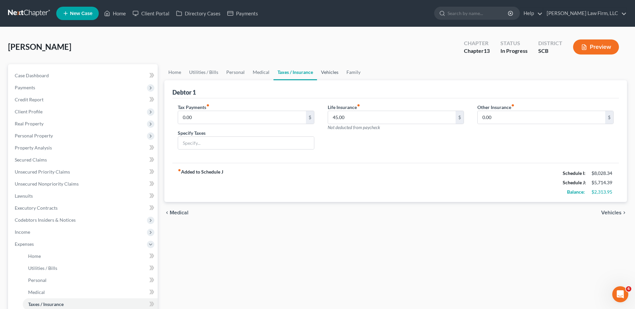
click at [335, 70] on link "Vehicles" at bounding box center [329, 72] width 25 height 16
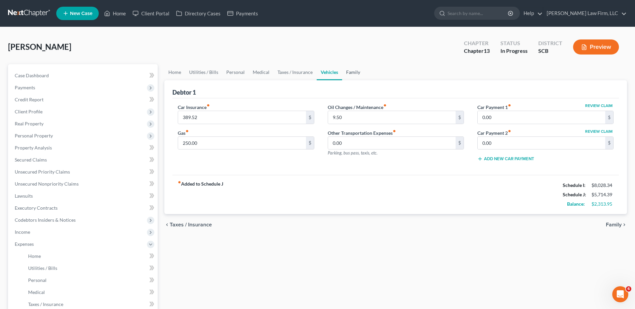
click at [347, 71] on link "Family" at bounding box center [353, 72] width 22 height 16
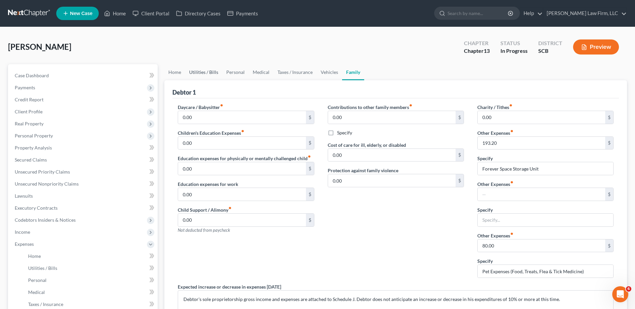
click at [205, 73] on link "Utilities / Bills" at bounding box center [203, 72] width 37 height 16
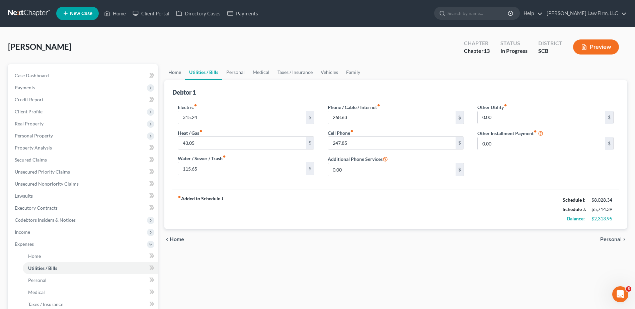
click at [172, 69] on link "Home" at bounding box center [174, 72] width 21 height 16
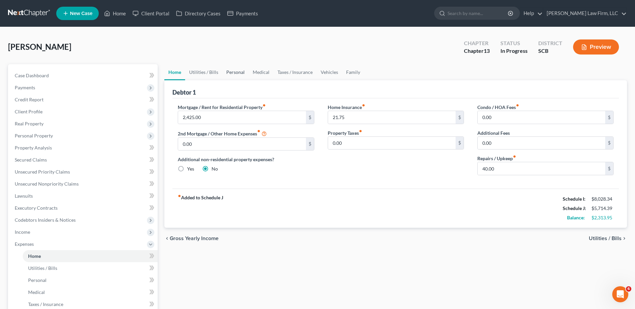
click at [240, 71] on link "Personal" at bounding box center [235, 72] width 26 height 16
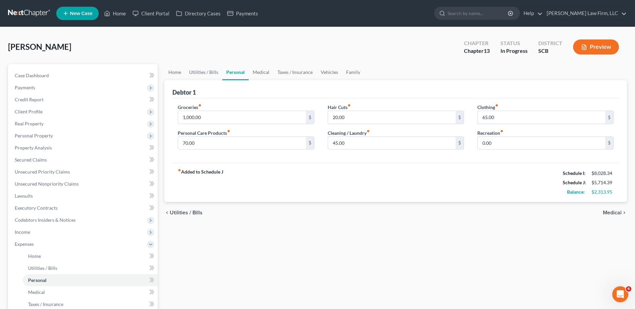
click at [518, 120] on input "65.00" at bounding box center [542, 117] width 128 height 13
click at [462, 101] on div "Groceries fiber_manual_record 1,000.00 $ Personal Care Products fiber_manual_re…" at bounding box center [395, 130] width 447 height 65
click at [252, 145] on input "70.00" at bounding box center [242, 143] width 128 height 13
click at [335, 89] on div "Debtor 1" at bounding box center [395, 89] width 447 height 18
click at [262, 76] on link "Medical" at bounding box center [261, 72] width 25 height 16
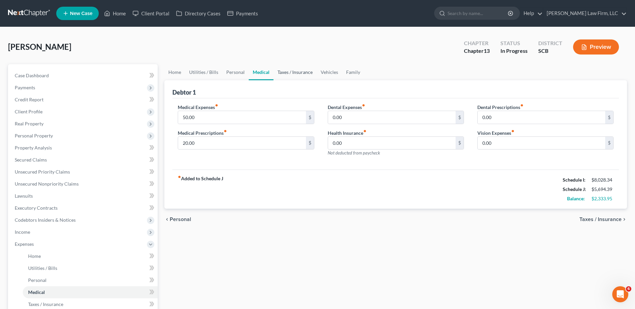
click at [290, 71] on link "Taxes / Insurance" at bounding box center [295, 72] width 43 height 16
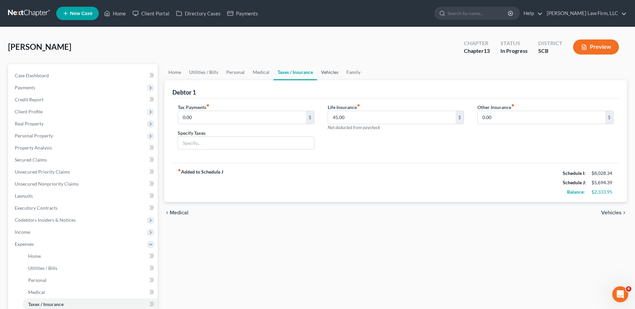
click at [322, 76] on link "Vehicles" at bounding box center [329, 72] width 25 height 16
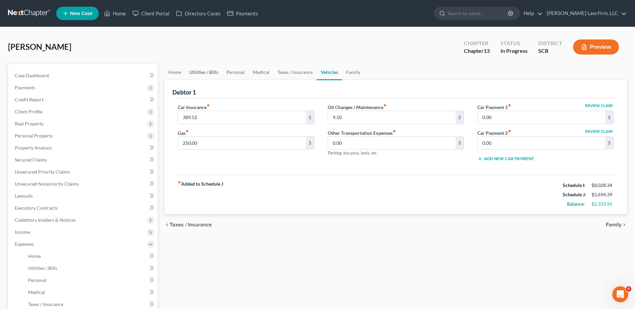
click at [212, 71] on link "Utilities / Bills" at bounding box center [203, 72] width 37 height 16
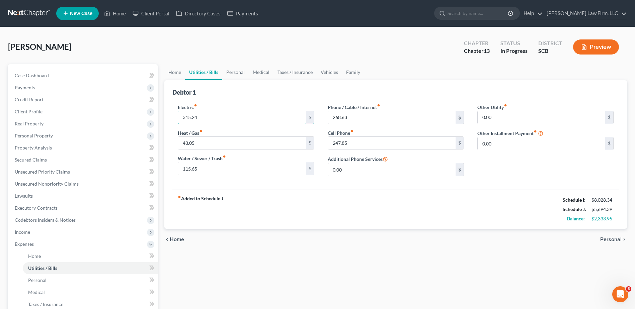
click at [213, 115] on input "315.24" at bounding box center [242, 117] width 128 height 13
click at [232, 73] on link "Personal" at bounding box center [235, 72] width 26 height 16
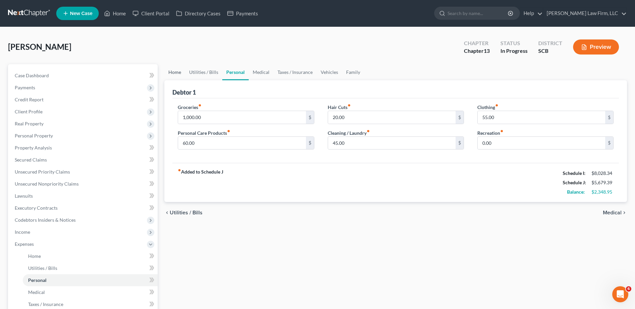
click at [169, 73] on link "Home" at bounding box center [174, 72] width 21 height 16
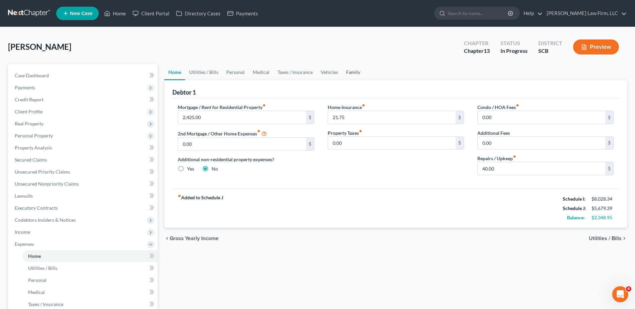
click at [349, 68] on link "Family" at bounding box center [353, 72] width 22 height 16
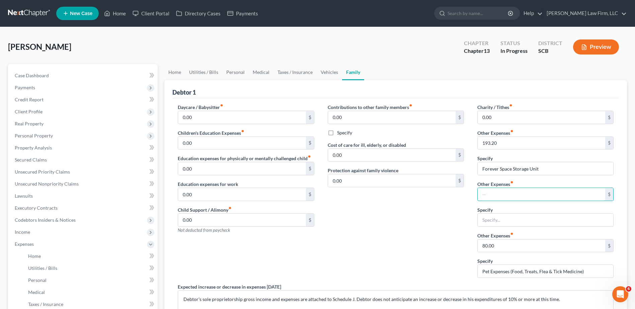
click at [494, 196] on input "text" at bounding box center [542, 194] width 128 height 13
click at [460, 219] on div "Contributions to other family members fiber_manual_record 0.00 $ Specify Cost o…" at bounding box center [396, 194] width 150 height 180
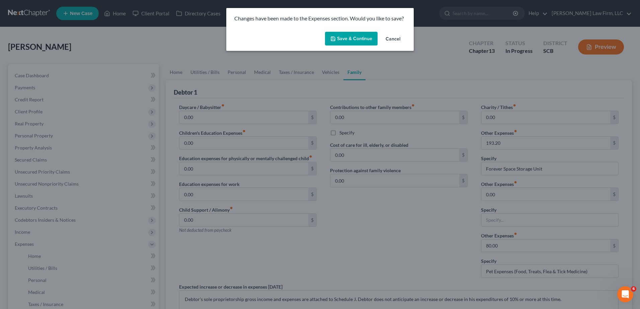
click at [370, 38] on button "Save & Continue" at bounding box center [351, 39] width 53 height 14
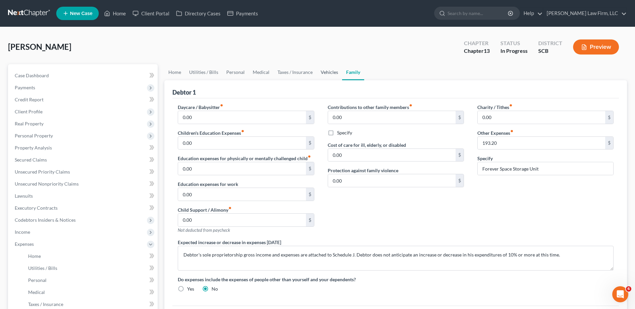
click at [327, 74] on link "Vehicles" at bounding box center [329, 72] width 25 height 16
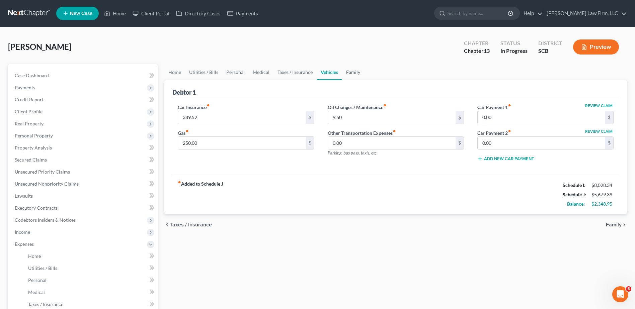
click at [351, 74] on link "Family" at bounding box center [353, 72] width 22 height 16
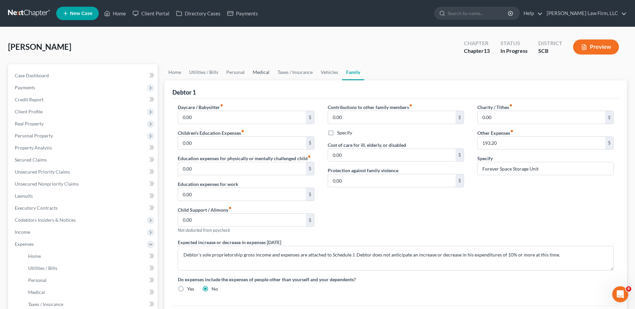
click at [258, 72] on link "Medical" at bounding box center [261, 72] width 25 height 16
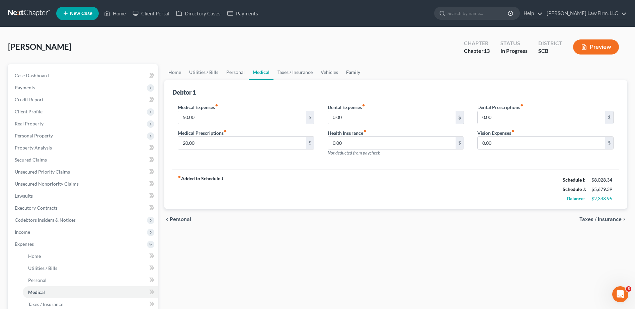
click at [349, 72] on link "Family" at bounding box center [353, 72] width 22 height 16
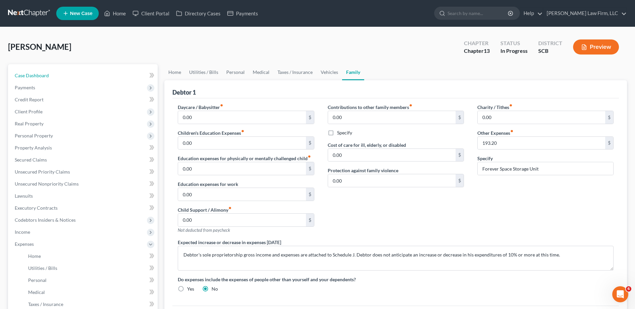
click at [34, 79] on link "Case Dashboard" at bounding box center [83, 76] width 148 height 12
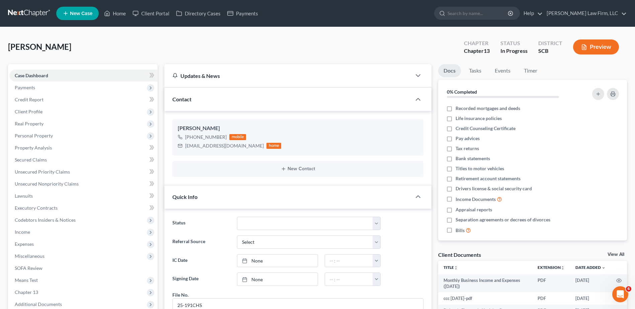
scroll to position [250, 0]
click at [32, 247] on span "Expenses" at bounding box center [83, 244] width 148 height 12
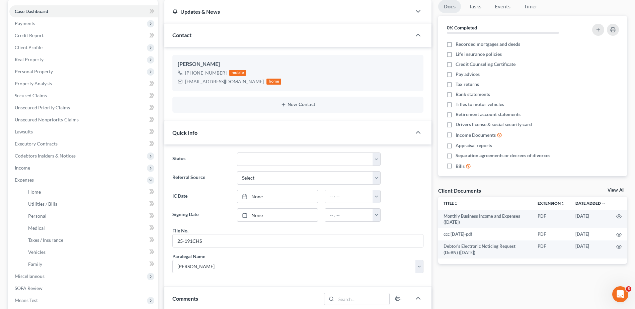
scroll to position [67, 0]
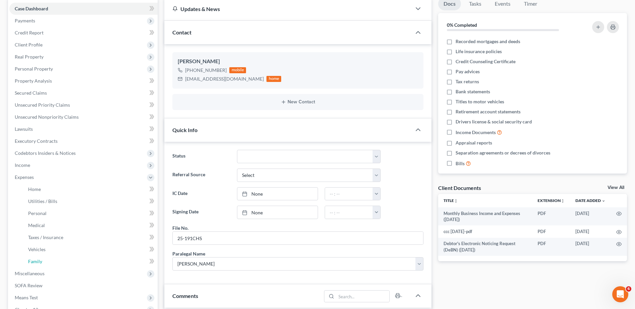
click at [44, 265] on link "Family" at bounding box center [90, 262] width 135 height 12
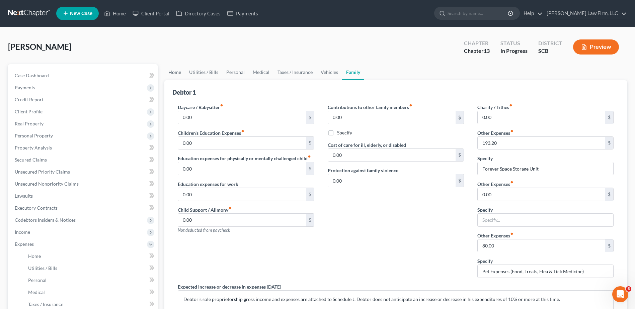
click at [175, 69] on link "Home" at bounding box center [174, 72] width 21 height 16
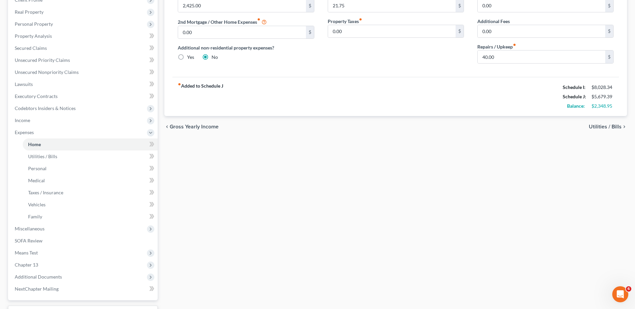
scroll to position [167, 0]
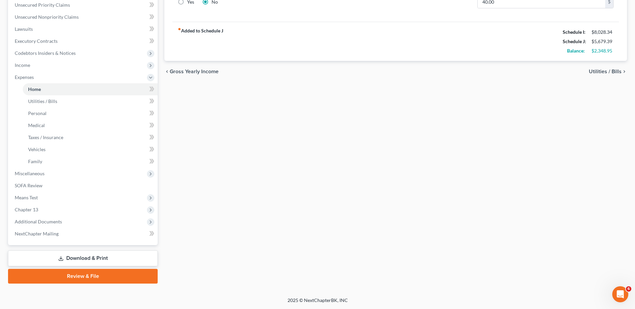
click at [89, 259] on link "Download & Print" at bounding box center [83, 259] width 150 height 16
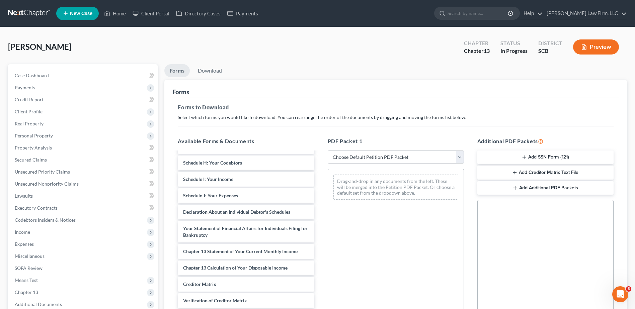
scroll to position [33, 0]
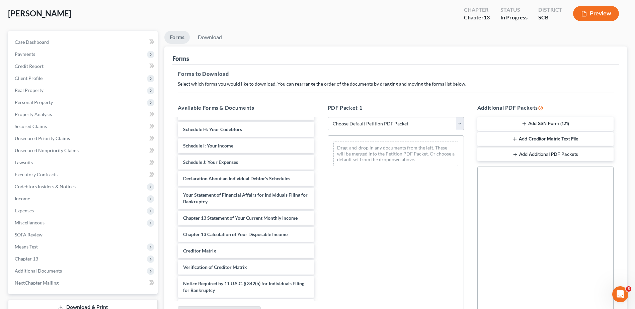
click at [54, 247] on span "Means Test" at bounding box center [83, 247] width 148 height 12
click at [56, 261] on span "Means Test Qualifier" at bounding box center [49, 259] width 43 height 6
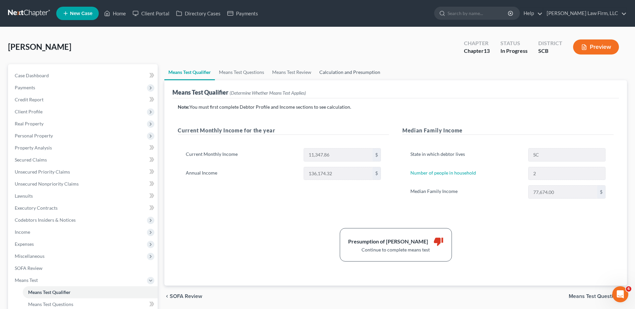
click at [356, 75] on link "Calculation and Presumption" at bounding box center [349, 72] width 69 height 16
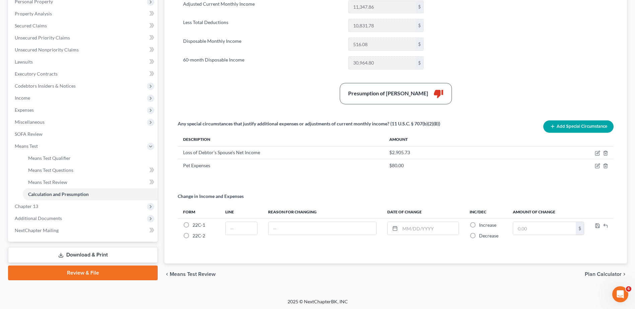
scroll to position [136, 0]
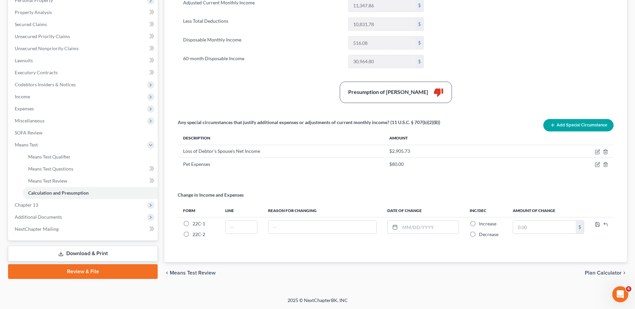
click at [49, 207] on span "Chapter 13" at bounding box center [83, 205] width 148 height 12
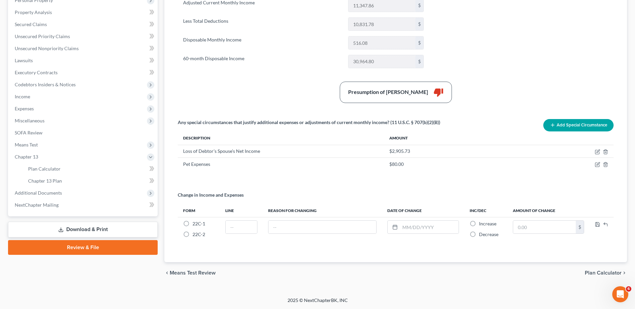
click at [38, 110] on span "Expenses" at bounding box center [83, 109] width 148 height 12
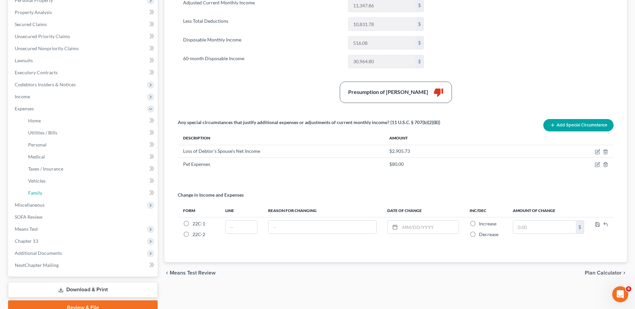
click at [52, 195] on link "Family" at bounding box center [90, 193] width 135 height 12
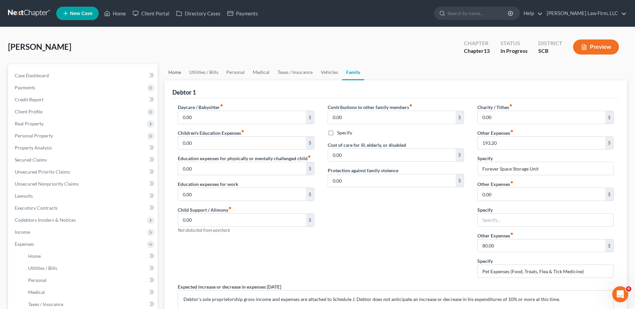
click at [179, 70] on link "Home" at bounding box center [174, 72] width 21 height 16
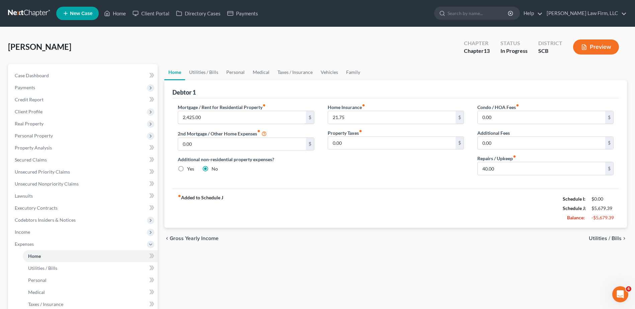
click at [225, 121] on input "2,425.00" at bounding box center [242, 117] width 128 height 13
click at [210, 74] on link "Utilities / Bills" at bounding box center [203, 72] width 37 height 16
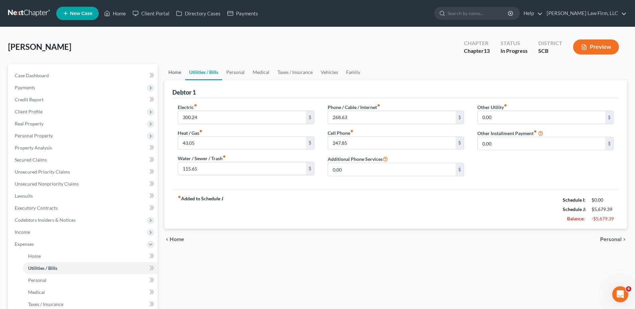
click at [181, 74] on link "Home" at bounding box center [174, 72] width 21 height 16
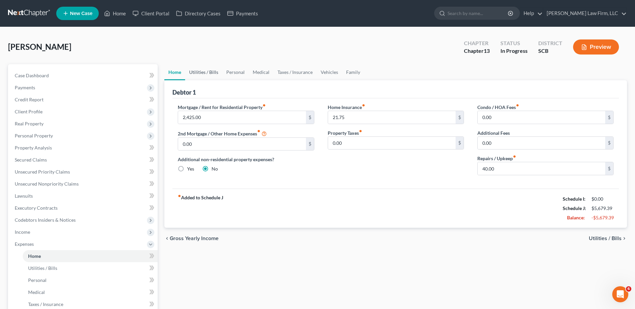
click at [203, 72] on link "Utilities / Bills" at bounding box center [203, 72] width 37 height 16
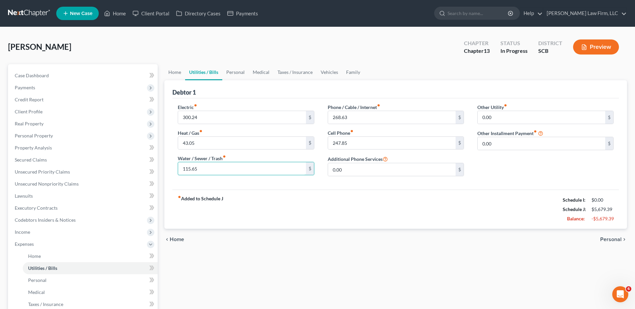
click at [206, 166] on input "115.65" at bounding box center [242, 168] width 128 height 13
click at [212, 114] on input "300.24" at bounding box center [242, 117] width 128 height 13
click at [234, 142] on input "43.05" at bounding box center [242, 143] width 128 height 13
click at [292, 133] on div "Heat / Gas fiber_manual_record 43.05 $" at bounding box center [246, 140] width 136 height 20
click at [233, 73] on link "Personal" at bounding box center [235, 72] width 26 height 16
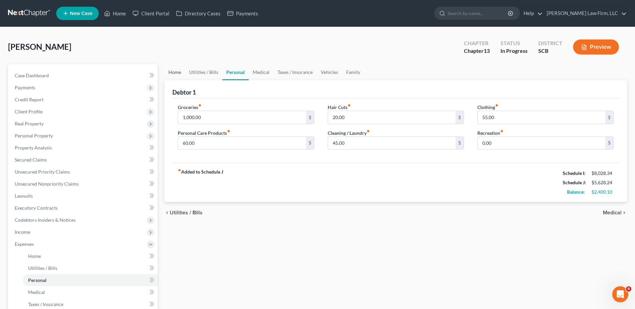
click at [173, 74] on link "Home" at bounding box center [174, 72] width 21 height 16
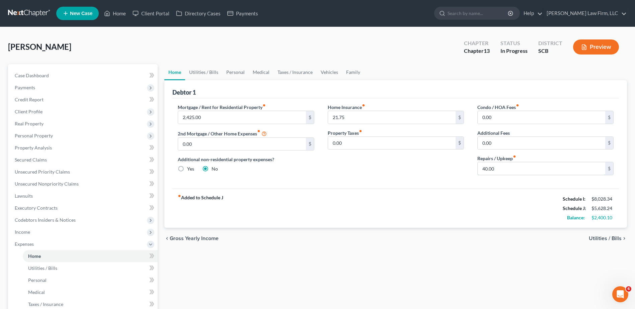
click at [527, 170] on input "40.00" at bounding box center [542, 168] width 128 height 13
click at [204, 72] on link "Utilities / Bills" at bounding box center [203, 72] width 37 height 16
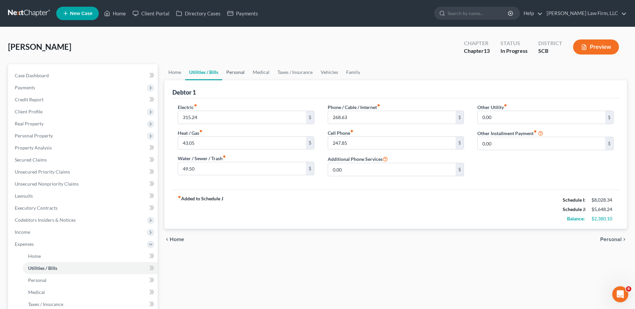
click at [239, 73] on link "Personal" at bounding box center [235, 72] width 26 height 16
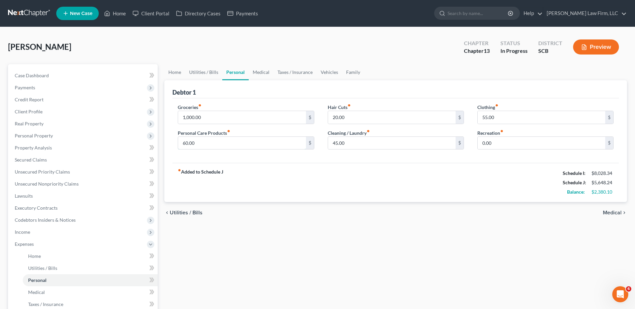
click at [219, 143] on input "60.00" at bounding box center [242, 143] width 128 height 13
click at [505, 121] on input "55.00" at bounding box center [542, 117] width 128 height 13
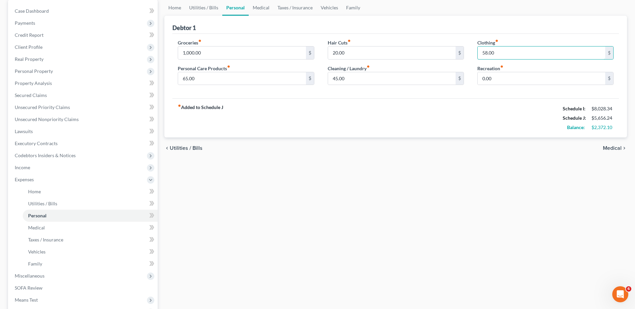
scroll to position [167, 0]
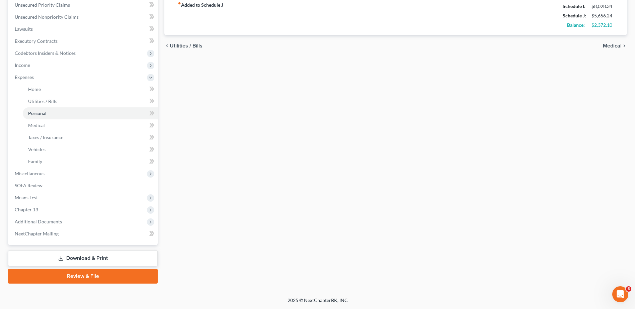
click at [54, 198] on span "Means Test" at bounding box center [83, 198] width 148 height 12
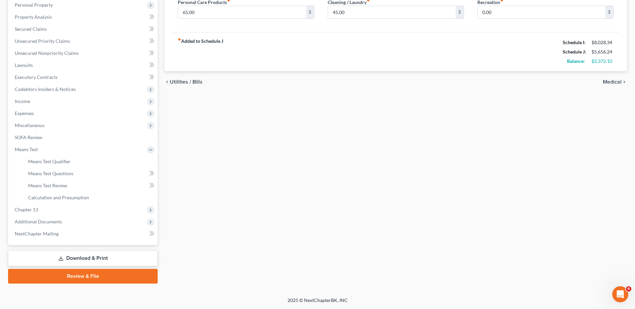
scroll to position [131, 0]
click at [59, 161] on span "Means Test Qualifier" at bounding box center [49, 162] width 43 height 6
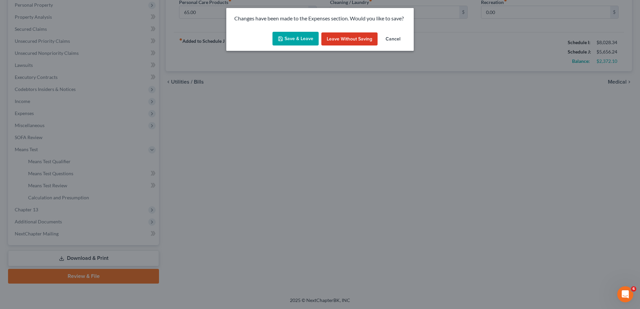
click at [308, 36] on button "Save & Leave" at bounding box center [296, 39] width 46 height 14
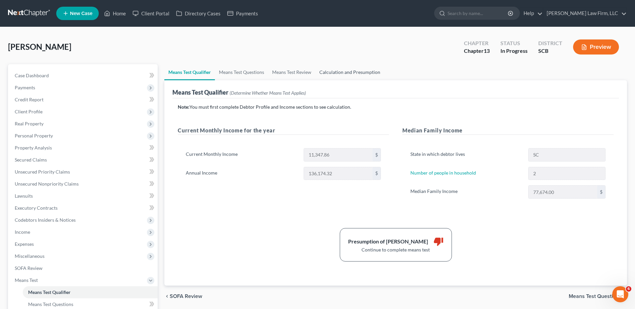
click at [343, 68] on link "Calculation and Presumption" at bounding box center [349, 72] width 69 height 16
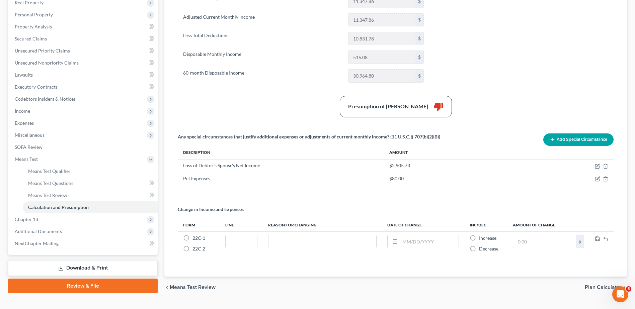
scroll to position [134, 0]
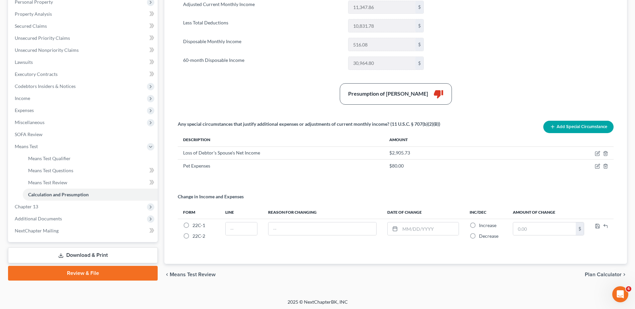
click at [60, 210] on span "Chapter 13" at bounding box center [83, 207] width 148 height 12
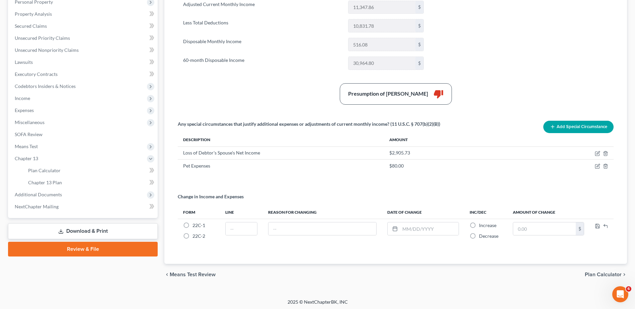
click at [64, 228] on link "Download & Print" at bounding box center [83, 232] width 150 height 16
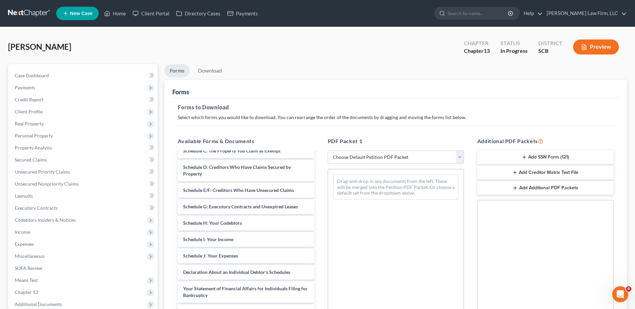
scroll to position [134, 0]
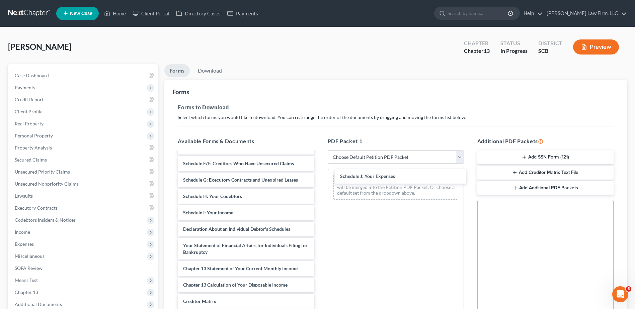
drag, startPoint x: 224, startPoint y: 234, endPoint x: 381, endPoint y: 175, distance: 168.0
click at [320, 175] on div "Schedule J: Your Expenses Monthly Business Income and Expenses ([DATE]) ccc [DA…" at bounding box center [245, 191] width 147 height 347
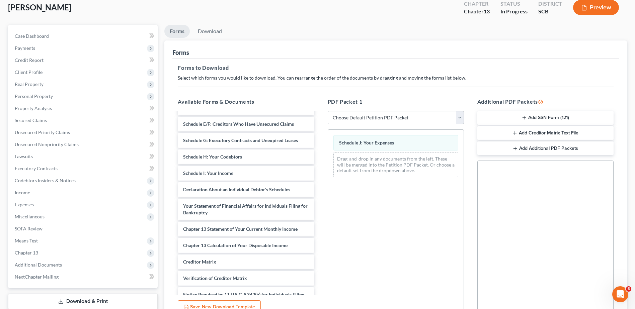
scroll to position [104, 0]
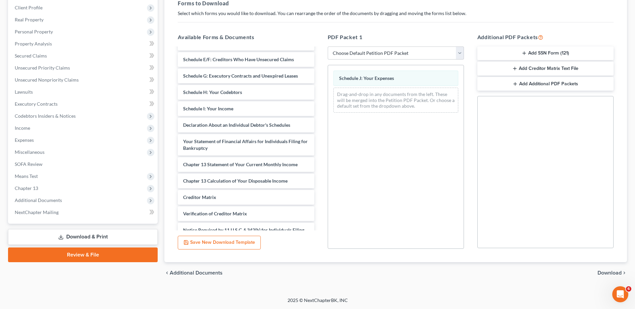
click at [607, 274] on span "Download" at bounding box center [610, 273] width 24 height 5
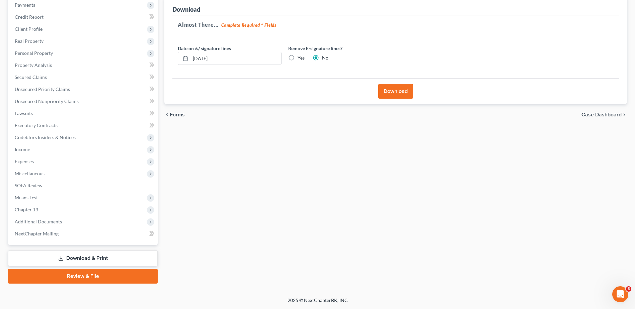
scroll to position [83, 0]
click at [237, 58] on input "[DATE]" at bounding box center [236, 58] width 91 height 13
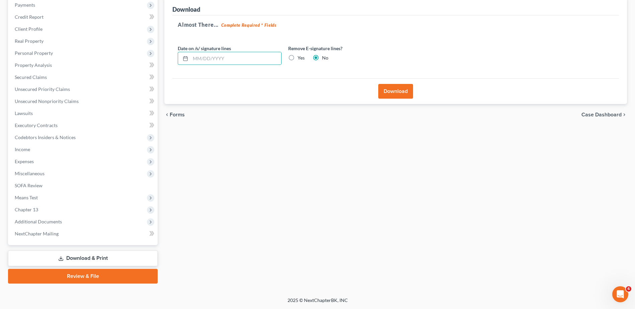
click at [298, 56] on label "Yes" at bounding box center [301, 58] width 7 height 7
click at [300, 56] on input "Yes" at bounding box center [302, 57] width 4 height 4
click at [397, 91] on button "Download" at bounding box center [395, 91] width 35 height 15
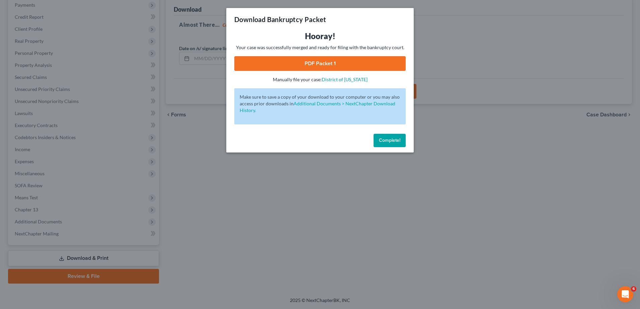
click at [339, 68] on link "PDF Packet 1" at bounding box center [319, 63] width 171 height 15
click at [209, 185] on div "Download Bankruptcy Packet Hooray! Your case was successfully merged and ready …" at bounding box center [320, 154] width 640 height 309
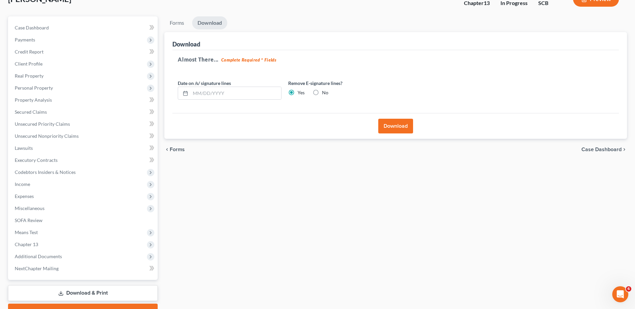
scroll to position [0, 0]
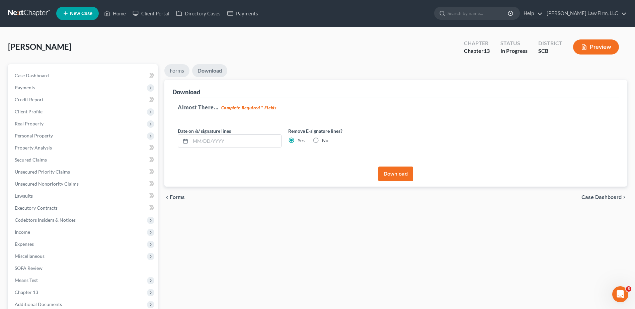
click at [182, 72] on link "Forms" at bounding box center [176, 70] width 25 height 13
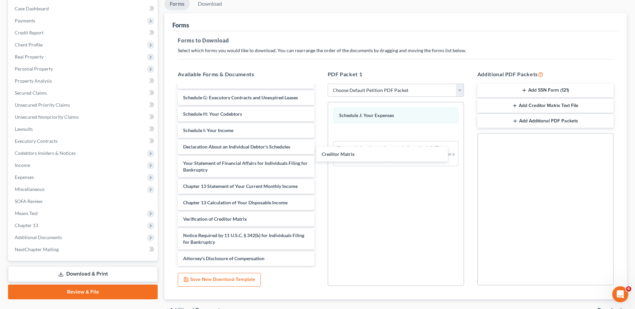
scroll to position [156, 0]
drag, startPoint x: 237, startPoint y: 203, endPoint x: 398, endPoint y: 129, distance: 176.4
click at [320, 129] on div "Creditor Matrix Monthly Business Income and Expenses ([DATE]) ccc [DATE]-pdf De…" at bounding box center [245, 101] width 147 height 330
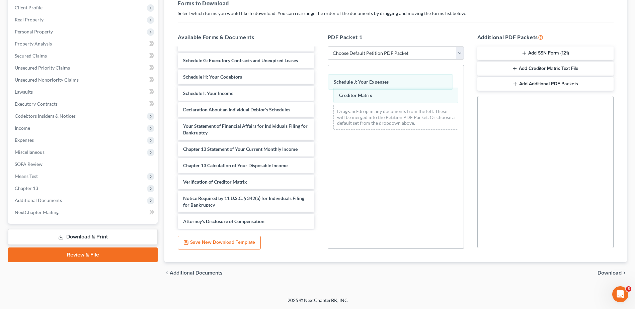
scroll to position [172, 0]
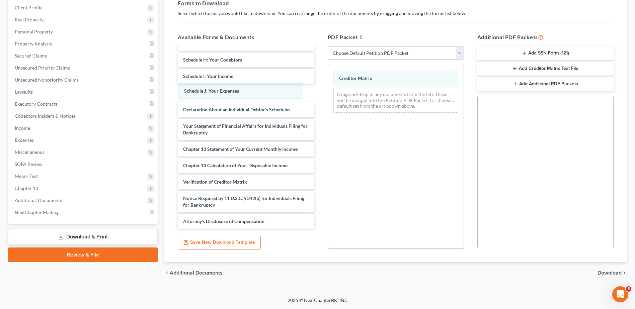
drag, startPoint x: 418, startPoint y: 78, endPoint x: 273, endPoint y: 90, distance: 146.2
click at [328, 86] on div "Schedule J: Your Expenses Schedule J: Your Expenses Creditor Matrix Drag-and-dr…" at bounding box center [396, 91] width 136 height 53
click at [621, 273] on span "Download" at bounding box center [610, 273] width 24 height 5
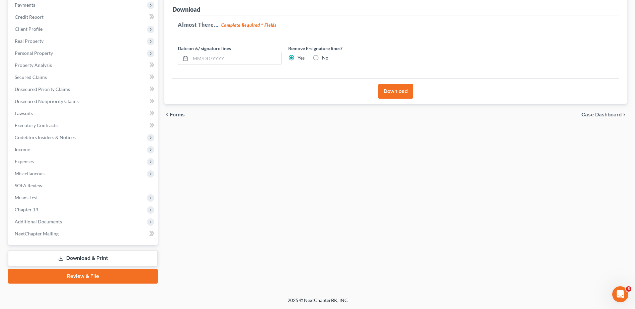
scroll to position [83, 0]
click at [249, 53] on input "text" at bounding box center [236, 58] width 91 height 13
click at [393, 95] on button "Download" at bounding box center [395, 91] width 35 height 15
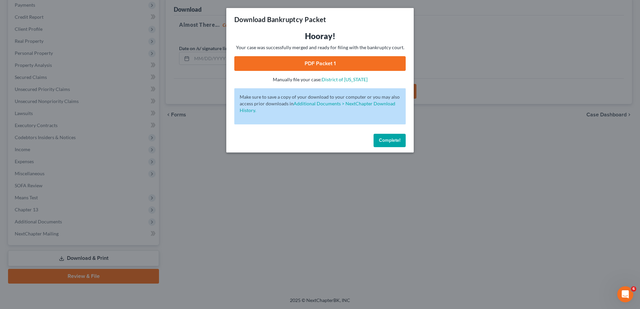
click at [338, 58] on link "PDF Packet 1" at bounding box center [319, 63] width 171 height 15
click at [391, 139] on span "Complete!" at bounding box center [389, 141] width 21 height 6
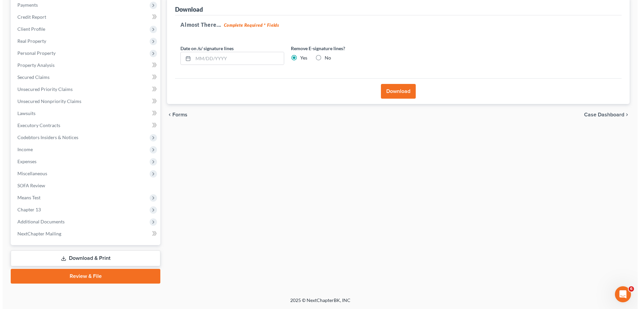
scroll to position [0, 0]
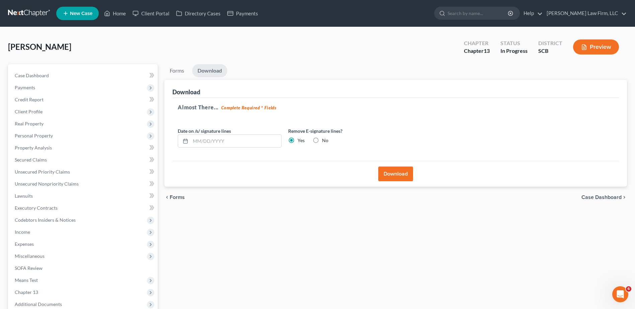
click at [43, 248] on span "Expenses" at bounding box center [83, 244] width 148 height 12
click at [38, 254] on span "Home" at bounding box center [34, 257] width 13 height 6
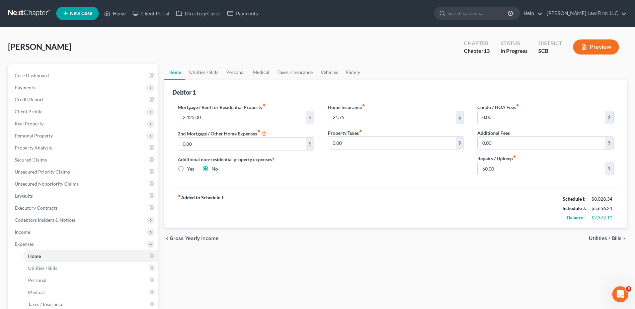
click at [43, 138] on span "Personal Property" at bounding box center [34, 136] width 38 height 6
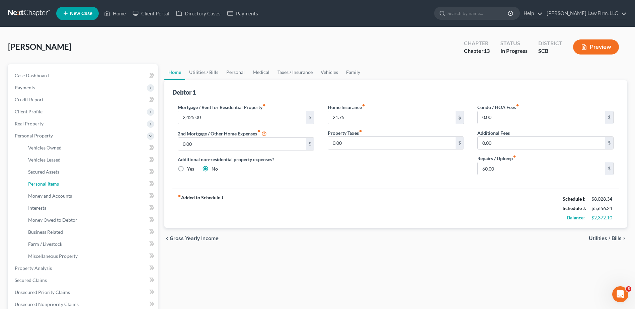
click at [47, 187] on link "Personal Items" at bounding box center [90, 184] width 135 height 12
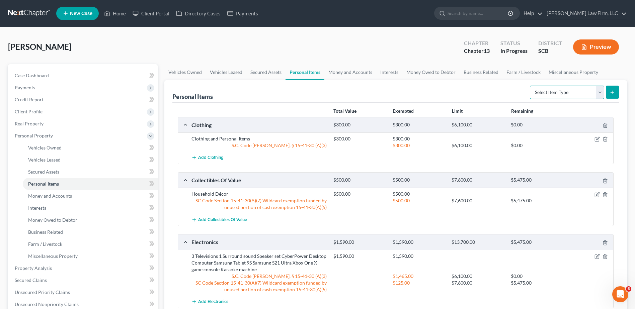
click at [575, 96] on select "Select Item Type Clothing Collectibles Of Value Electronics Firearms Household …" at bounding box center [567, 92] width 74 height 13
click at [575, 71] on link "Miscellaneous Property" at bounding box center [574, 72] width 58 height 16
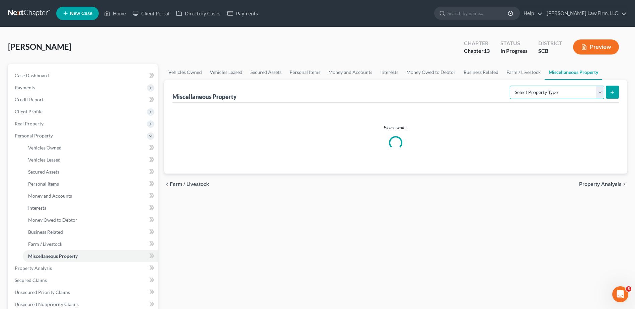
click at [573, 90] on select "Select Property Type Assigned for Creditor Benefit [DATE] Holding for Another N…" at bounding box center [557, 92] width 94 height 13
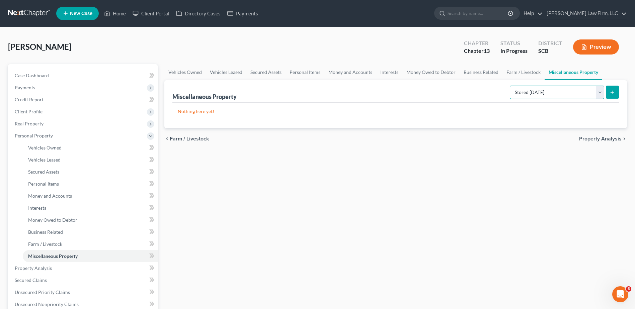
click at [510, 86] on select "Select Property Type Assigned for Creditor Benefit [DATE] Holding for Another N…" at bounding box center [557, 92] width 94 height 13
click at [615, 90] on icon "submit" at bounding box center [612, 92] width 5 height 5
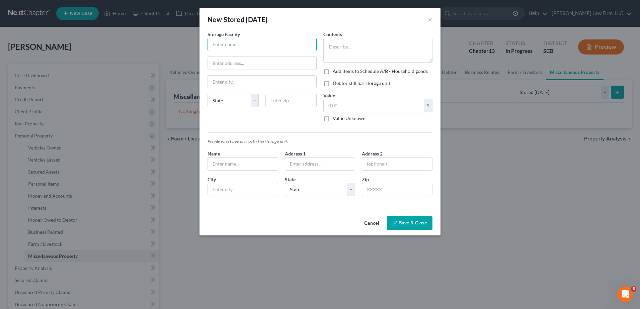
click at [227, 42] on input "text" at bounding box center [262, 44] width 109 height 13
click at [273, 46] on input "Forever" at bounding box center [262, 44] width 109 height 13
click at [333, 85] on label "Debtor still has storage unit" at bounding box center [362, 83] width 58 height 7
click at [336, 84] on input "Debtor still has storage unit" at bounding box center [338, 82] width 4 height 4
click at [342, 44] on textarea at bounding box center [378, 50] width 109 height 25
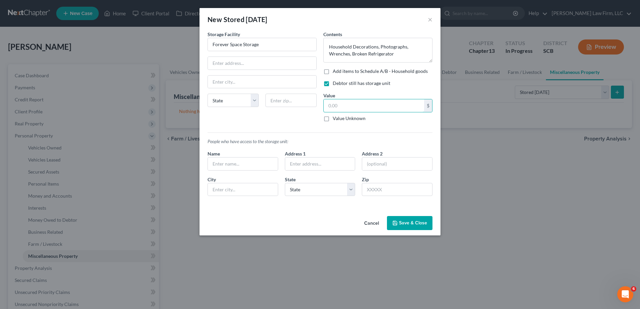
click at [347, 104] on input "text" at bounding box center [374, 105] width 100 height 13
click at [238, 63] on input "text" at bounding box center [262, 63] width 109 height 13
click at [250, 166] on input "text" at bounding box center [243, 164] width 70 height 13
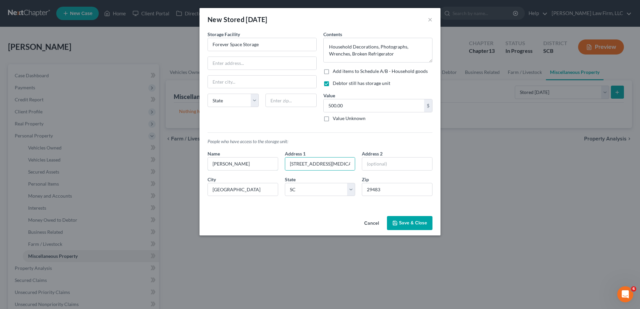
click at [262, 166] on input "[PERSON_NAME]" at bounding box center [243, 164] width 70 height 13
click at [341, 146] on div "People who have access to the storage unit: Name [PERSON_NAME] & [PERSON_NAME] …" at bounding box center [320, 164] width 232 height 75
click at [272, 166] on input "[PERSON_NAME] & [PERSON_NAME]" at bounding box center [243, 164] width 70 height 13
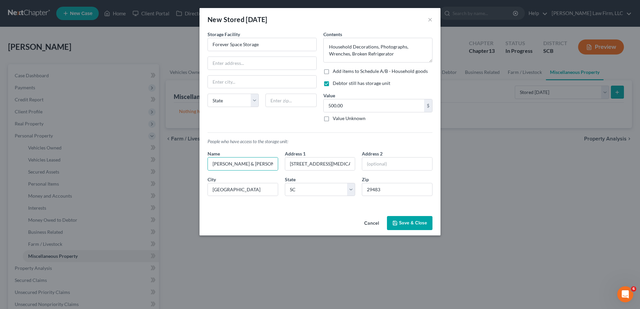
click at [405, 224] on button "Save & Close" at bounding box center [410, 223] width 46 height 14
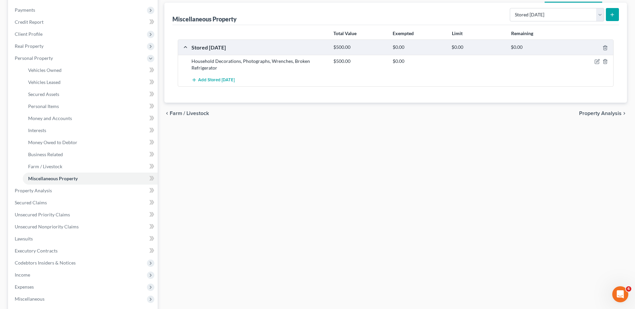
scroll to position [100, 0]
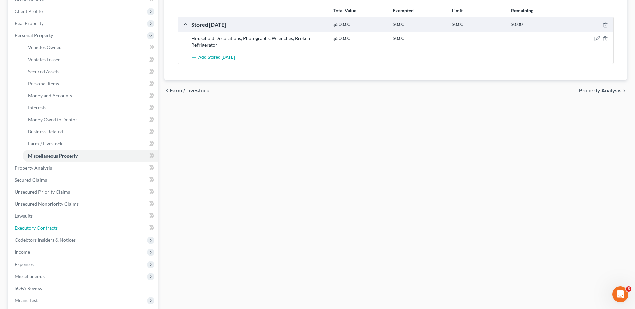
click at [44, 229] on span "Executory Contracts" at bounding box center [36, 228] width 43 height 6
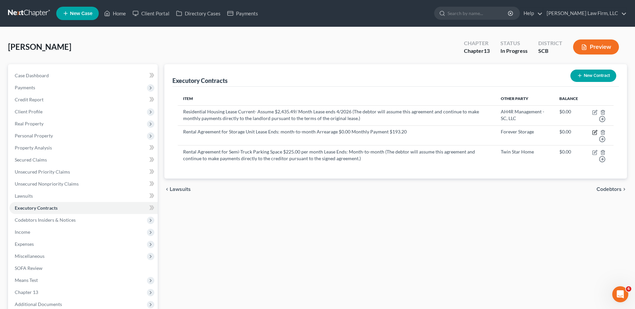
click at [593, 132] on icon "button" at bounding box center [594, 132] width 5 height 5
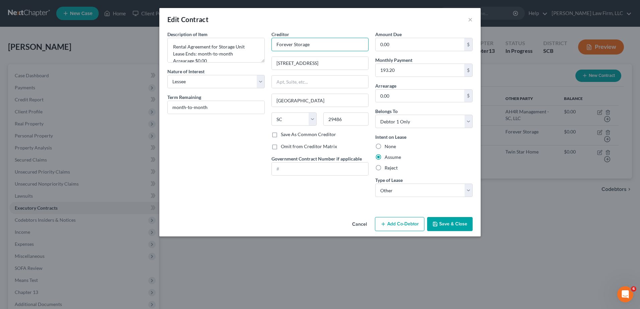
click at [291, 44] on input "Forever Storage" at bounding box center [320, 44] width 97 height 13
click at [445, 228] on button "Save & Close" at bounding box center [450, 224] width 46 height 14
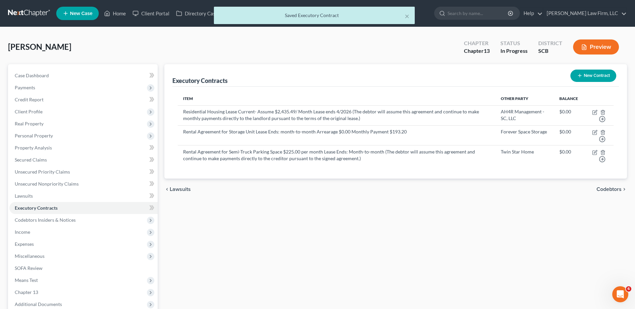
click at [44, 139] on span "Personal Property" at bounding box center [83, 136] width 148 height 12
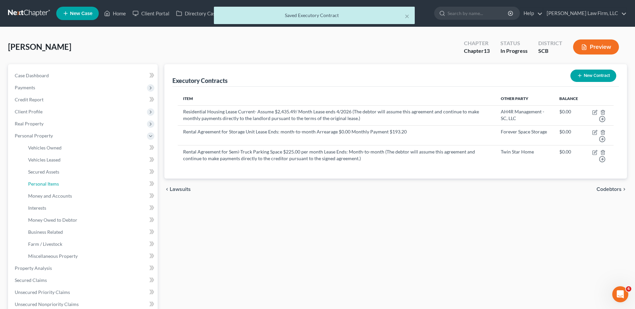
click at [49, 186] on span "Personal Items" at bounding box center [43, 184] width 31 height 6
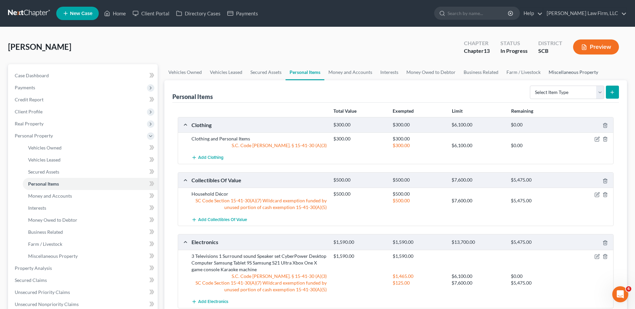
click at [576, 71] on link "Miscellaneous Property" at bounding box center [574, 72] width 58 height 16
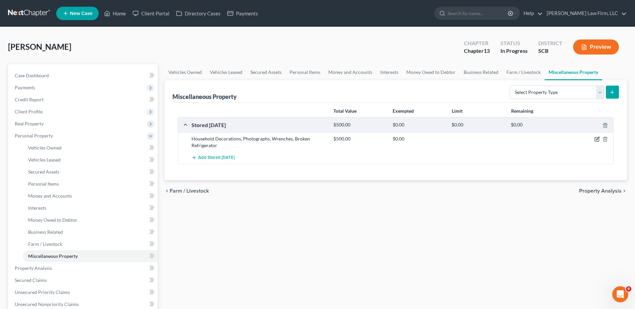
click at [596, 140] on icon "button" at bounding box center [597, 139] width 5 height 5
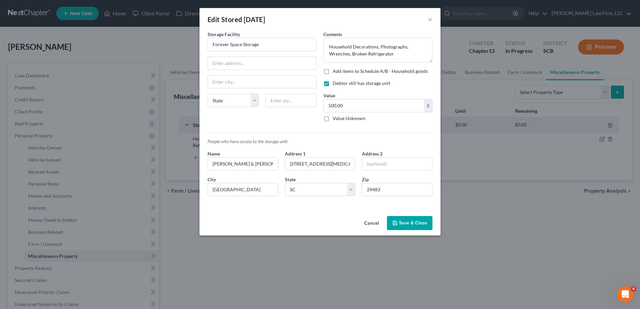
click at [251, 63] on input "text" at bounding box center [262, 63] width 109 height 13
click at [249, 102] on select "State [US_STATE] AK AR AZ CA CO CT DE DC [GEOGRAPHIC_DATA] [GEOGRAPHIC_DATA] GU…" at bounding box center [233, 100] width 51 height 13
click at [252, 83] on input "text" at bounding box center [262, 82] width 109 height 13
click at [355, 129] on div "People who have access to the storage unit: Name [PERSON_NAME] & [PERSON_NAME](…" at bounding box center [320, 164] width 232 height 75
click at [413, 223] on button "Save & Close" at bounding box center [410, 223] width 46 height 14
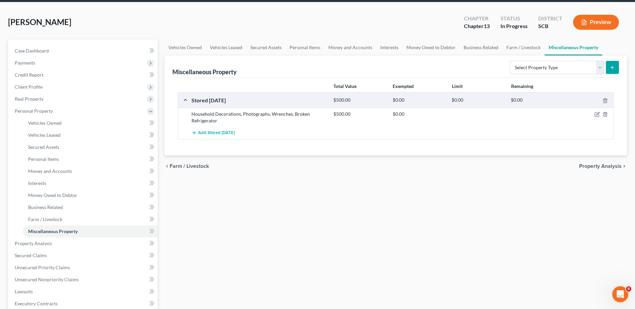
scroll to position [67, 0]
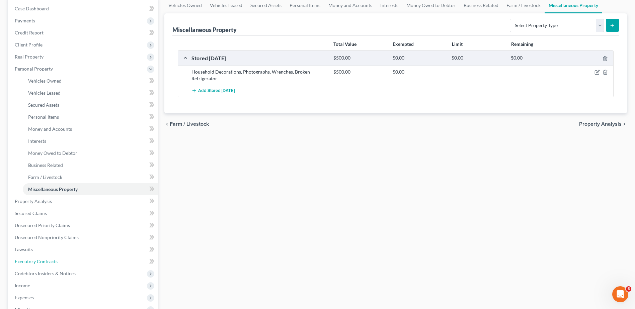
click at [51, 265] on link "Executory Contracts" at bounding box center [83, 262] width 148 height 12
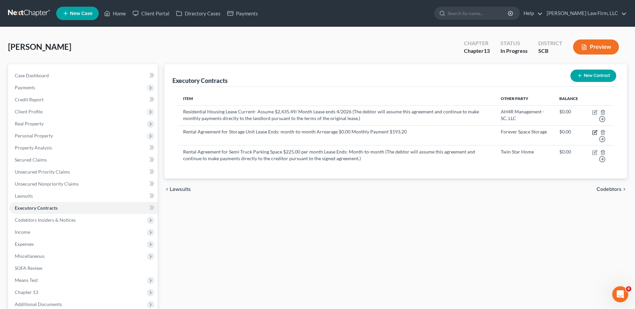
click at [595, 132] on icon "button" at bounding box center [595, 131] width 3 height 3
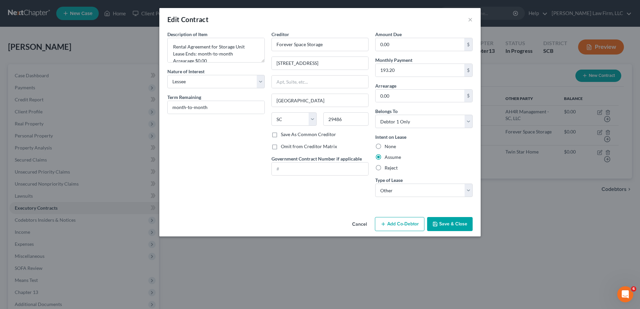
click at [452, 227] on button "Save & Close" at bounding box center [450, 224] width 46 height 14
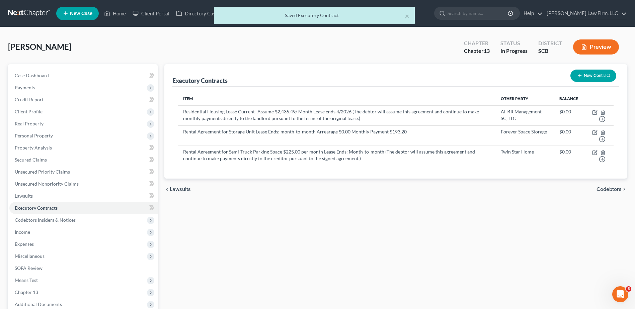
click at [40, 126] on span "Real Property" at bounding box center [29, 124] width 29 height 6
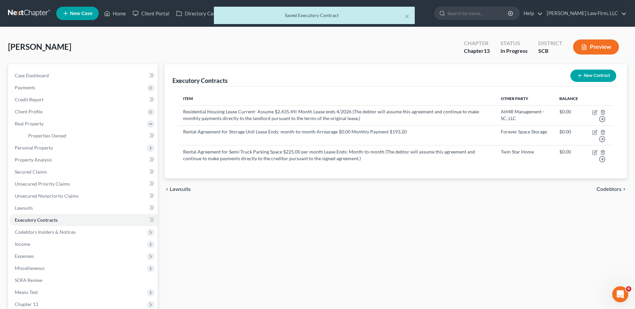
click at [37, 125] on span "Real Property" at bounding box center [29, 124] width 29 height 6
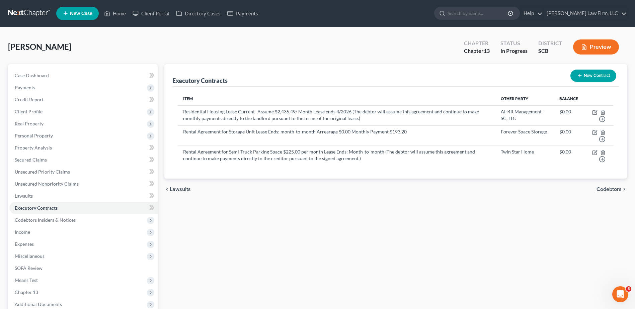
click at [35, 135] on span "Personal Property" at bounding box center [34, 136] width 38 height 6
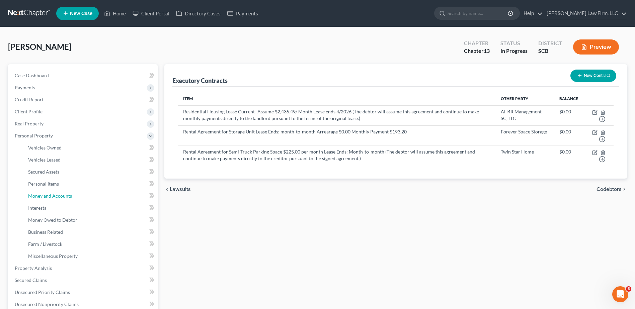
click at [55, 194] on span "Money and Accounts" at bounding box center [50, 196] width 44 height 6
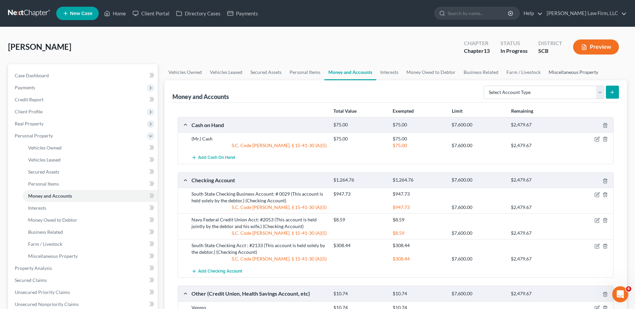
click at [553, 74] on link "Miscellaneous Property" at bounding box center [574, 72] width 58 height 16
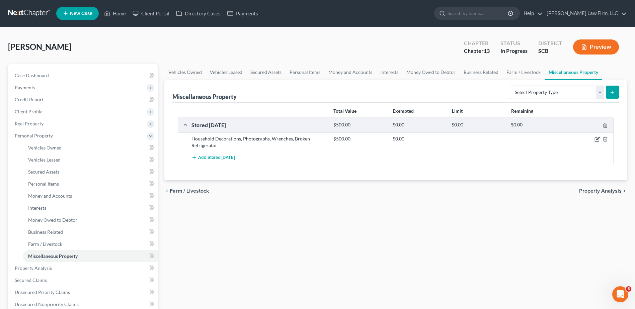
click at [596, 139] on icon "button" at bounding box center [597, 139] width 5 height 5
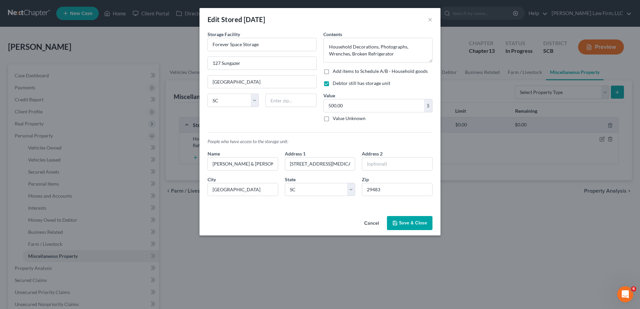
click at [260, 67] on input "127 Sungazer" at bounding box center [262, 63] width 109 height 13
click at [282, 97] on input "text" at bounding box center [291, 100] width 51 height 13
click at [414, 224] on button "Save & Close" at bounding box center [410, 223] width 46 height 14
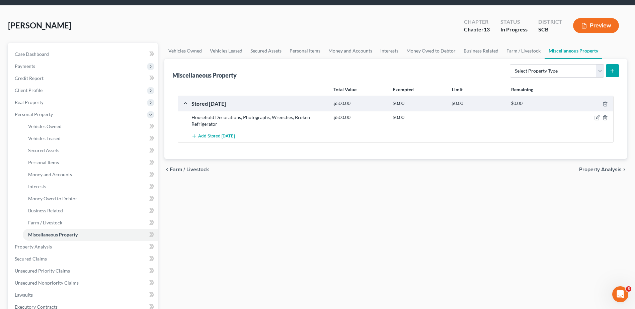
scroll to position [33, 0]
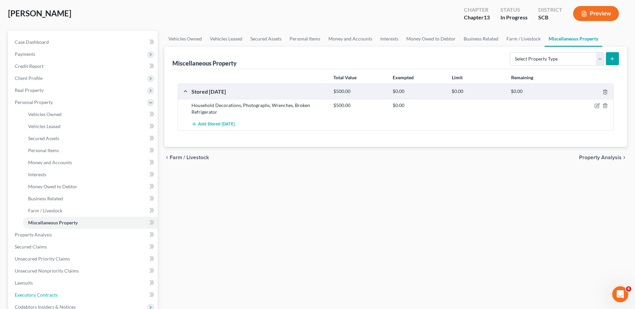
click at [50, 293] on span "Executory Contracts" at bounding box center [36, 295] width 43 height 6
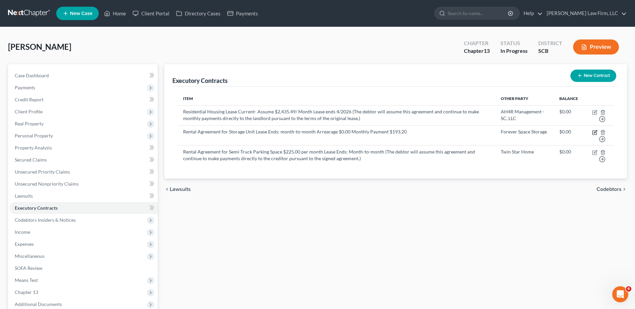
click at [596, 132] on icon "button" at bounding box center [594, 132] width 5 height 5
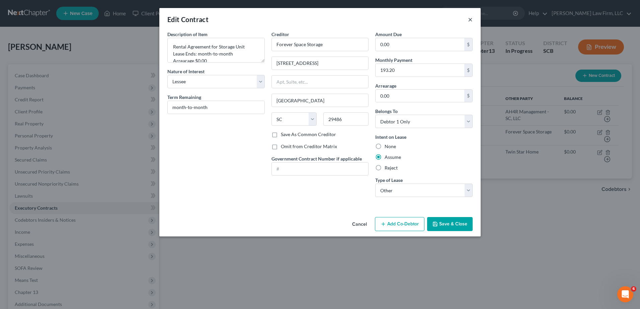
click at [471, 19] on button "×" at bounding box center [470, 19] width 5 height 8
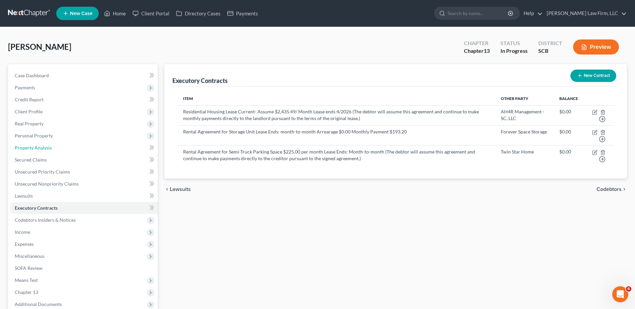
click at [56, 144] on link "Property Analysis" at bounding box center [83, 148] width 148 height 12
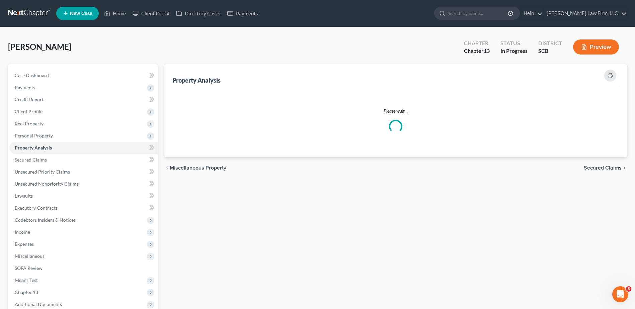
click at [54, 137] on span "Personal Property" at bounding box center [83, 136] width 148 height 12
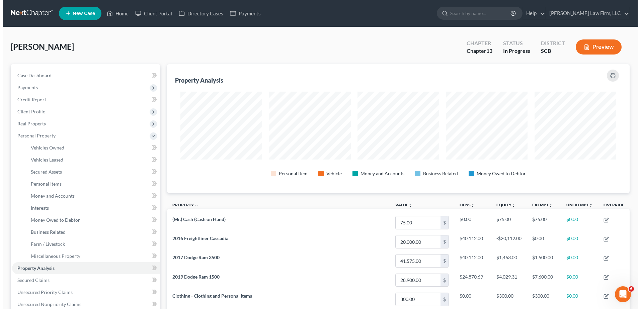
scroll to position [129, 463]
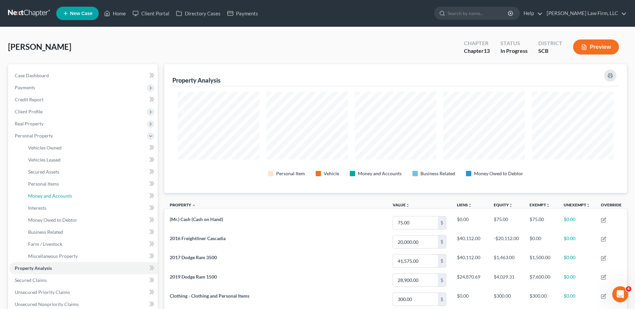
click at [63, 197] on span "Money and Accounts" at bounding box center [50, 196] width 44 height 6
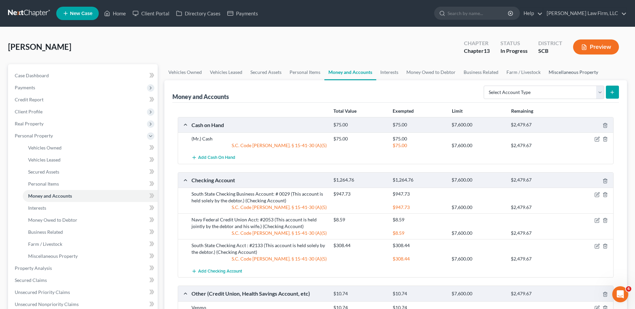
click at [558, 71] on link "Miscellaneous Property" at bounding box center [574, 72] width 58 height 16
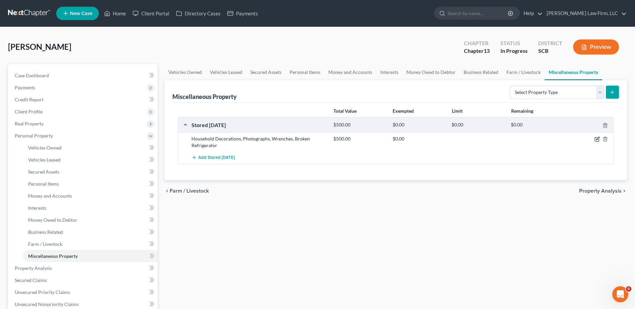
click at [598, 140] on icon "button" at bounding box center [597, 138] width 3 height 3
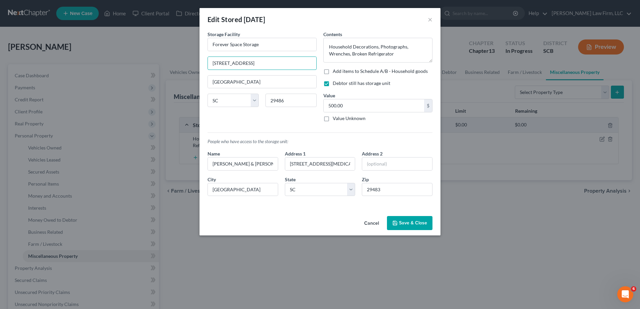
click at [265, 65] on input "[STREET_ADDRESS]" at bounding box center [262, 63] width 109 height 13
click at [408, 226] on button "Save & Close" at bounding box center [410, 223] width 46 height 14
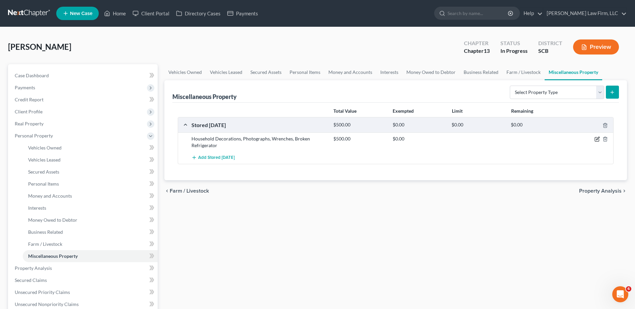
click at [599, 139] on icon "button" at bounding box center [597, 138] width 3 height 3
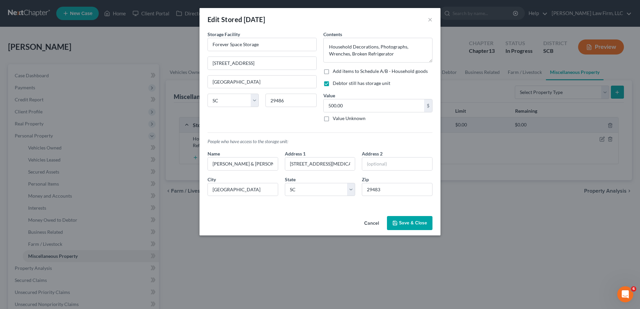
click at [352, 72] on label "Add items to Schedule A/B - Household goods" at bounding box center [380, 71] width 95 height 7
click at [340, 72] on input "Add items to Schedule A/B - Household goods" at bounding box center [338, 70] width 4 height 4
click at [368, 227] on button "Add Exemption" at bounding box center [360, 223] width 50 height 14
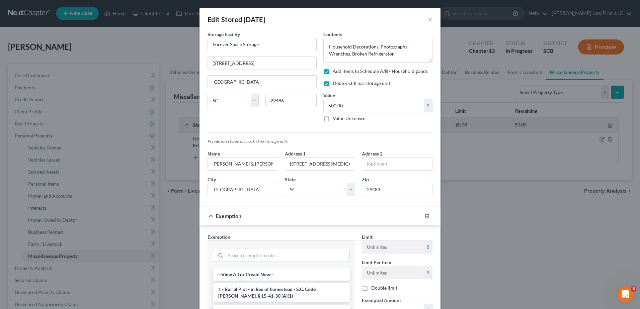
click at [291, 257] on input "search" at bounding box center [288, 256] width 124 height 13
click at [292, 278] on li "16 - Cash & Other Liquid Assets - in lieu of burial or homestead - S.C. Code [P…" at bounding box center [281, 278] width 137 height 19
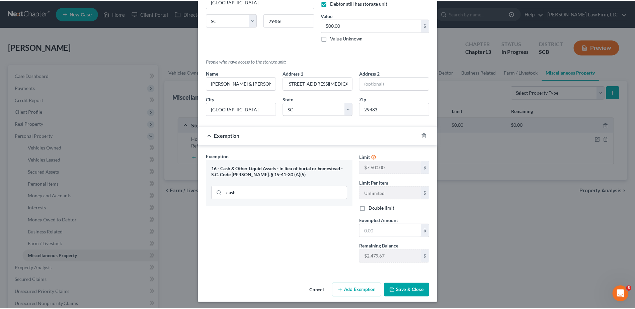
scroll to position [82, 0]
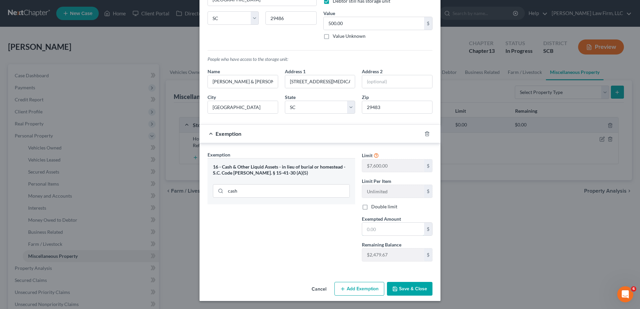
click at [392, 227] on input "text" at bounding box center [393, 229] width 62 height 13
click at [406, 284] on button "Save & Close" at bounding box center [410, 289] width 46 height 14
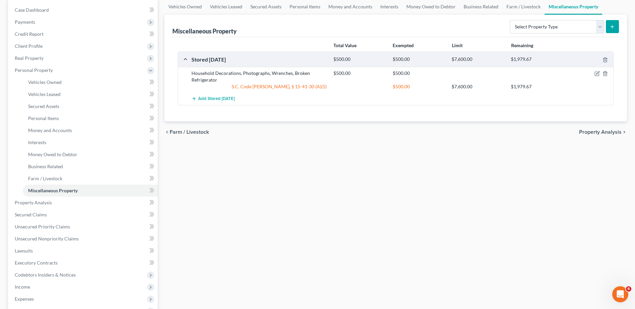
scroll to position [201, 0]
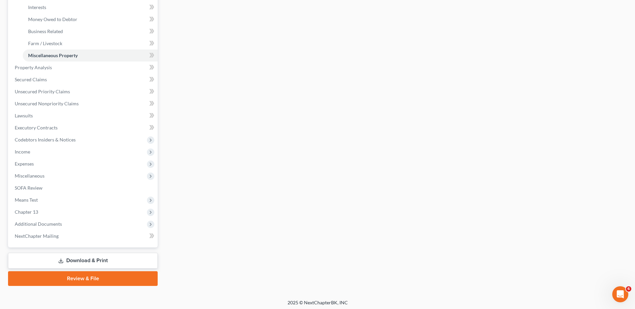
click at [62, 257] on link "Download & Print" at bounding box center [83, 261] width 150 height 16
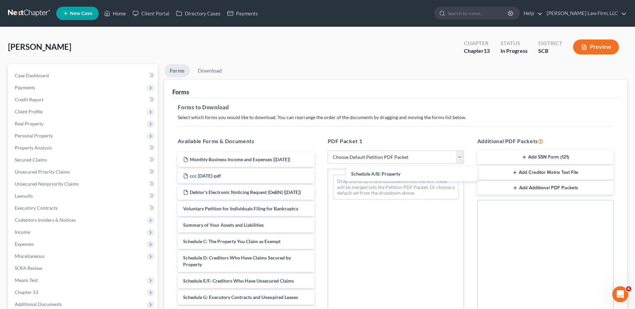
drag, startPoint x: 221, startPoint y: 252, endPoint x: 385, endPoint y: 179, distance: 179.5
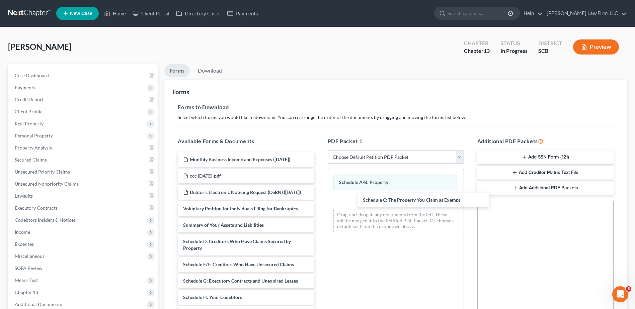
drag, startPoint x: 195, startPoint y: 249, endPoint x: 372, endPoint y: 200, distance: 183.3
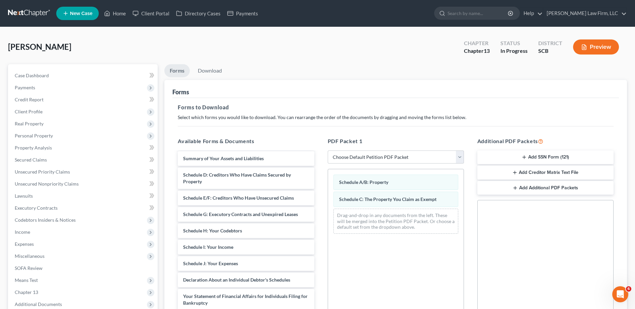
scroll to position [67, 0]
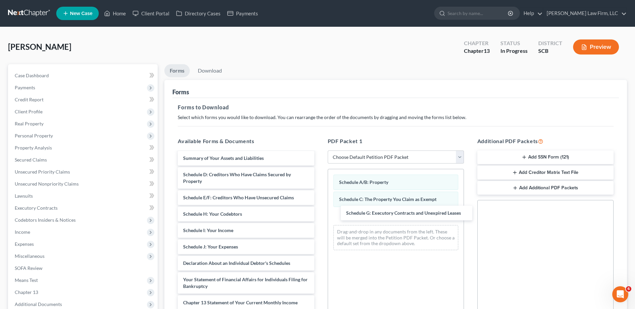
drag, startPoint x: 247, startPoint y: 220, endPoint x: 433, endPoint y: 190, distance: 188.7
click at [320, 214] on div "Schedule G: Executory Contracts and Unexpired Leases Monthly Business Income an…" at bounding box center [245, 242] width 147 height 314
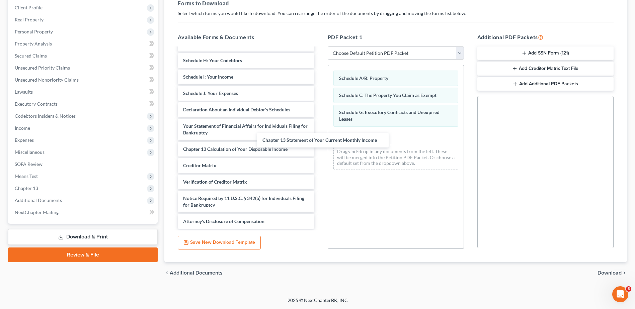
scroll to position [123, 0]
drag, startPoint x: 245, startPoint y: 142, endPoint x: 373, endPoint y: 141, distance: 127.9
click at [320, 141] on div "Chapter 13 Statement of Your Current Monthly Income Monthly Business Income and…" at bounding box center [245, 80] width 147 height 297
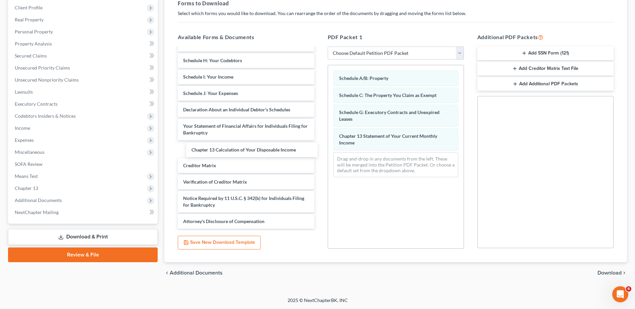
scroll to position [107, 0]
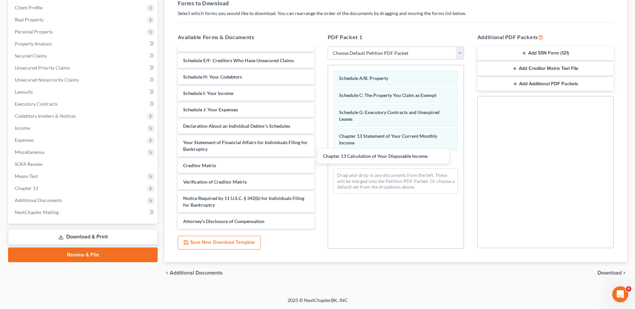
drag, startPoint x: 267, startPoint y: 150, endPoint x: 407, endPoint y: 157, distance: 140.2
click at [320, 157] on div "Chapter 13 Calculation of Your Disposable Income Monthly Business Income and Ex…" at bounding box center [245, 88] width 147 height 281
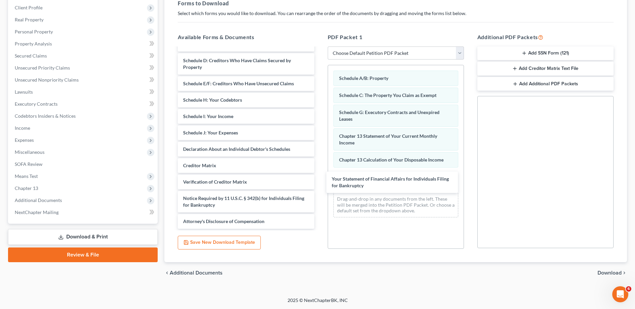
drag, startPoint x: 275, startPoint y: 144, endPoint x: 424, endPoint y: 180, distance: 153.1
click at [320, 180] on div "Your Statement of Financial Affairs for Individuals Filing for Bankruptcy Month…" at bounding box center [245, 100] width 147 height 258
click at [601, 273] on span "Download" at bounding box center [610, 273] width 24 height 5
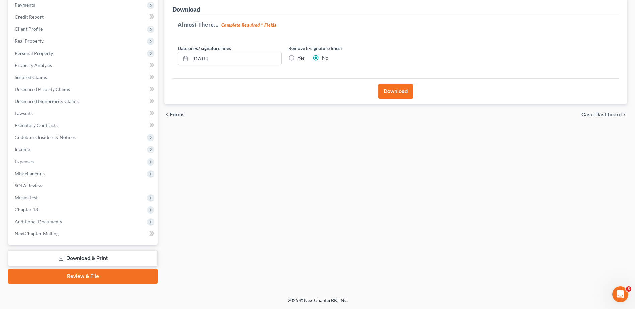
scroll to position [83, 0]
click at [229, 60] on input "[DATE]" at bounding box center [236, 58] width 91 height 13
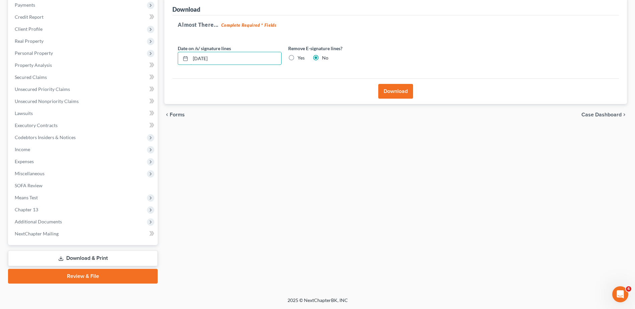
click at [229, 60] on input "[DATE]" at bounding box center [236, 58] width 91 height 13
click at [298, 59] on label "Yes" at bounding box center [301, 58] width 7 height 7
click at [300, 59] on input "Yes" at bounding box center [302, 57] width 4 height 4
click at [403, 95] on button "Download" at bounding box center [395, 91] width 35 height 15
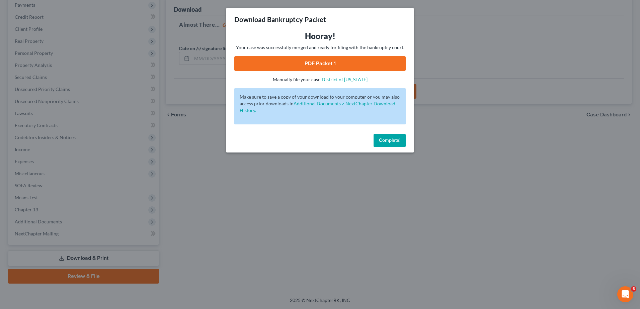
click at [368, 66] on link "PDF Packet 1" at bounding box center [319, 63] width 171 height 15
click at [384, 139] on span "Complete!" at bounding box center [389, 141] width 21 height 6
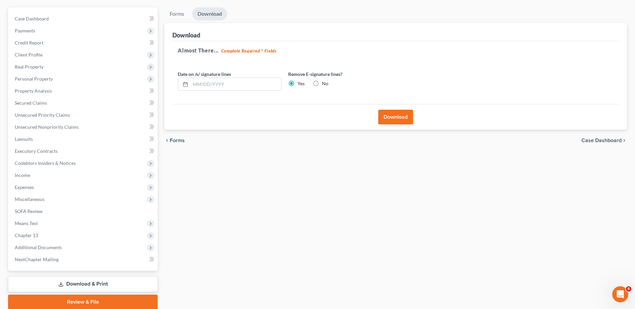
scroll to position [49, 0]
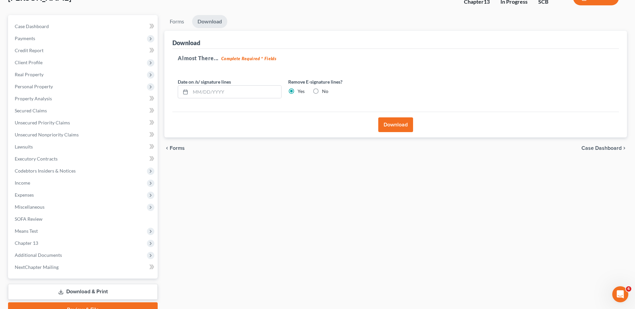
click at [56, 87] on span "Personal Property" at bounding box center [83, 87] width 148 height 12
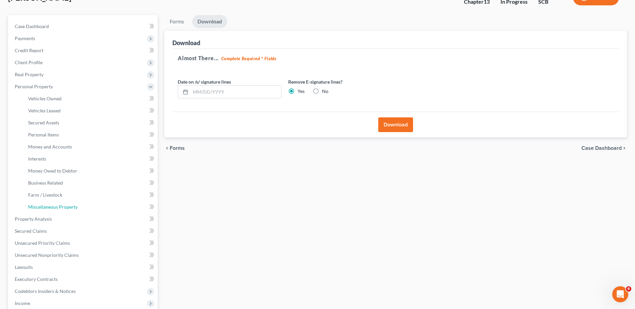
click at [57, 209] on span "Miscellaneous Property" at bounding box center [53, 207] width 50 height 6
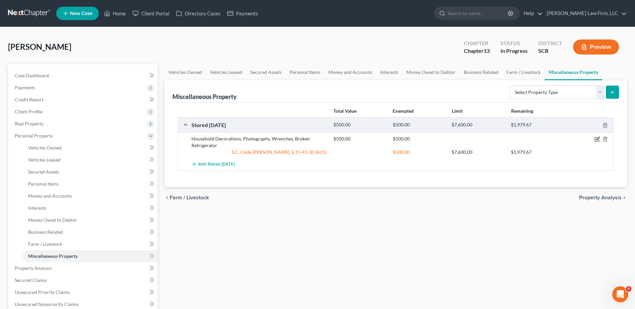
click at [597, 138] on icon "button" at bounding box center [597, 139] width 5 height 5
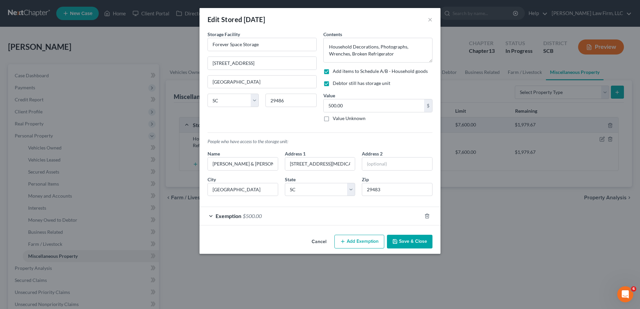
click at [267, 220] on div "Exemption $500.00" at bounding box center [311, 216] width 222 height 18
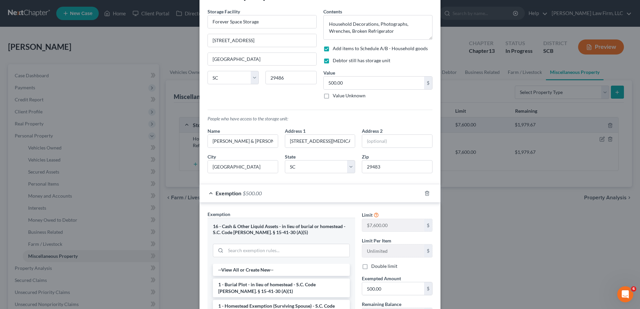
scroll to position [67, 0]
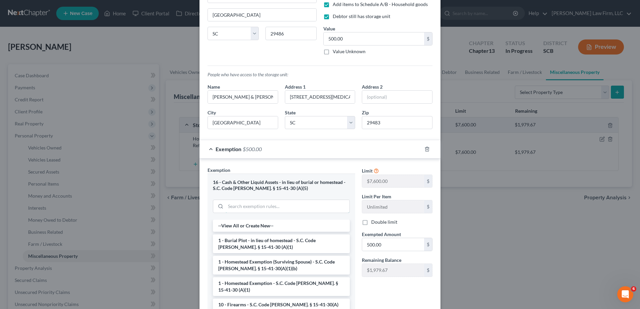
click at [283, 207] on input "search" at bounding box center [288, 206] width 124 height 13
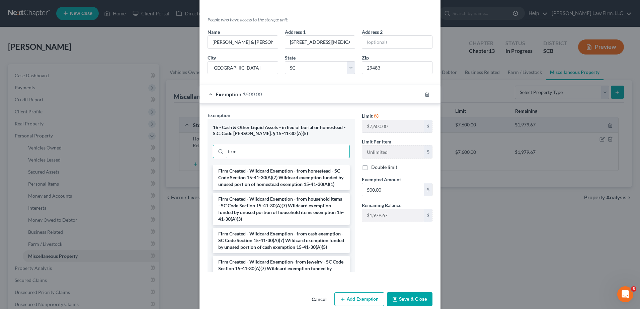
scroll to position [132, 0]
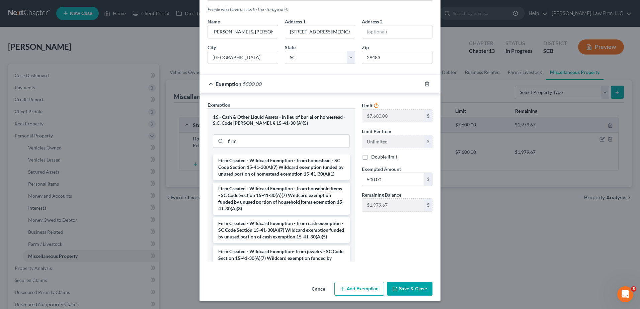
click at [310, 241] on li "Firm Created - Wildcard Exemption - from cash exemption - SC Code Section 15-41…" at bounding box center [281, 230] width 137 height 25
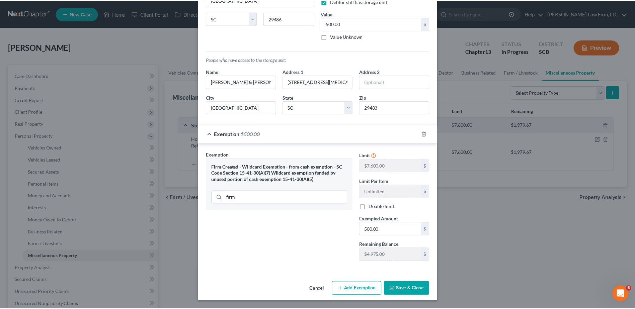
scroll to position [82, 0]
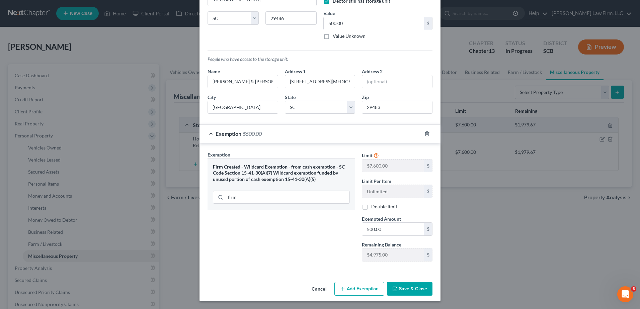
click at [411, 288] on button "Save & Close" at bounding box center [410, 289] width 46 height 14
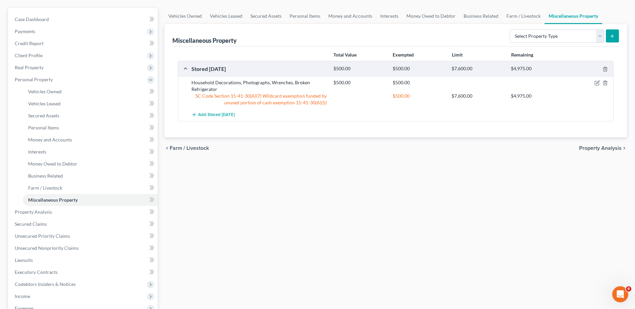
scroll to position [167, 0]
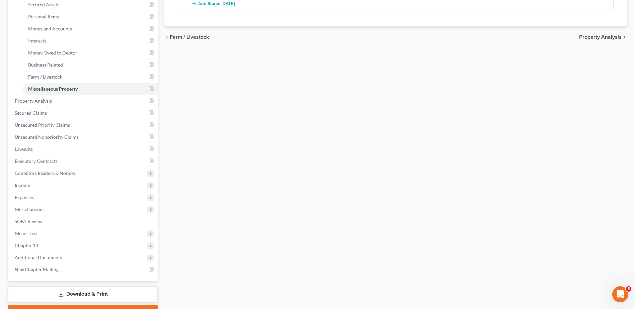
click at [47, 196] on span "Expenses" at bounding box center [83, 198] width 148 height 12
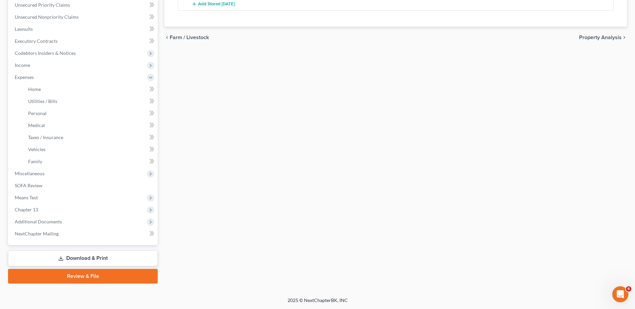
scroll to position [167, 0]
click at [40, 158] on link "Family" at bounding box center [90, 162] width 135 height 12
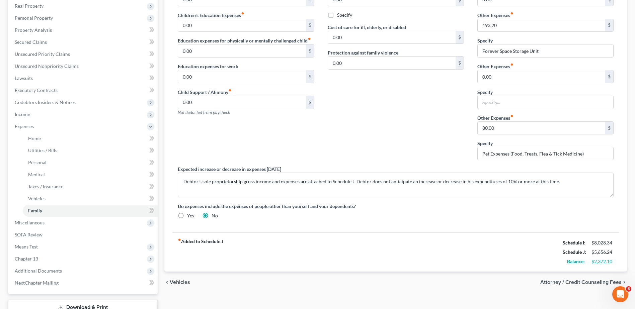
scroll to position [167, 0]
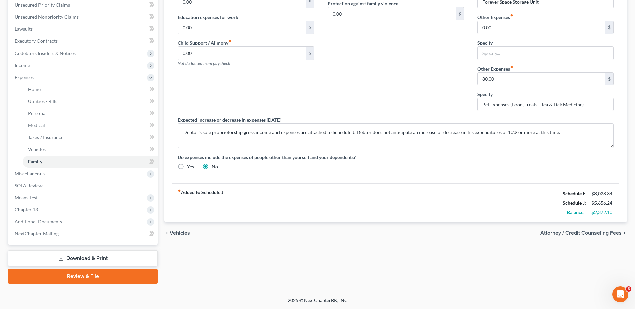
click at [94, 260] on link "Download & Print" at bounding box center [83, 259] width 150 height 16
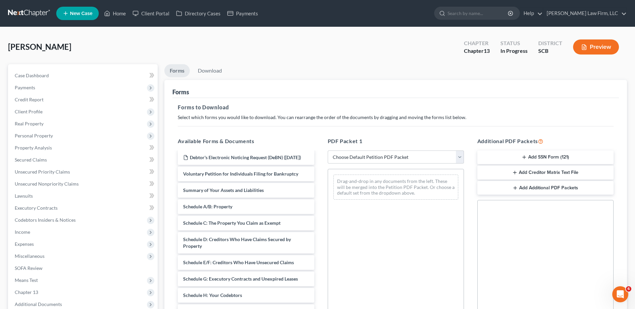
scroll to position [134, 0]
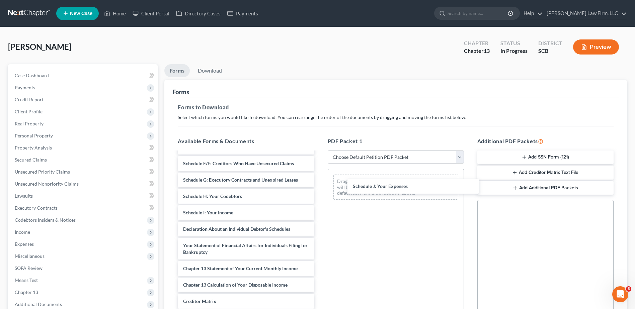
drag, startPoint x: 221, startPoint y: 237, endPoint x: 391, endPoint y: 188, distance: 176.9
click at [320, 188] on div "Schedule J: Your Expenses Monthly Business Income and Expenses ([DATE]) ccc [DA…" at bounding box center [245, 191] width 147 height 347
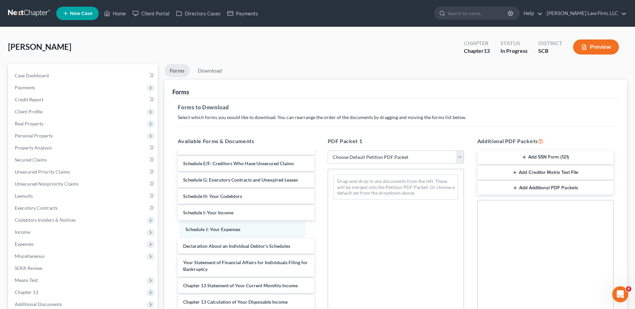
drag, startPoint x: 389, startPoint y: 185, endPoint x: 235, endPoint y: 232, distance: 160.8
click at [328, 205] on div "Schedule J: Your Expenses Schedule J: Your Expenses Drag-and-drop in any docume…" at bounding box center [396, 187] width 136 height 36
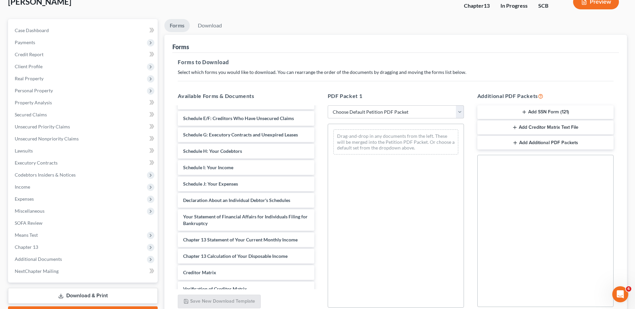
scroll to position [104, 0]
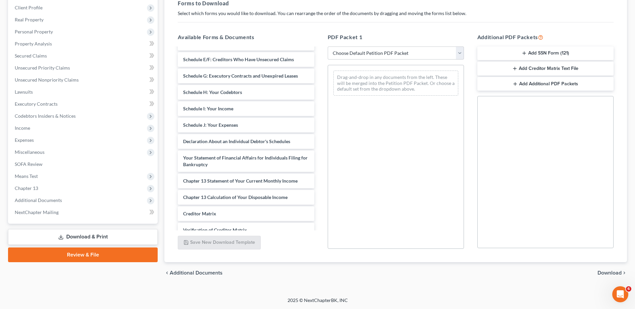
click at [84, 201] on span "Additional Documents" at bounding box center [83, 201] width 148 height 12
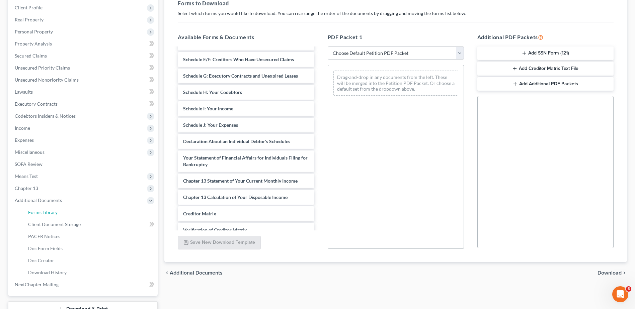
click at [77, 214] on link "Forms Library" at bounding box center [90, 213] width 135 height 12
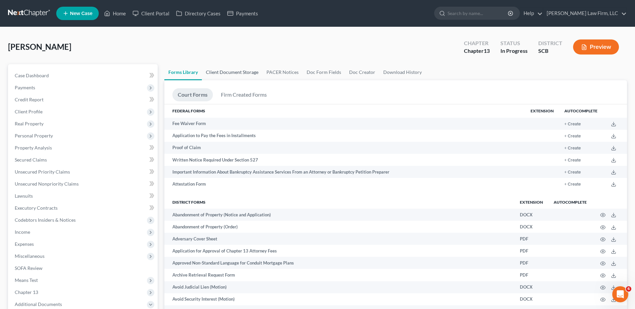
click at [242, 70] on link "Client Document Storage" at bounding box center [232, 72] width 61 height 16
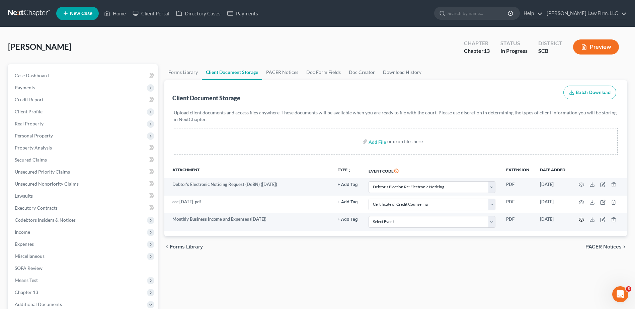
click at [582, 221] on icon "button" at bounding box center [581, 219] width 5 height 5
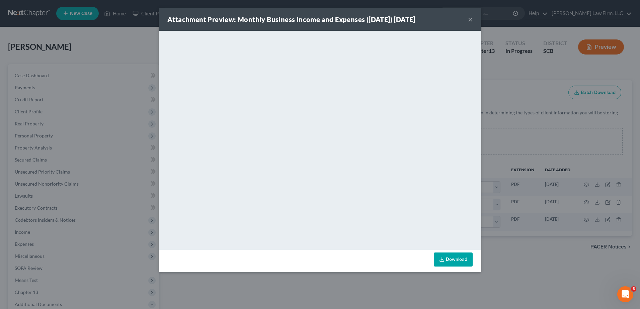
click at [470, 20] on button "×" at bounding box center [470, 19] width 5 height 8
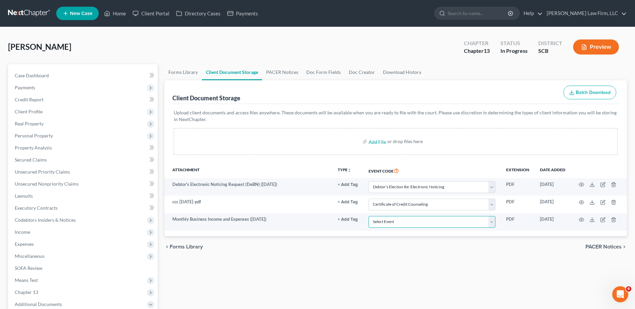
drag, startPoint x: 384, startPoint y: 222, endPoint x: 385, endPoint y: 216, distance: 6.5
click at [384, 222] on select "Select Event Amended Application Amended Document Amended Schedules/Statements …" at bounding box center [432, 222] width 127 height 12
click at [369, 216] on select "Select Event Amended Application Amended Document Amended Schedules/Statements …" at bounding box center [432, 222] width 127 height 12
click at [412, 162] on div "Upload client documents and access files anywhere. These documents will be avai…" at bounding box center [395, 133] width 447 height 59
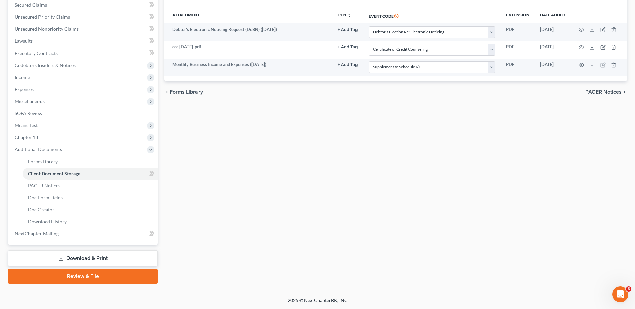
scroll to position [21, 0]
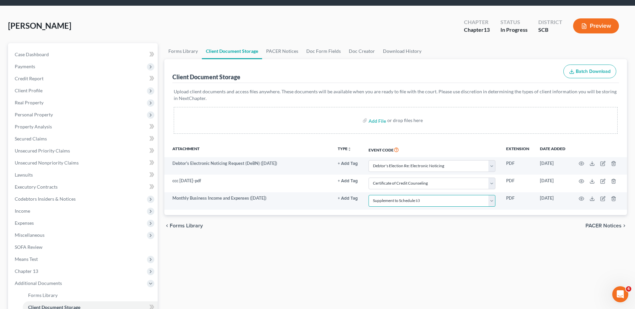
click at [449, 202] on select "Select Event Amended Application Amended Document Amended Schedules/Statements …" at bounding box center [432, 201] width 127 height 12
click at [369, 195] on select "Select Event Amended Application Amended Document Amended Schedules/Statements …" at bounding box center [432, 201] width 127 height 12
click at [407, 221] on div "chevron_left Forms Library PACER Notices chevron_right" at bounding box center [395, 225] width 463 height 21
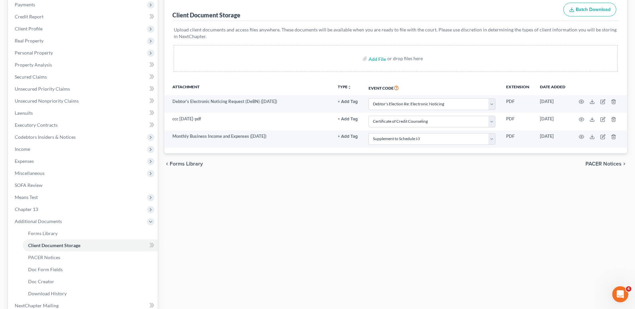
scroll to position [122, 0]
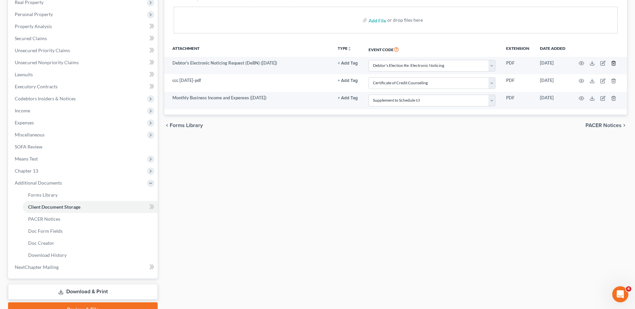
click at [614, 62] on icon "button" at bounding box center [613, 63] width 5 height 5
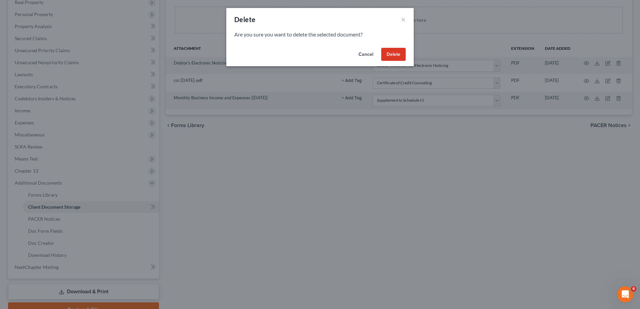
click at [397, 51] on button "Delete" at bounding box center [393, 54] width 24 height 13
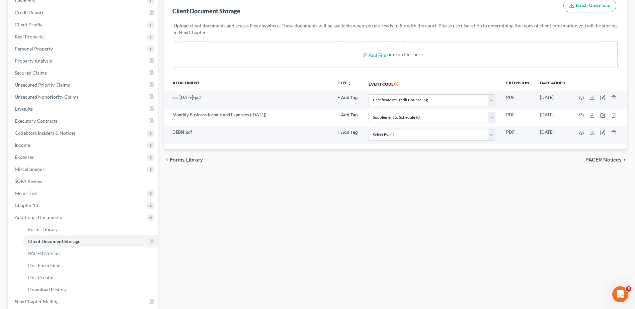
scroll to position [21, 0]
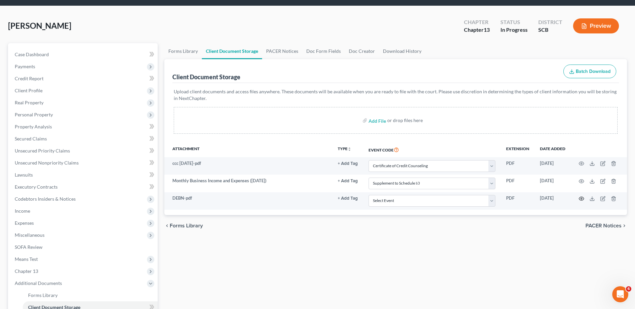
click at [581, 200] on icon "button" at bounding box center [581, 198] width 5 height 5
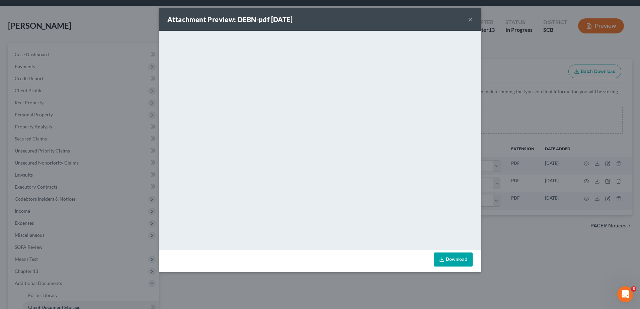
click at [470, 19] on button "×" at bounding box center [470, 19] width 5 height 8
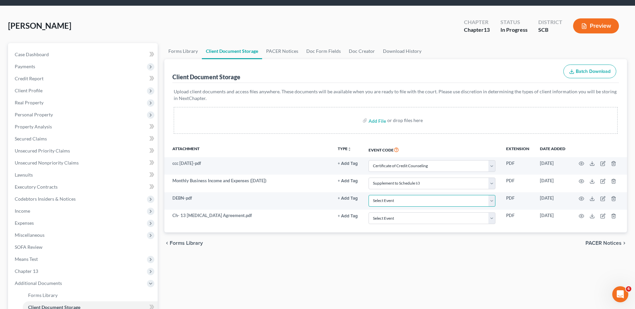
click at [412, 201] on select "Select Event Amended Application Amended Document Amended Schedules/Statements …" at bounding box center [432, 201] width 127 height 12
click at [369, 195] on select "Select Event Amended Application Amended Document Amended Schedules/Statements …" at bounding box center [432, 201] width 127 height 12
drag, startPoint x: 391, startPoint y: 219, endPoint x: 392, endPoint y: 213, distance: 6.2
click at [391, 219] on select "Select Event Amended Application Amended Document Amended Schedules/Statements …" at bounding box center [432, 219] width 127 height 12
click at [350, 215] on button "+ Add Tag" at bounding box center [348, 216] width 20 height 4
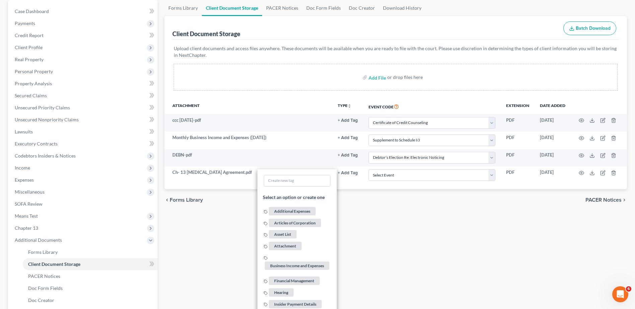
scroll to position [155, 0]
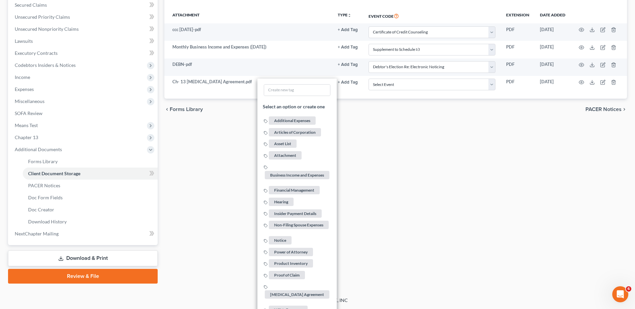
click at [295, 291] on span "[MEDICAL_DATA] Agreement" at bounding box center [297, 295] width 65 height 8
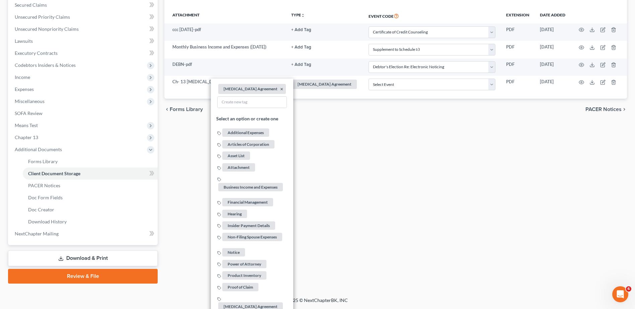
click at [417, 128] on div "Forms Library Client Document Storage PACER Notices Doc Form Fields Doc Creator…" at bounding box center [396, 96] width 470 height 375
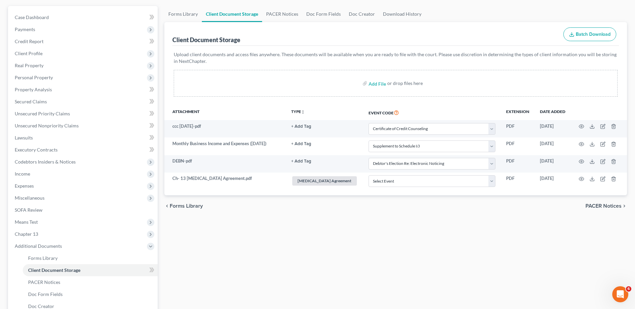
scroll to position [55, 0]
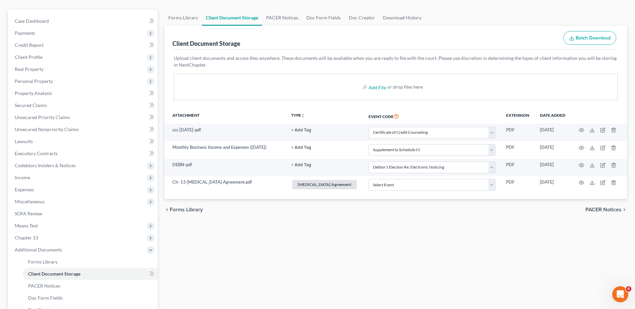
click at [427, 108] on div "Upload client documents and access files anywhere. These documents will be avai…" at bounding box center [395, 79] width 447 height 59
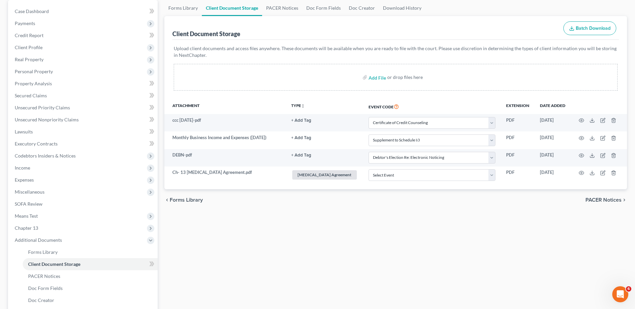
scroll to position [155, 0]
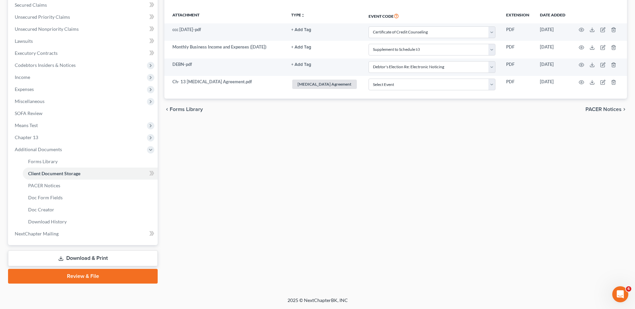
click at [70, 277] on link "Review & File" at bounding box center [83, 276] width 150 height 15
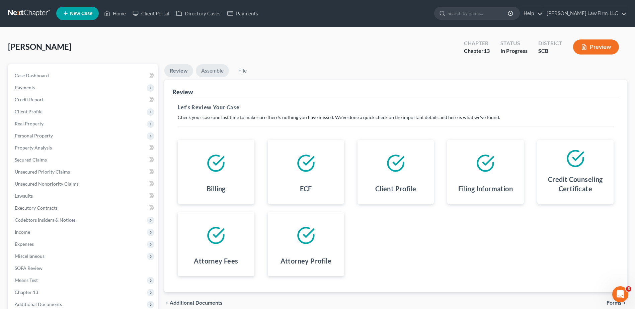
click at [211, 68] on link "Assemble" at bounding box center [212, 70] width 33 height 13
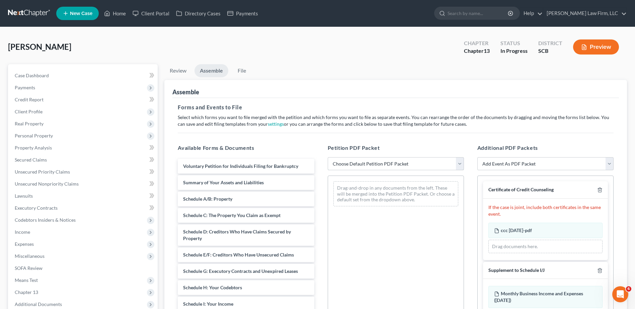
drag, startPoint x: 366, startPoint y: 163, endPoint x: 366, endPoint y: 171, distance: 8.4
click at [366, 163] on select "Choose Default Petition PDF Packet Complete Bankruptcy Petition (all forms and …" at bounding box center [396, 163] width 136 height 13
click at [328, 157] on select "Choose Default Petition PDF Packet Complete Bankruptcy Petition (all forms and …" at bounding box center [396, 163] width 136 height 13
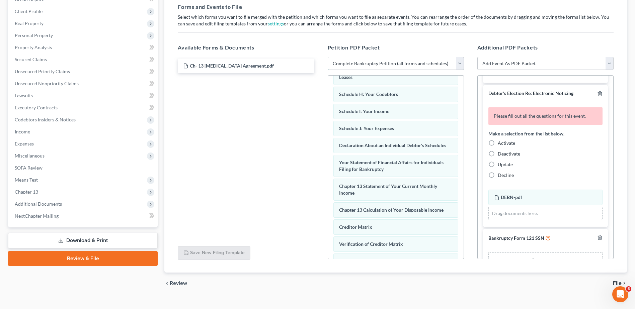
scroll to position [167, 0]
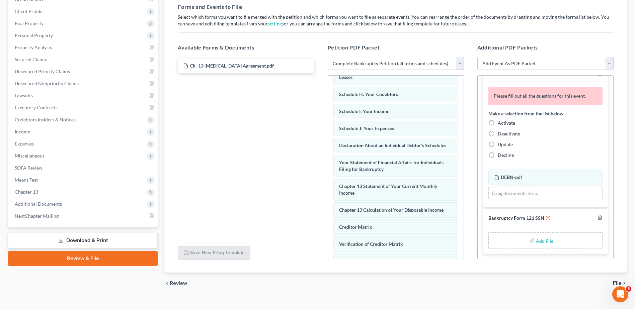
click at [509, 124] on span "Activate" at bounding box center [506, 123] width 17 height 6
click at [505, 124] on input "Activate" at bounding box center [503, 122] width 4 height 4
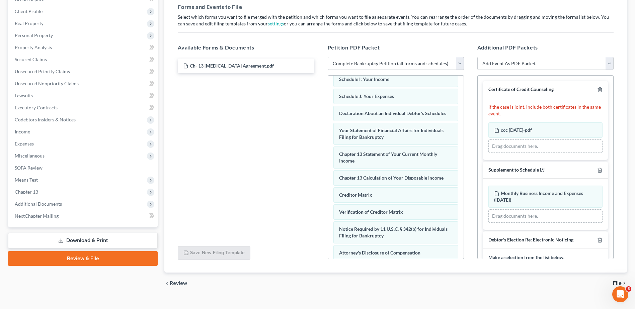
scroll to position [207, 0]
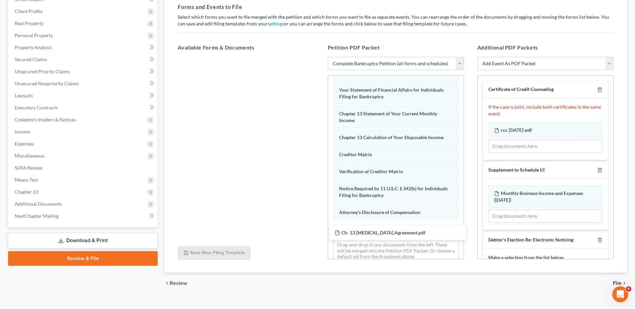
drag, startPoint x: 238, startPoint y: 64, endPoint x: 390, endPoint y: 230, distance: 225.0
click at [320, 57] on div "Ch- 13 [MEDICAL_DATA] Agreement.pdf Ch- 13 [MEDICAL_DATA] Agreement.pdf" at bounding box center [245, 57] width 147 height 0
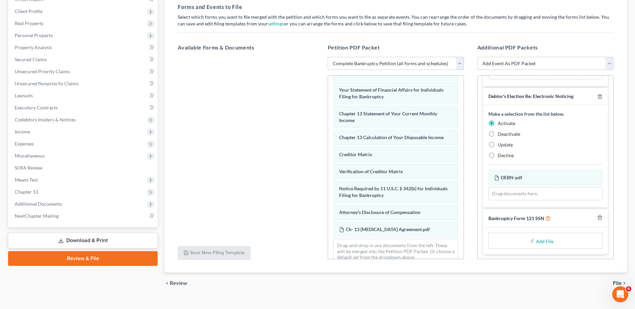
scroll to position [144, 0]
click at [548, 242] on input "file" at bounding box center [544, 241] width 16 height 12
click at [536, 240] on label "Add File" at bounding box center [545, 242] width 19 height 12
click at [544, 241] on input "file" at bounding box center [544, 241] width 16 height 12
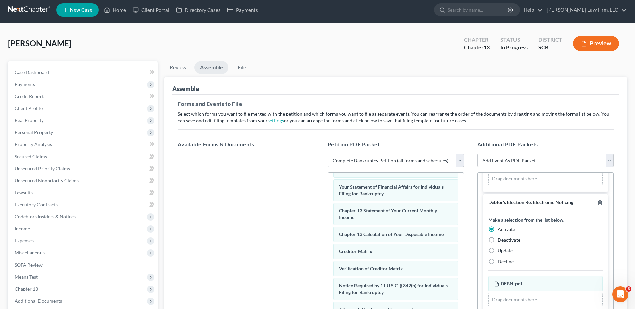
scroll to position [0, 0]
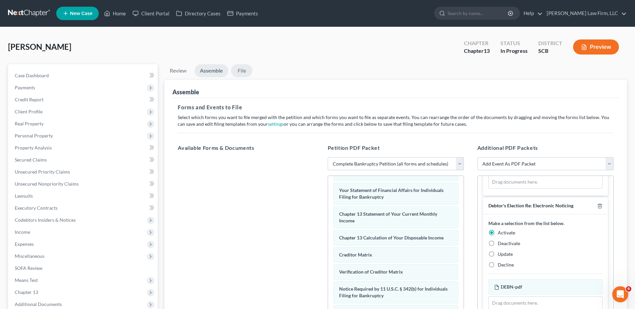
click at [237, 71] on link "File" at bounding box center [241, 70] width 21 height 13
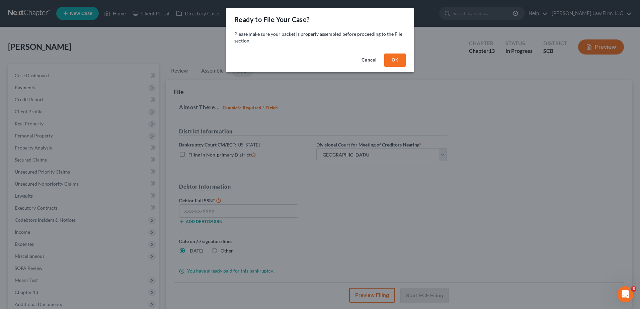
click at [393, 61] on button "OK" at bounding box center [394, 60] width 21 height 13
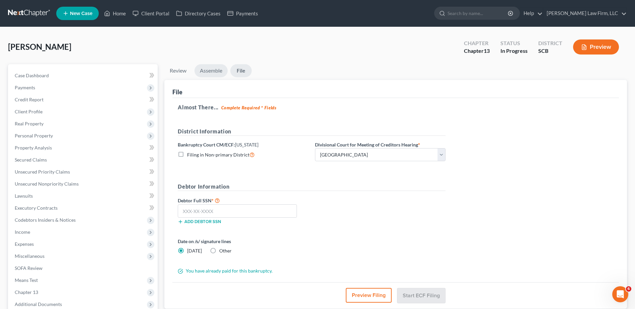
click at [221, 69] on link "Assemble" at bounding box center [211, 70] width 33 height 13
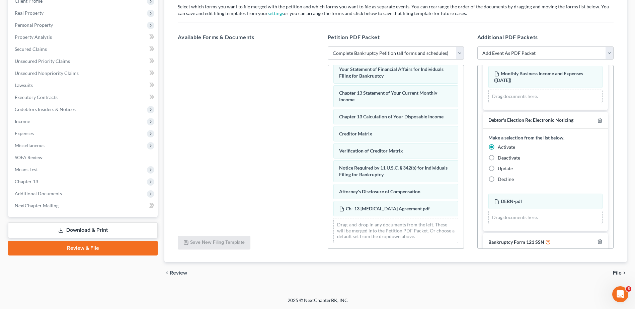
scroll to position [135, 0]
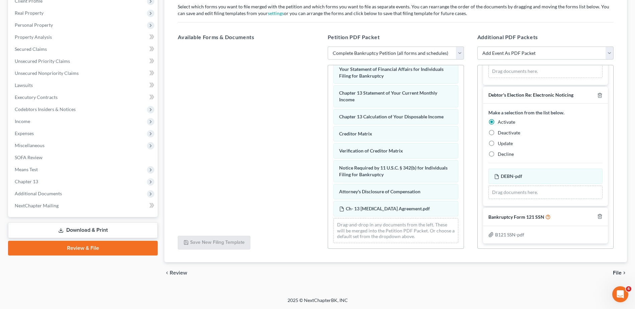
click at [620, 273] on span "File" at bounding box center [617, 273] width 9 height 5
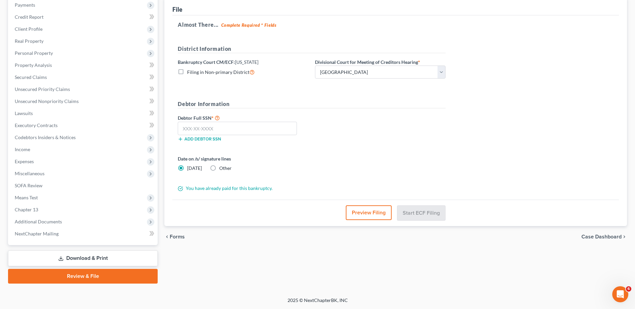
scroll to position [83, 0]
click at [217, 131] on input "text" at bounding box center [237, 128] width 119 height 13
click at [439, 211] on button "Start ECF Filing" at bounding box center [422, 213] width 48 height 15
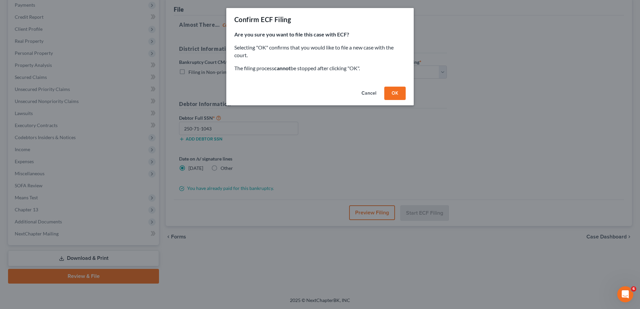
click at [393, 91] on button "OK" at bounding box center [394, 93] width 21 height 13
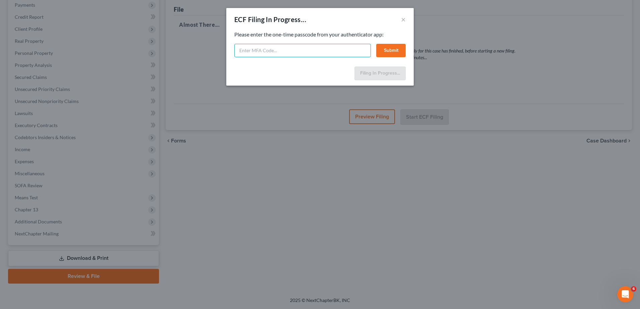
click at [332, 54] on input "text" at bounding box center [302, 50] width 137 height 13
click at [385, 51] on button "Submit" at bounding box center [390, 50] width 29 height 13
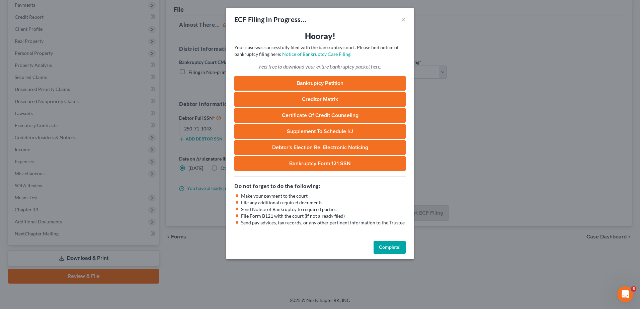
drag, startPoint x: 383, startPoint y: 250, endPoint x: 370, endPoint y: 220, distance: 32.8
click at [383, 250] on button "Complete!" at bounding box center [390, 247] width 32 height 13
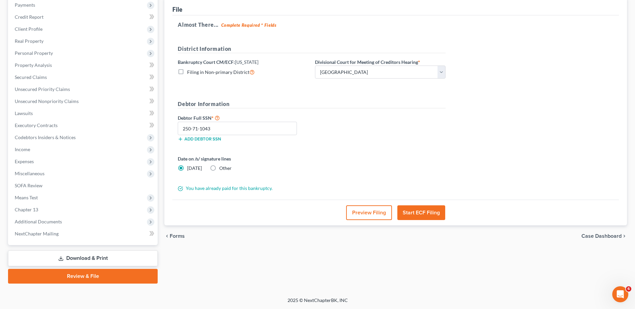
scroll to position [0, 0]
